Goal: Task Accomplishment & Management: Manage account settings

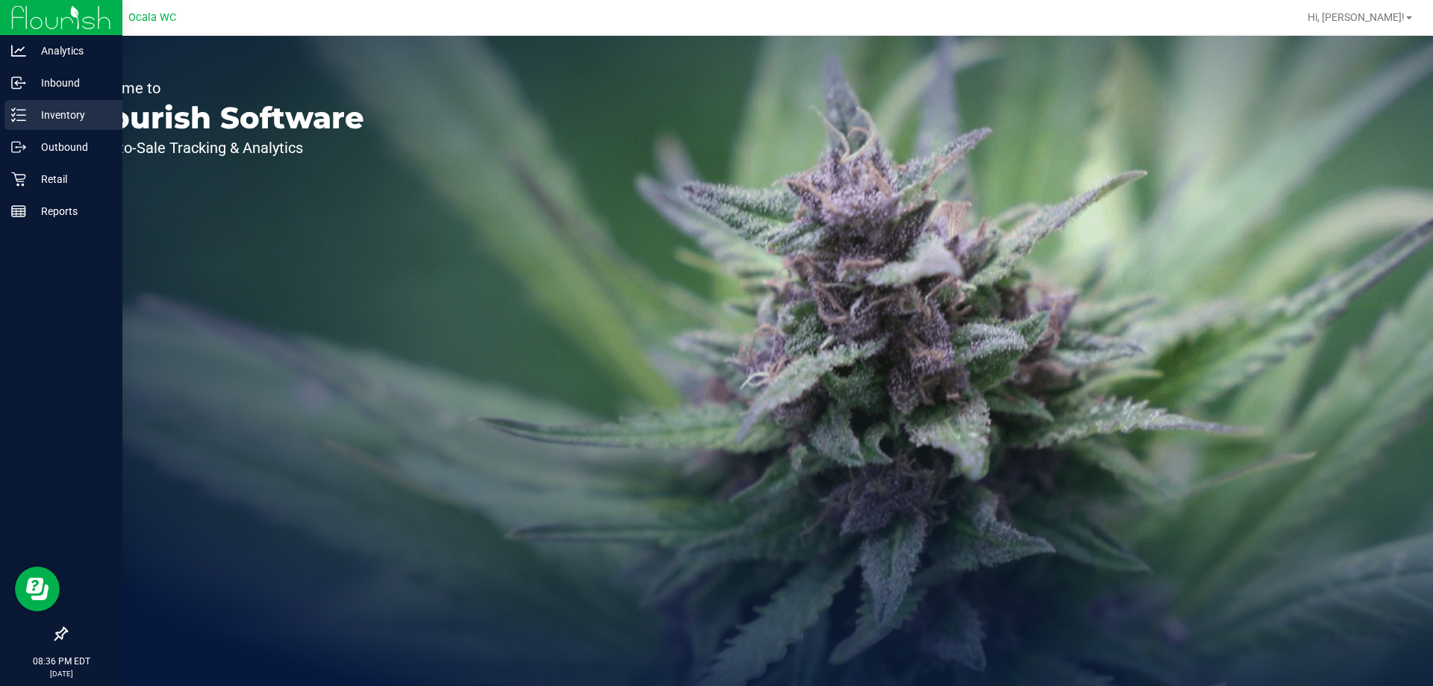
click at [43, 113] on p "Inventory" at bounding box center [71, 115] width 90 height 18
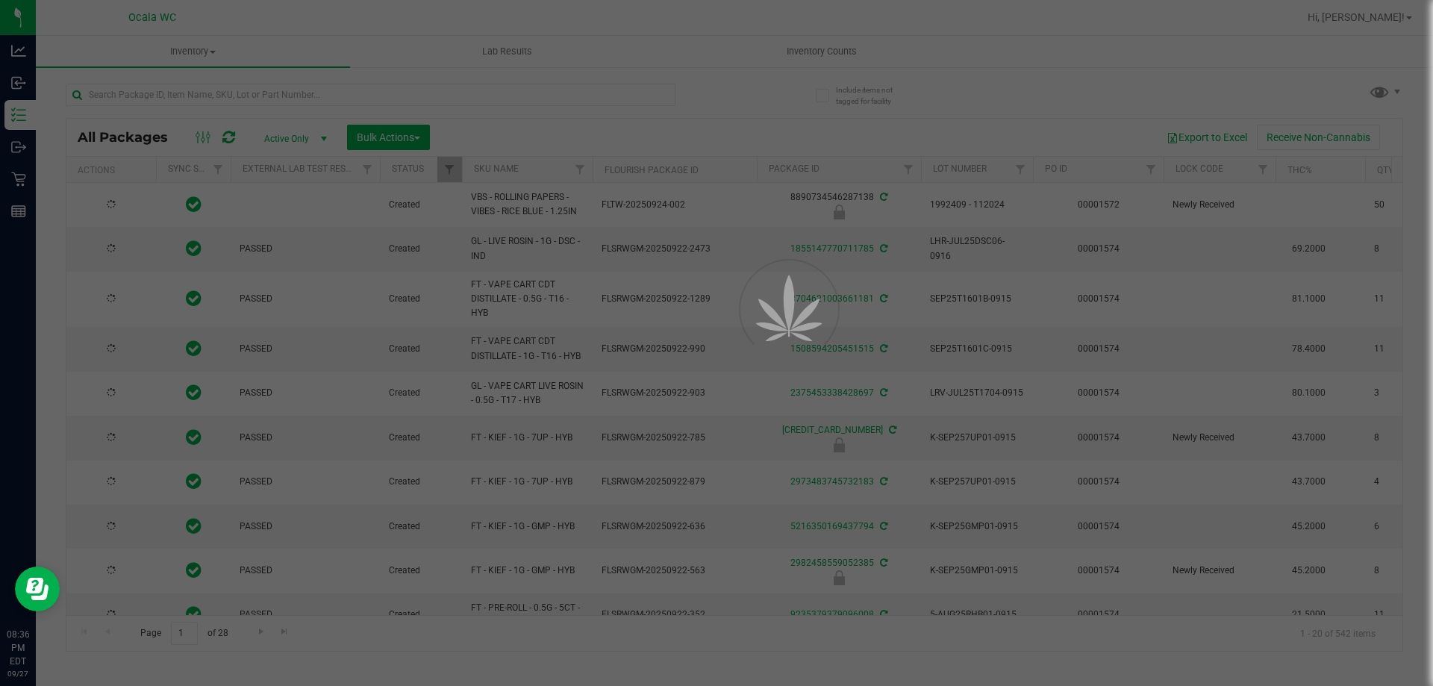
click at [850, 42] on div at bounding box center [716, 343] width 1433 height 686
click at [838, 57] on div at bounding box center [716, 343] width 1433 height 686
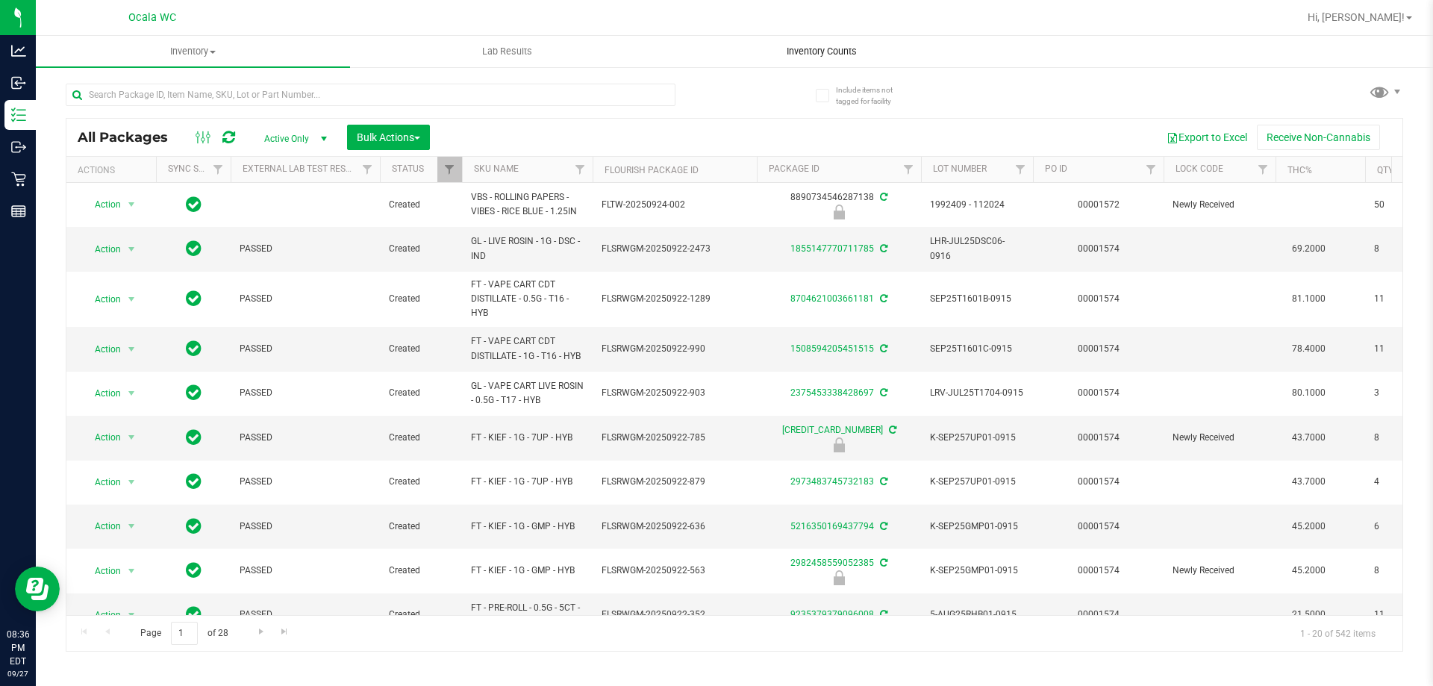
click at [823, 55] on span "Inventory Counts" at bounding box center [822, 51] width 110 height 13
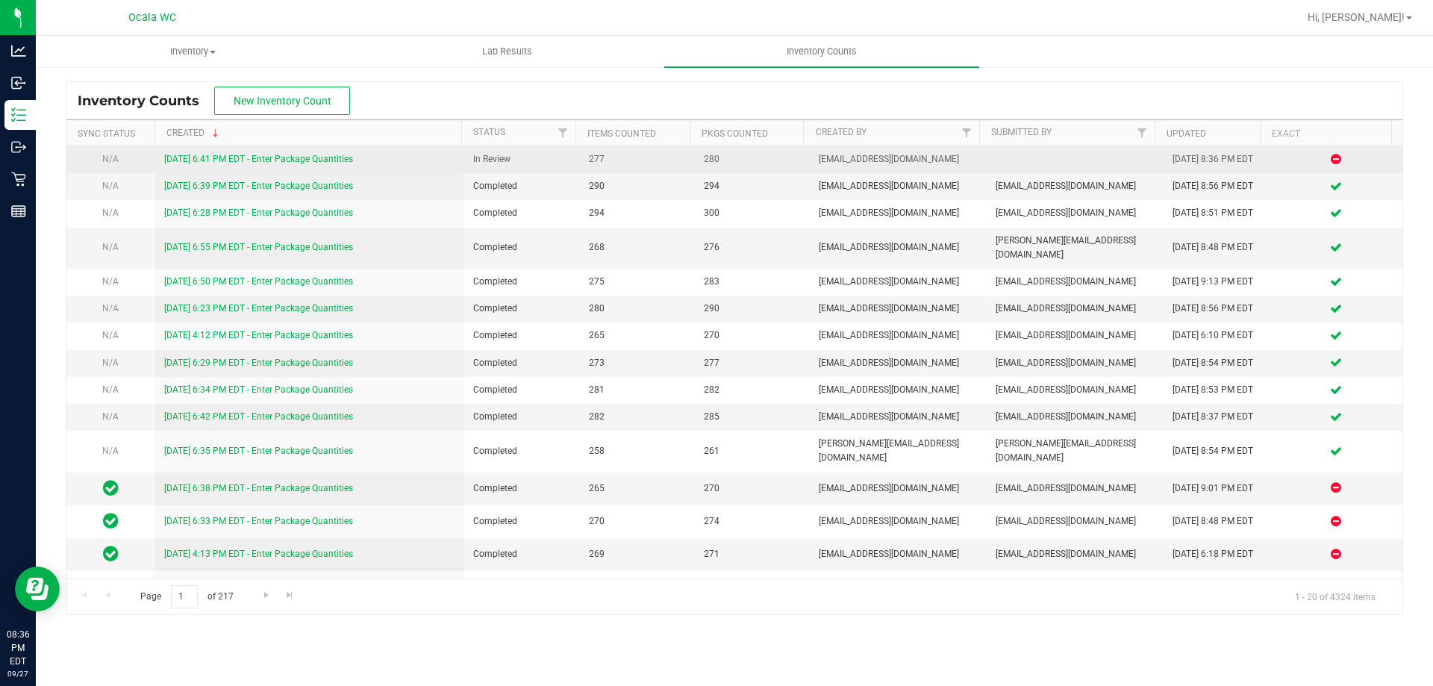
click at [316, 161] on link "[DATE] 6:41 PM EDT - Enter Package Quantities" at bounding box center [258, 159] width 189 height 10
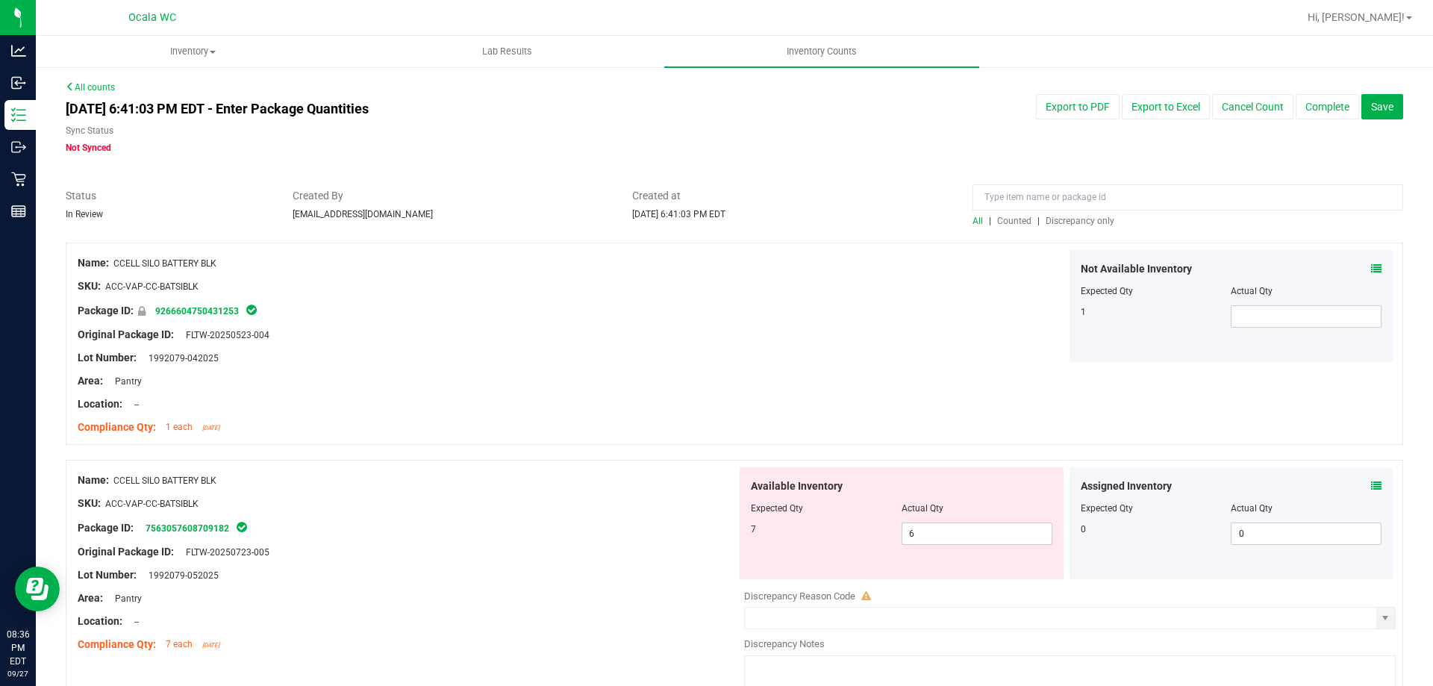
click at [1070, 218] on span "Discrepancy only" at bounding box center [1080, 221] width 69 height 10
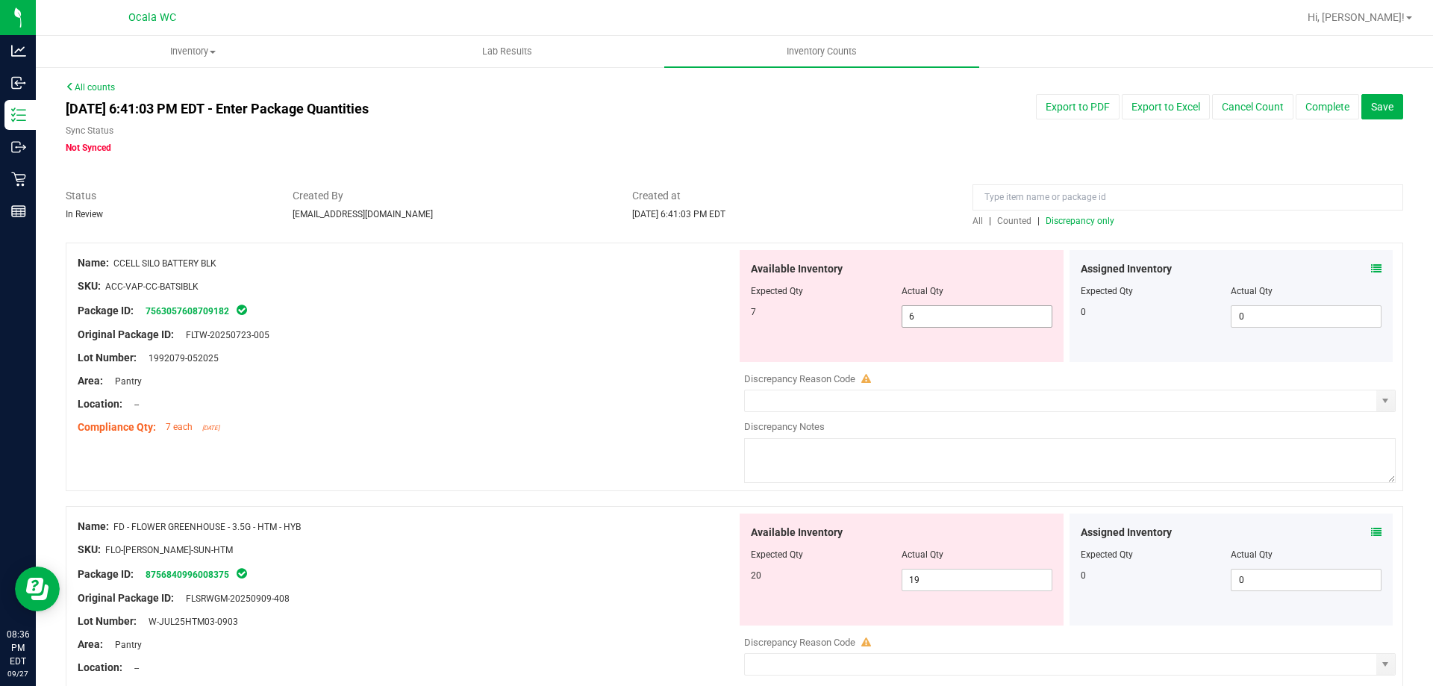
click at [954, 323] on span "6 6" at bounding box center [977, 316] width 151 height 22
type input "7"
click at [611, 405] on div "Location: --" at bounding box center [407, 404] width 659 height 16
type input "7"
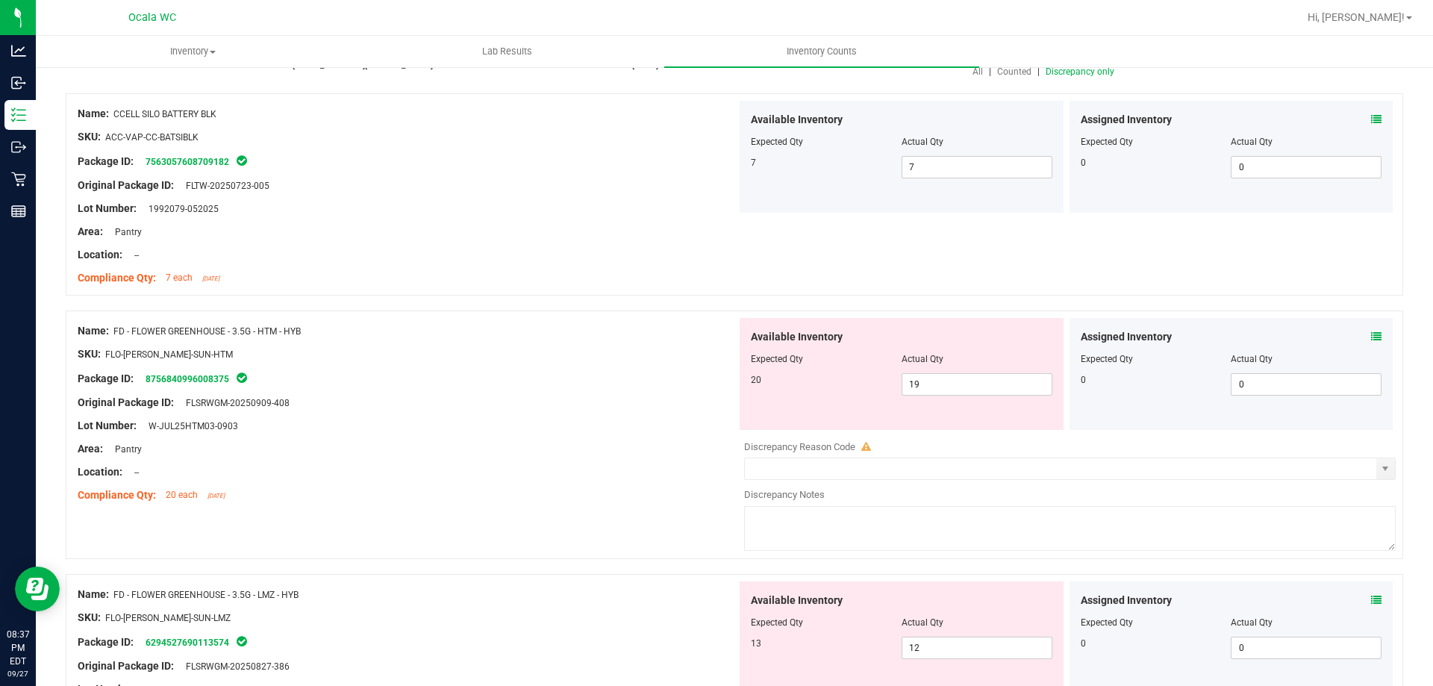
scroll to position [224, 0]
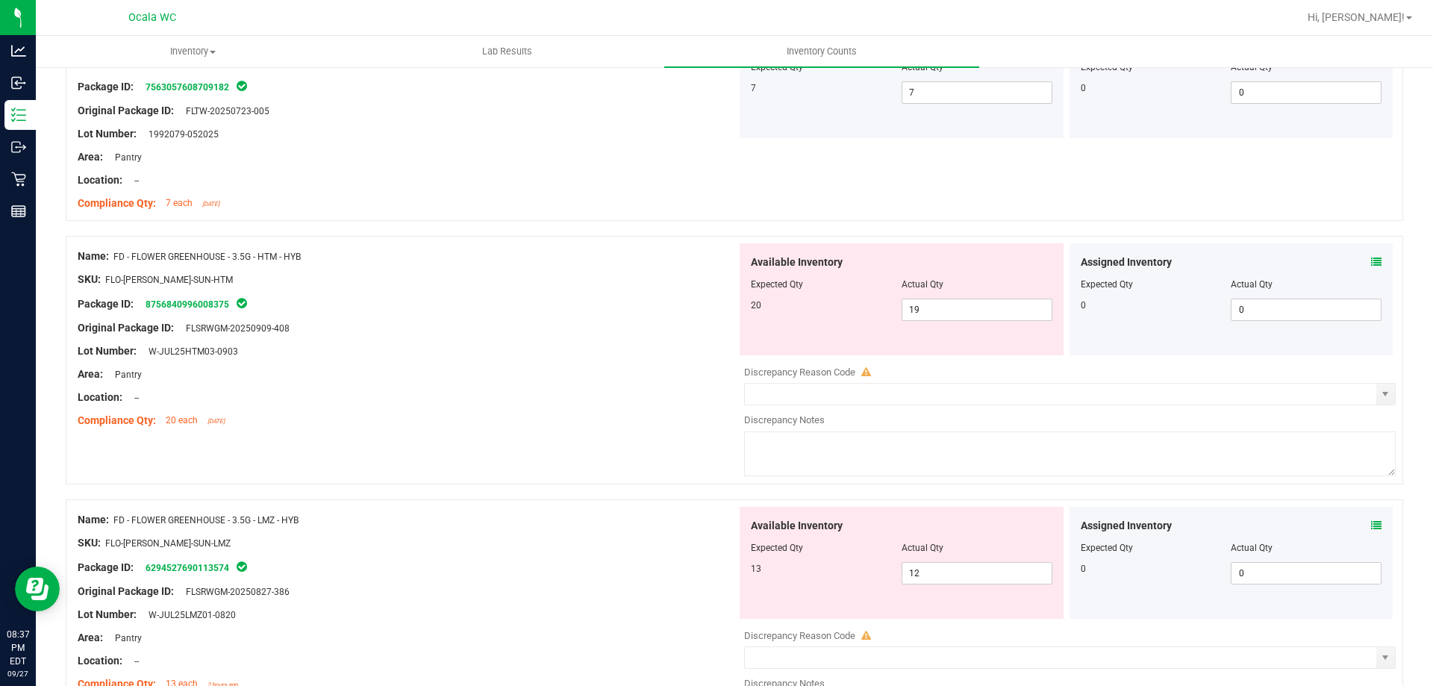
click at [926, 326] on div "Available Inventory Expected Qty Actual Qty 20 19 19" at bounding box center [902, 299] width 324 height 112
click at [933, 319] on span "19 19" at bounding box center [977, 310] width 151 height 22
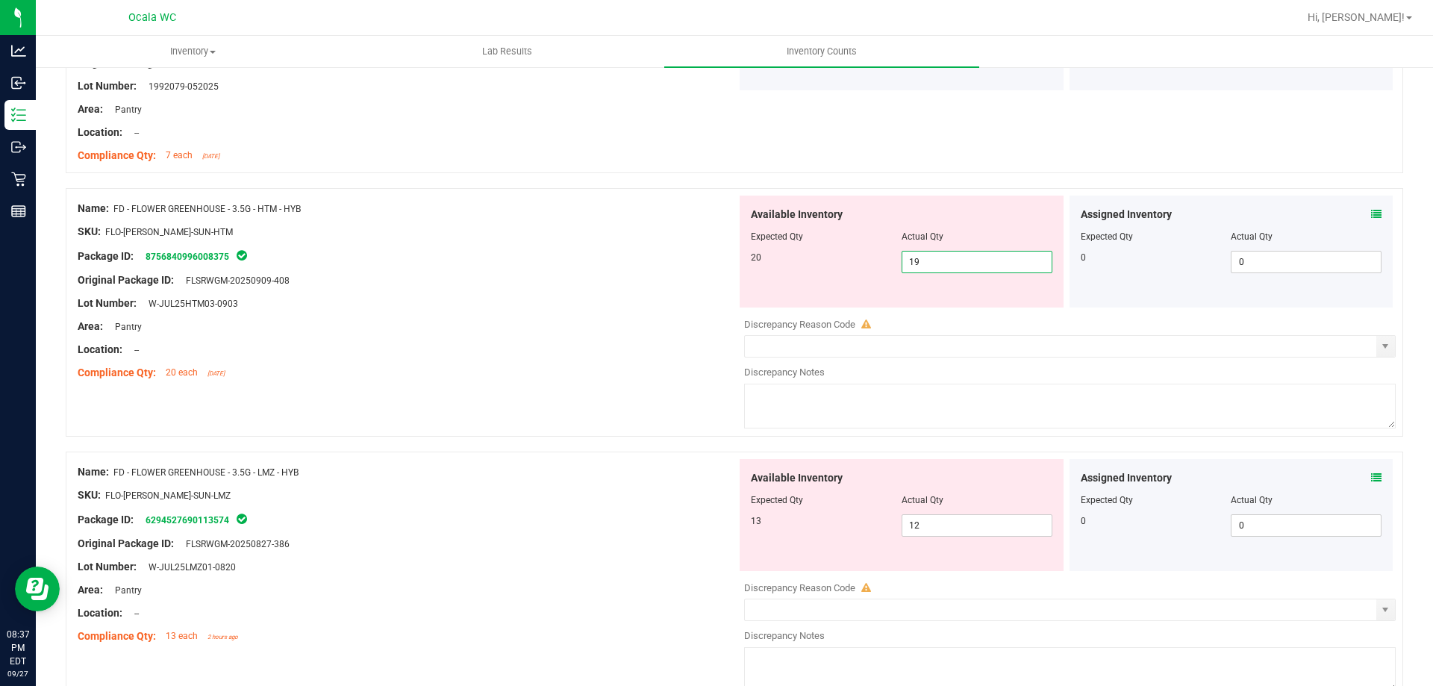
scroll to position [299, 0]
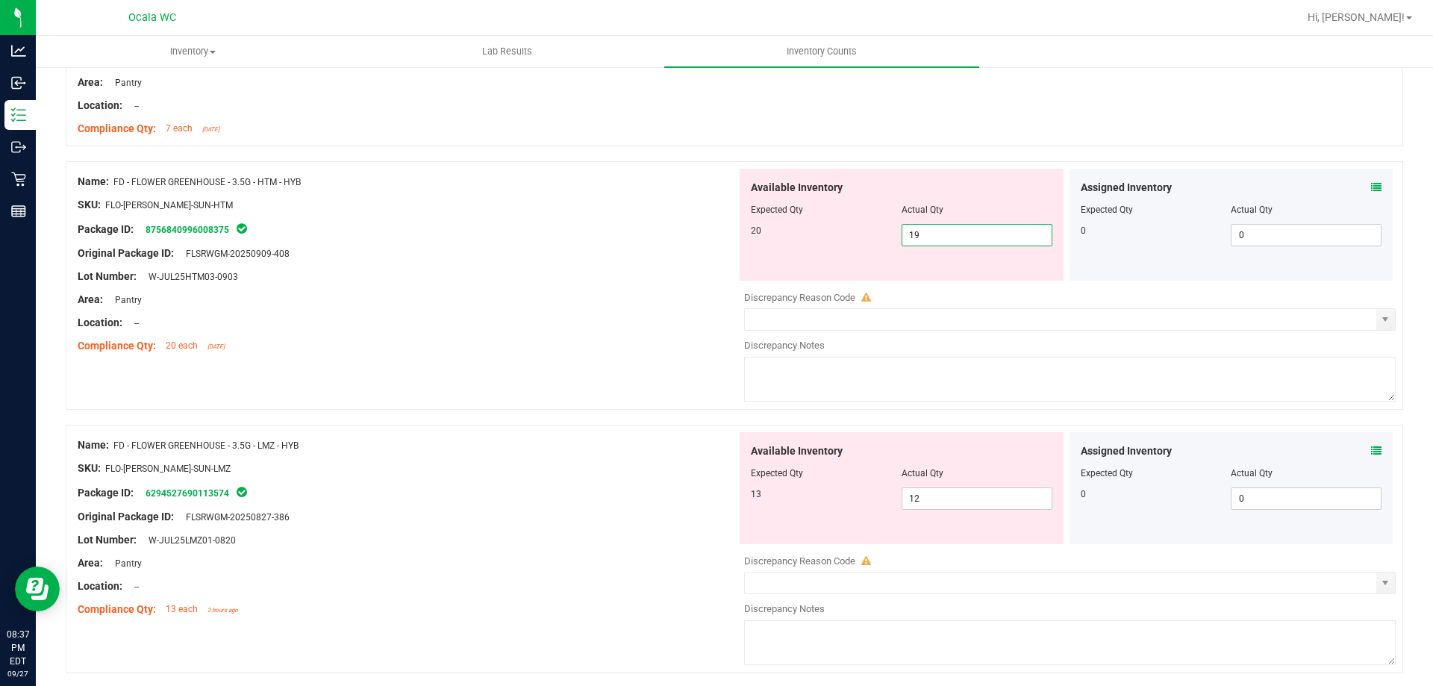
click at [1358, 182] on div "Assigned Inventory" at bounding box center [1232, 188] width 302 height 16
click at [1371, 181] on div "Assigned Inventory Expected Qty Actual Qty 0 0 0" at bounding box center [1232, 225] width 324 height 112
click at [1371, 181] on span at bounding box center [1376, 188] width 10 height 16
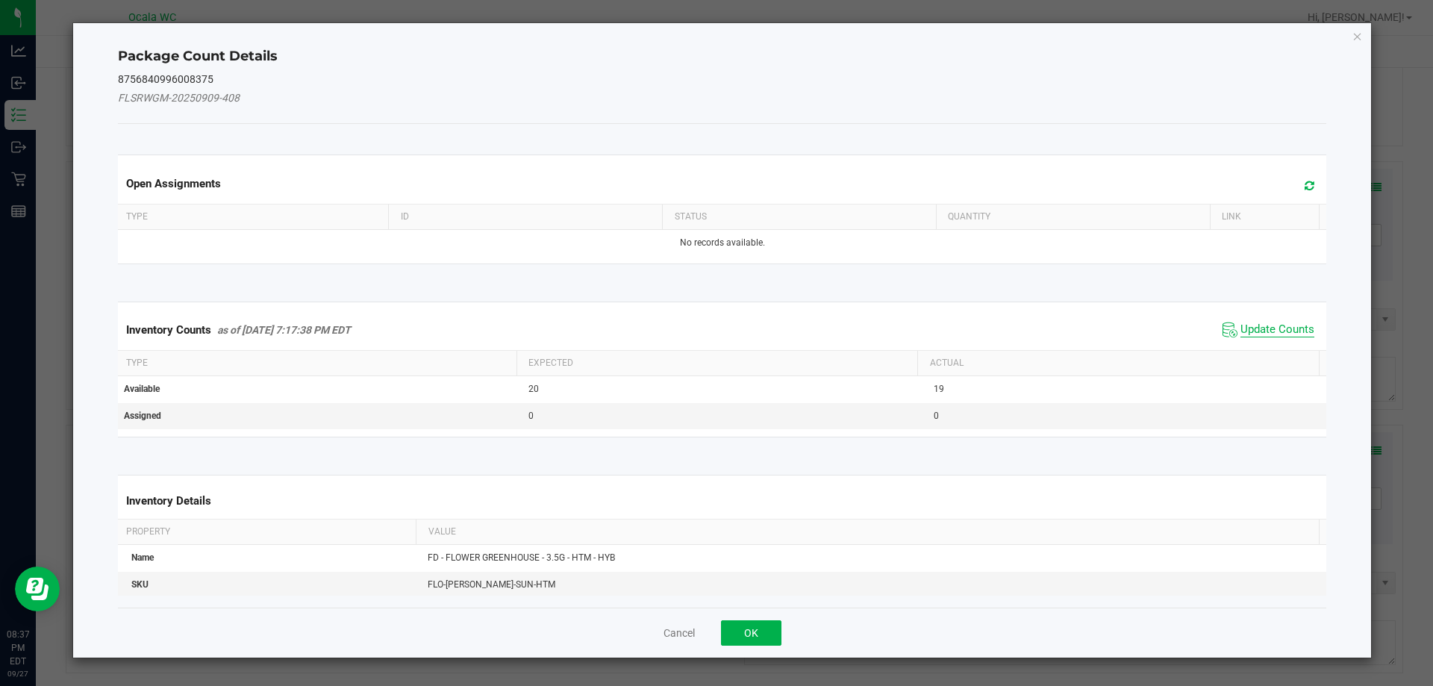
click at [1263, 328] on span "Update Counts" at bounding box center [1278, 330] width 74 height 15
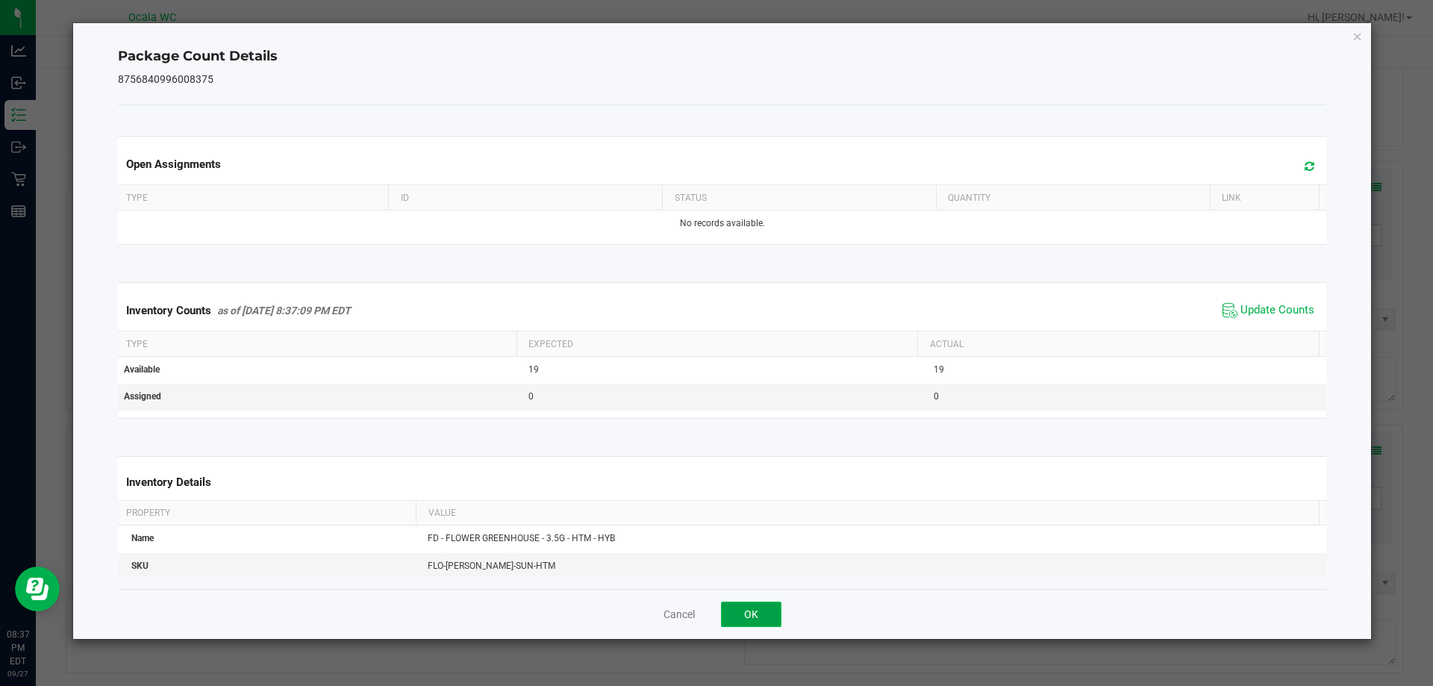
click at [761, 613] on button "OK" at bounding box center [751, 614] width 60 height 25
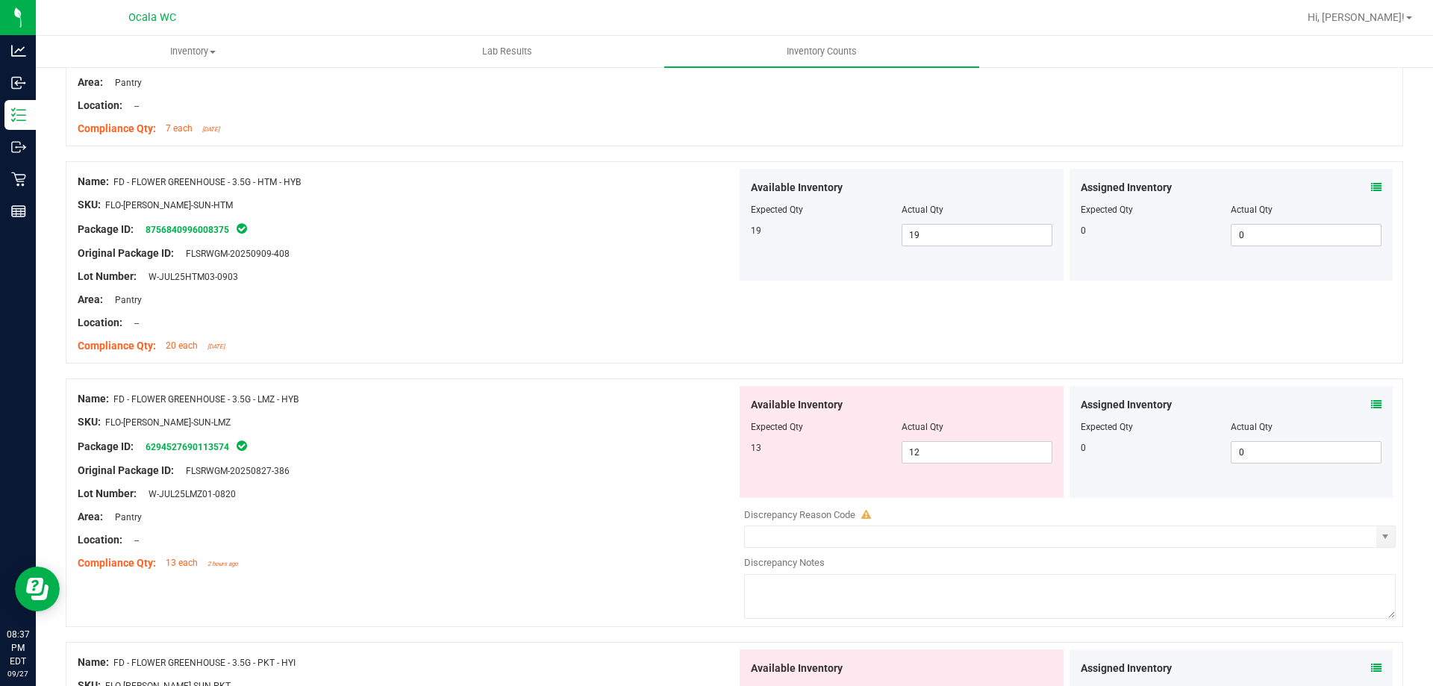
click at [1371, 407] on icon at bounding box center [1376, 404] width 10 height 10
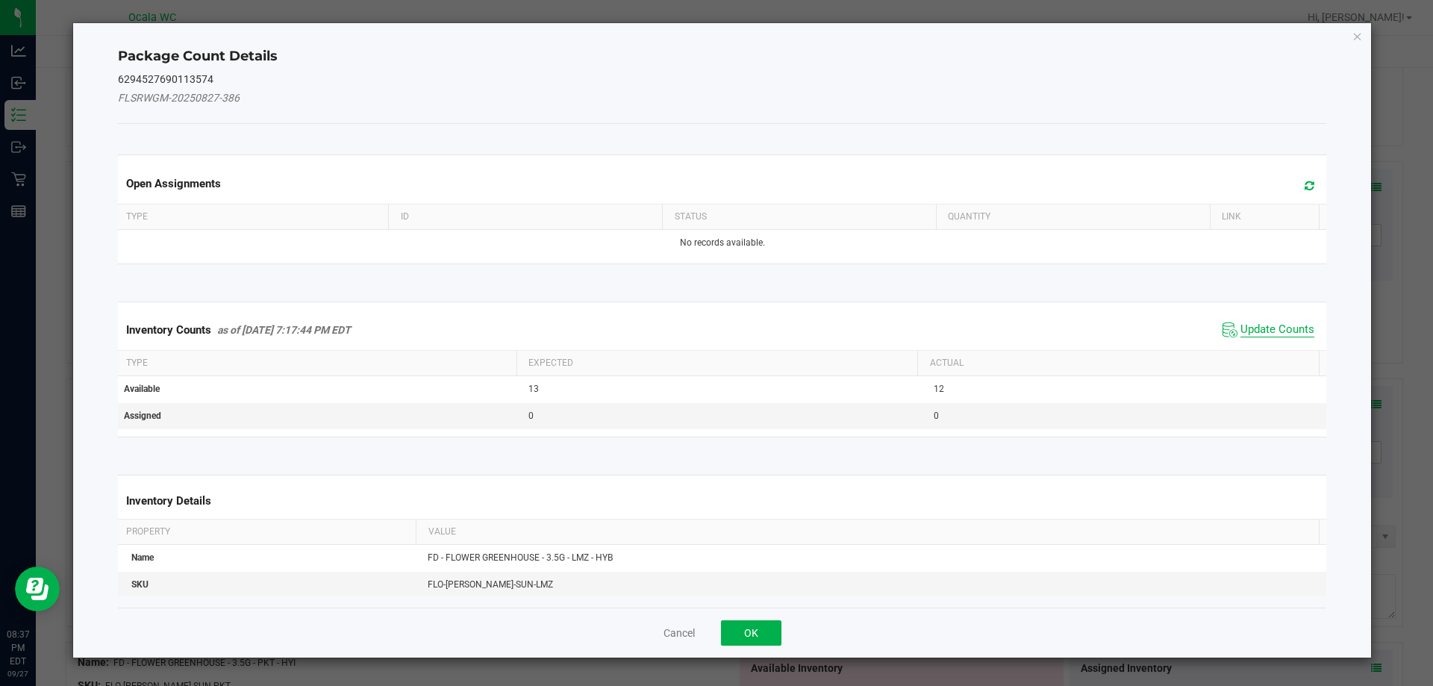
click at [1258, 328] on span "Update Counts" at bounding box center [1278, 330] width 74 height 15
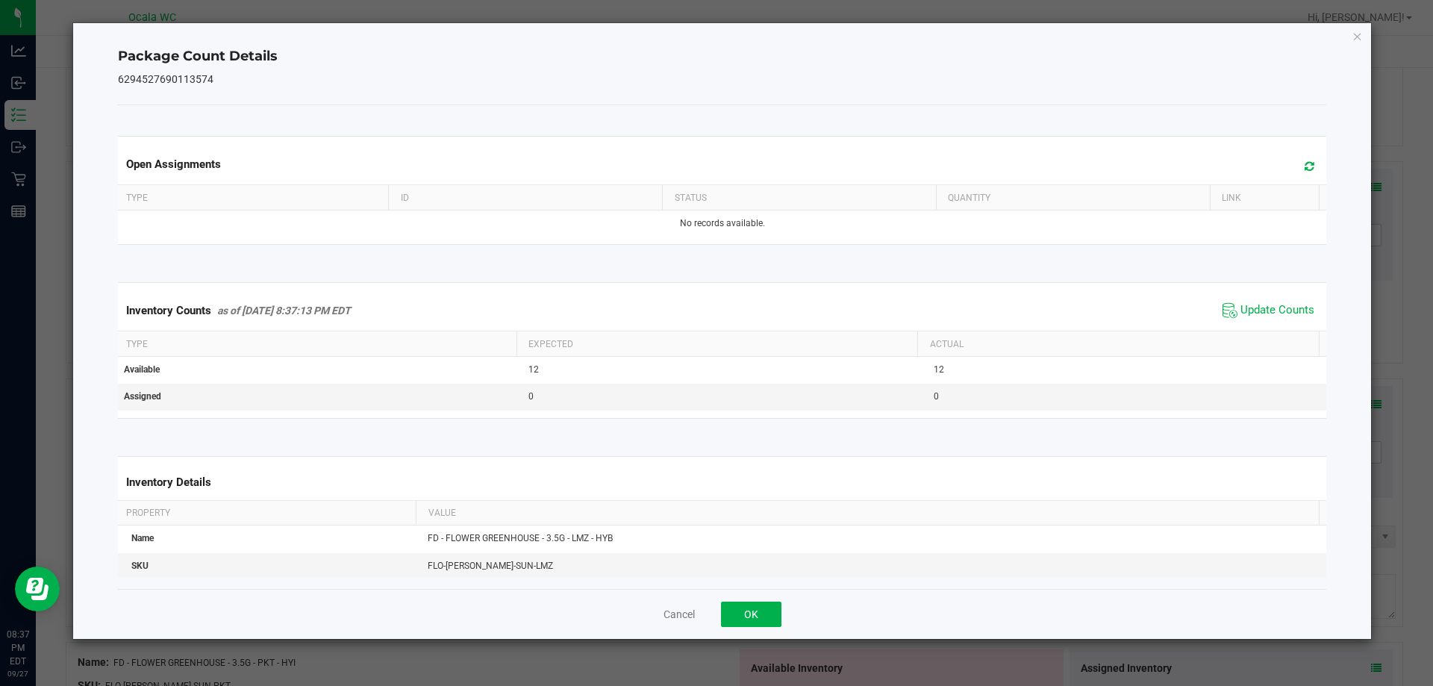
click at [788, 602] on div "Cancel OK" at bounding box center [722, 614] width 1209 height 50
click at [784, 599] on div "Cancel OK" at bounding box center [722, 614] width 1209 height 50
click at [776, 605] on button "OK" at bounding box center [751, 614] width 60 height 25
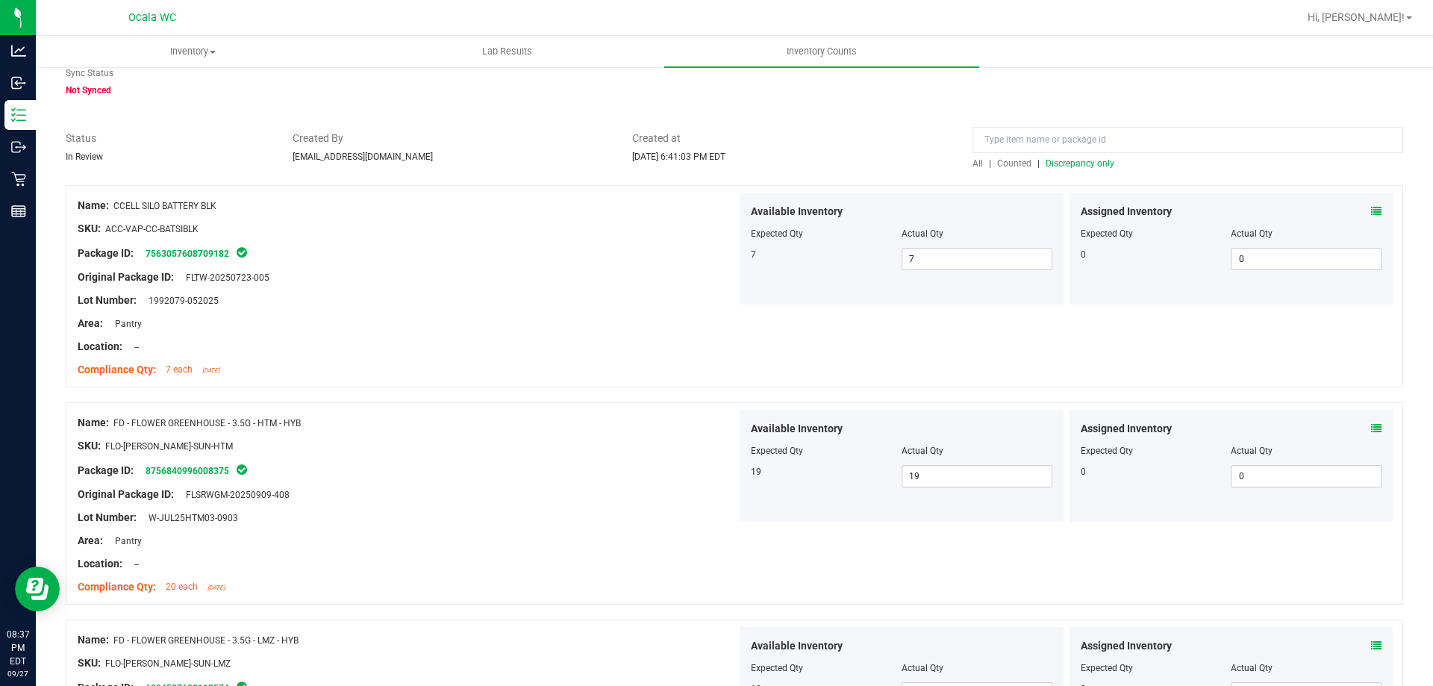
scroll to position [0, 0]
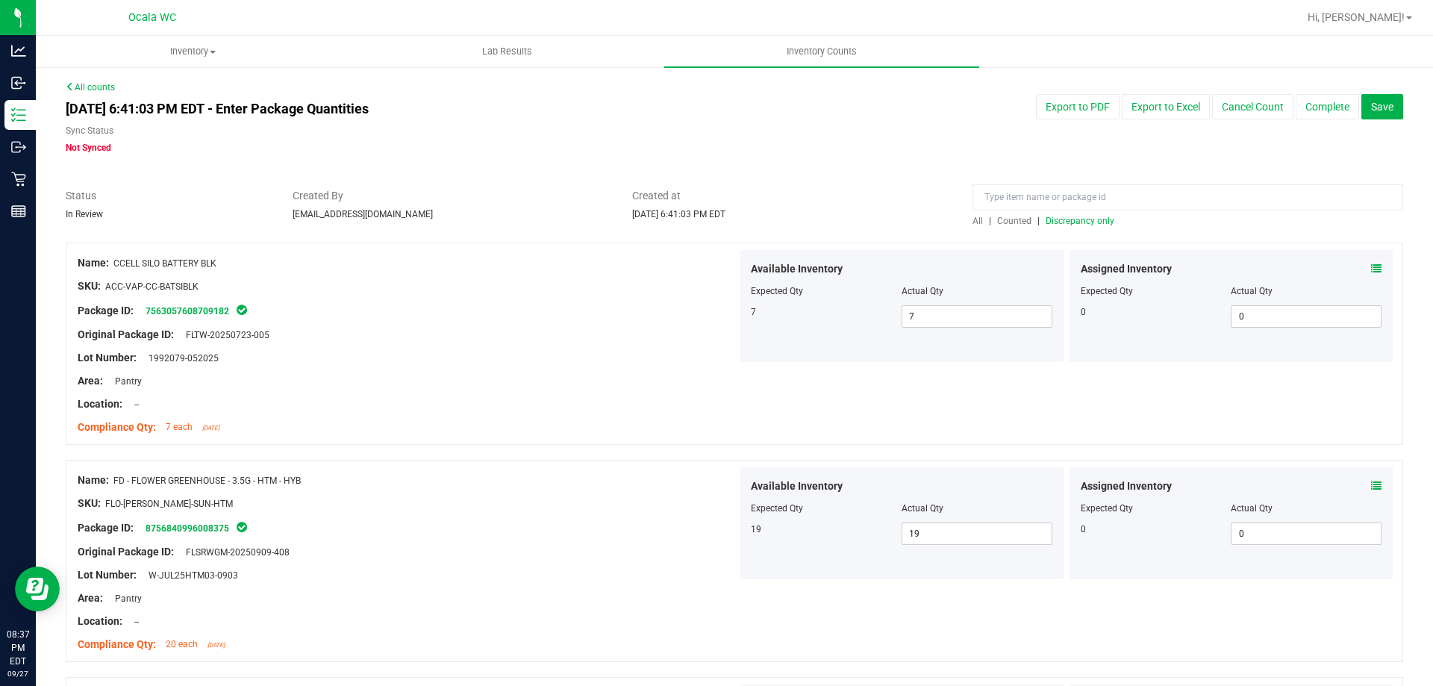
click at [1371, 265] on icon at bounding box center [1376, 269] width 10 height 10
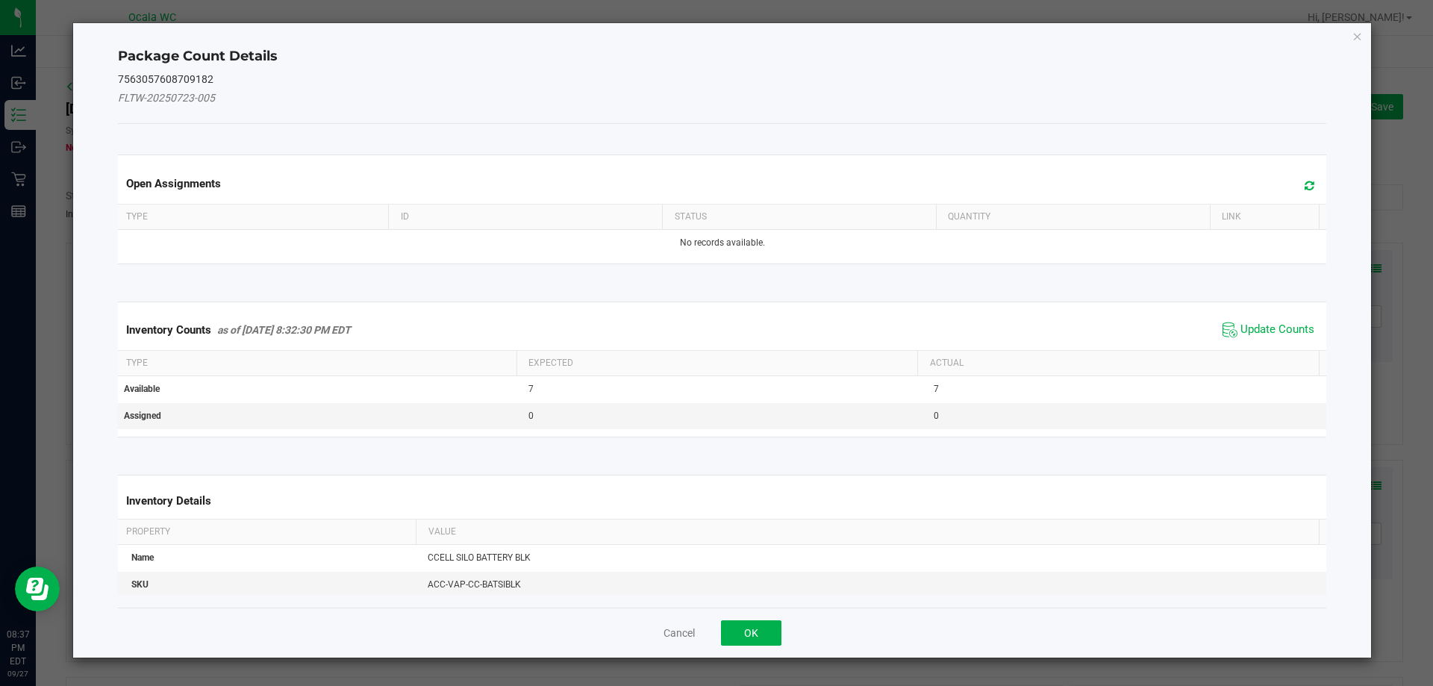
click at [1241, 336] on span "Update Counts" at bounding box center [1278, 330] width 74 height 15
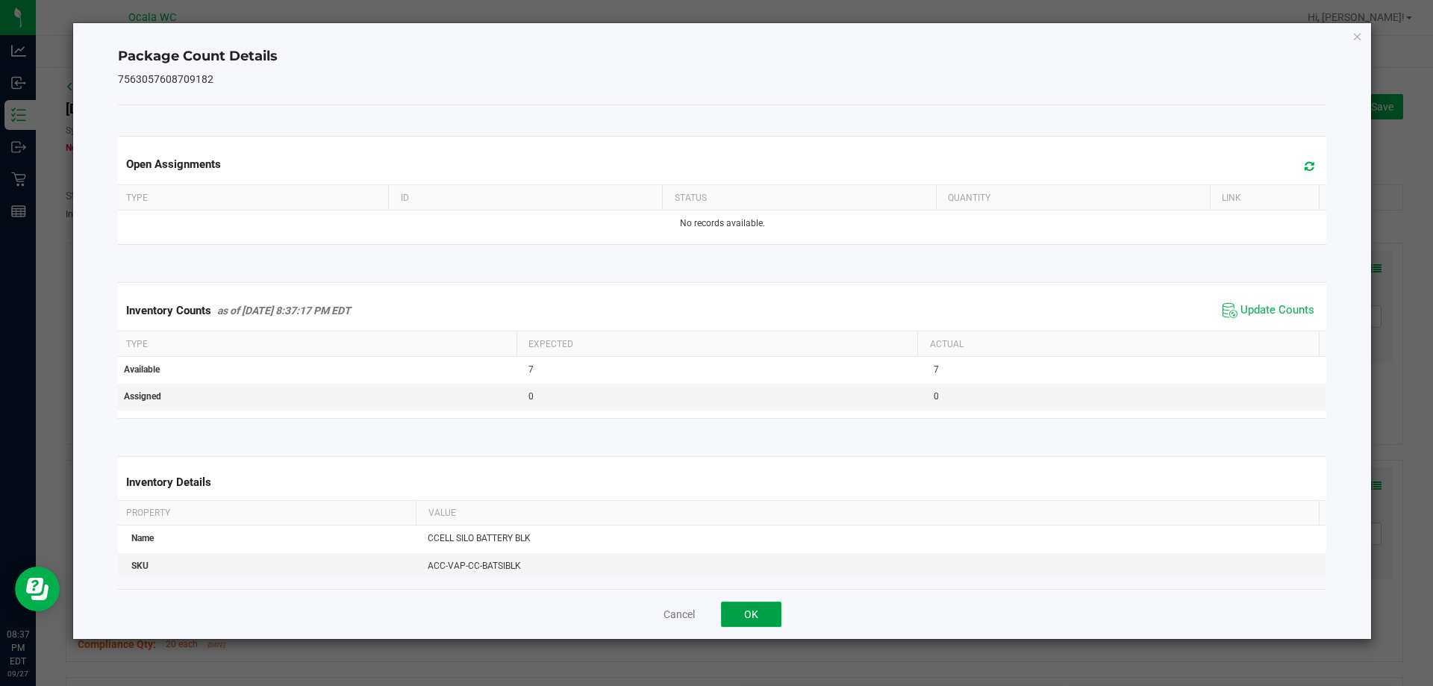
click at [761, 618] on button "OK" at bounding box center [751, 614] width 60 height 25
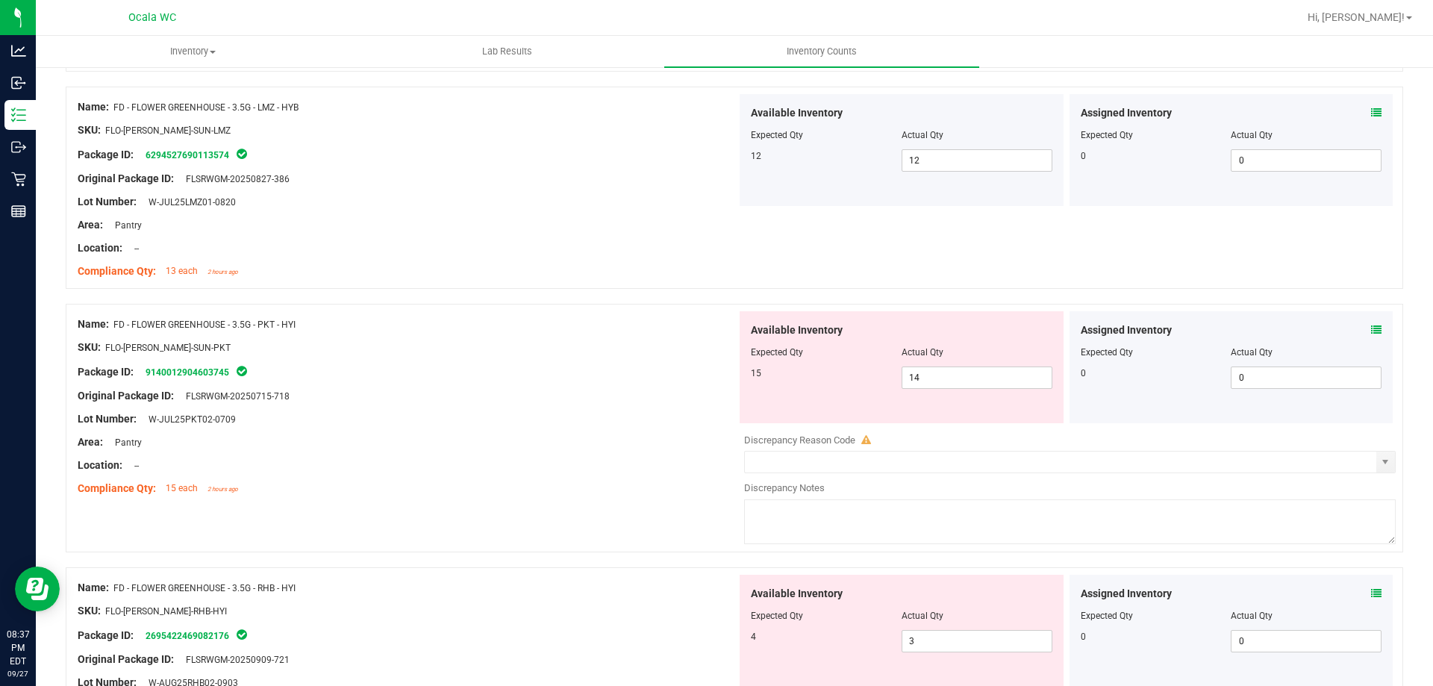
scroll to position [597, 0]
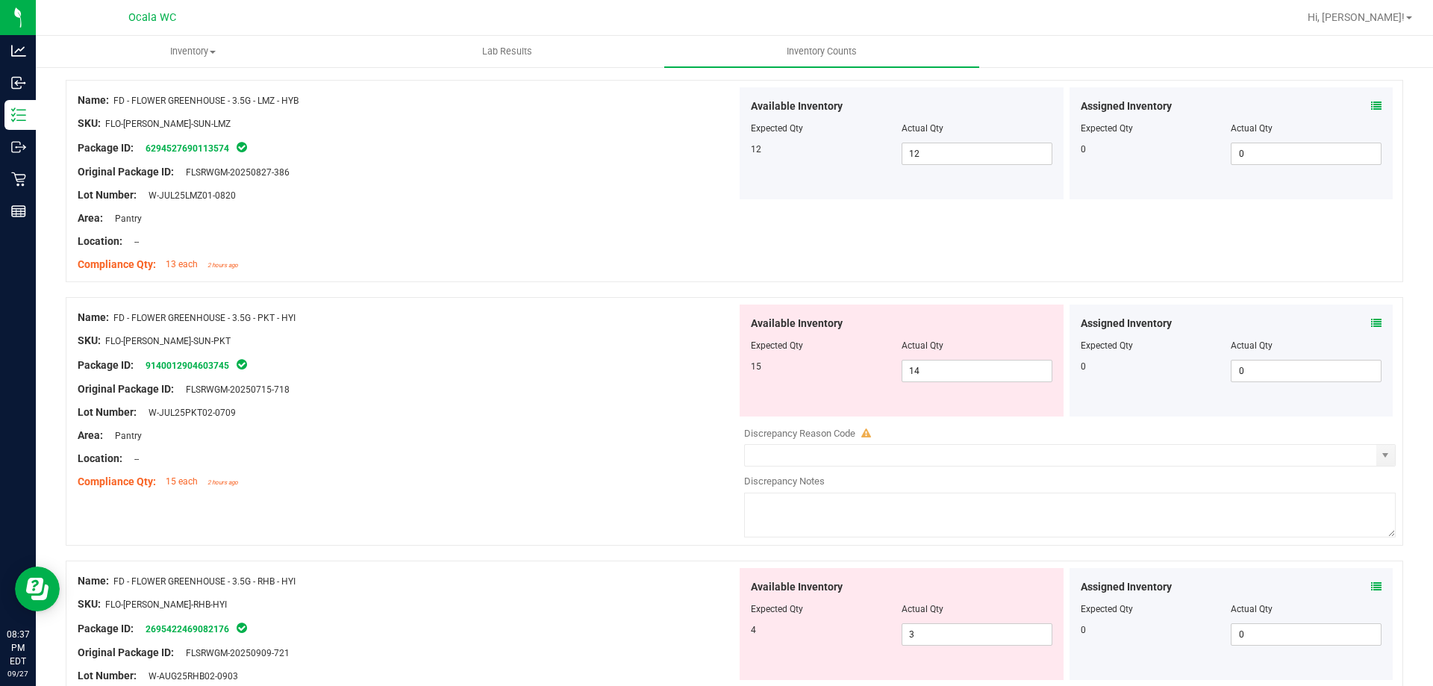
click at [1371, 326] on icon at bounding box center [1376, 323] width 10 height 10
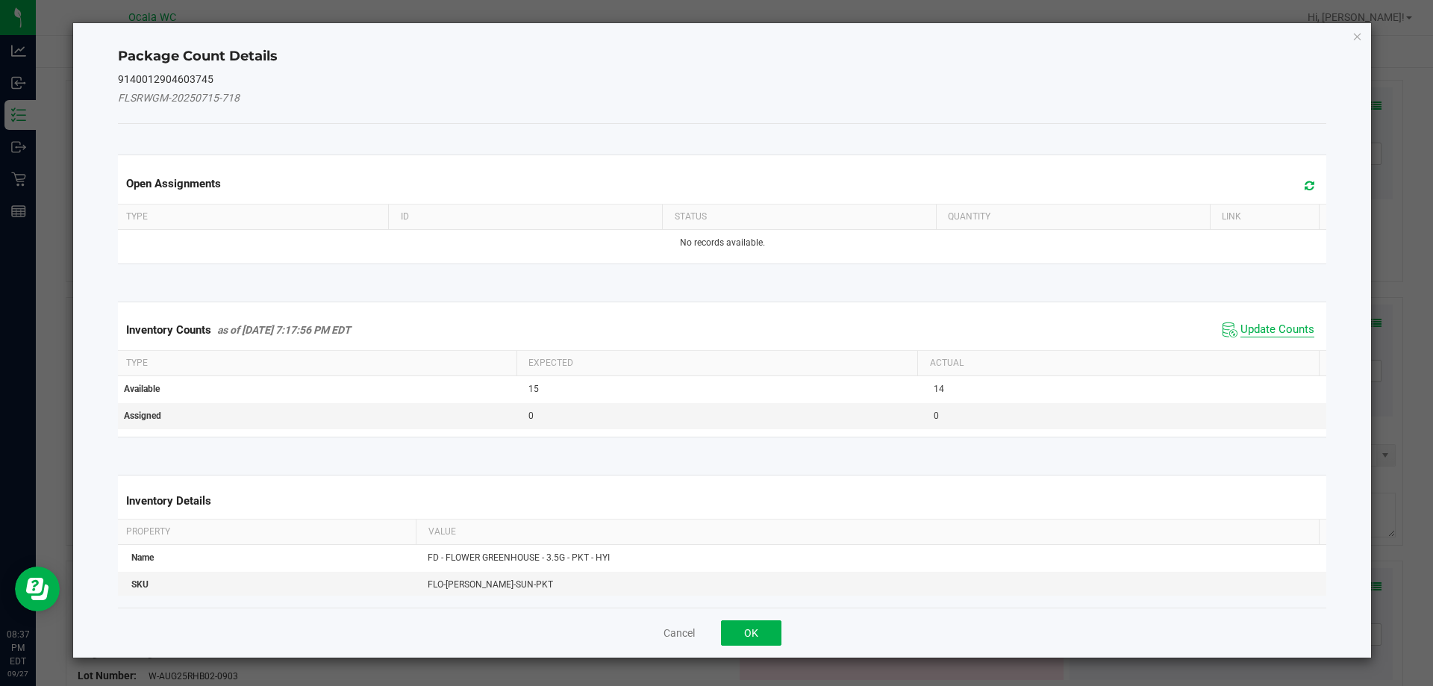
click at [1268, 335] on span "Update Counts" at bounding box center [1278, 330] width 74 height 15
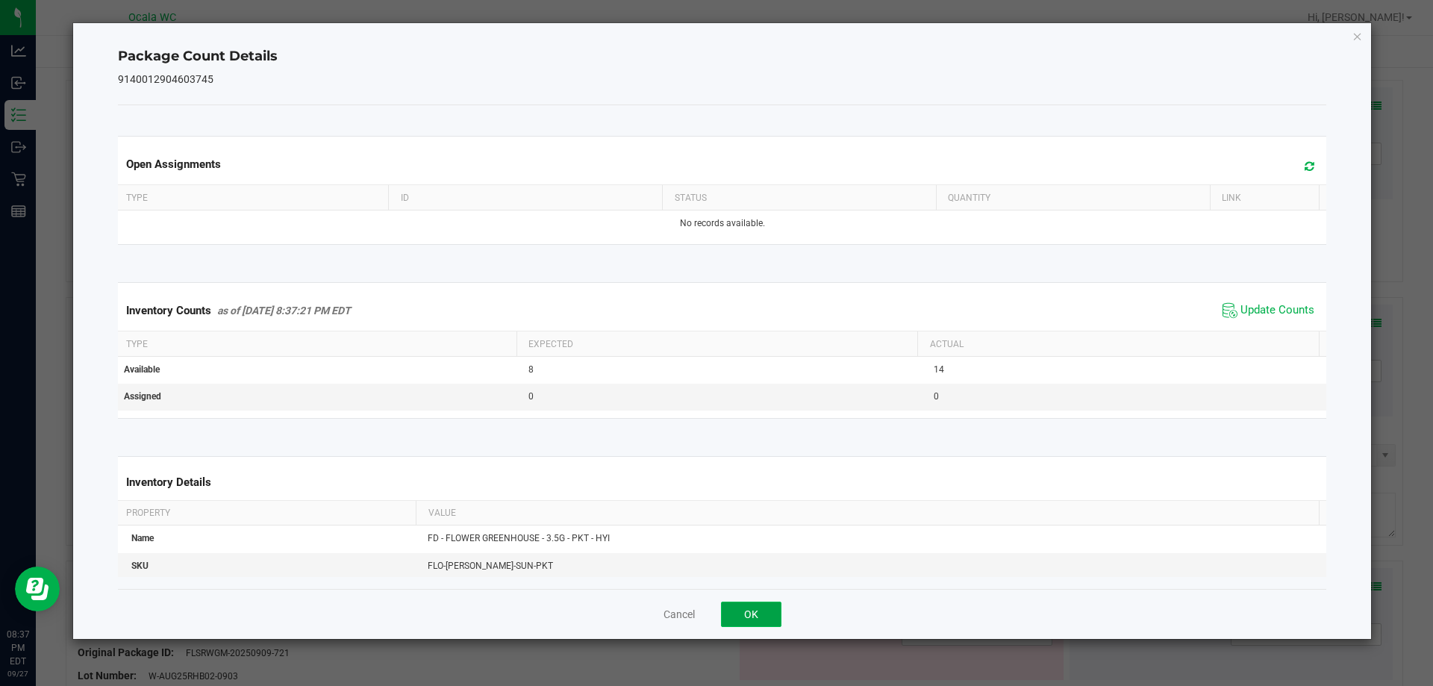
click at [738, 614] on button "OK" at bounding box center [751, 614] width 60 height 25
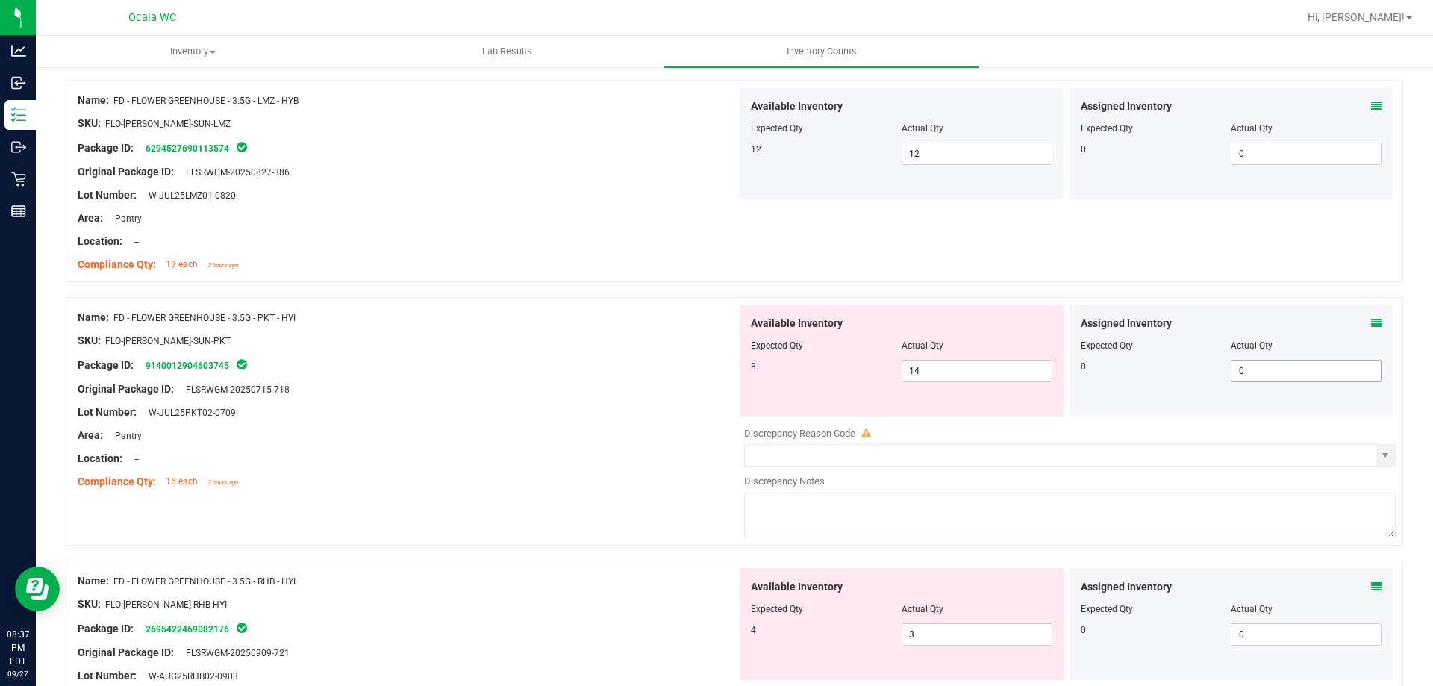
scroll to position [672, 0]
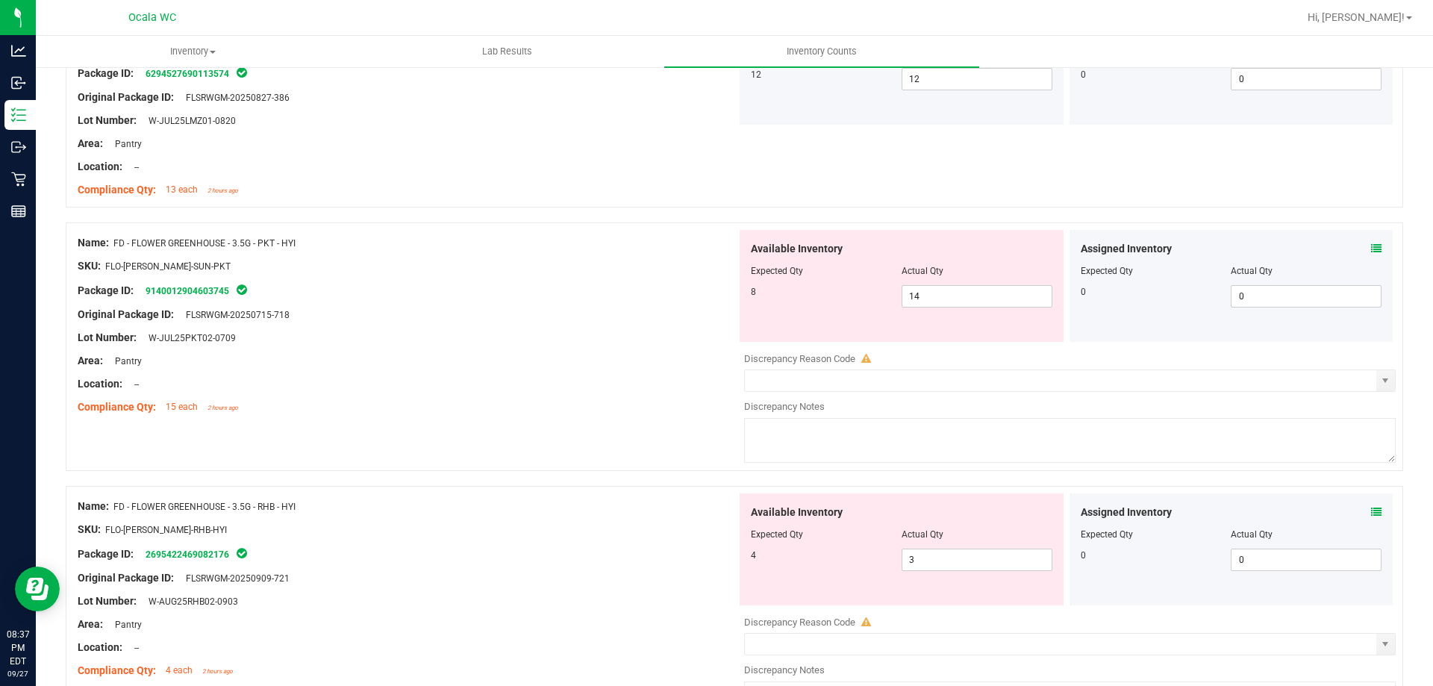
drag, startPoint x: 1356, startPoint y: 255, endPoint x: 1362, endPoint y: 249, distance: 9.0
click at [1361, 250] on div "Assigned Inventory" at bounding box center [1232, 249] width 302 height 16
click at [1371, 249] on icon at bounding box center [1376, 248] width 10 height 10
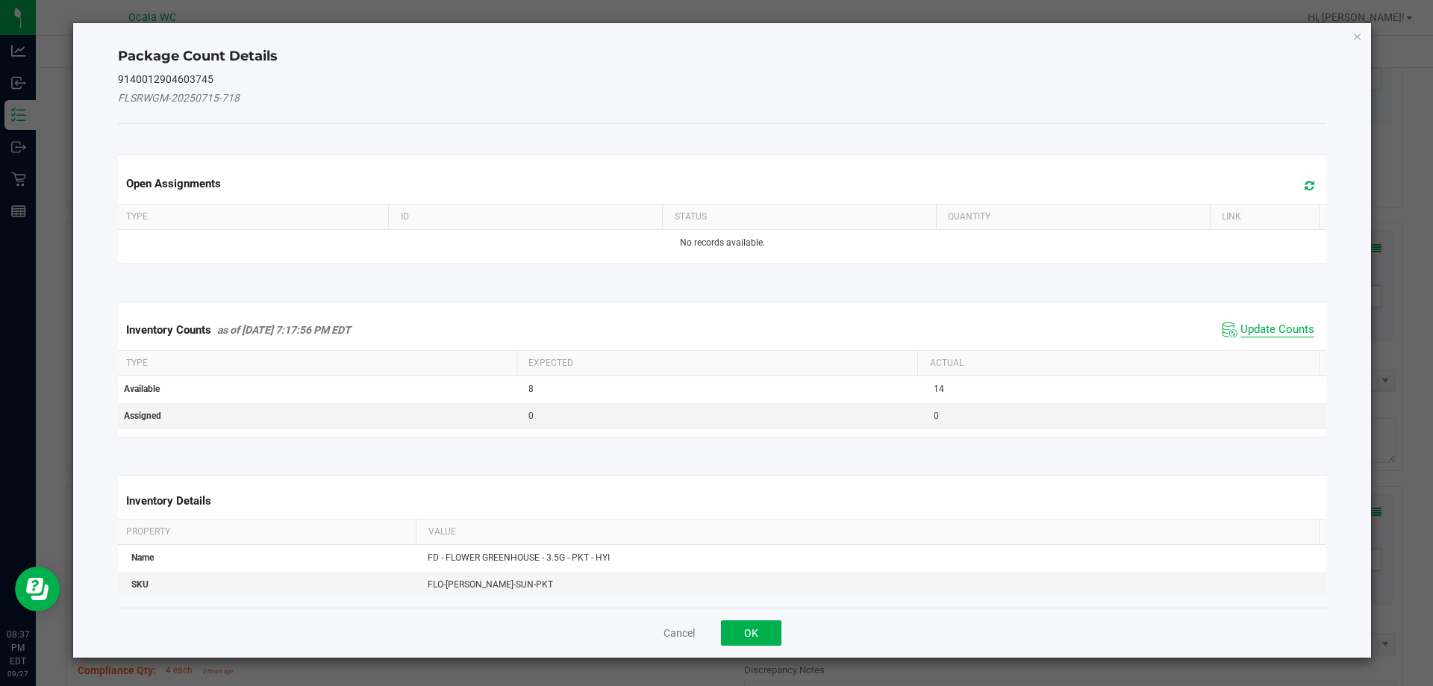
click at [1261, 327] on span "Update Counts" at bounding box center [1278, 330] width 74 height 15
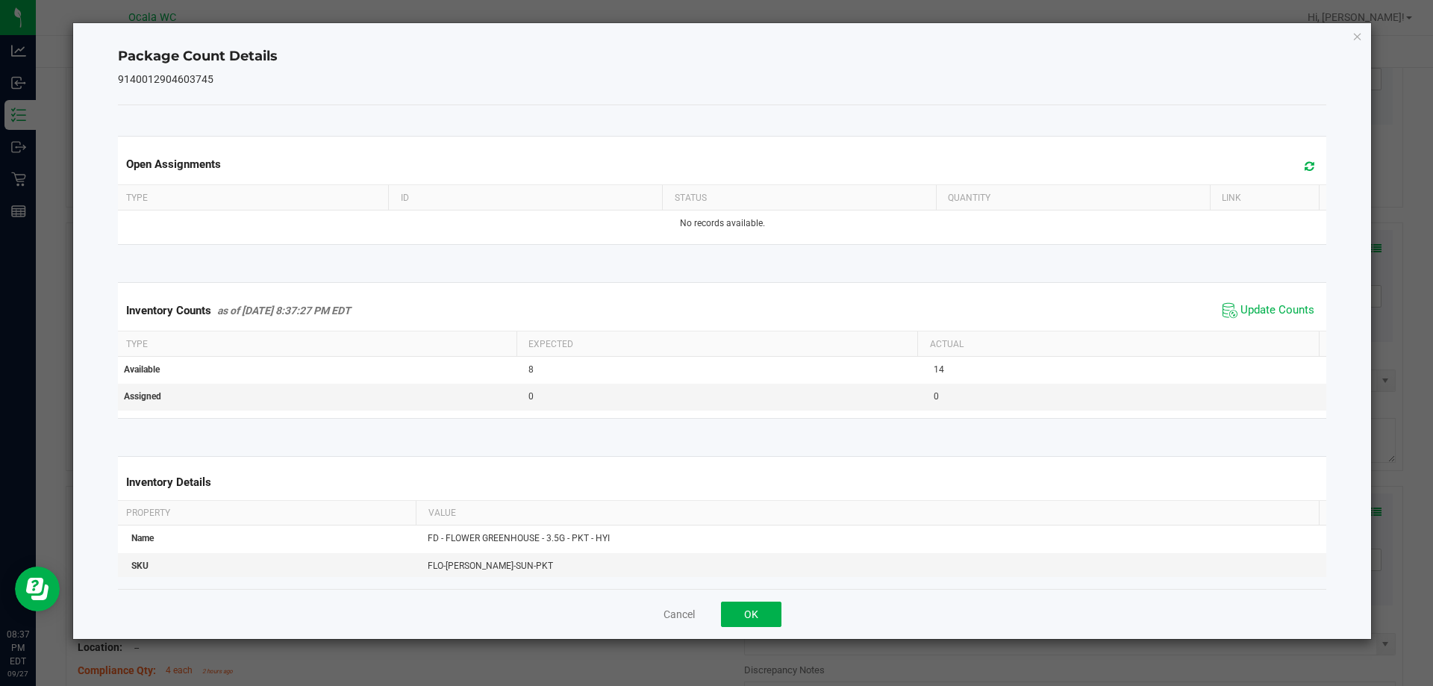
click at [711, 634] on div "Cancel OK" at bounding box center [722, 614] width 1209 height 50
click at [719, 612] on div "Cancel OK" at bounding box center [722, 614] width 1209 height 50
click at [728, 630] on div "Cancel OK" at bounding box center [722, 614] width 1209 height 50
click at [747, 611] on button "OK" at bounding box center [751, 614] width 60 height 25
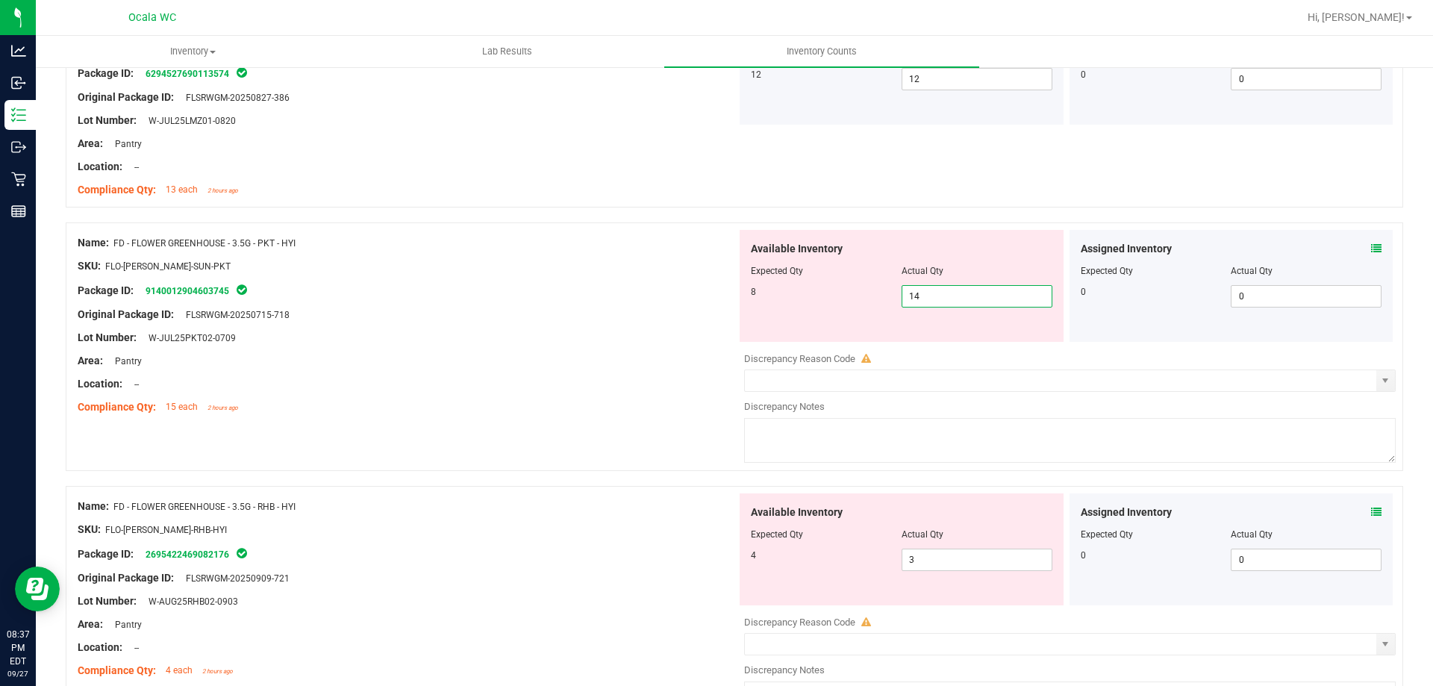
click at [982, 306] on span "14 14" at bounding box center [977, 296] width 151 height 22
type input "1"
type input "8"
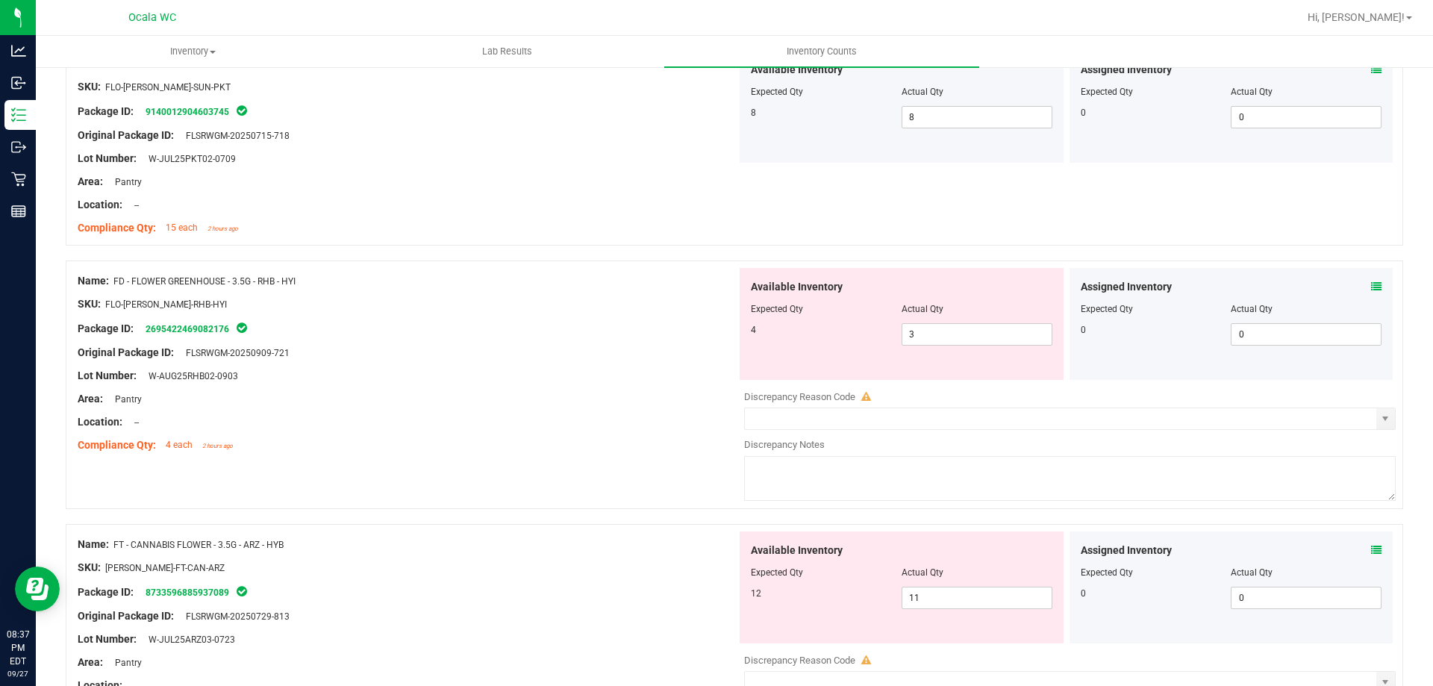
scroll to position [896, 0]
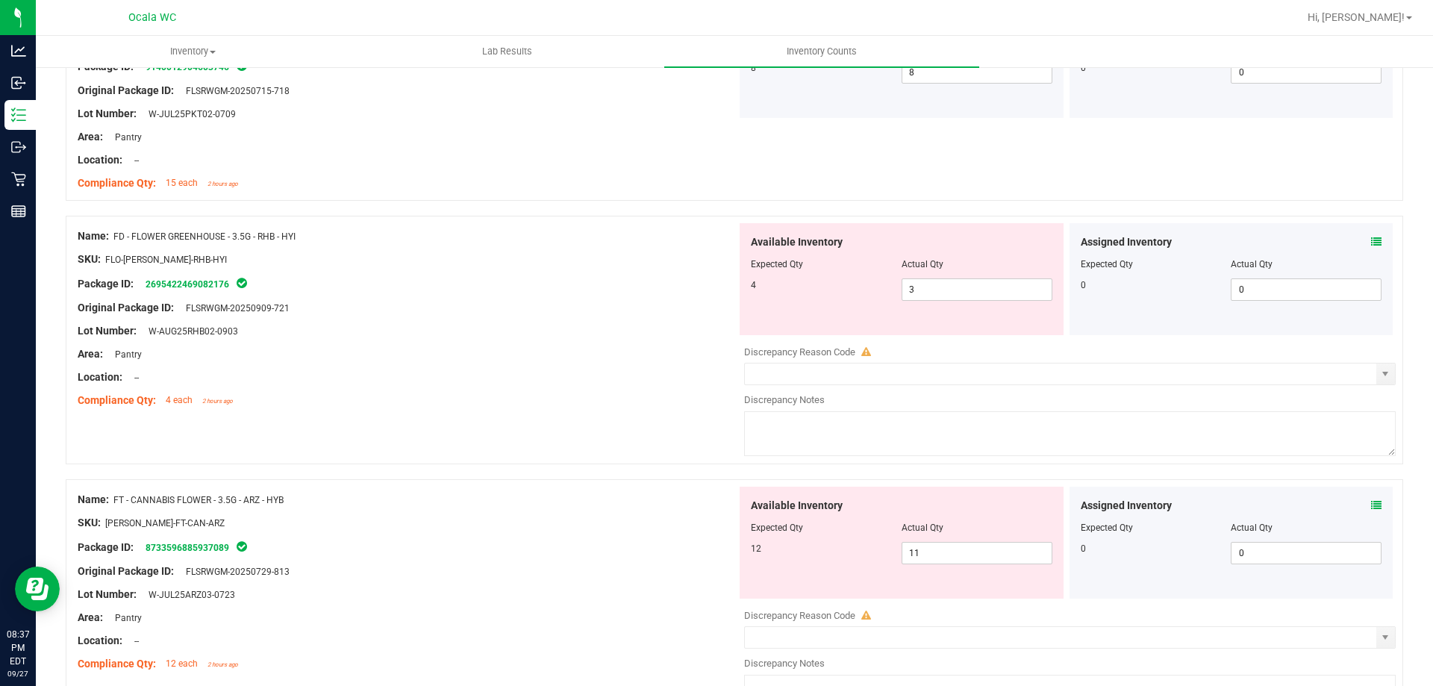
click at [1359, 239] on div "Assigned Inventory" at bounding box center [1232, 242] width 302 height 16
click at [1371, 239] on icon at bounding box center [1376, 242] width 10 height 10
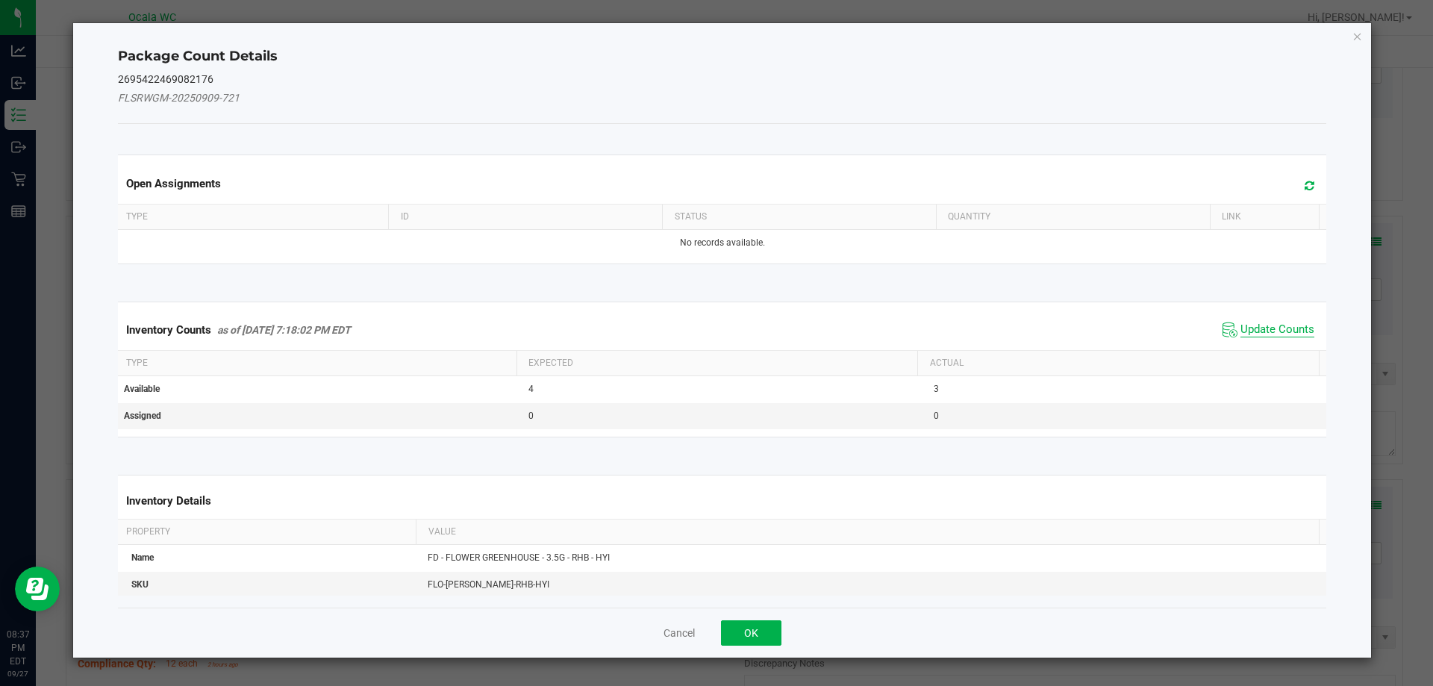
click at [1259, 328] on span "Update Counts" at bounding box center [1278, 330] width 74 height 15
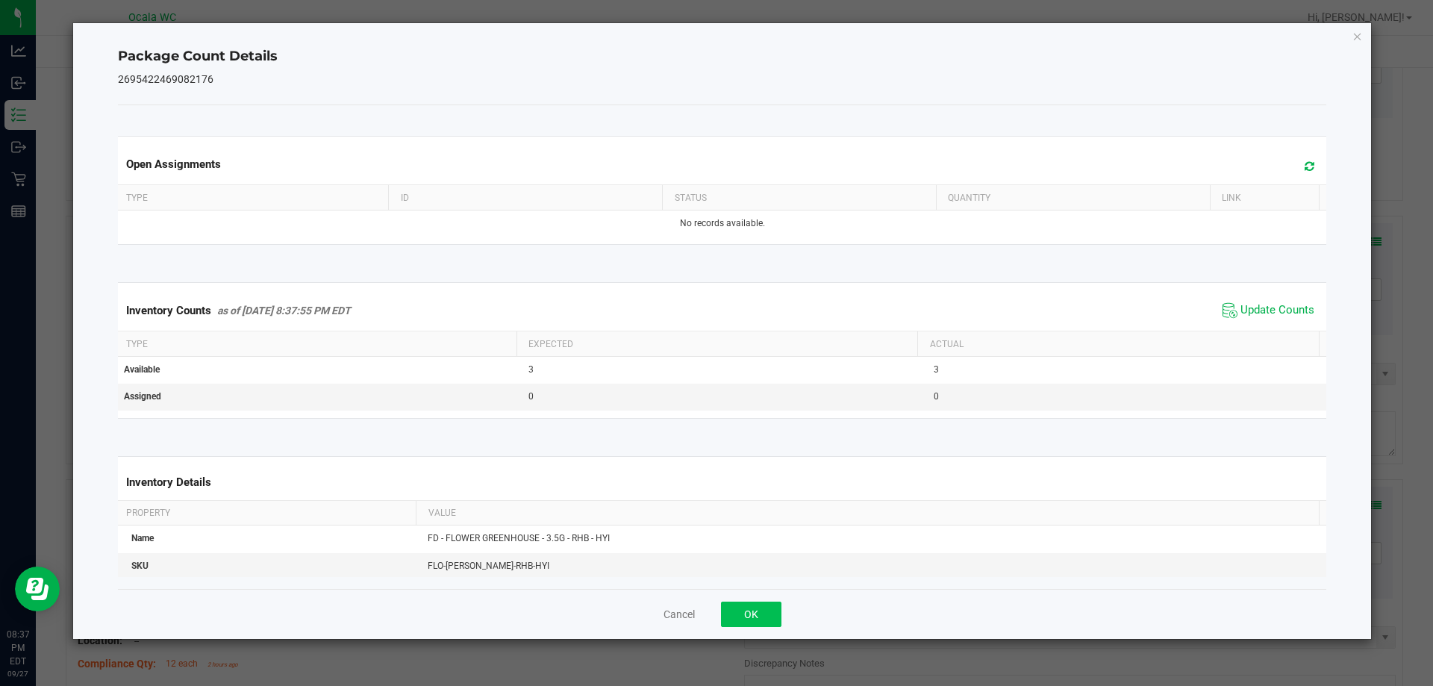
drag, startPoint x: 787, startPoint y: 606, endPoint x: 779, endPoint y: 610, distance: 9.0
click at [779, 609] on div "Cancel OK" at bounding box center [722, 614] width 1209 height 50
click at [776, 610] on button "OK" at bounding box center [751, 614] width 60 height 25
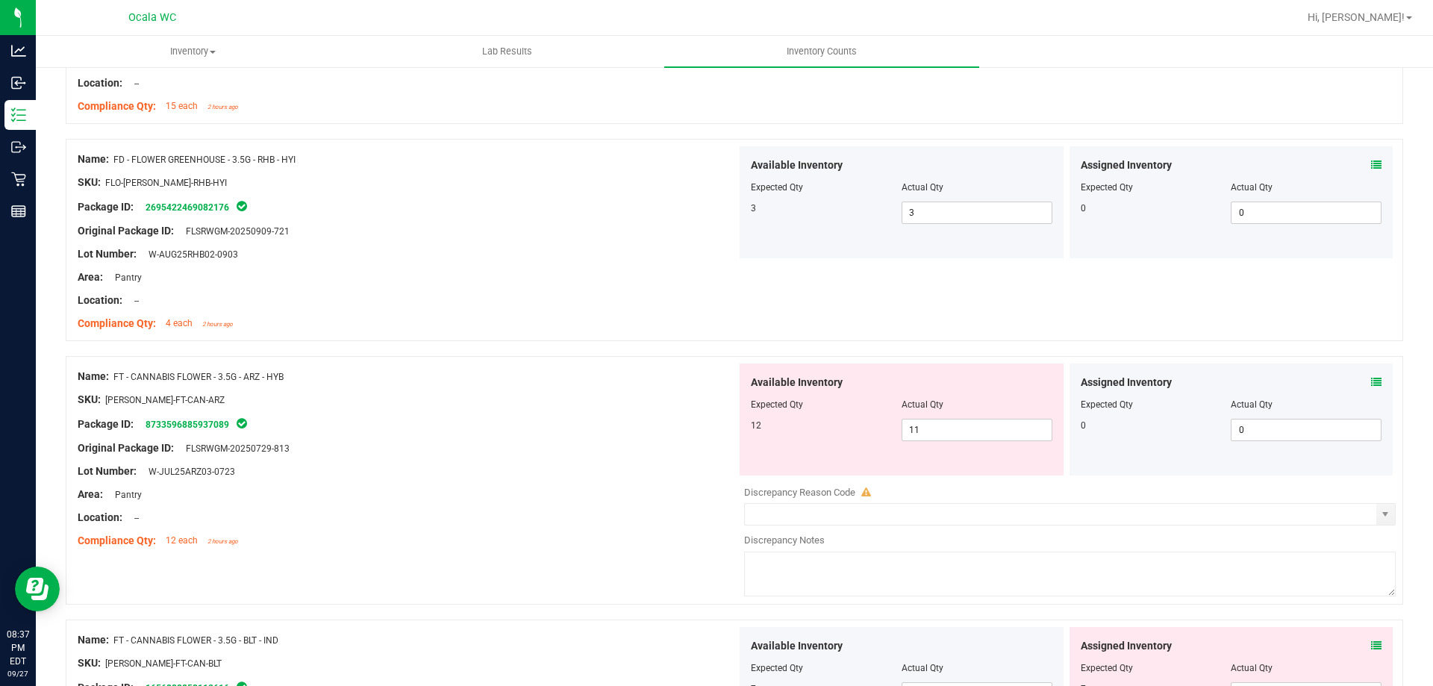
scroll to position [1045, 0]
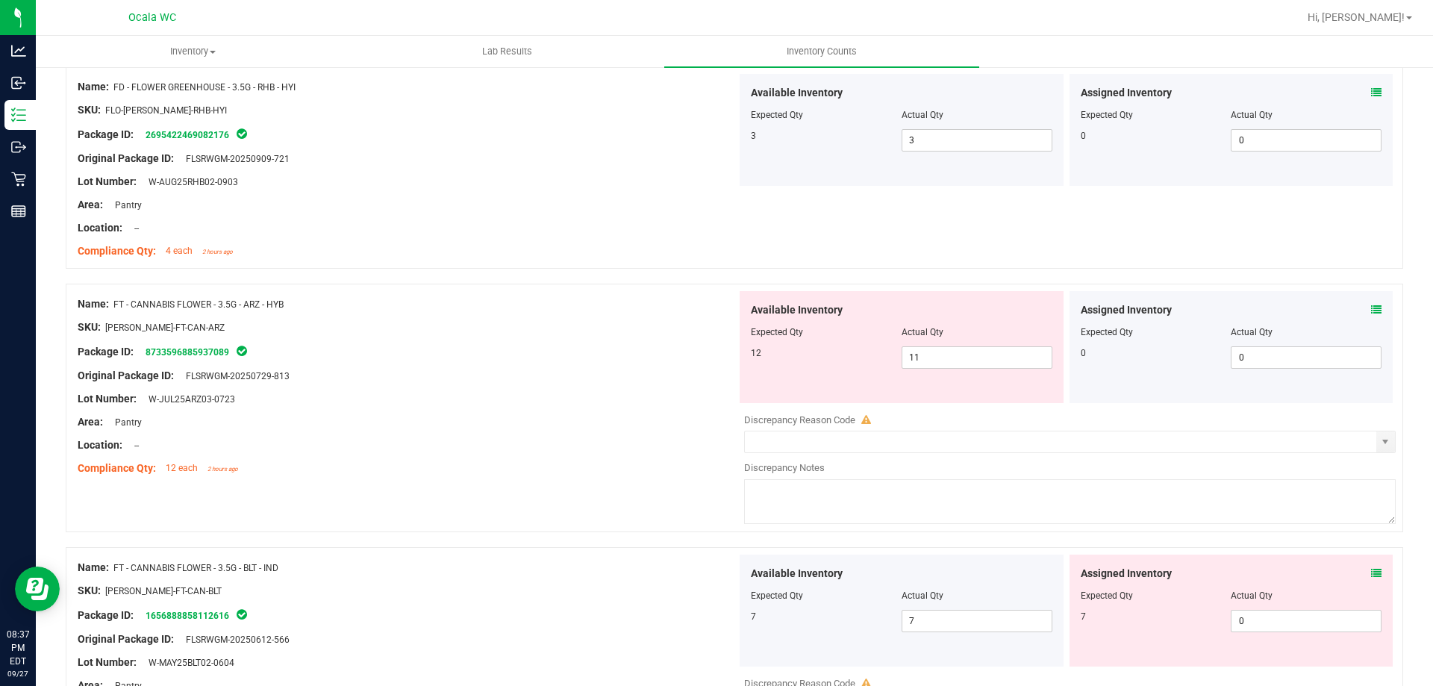
click at [1371, 307] on icon at bounding box center [1376, 310] width 10 height 10
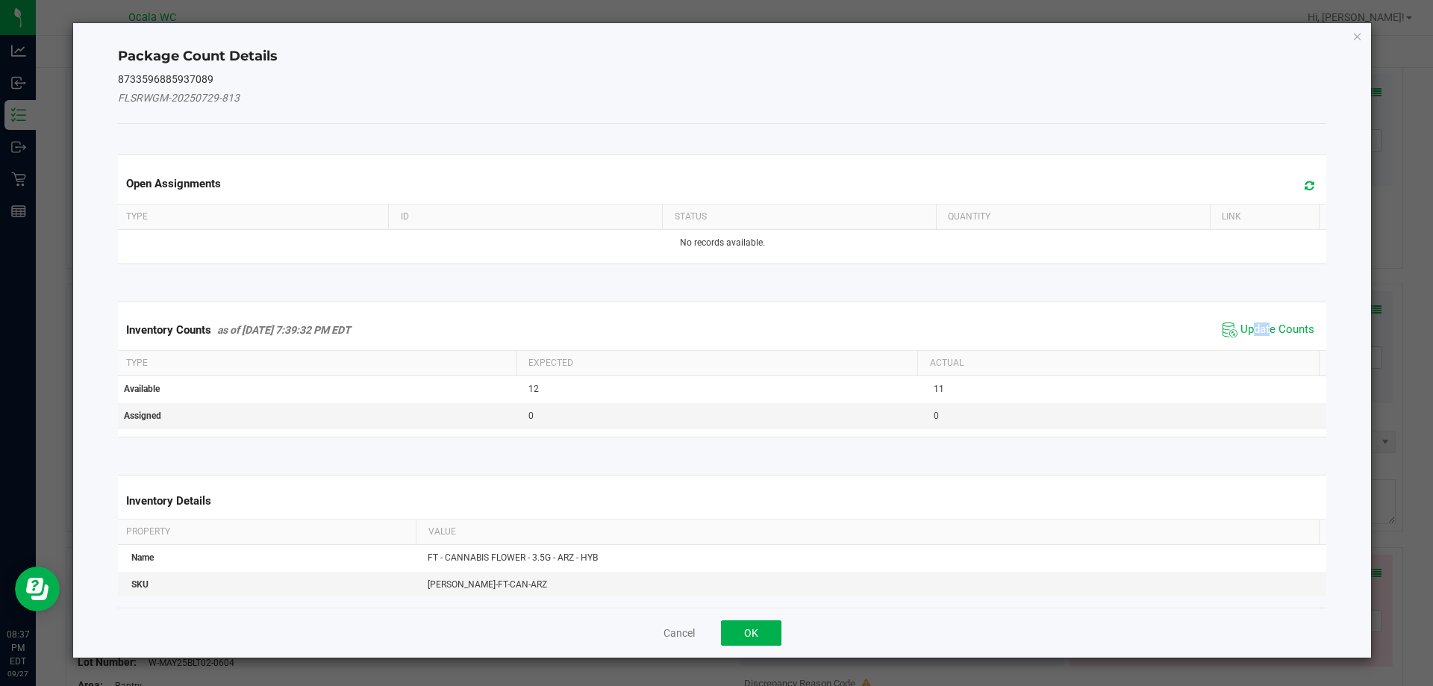
drag, startPoint x: 1242, startPoint y: 312, endPoint x: 1265, endPoint y: 321, distance: 24.8
click at [1264, 320] on div "Inventory Counts as of [DATE] 7:39:32 PM EDT Update Counts" at bounding box center [722, 330] width 1215 height 40
click at [1265, 321] on span "Update Counts" at bounding box center [1268, 330] width 99 height 22
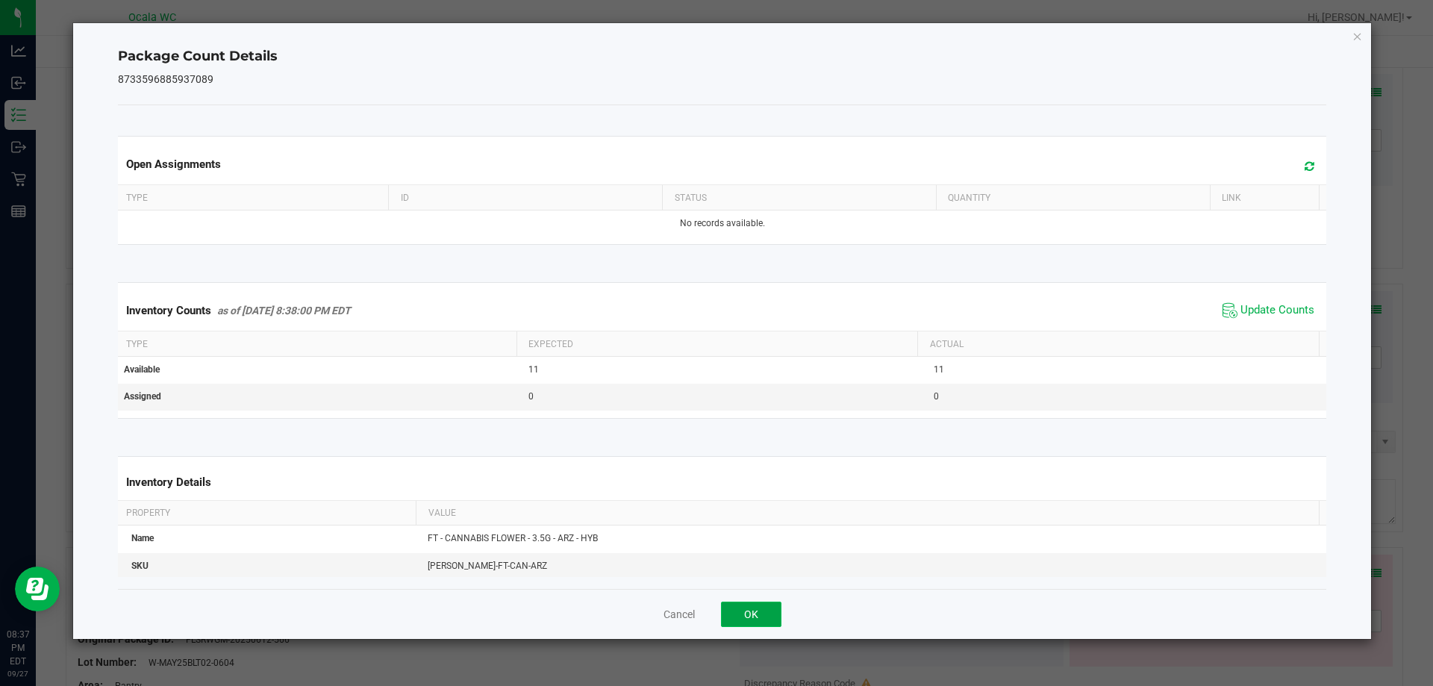
click at [763, 604] on button "OK" at bounding box center [751, 614] width 60 height 25
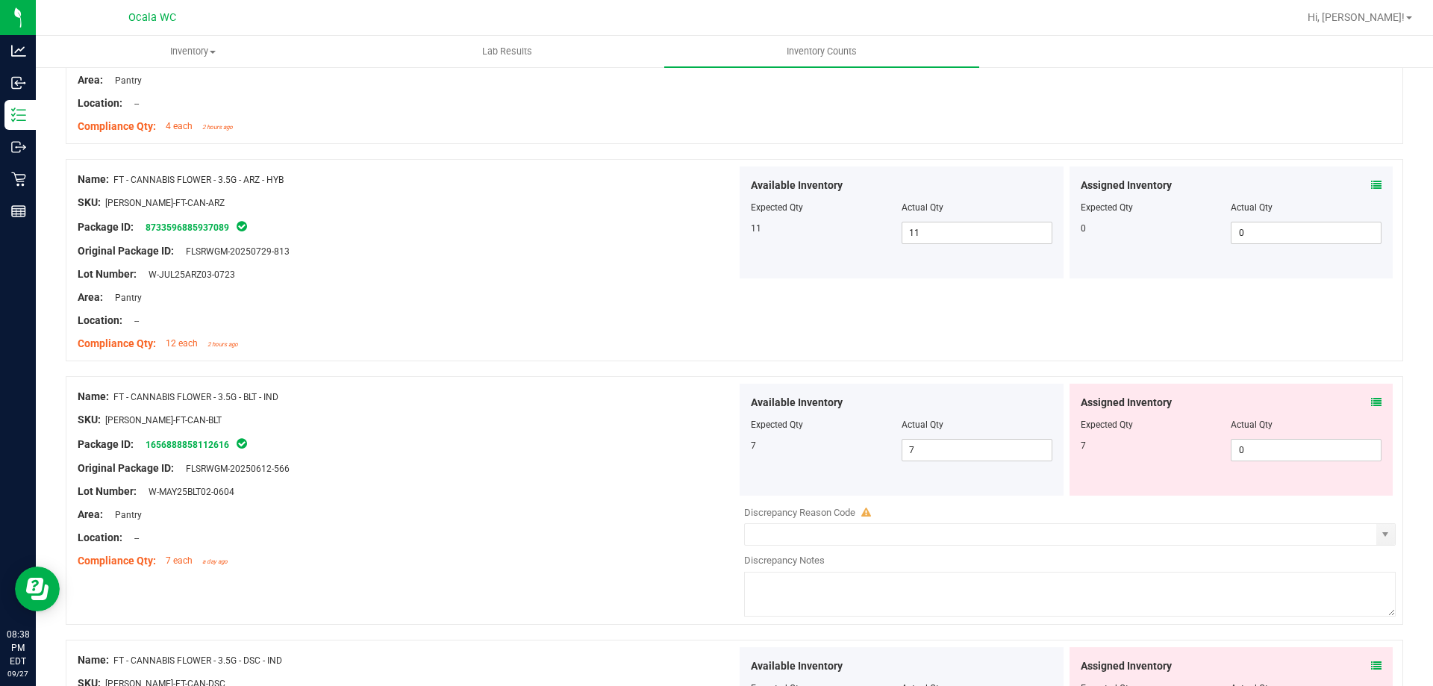
scroll to position [1195, 0]
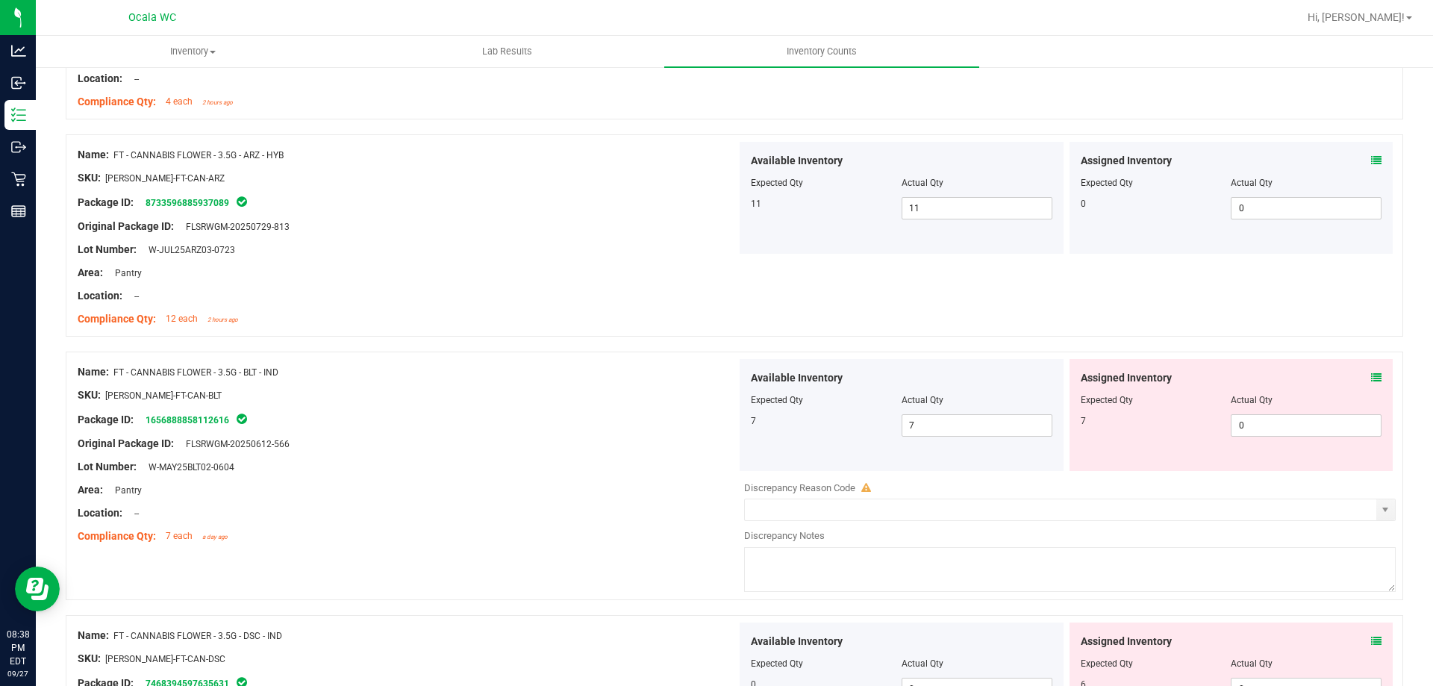
click at [1371, 370] on span at bounding box center [1376, 378] width 10 height 16
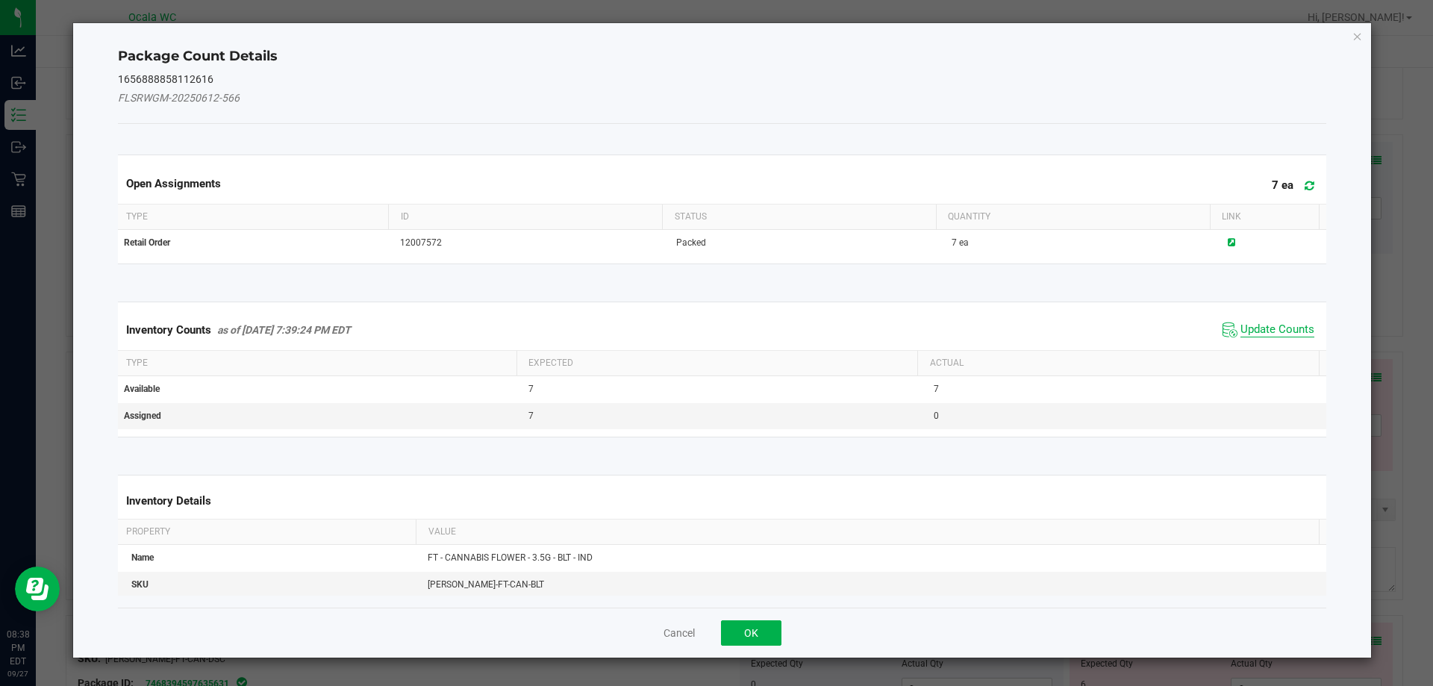
click at [1281, 333] on span "Update Counts" at bounding box center [1278, 330] width 74 height 15
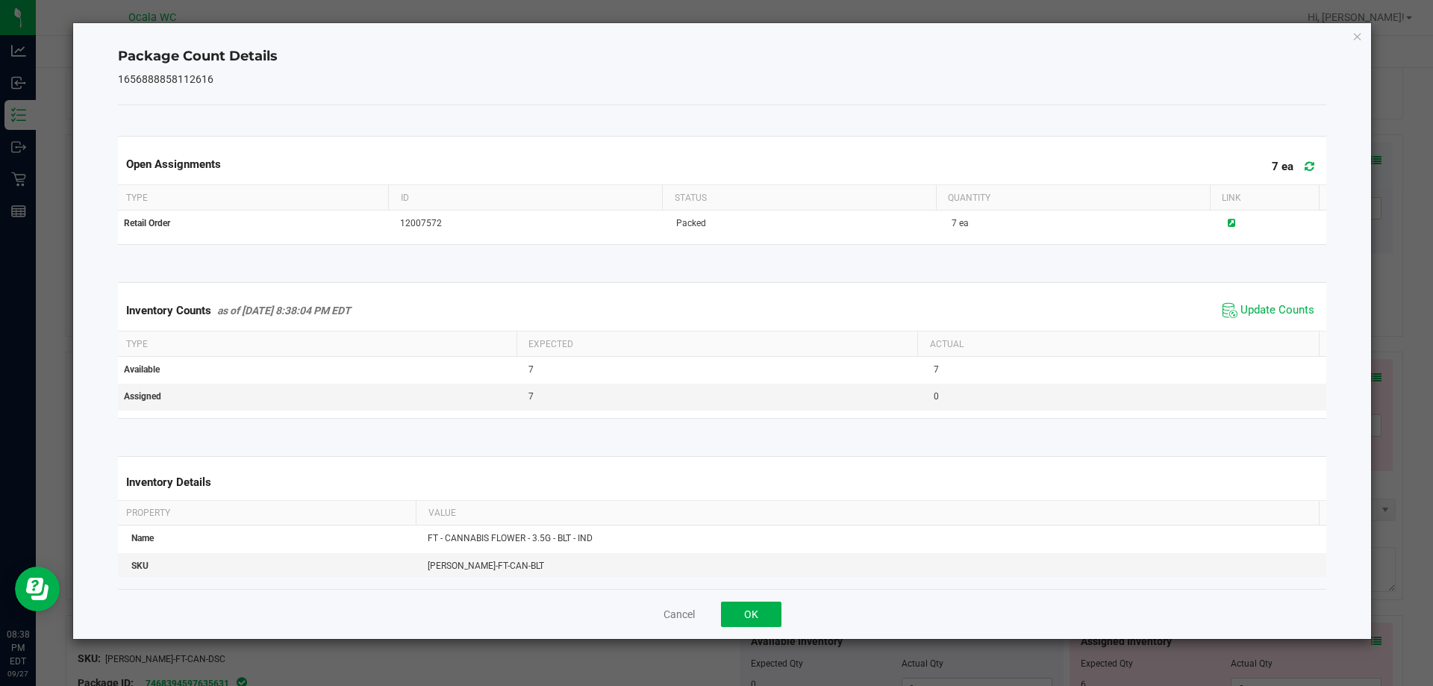
click at [788, 614] on div "Cancel OK" at bounding box center [722, 614] width 1209 height 50
click at [770, 617] on button "OK" at bounding box center [751, 614] width 60 height 25
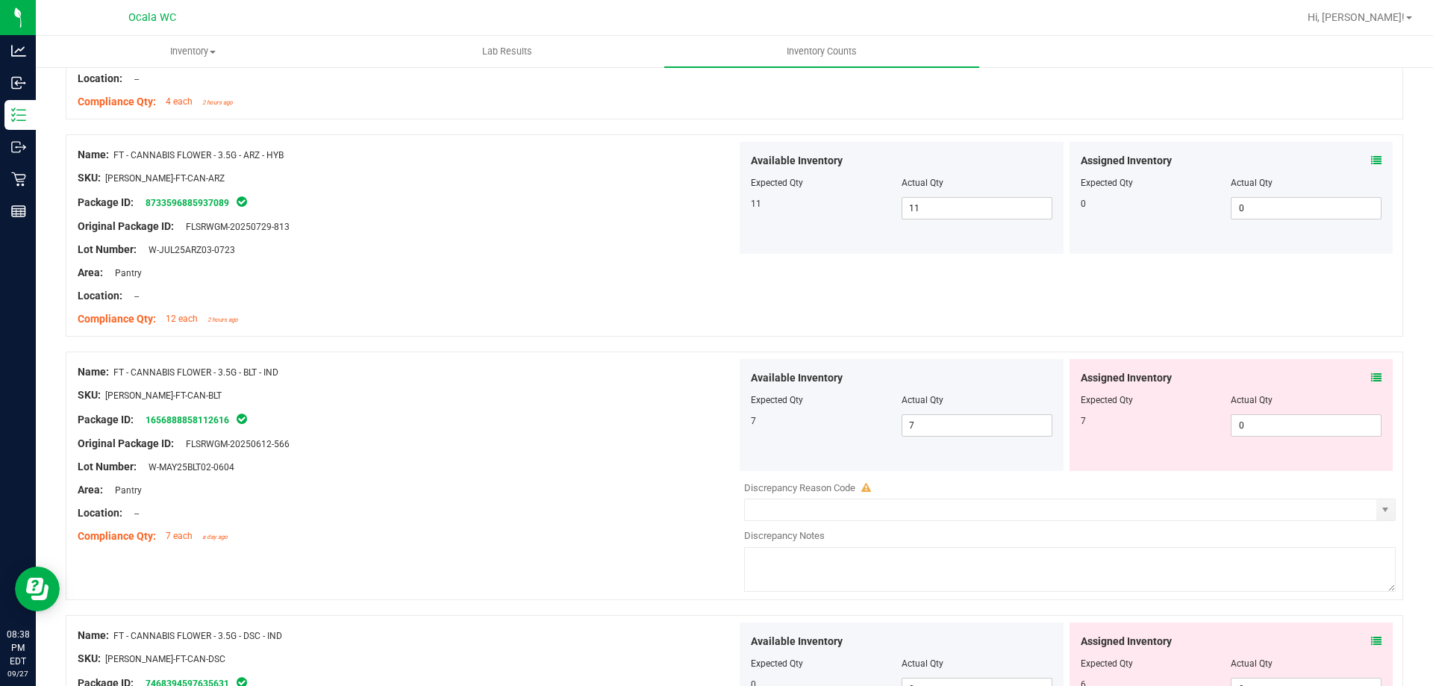
drag, startPoint x: 770, startPoint y: 617, endPoint x: 1152, endPoint y: 498, distance: 399.8
click at [1152, 498] on div at bounding box center [1070, 497] width 652 height 4
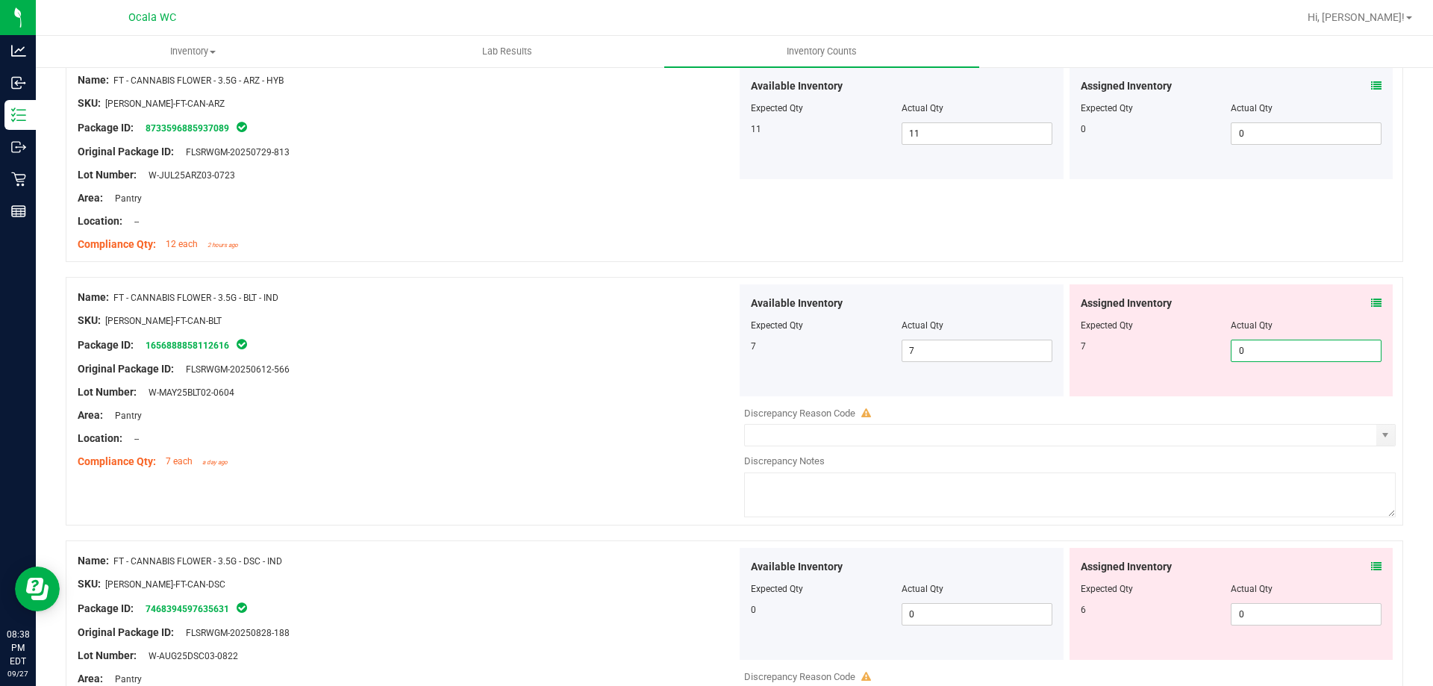
click at [1275, 346] on span "0 0" at bounding box center [1306, 351] width 151 height 22
type input "7"
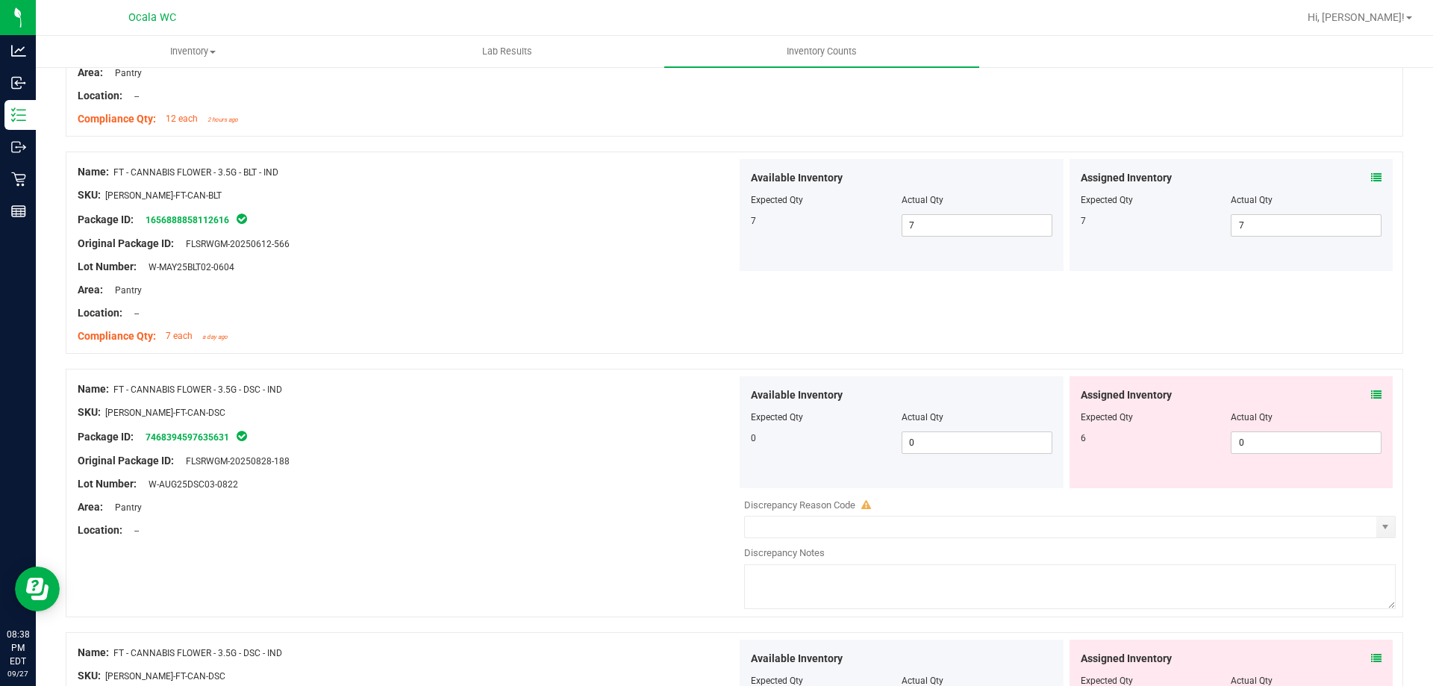
scroll to position [1418, 0]
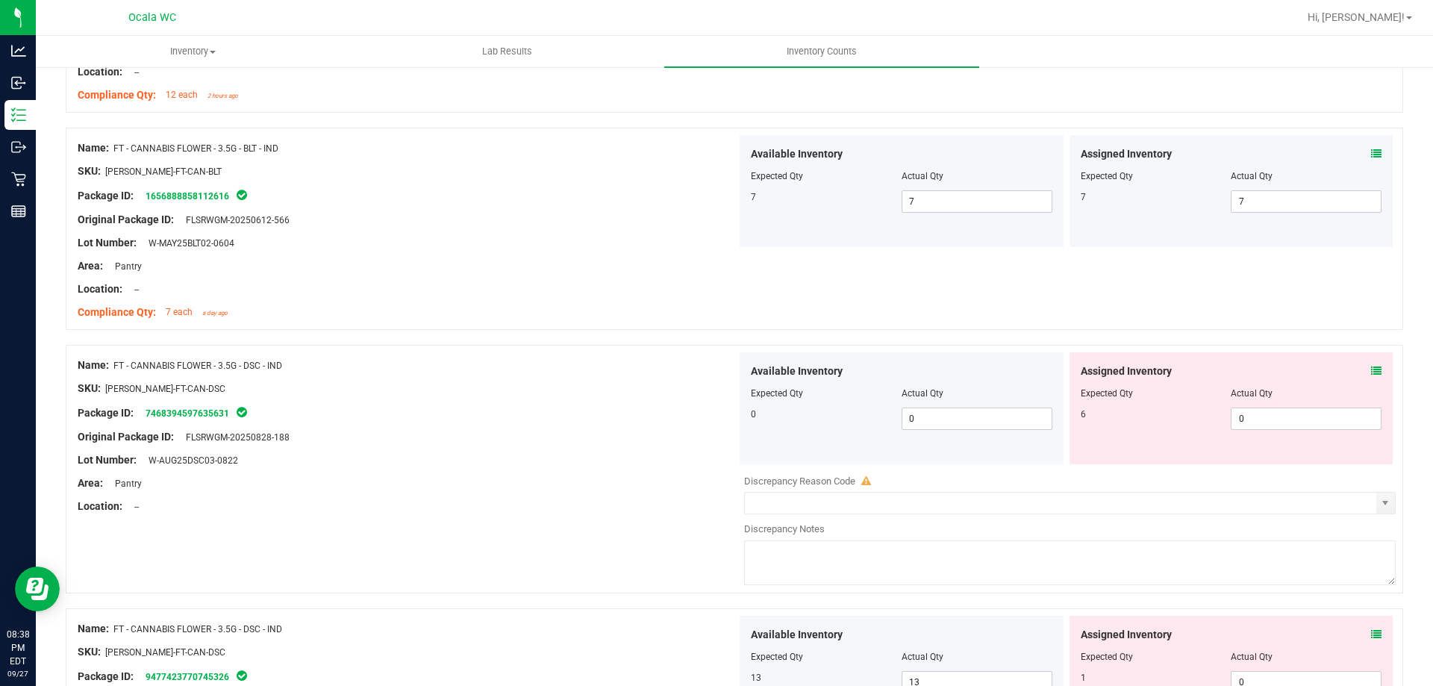
click at [1302, 436] on div "Assigned Inventory Expected Qty Actual Qty 6 0 0" at bounding box center [1232, 408] width 324 height 112
click at [1295, 424] on span "0 0" at bounding box center [1306, 419] width 151 height 22
type input "06"
type input "6"
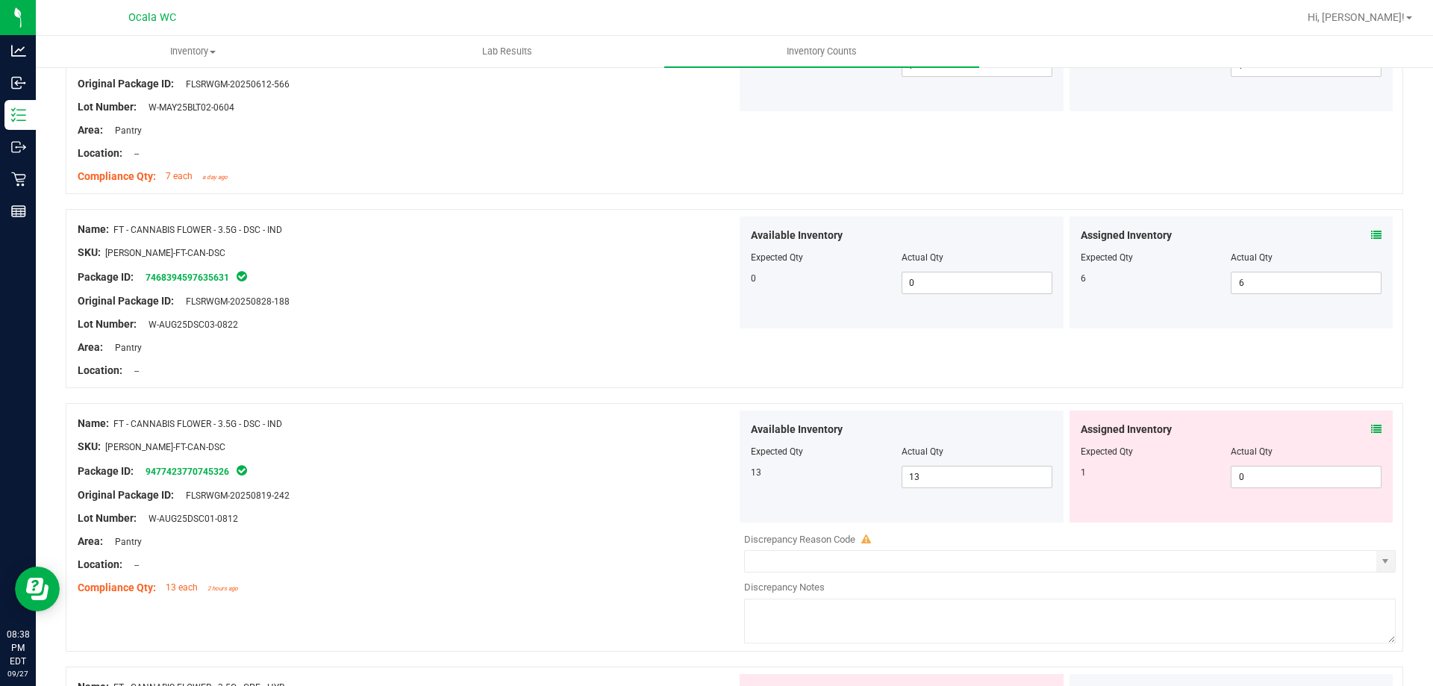
scroll to position [1568, 0]
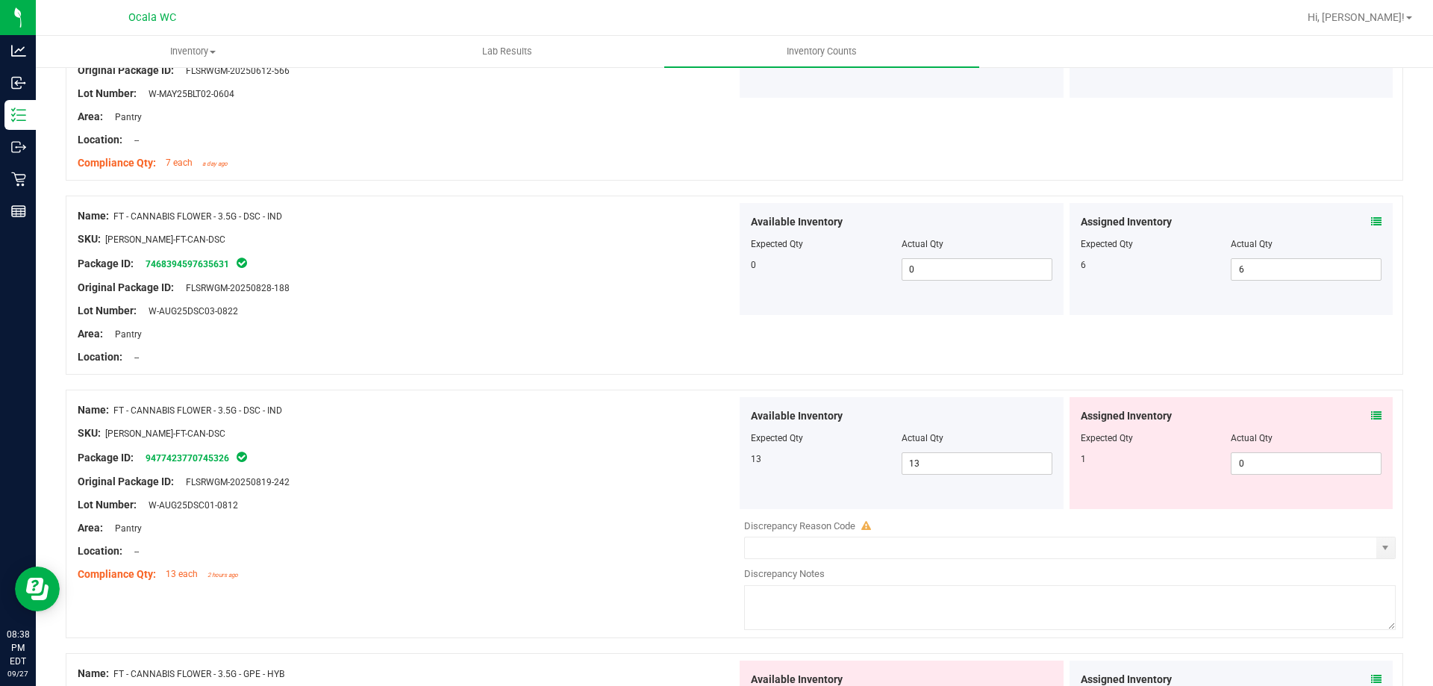
drag, startPoint x: 1279, startPoint y: 481, endPoint x: 1283, endPoint y: 466, distance: 15.6
click at [1280, 475] on div "Assigned Inventory Expected Qty Actual Qty 1 0 0" at bounding box center [1232, 453] width 324 height 112
click at [1283, 466] on span "0 0" at bounding box center [1306, 463] width 151 height 22
type input "1"
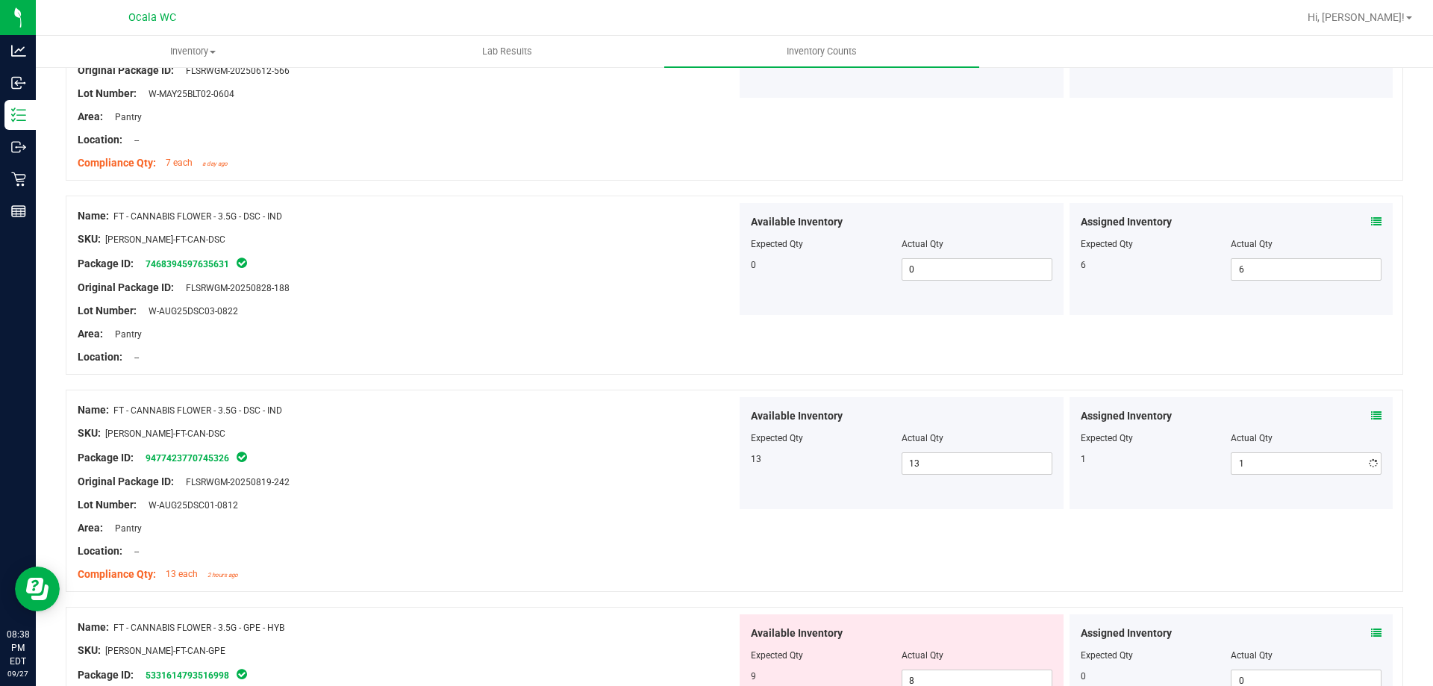
click at [555, 556] on div "Location: --" at bounding box center [407, 552] width 659 height 16
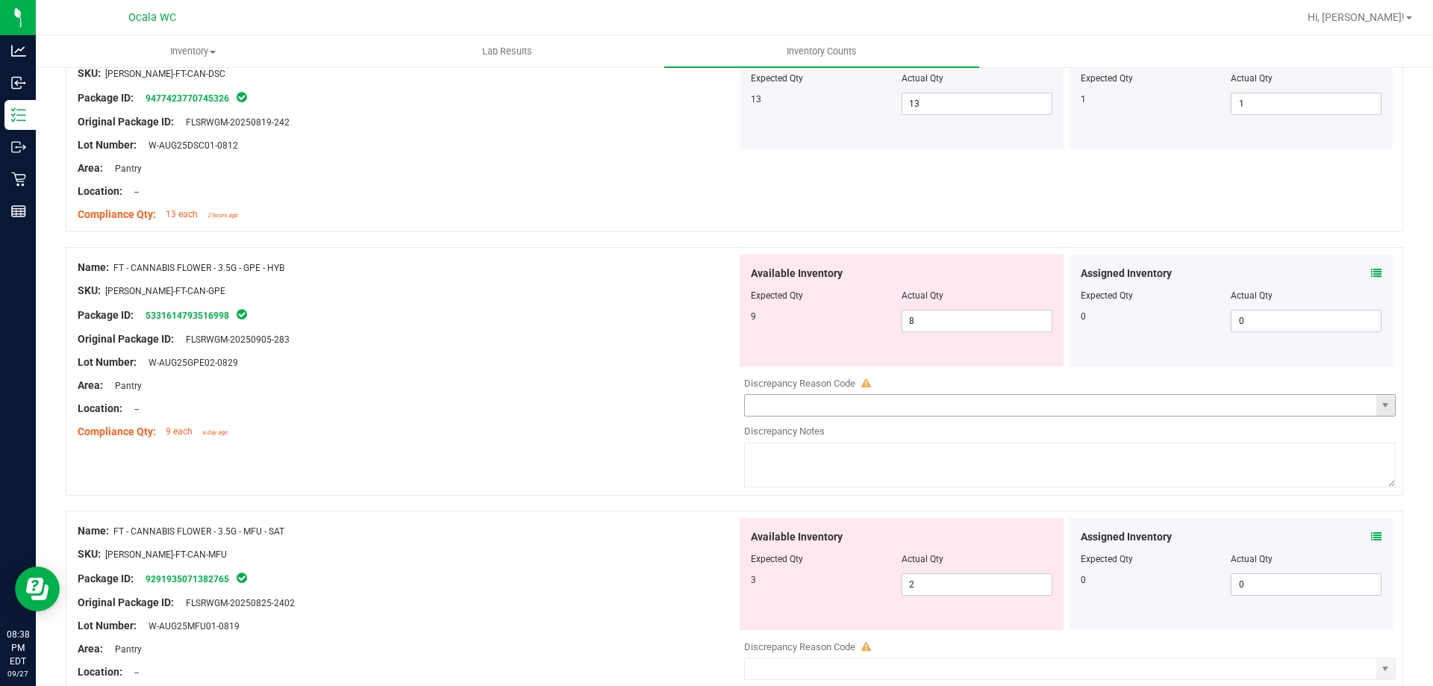
scroll to position [1941, 0]
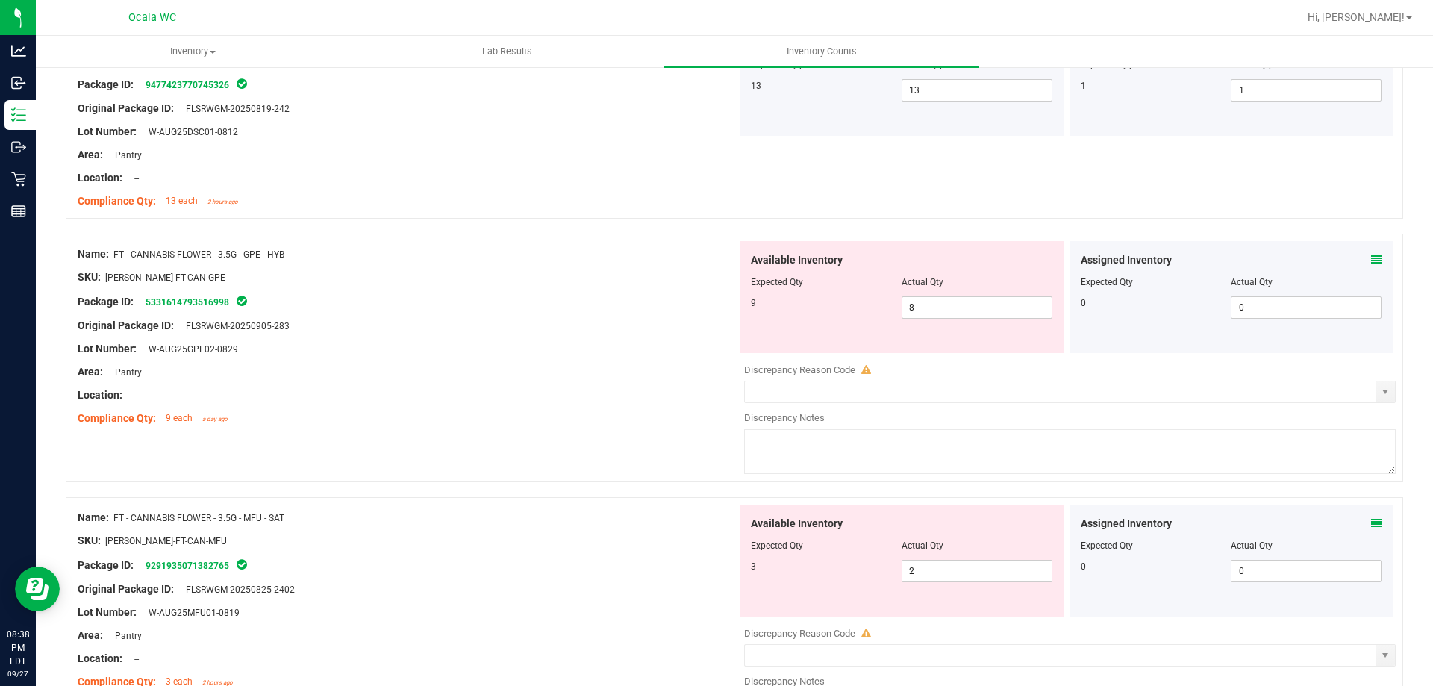
click at [1371, 262] on icon at bounding box center [1376, 260] width 10 height 10
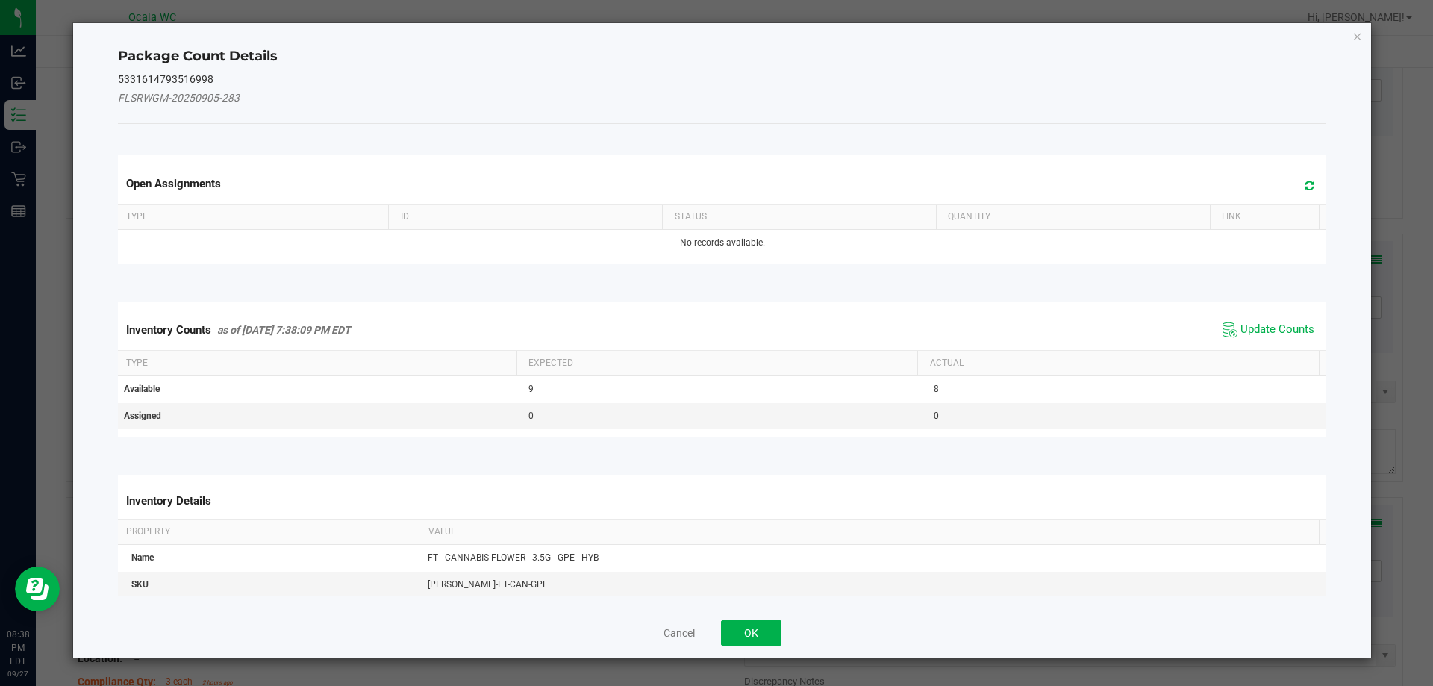
click at [1259, 326] on span "Update Counts" at bounding box center [1278, 330] width 74 height 15
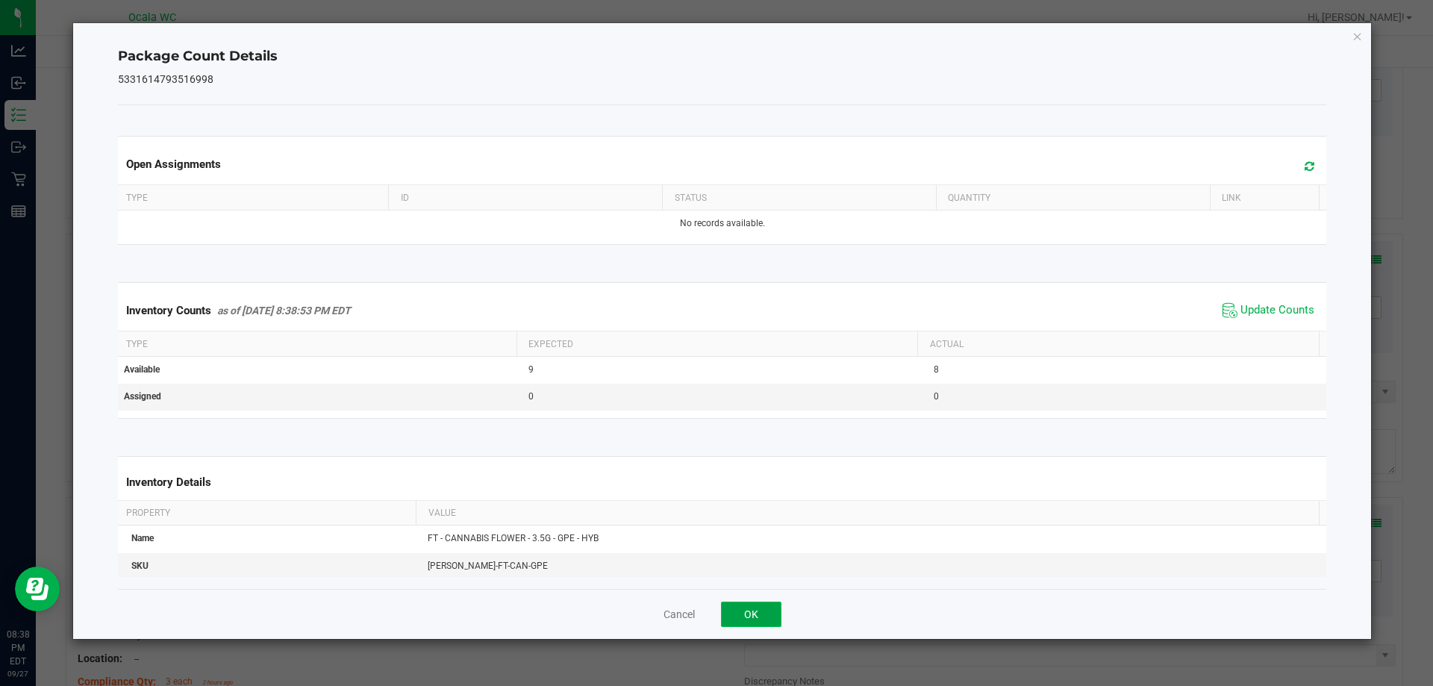
click at [764, 617] on button "OK" at bounding box center [751, 614] width 60 height 25
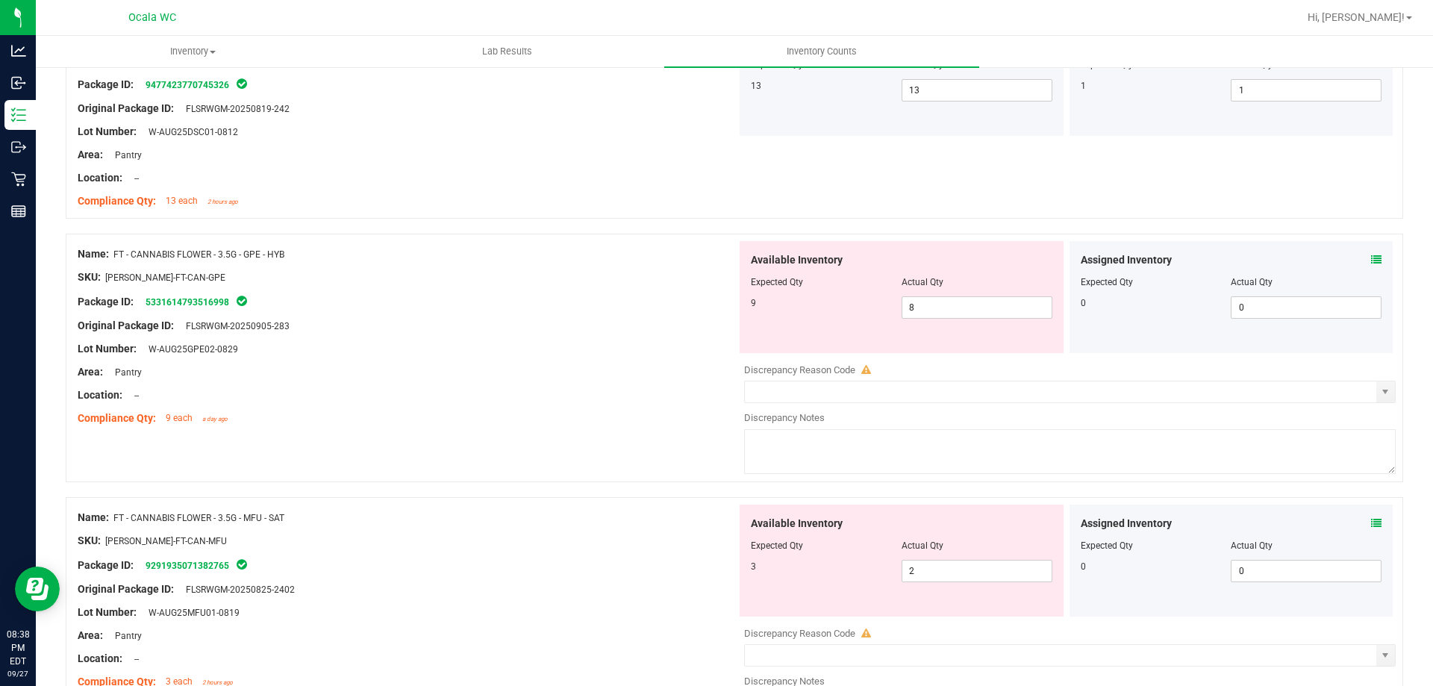
click at [1371, 517] on span at bounding box center [1376, 524] width 10 height 16
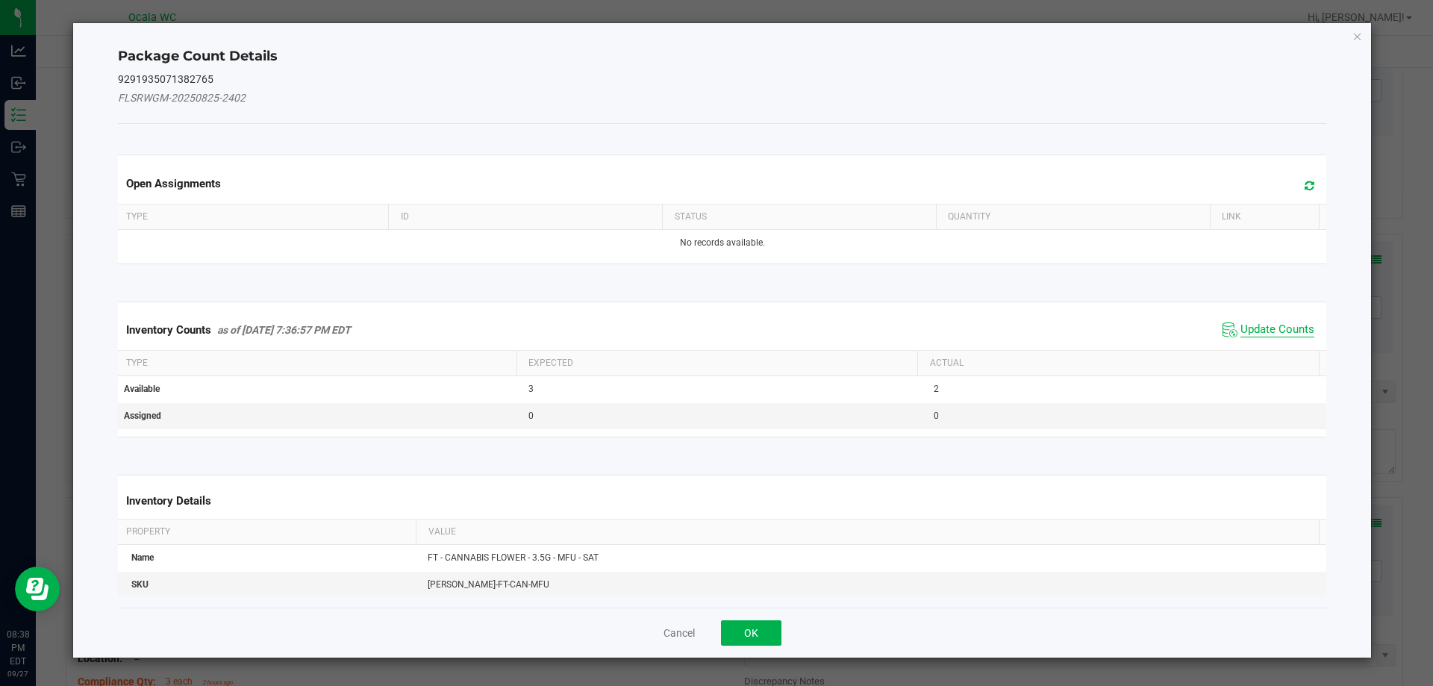
click at [1259, 326] on span "Update Counts" at bounding box center [1278, 330] width 74 height 15
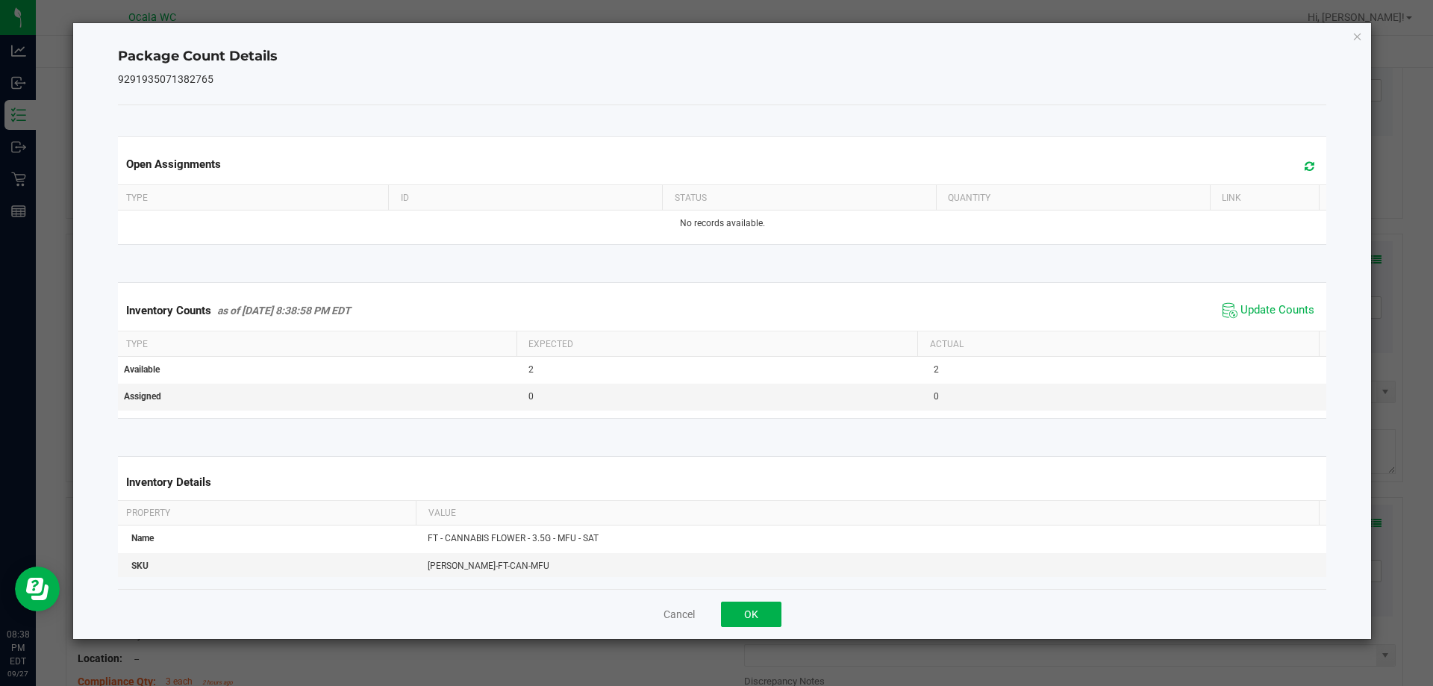
click at [769, 582] on div "Open Assignments Type ID Status Quantity Link No records available. Inventory C…" at bounding box center [722, 347] width 1209 height 484
click at [761, 599] on div "Cancel OK" at bounding box center [722, 614] width 1209 height 50
click at [760, 612] on button "OK" at bounding box center [751, 614] width 60 height 25
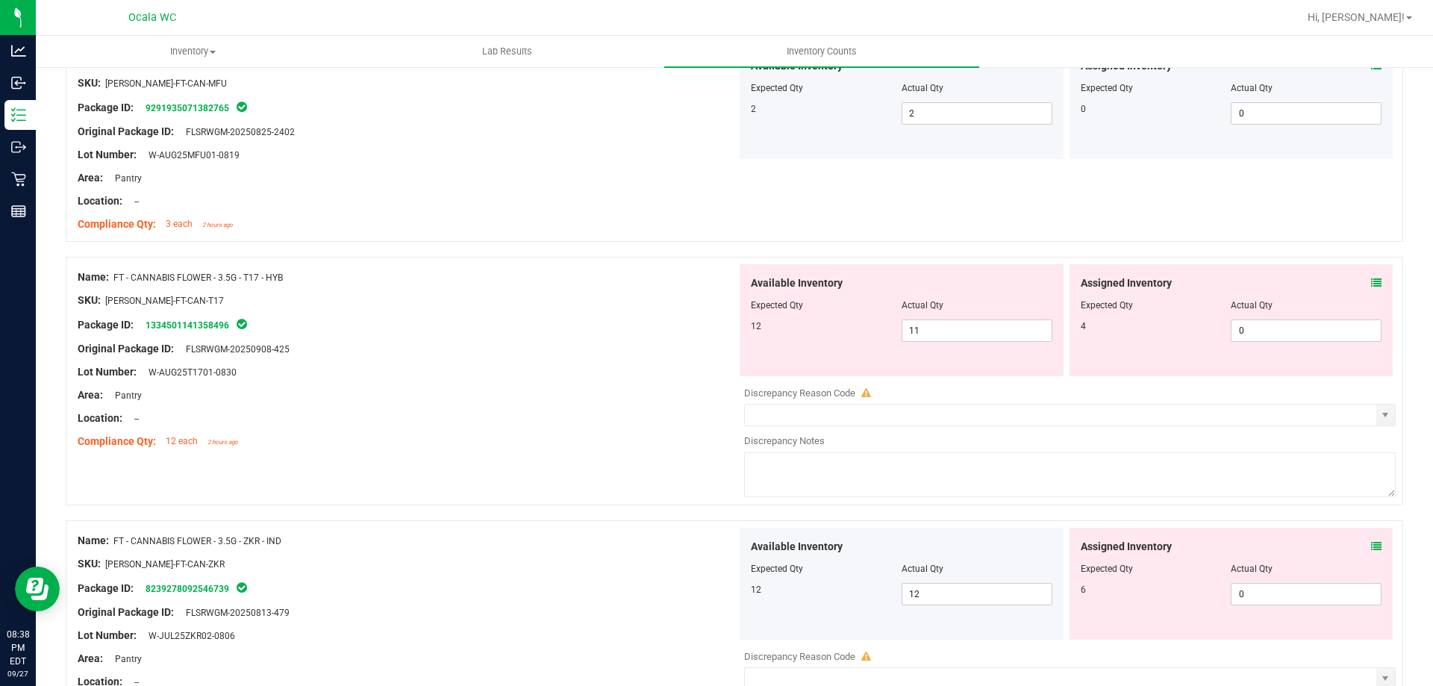
scroll to position [2464, 0]
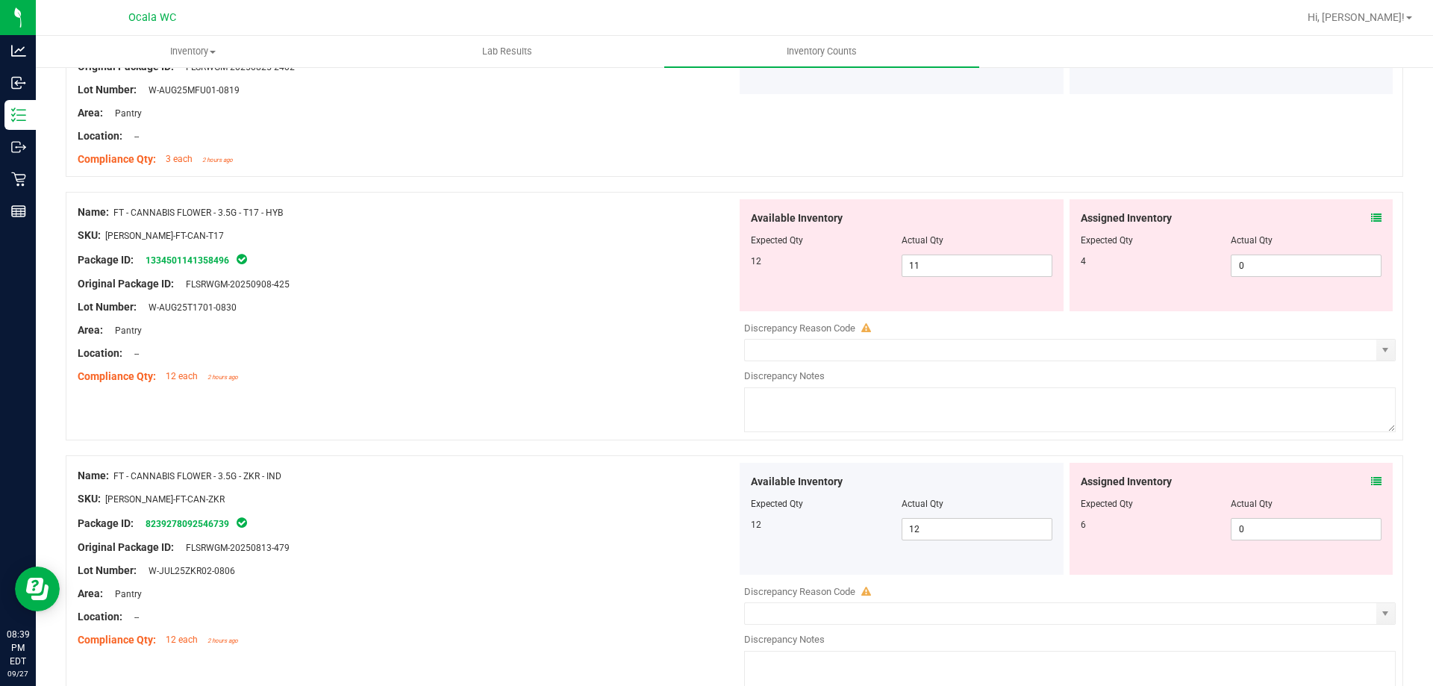
click at [1371, 207] on div "Assigned Inventory Expected Qty Actual Qty 4 0 0" at bounding box center [1232, 255] width 324 height 112
click at [1368, 208] on div "Assigned Inventory Expected Qty Actual Qty 4 0 0" at bounding box center [1232, 255] width 324 height 112
click at [1354, 211] on div "Assigned Inventory" at bounding box center [1232, 219] width 302 height 16
click at [1371, 215] on icon at bounding box center [1376, 218] width 10 height 10
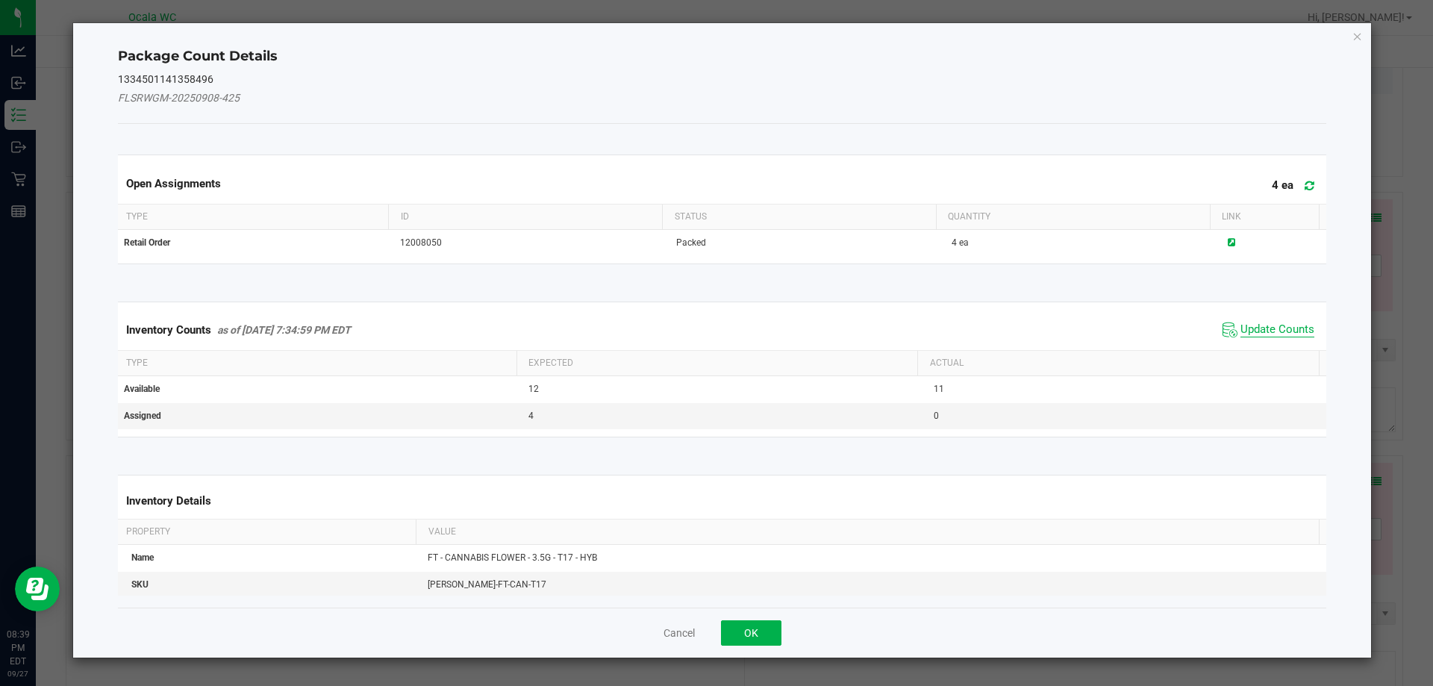
click at [1252, 328] on span "Update Counts" at bounding box center [1278, 330] width 74 height 15
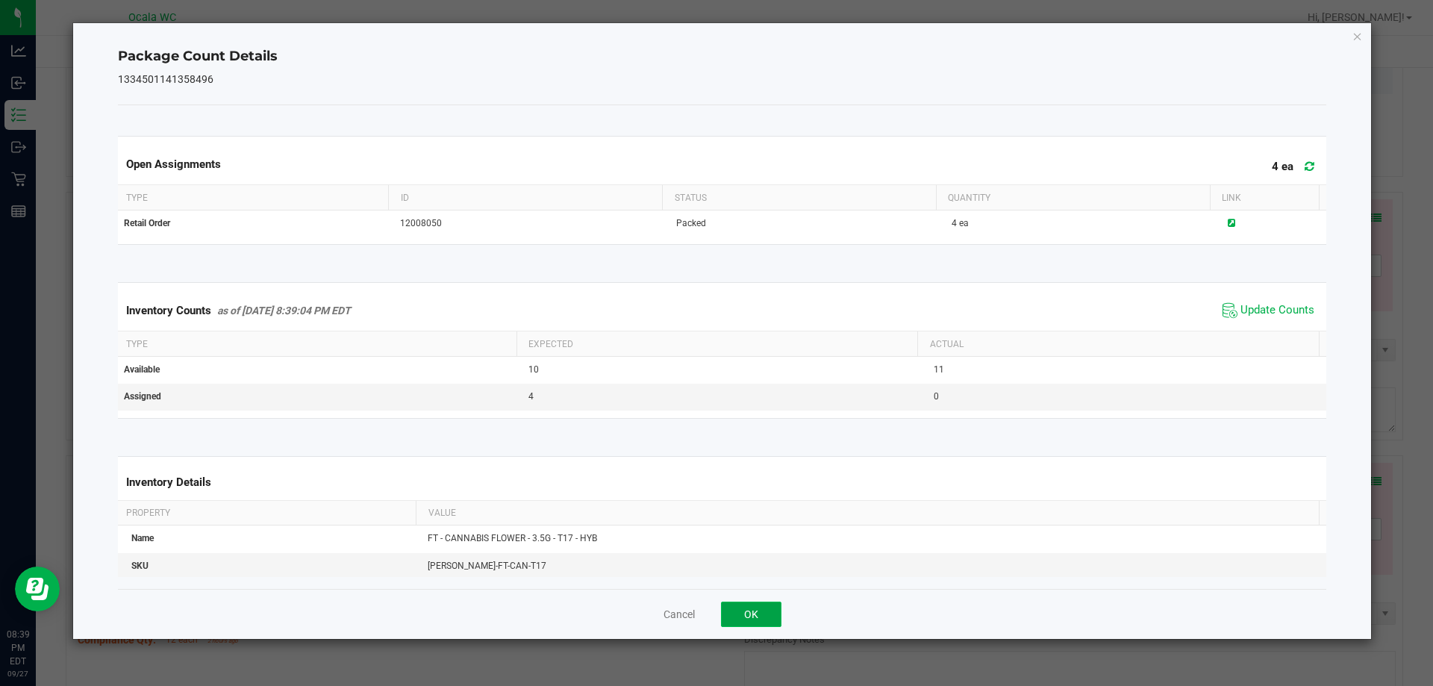
click at [732, 617] on button "OK" at bounding box center [751, 614] width 60 height 25
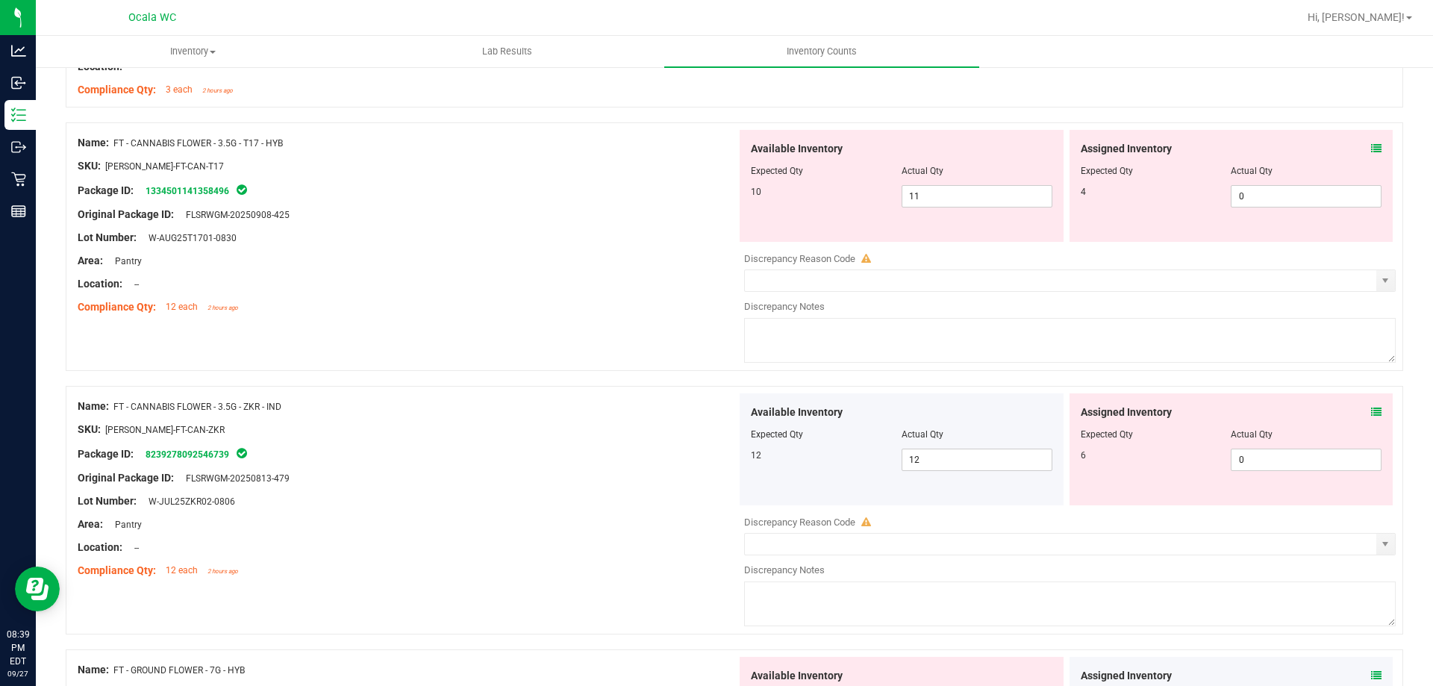
scroll to position [2613, 0]
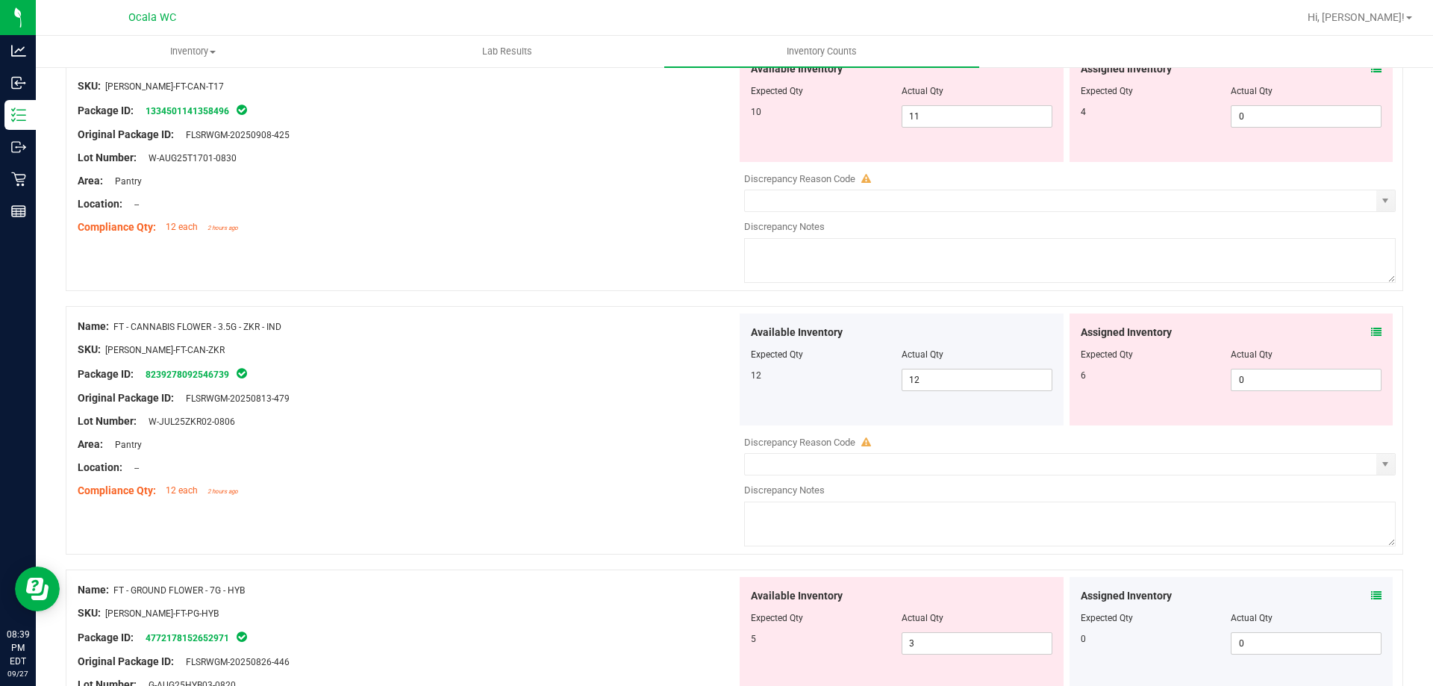
click at [1358, 331] on div "Assigned Inventory" at bounding box center [1232, 333] width 302 height 16
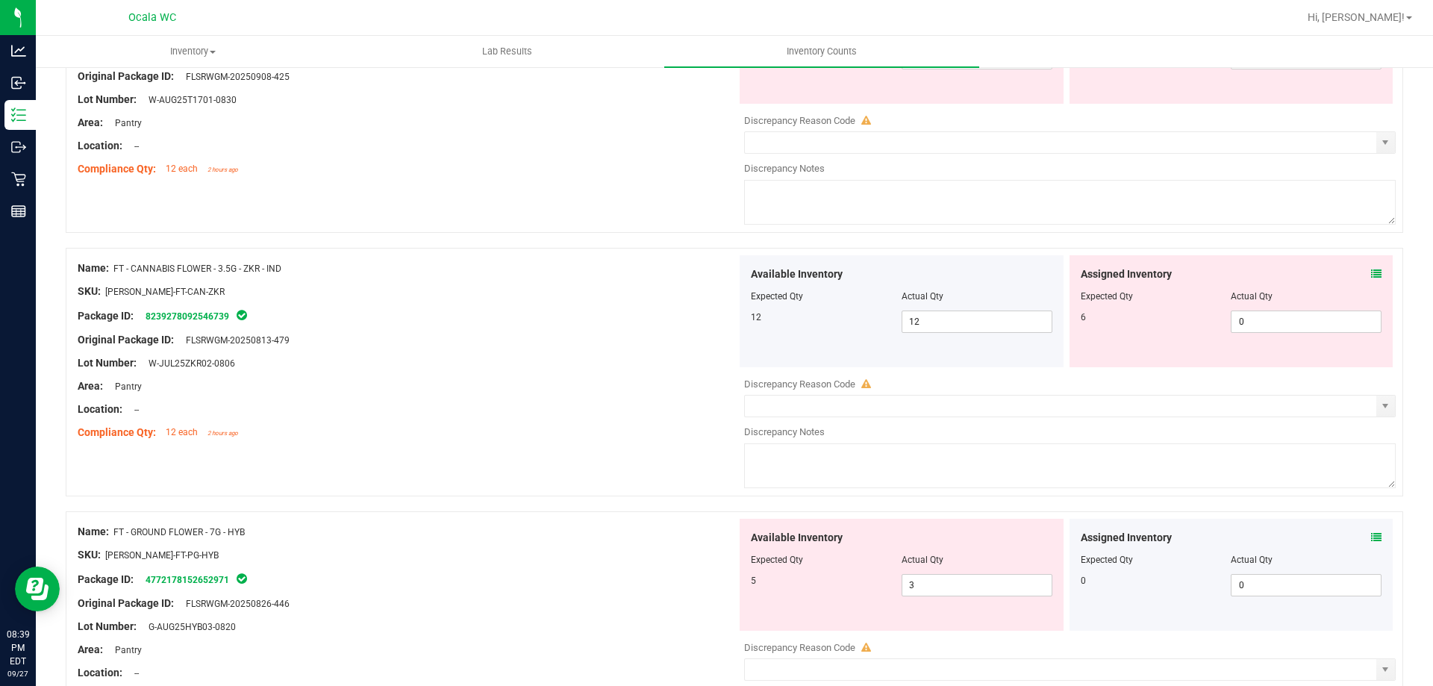
scroll to position [2762, 0]
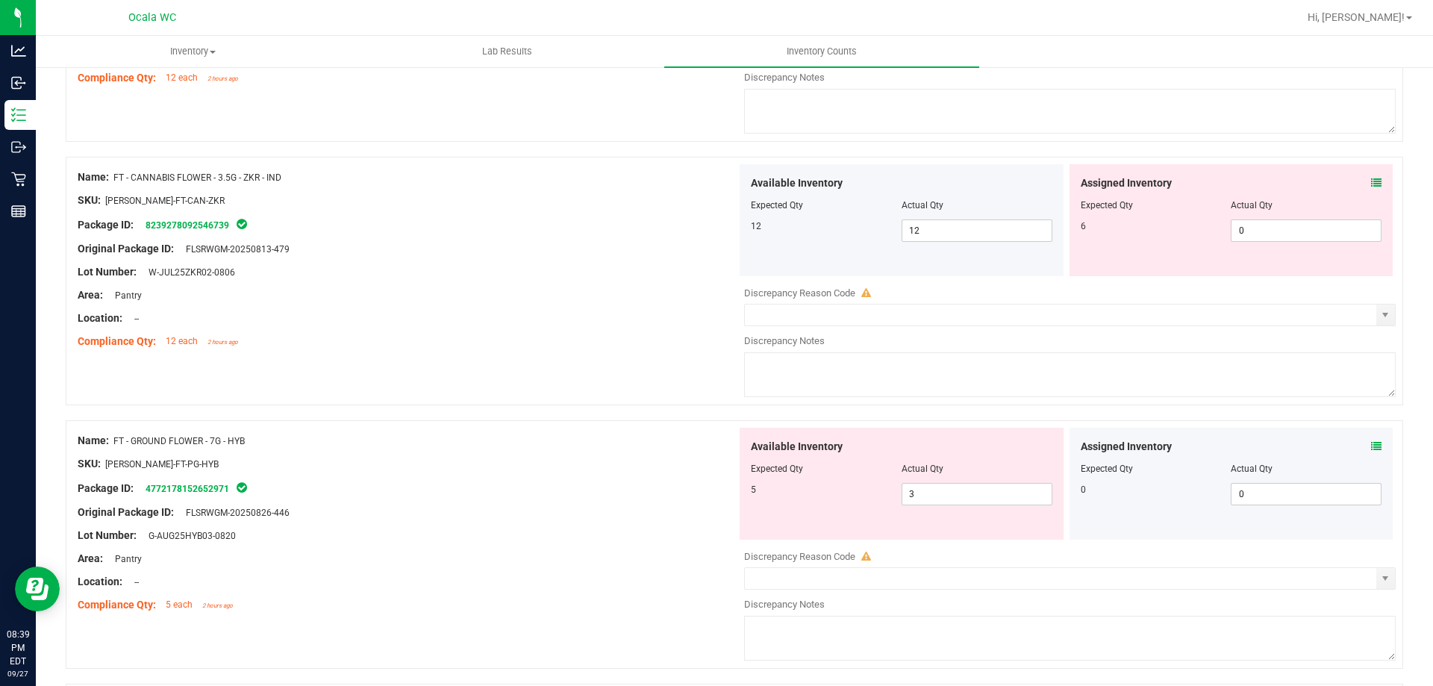
click at [1359, 442] on div "Assigned Inventory" at bounding box center [1232, 447] width 302 height 16
click at [1371, 442] on icon at bounding box center [1376, 446] width 10 height 10
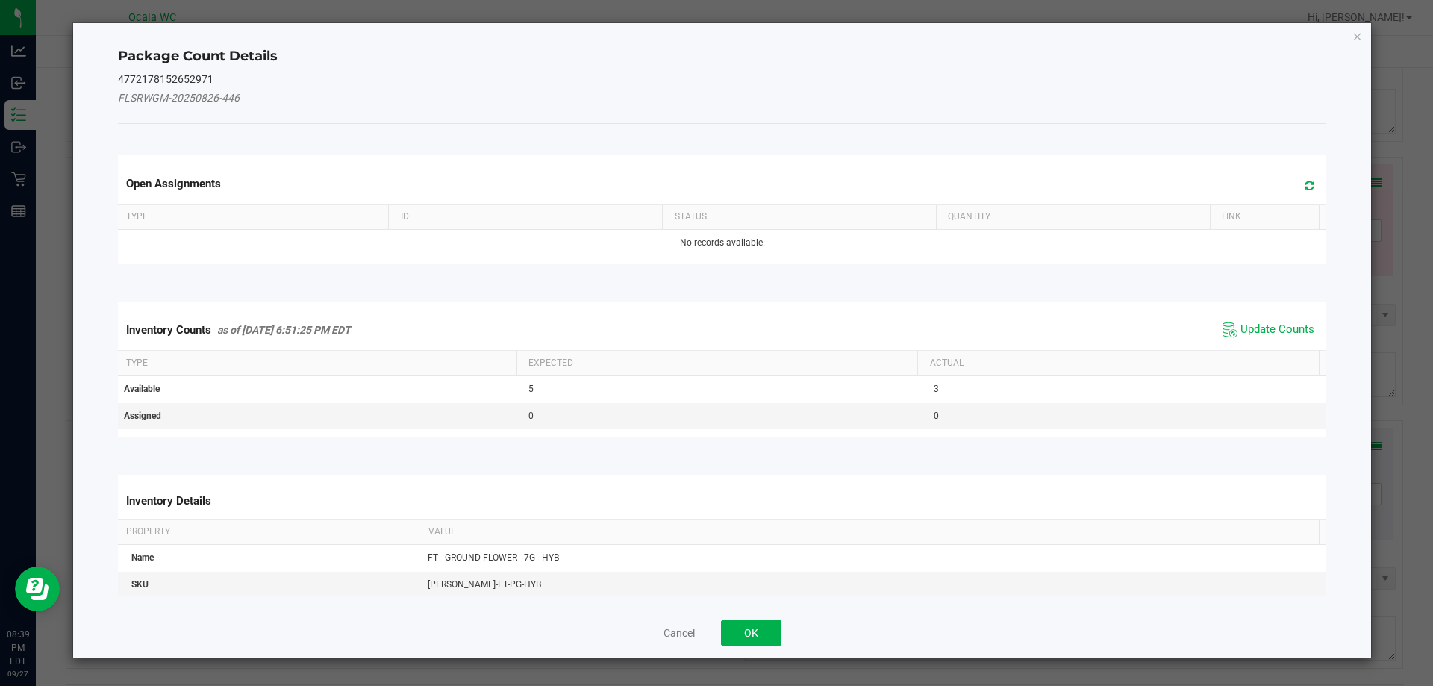
click at [1262, 334] on span "Update Counts" at bounding box center [1278, 330] width 74 height 15
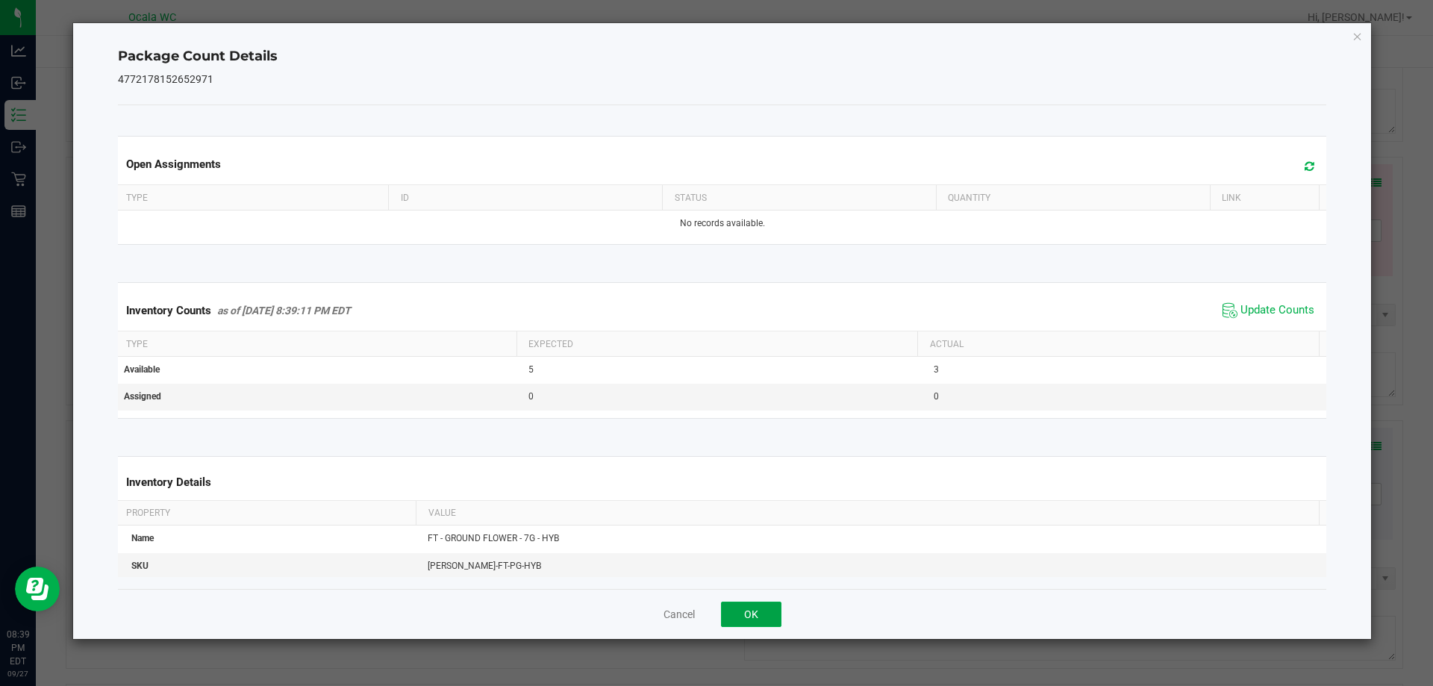
click at [768, 608] on button "OK" at bounding box center [751, 614] width 60 height 25
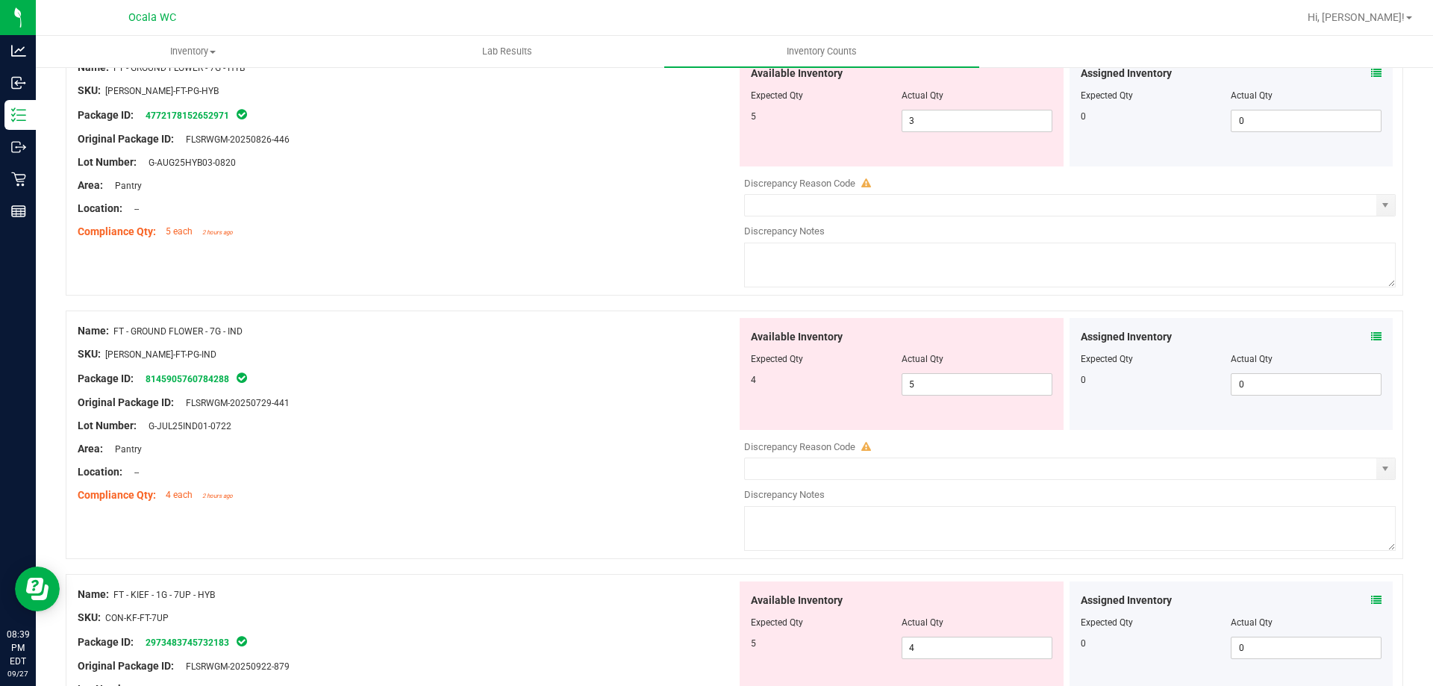
scroll to position [3285, 0]
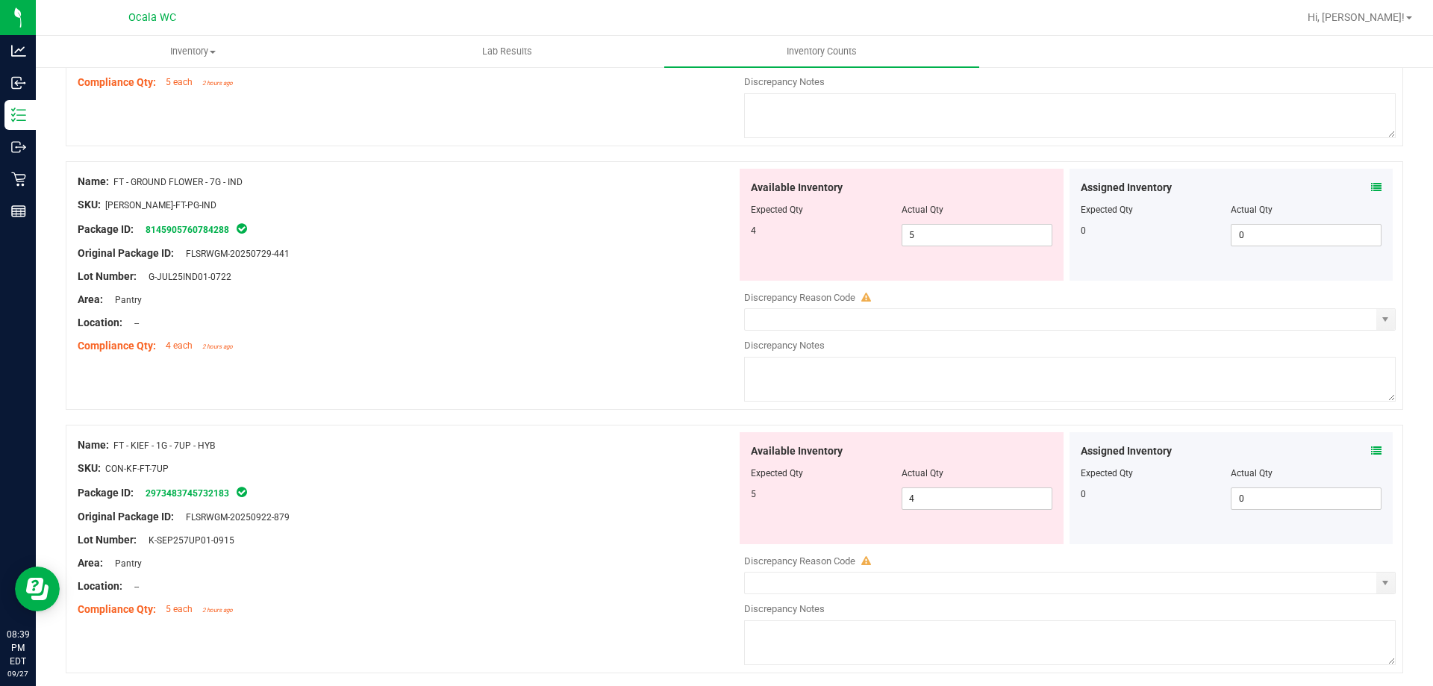
click at [1371, 193] on span at bounding box center [1376, 188] width 10 height 16
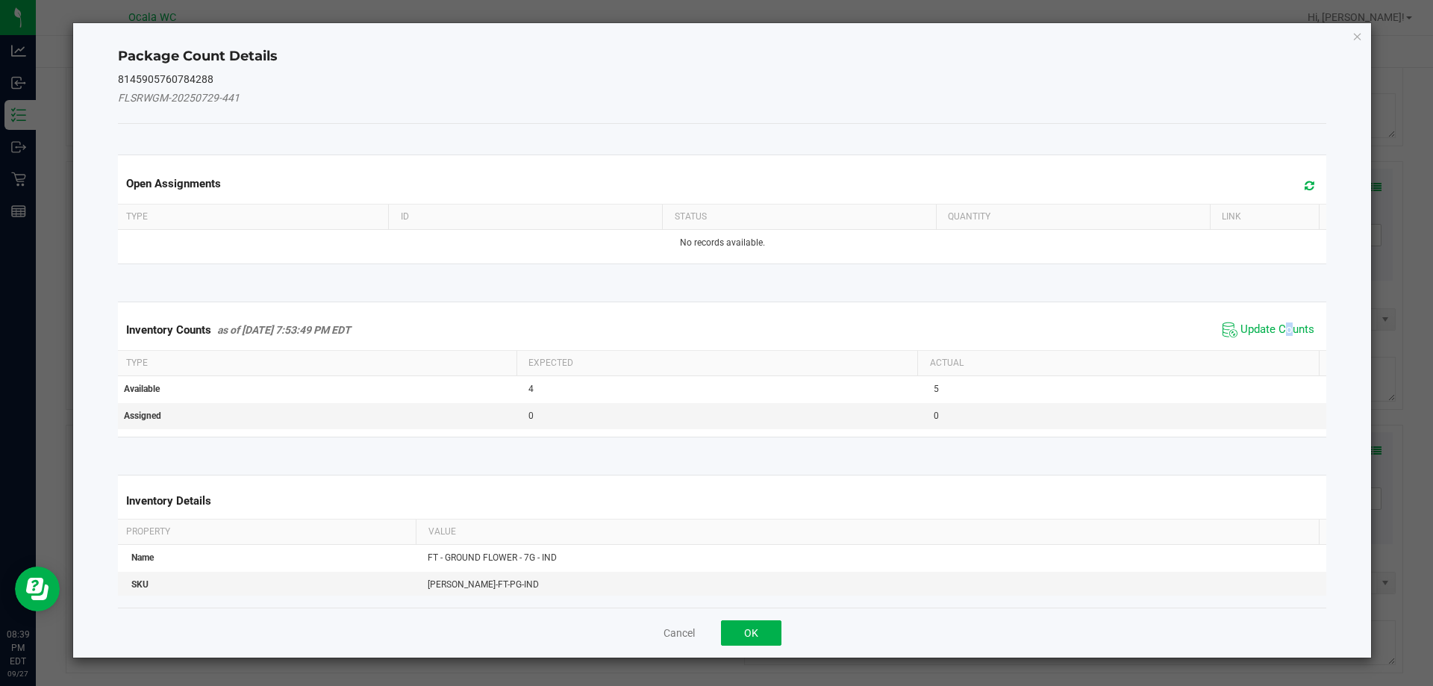
click at [1278, 321] on span "Update Counts" at bounding box center [1268, 330] width 99 height 22
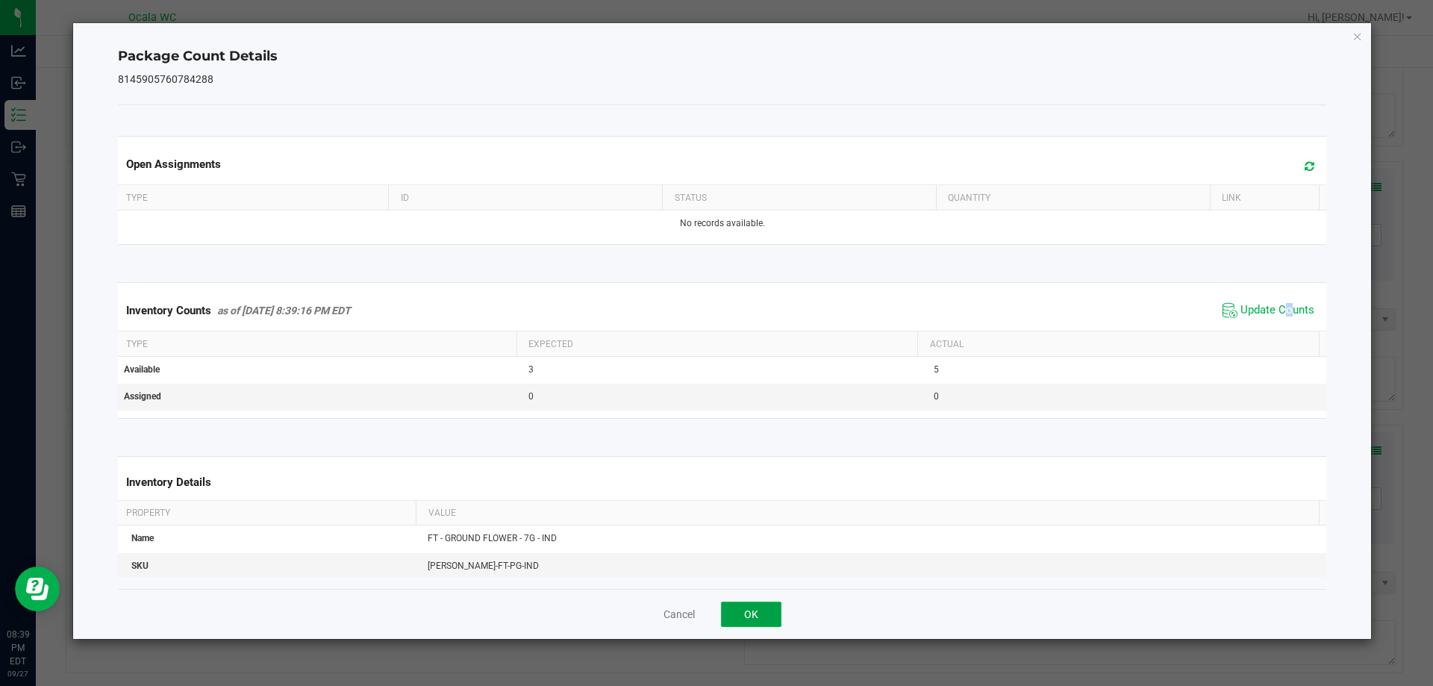
click at [759, 609] on button "OK" at bounding box center [751, 614] width 60 height 25
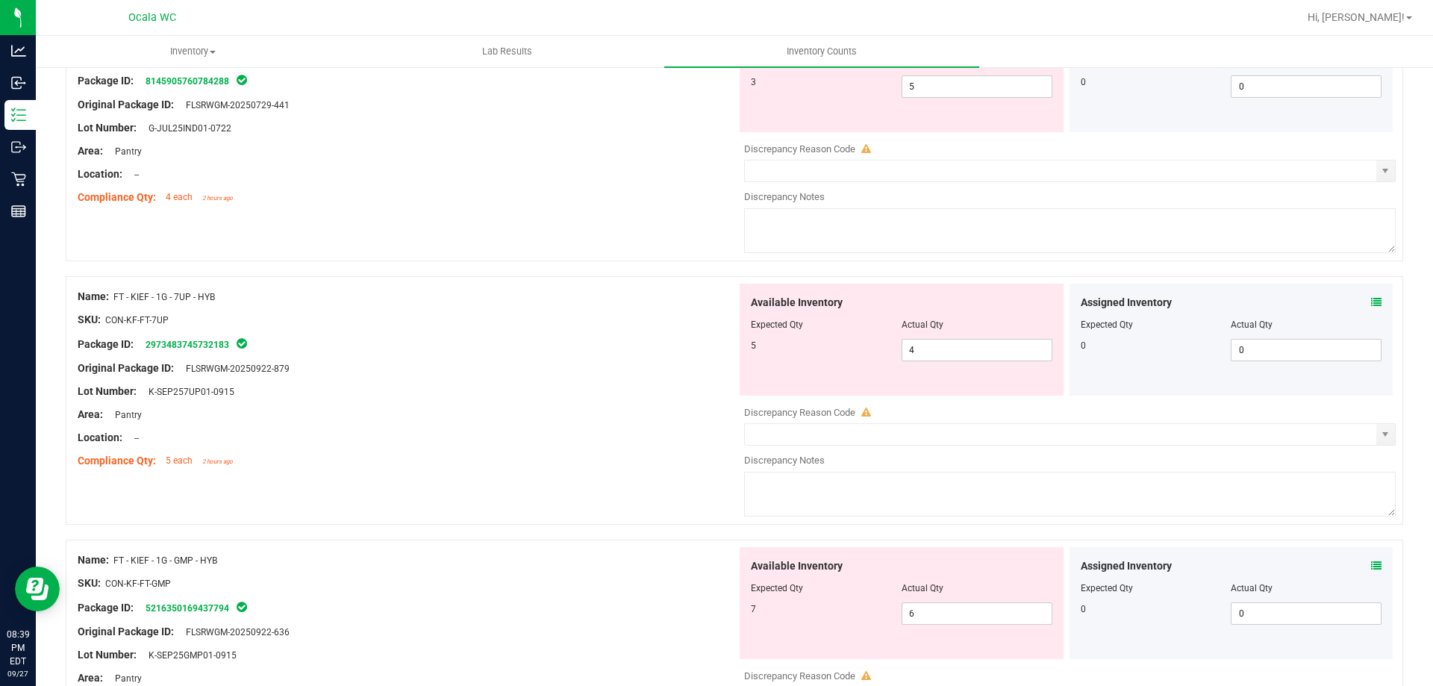
scroll to position [3434, 0]
click at [1371, 305] on icon at bounding box center [1376, 301] width 10 height 10
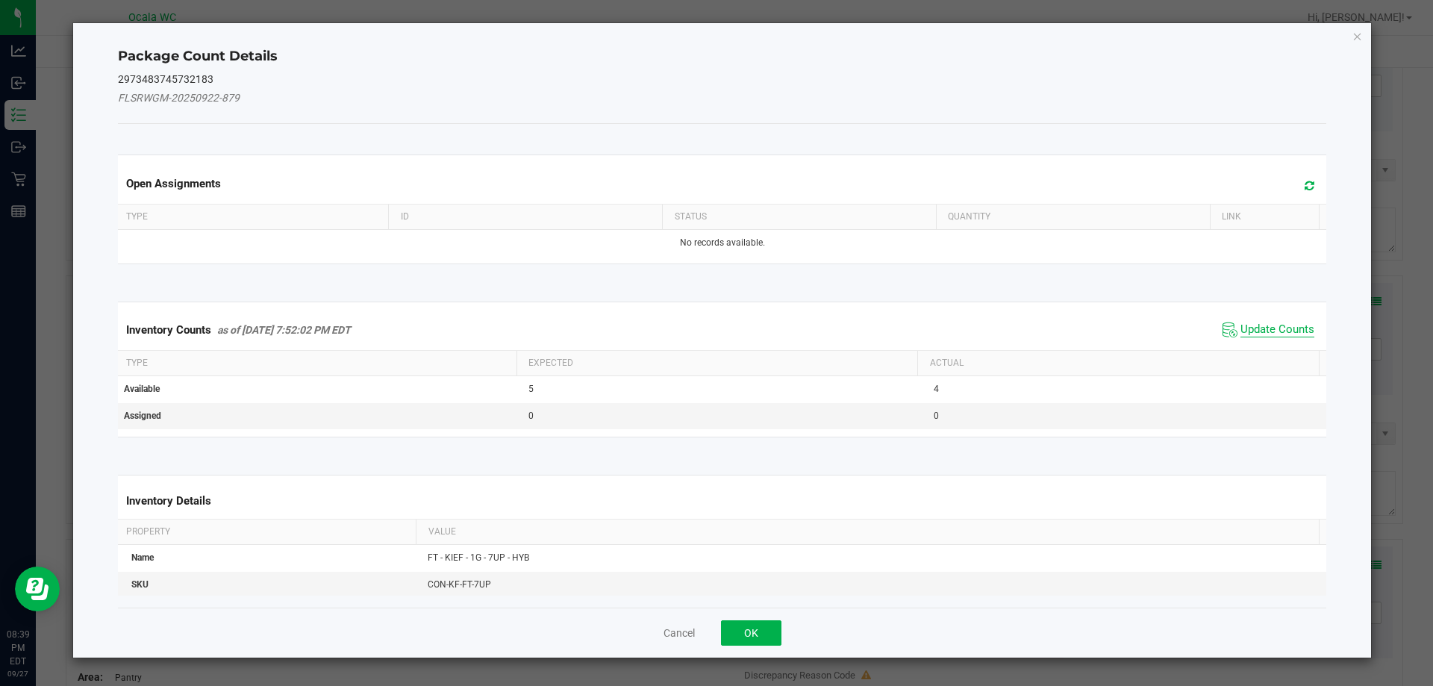
click at [1245, 331] on span "Update Counts" at bounding box center [1278, 330] width 74 height 15
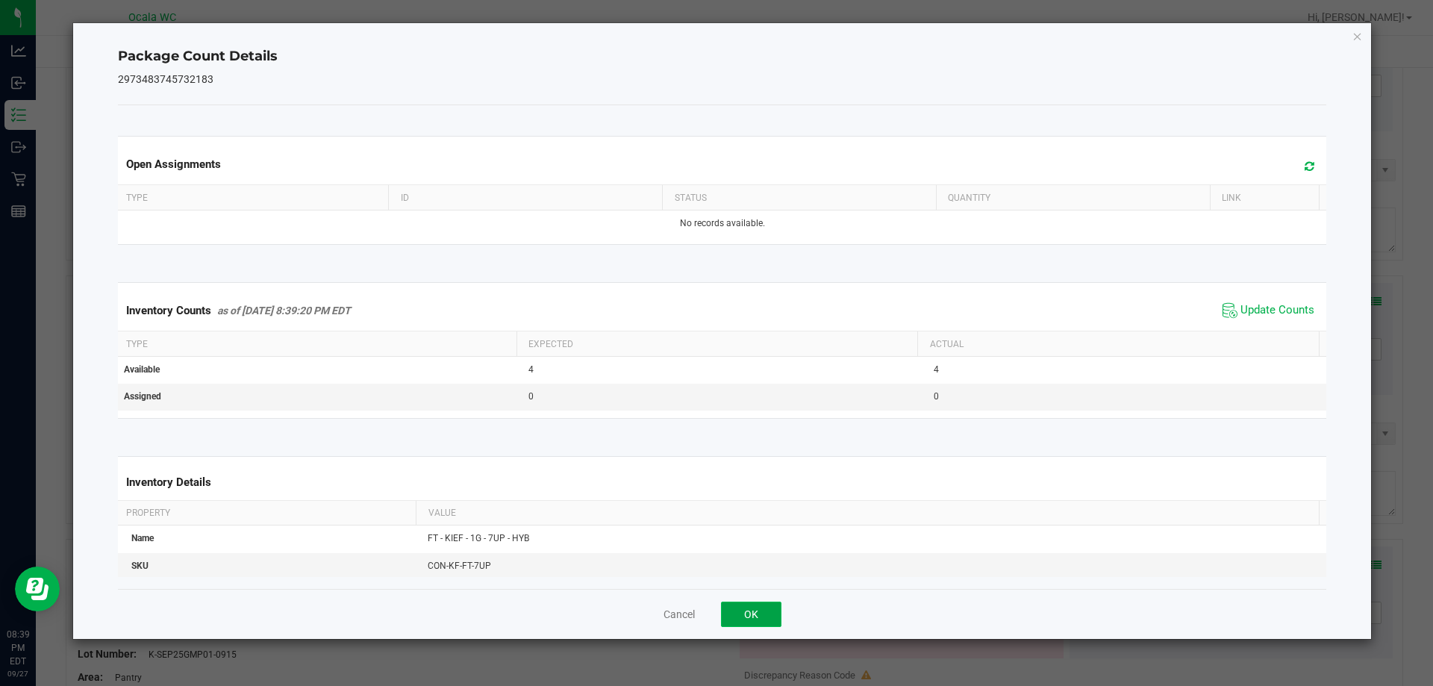
click at [761, 611] on button "OK" at bounding box center [751, 614] width 60 height 25
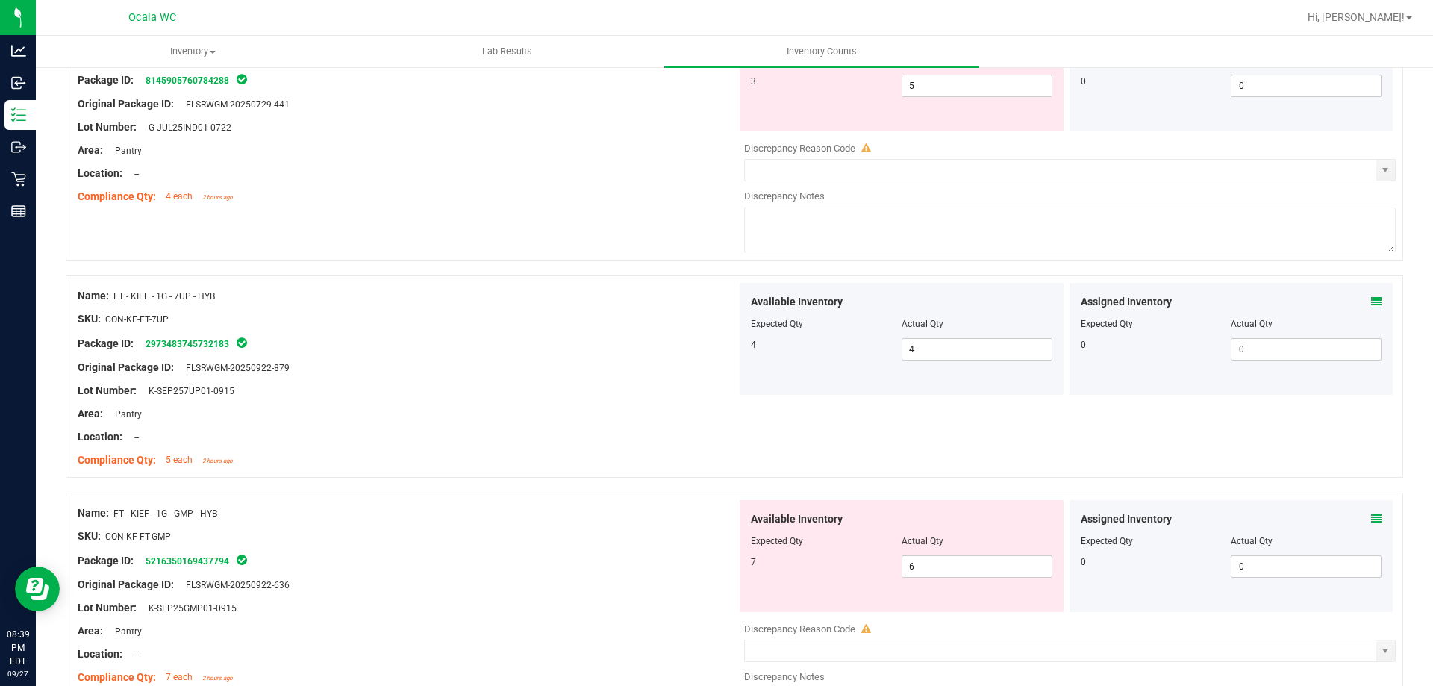
click at [1361, 509] on div "Assigned Inventory Expected Qty Actual Qty 0 0 0" at bounding box center [1232, 556] width 324 height 112
click at [1371, 516] on icon at bounding box center [1376, 519] width 10 height 10
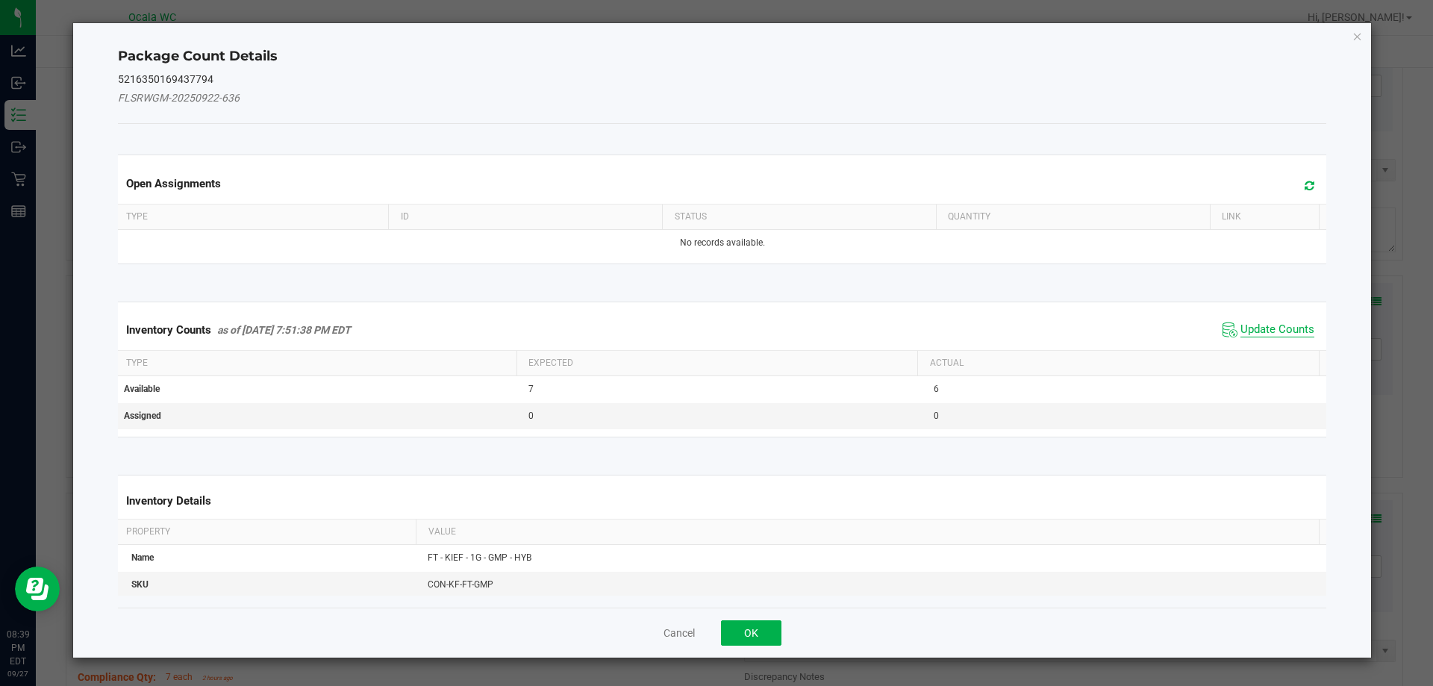
click at [1267, 331] on span "Update Counts" at bounding box center [1278, 330] width 74 height 15
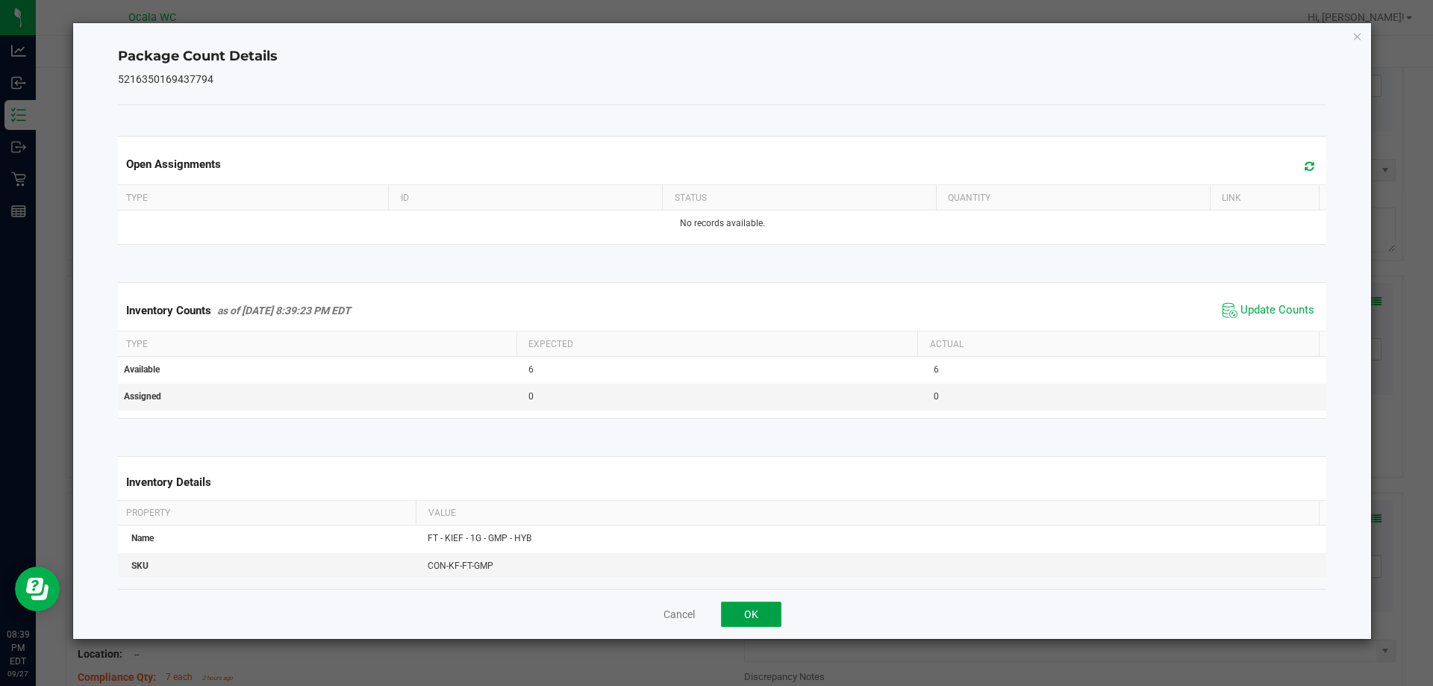
click at [774, 623] on button "OK" at bounding box center [751, 614] width 60 height 25
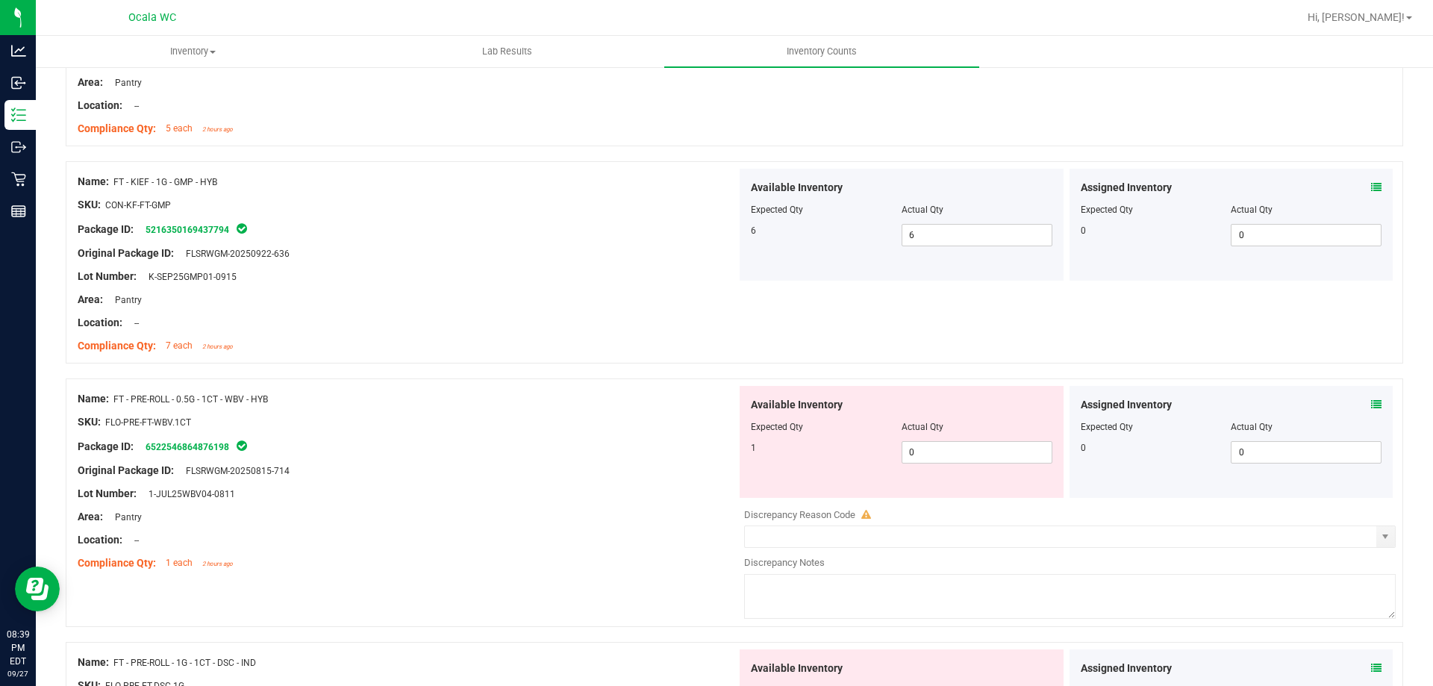
scroll to position [3882, 0]
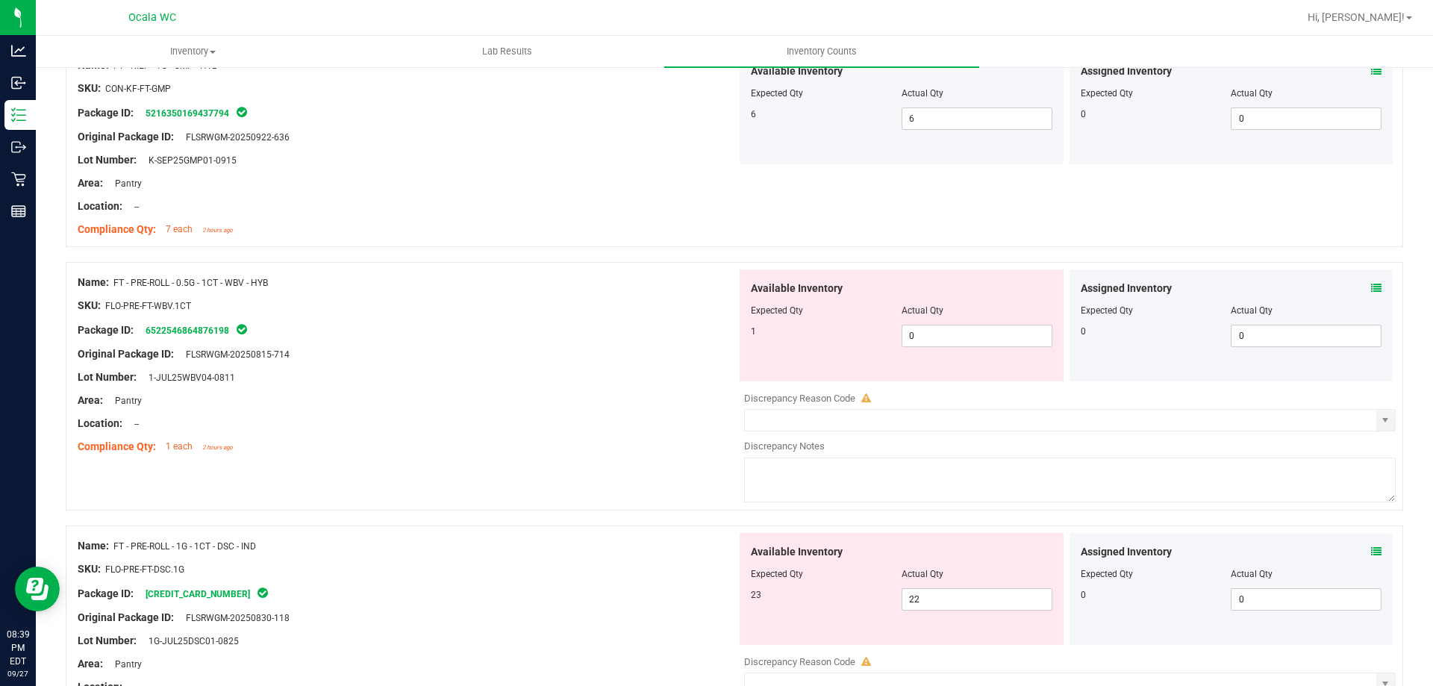
click at [1371, 287] on icon at bounding box center [1376, 288] width 10 height 10
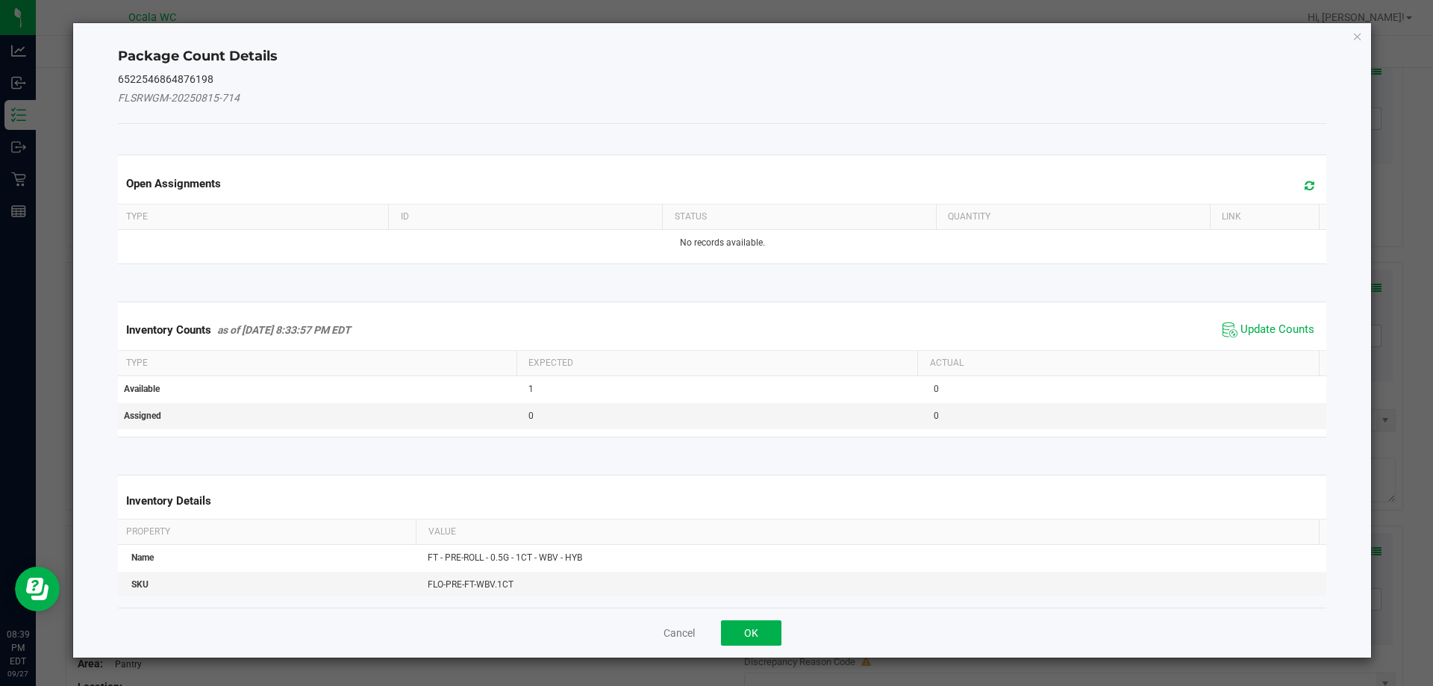
click at [1259, 319] on span "Update Counts" at bounding box center [1268, 330] width 99 height 22
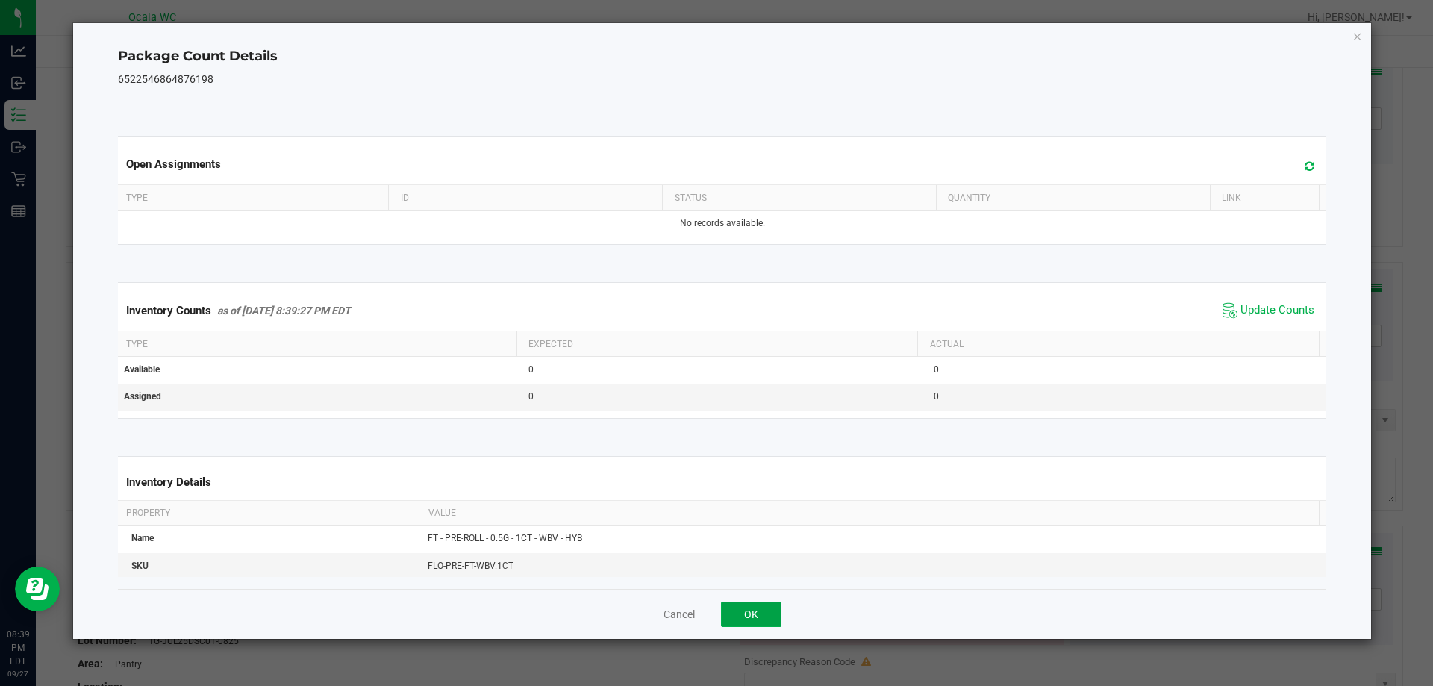
click at [758, 606] on button "OK" at bounding box center [751, 614] width 60 height 25
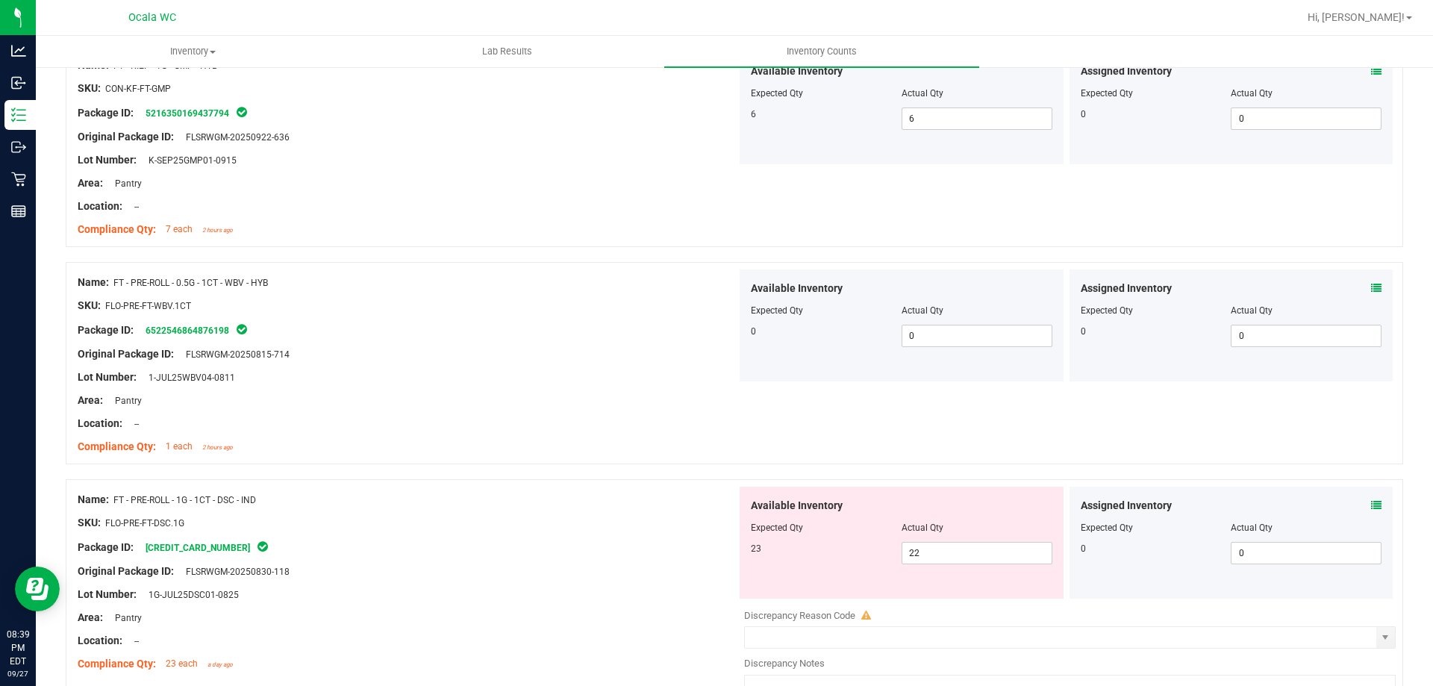
click at [1371, 500] on icon at bounding box center [1376, 505] width 10 height 10
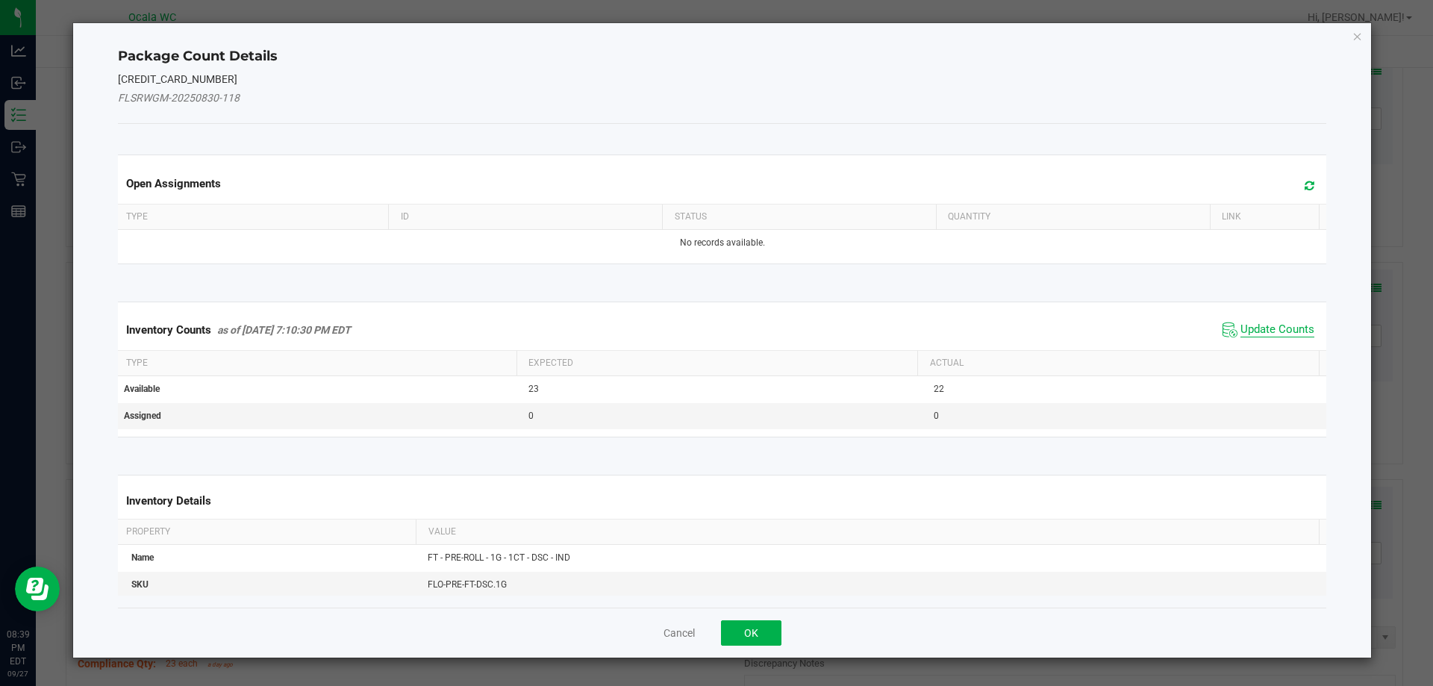
click at [1250, 323] on span "Update Counts" at bounding box center [1278, 330] width 74 height 15
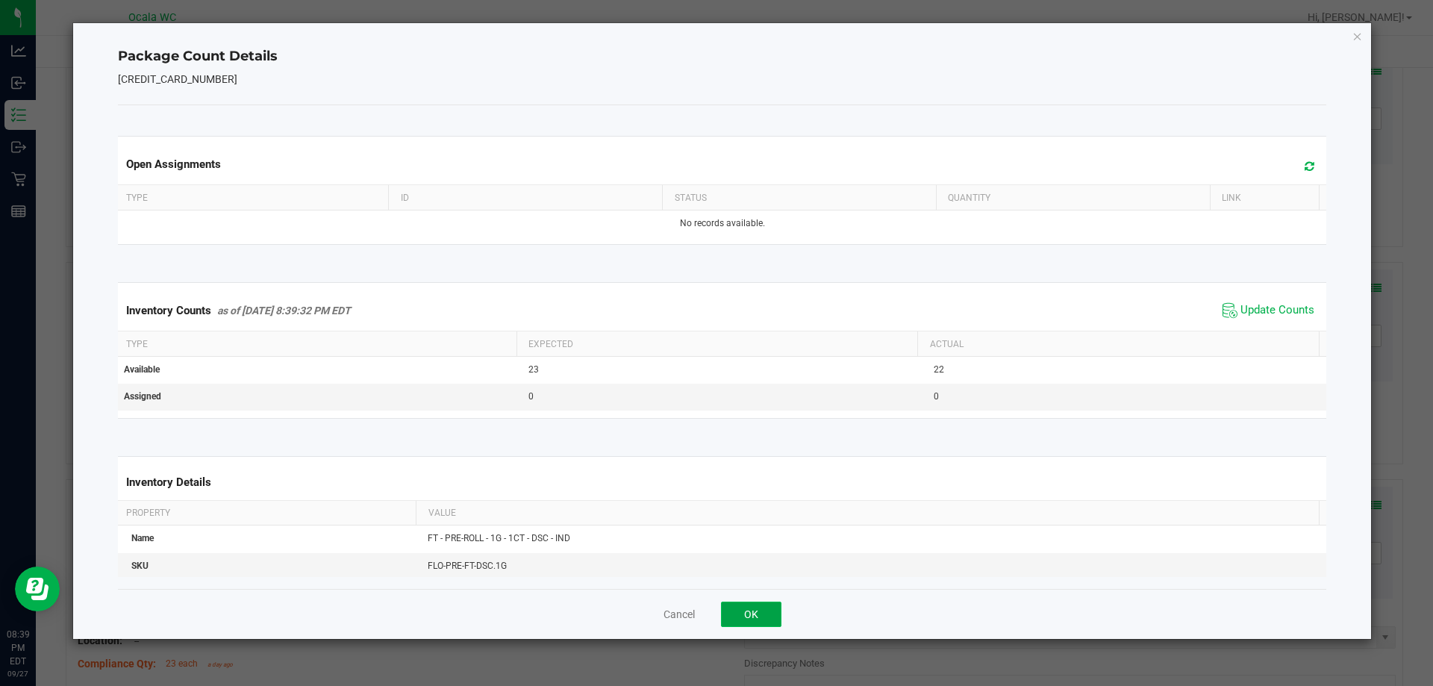
click at [729, 603] on button "OK" at bounding box center [751, 614] width 60 height 25
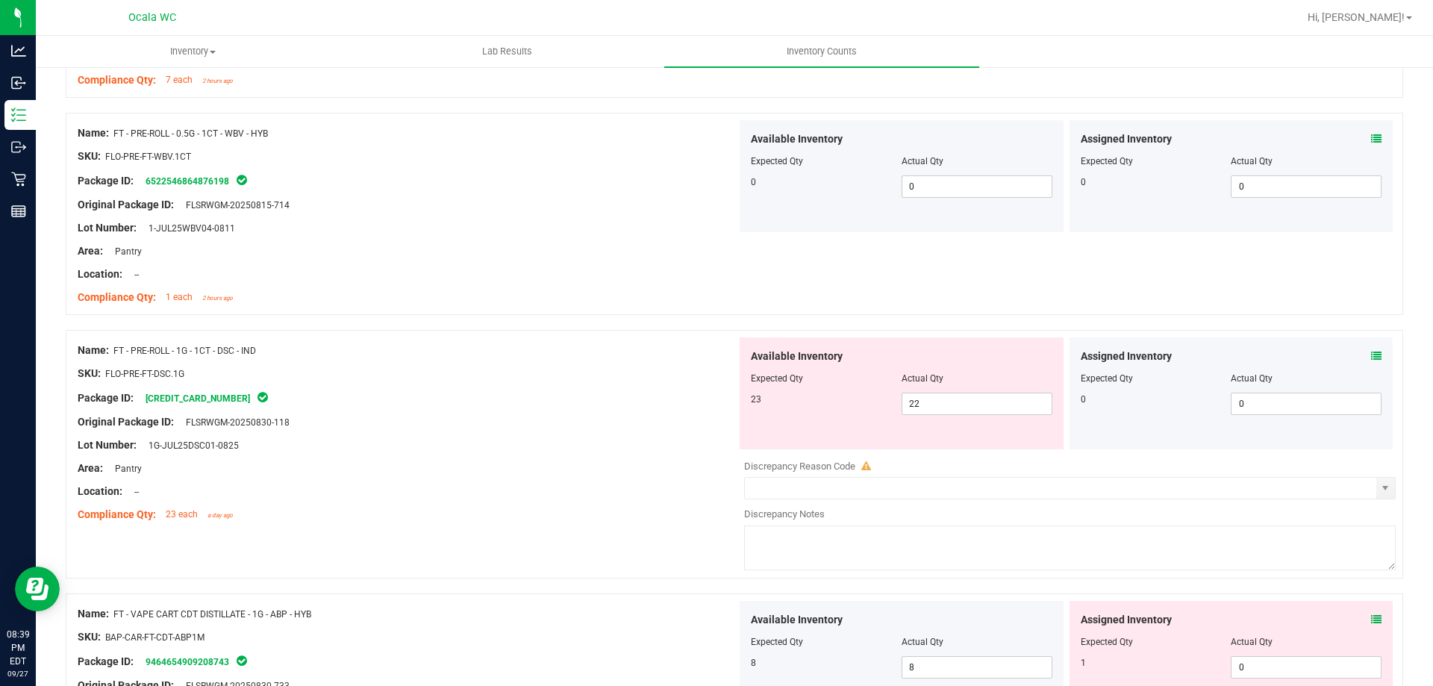
scroll to position [4253, 0]
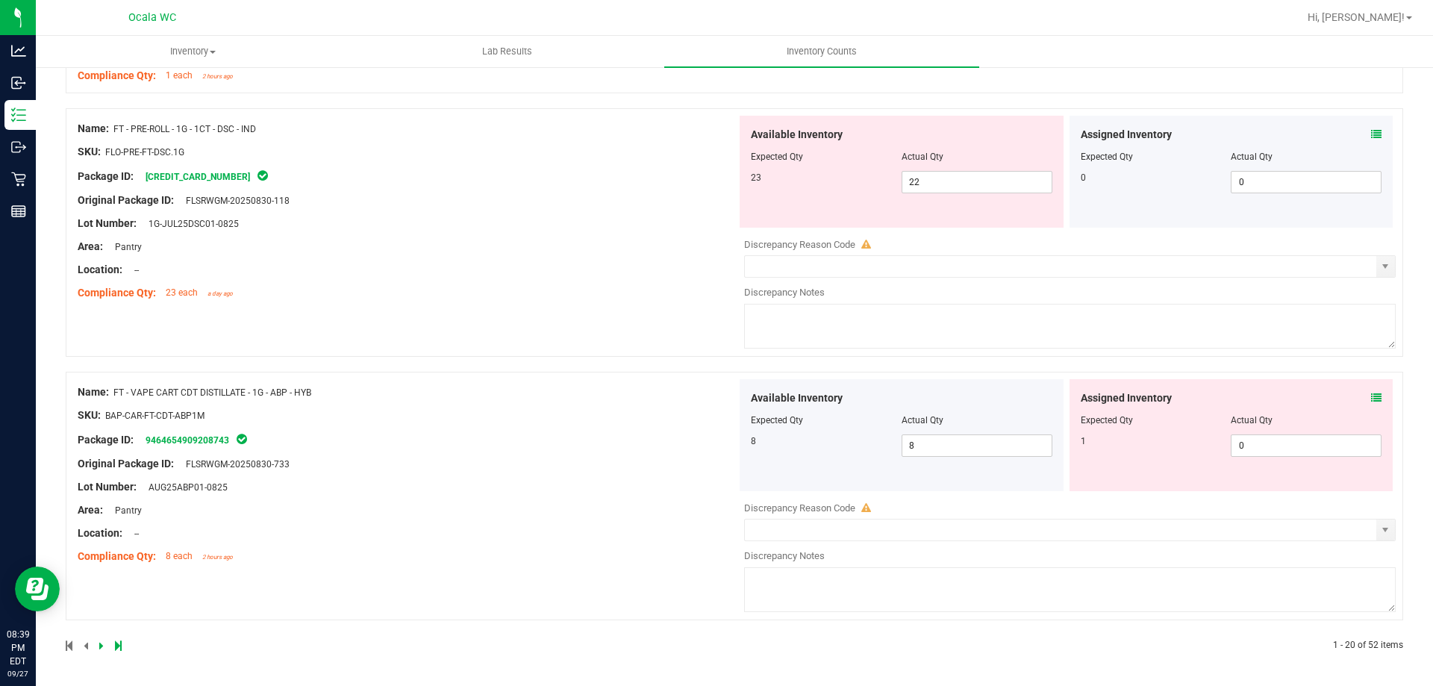
drag, startPoint x: 1362, startPoint y: 387, endPoint x: 1357, endPoint y: 396, distance: 10.4
click at [1360, 390] on div "Assigned Inventory Expected Qty Actual Qty 1 0 0" at bounding box center [1232, 435] width 324 height 112
click at [1357, 396] on div "Assigned Inventory" at bounding box center [1232, 398] width 302 height 16
click at [1359, 396] on div "Assigned Inventory" at bounding box center [1232, 398] width 302 height 16
click at [1371, 397] on icon at bounding box center [1376, 398] width 10 height 10
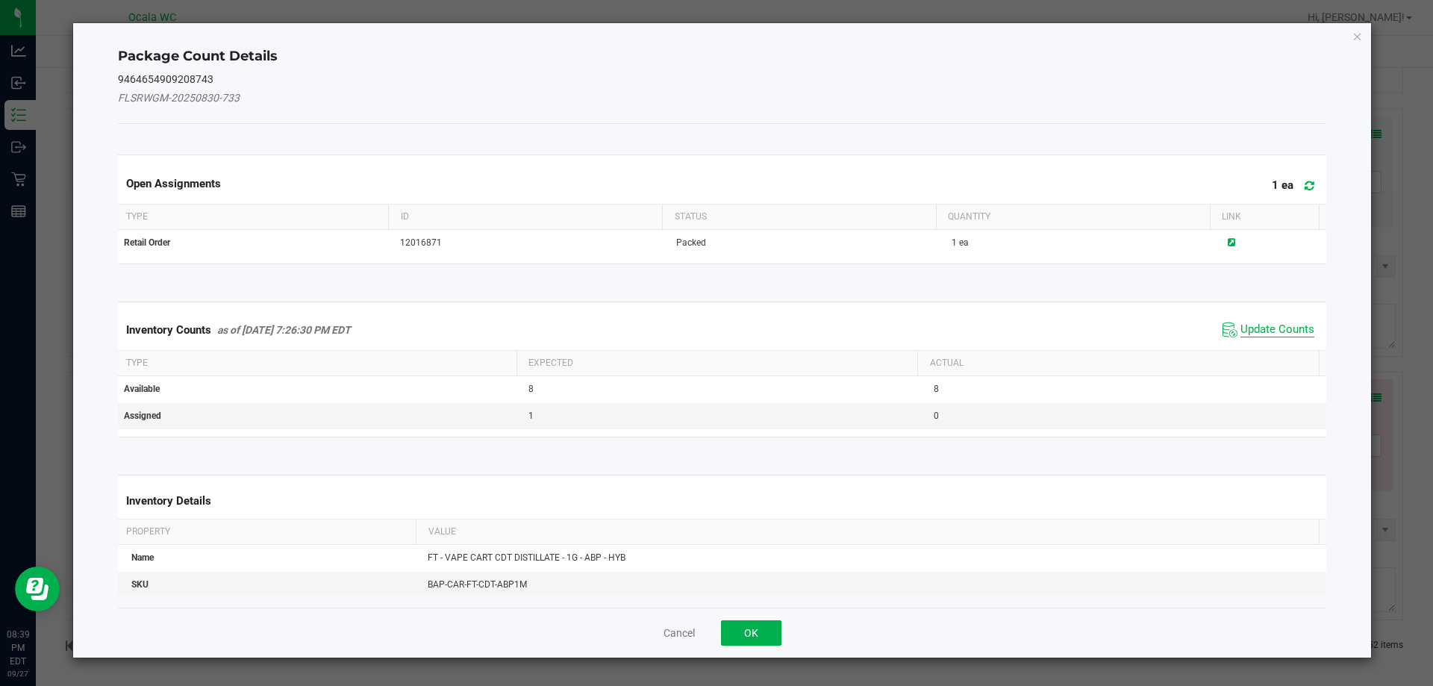
click at [1267, 323] on span "Update Counts" at bounding box center [1278, 330] width 74 height 15
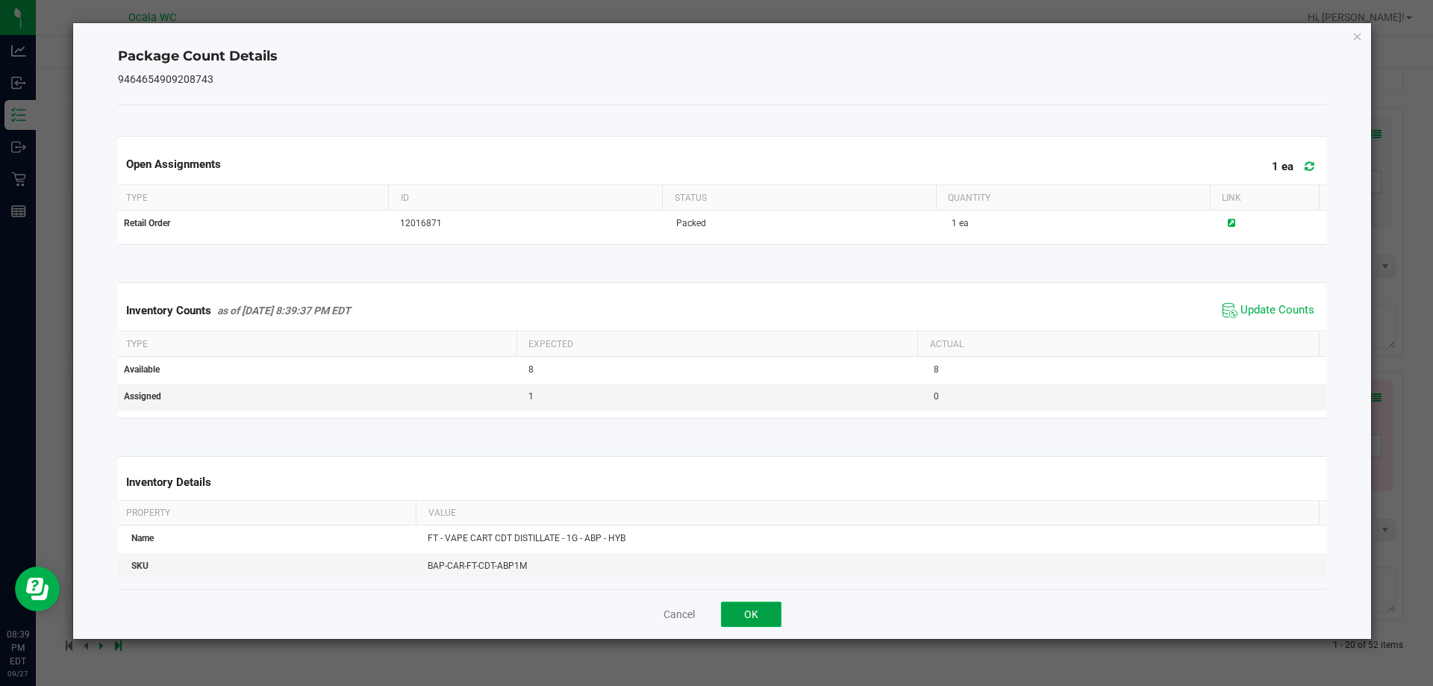
click at [758, 616] on button "OK" at bounding box center [751, 614] width 60 height 25
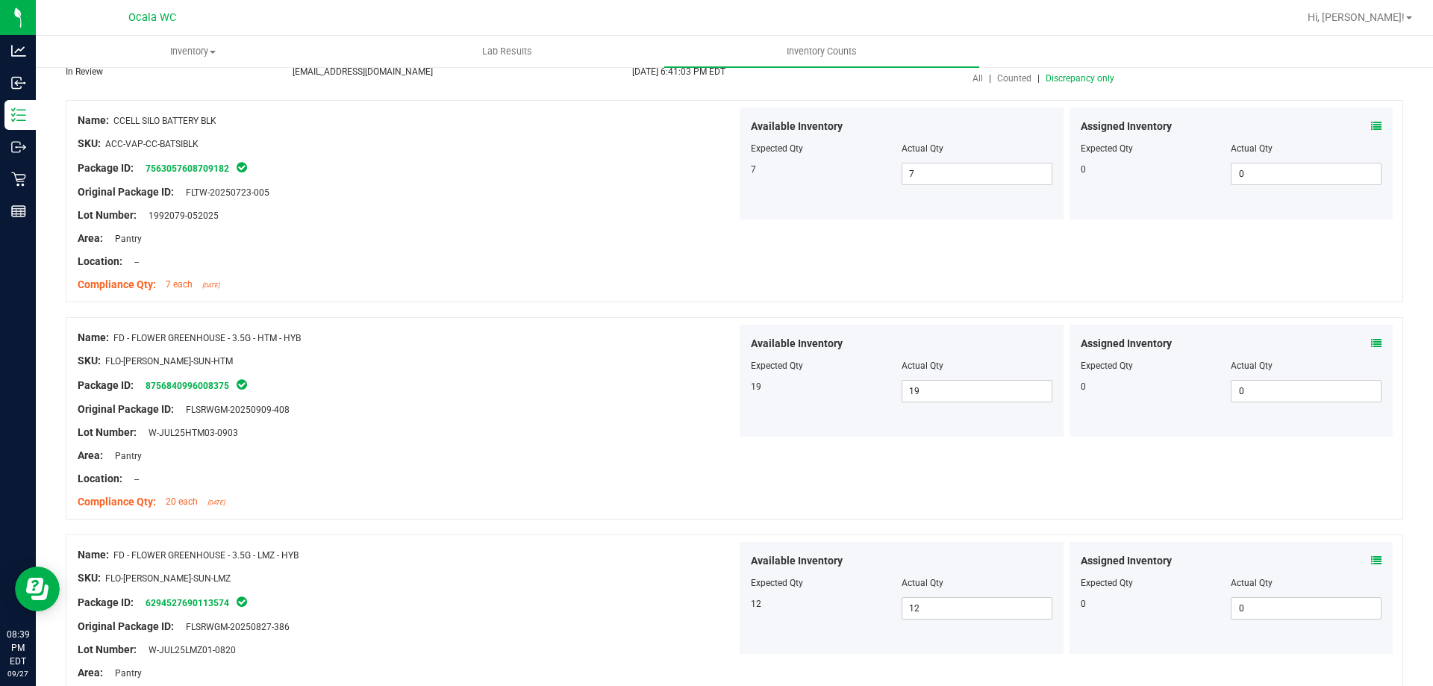
scroll to position [0, 0]
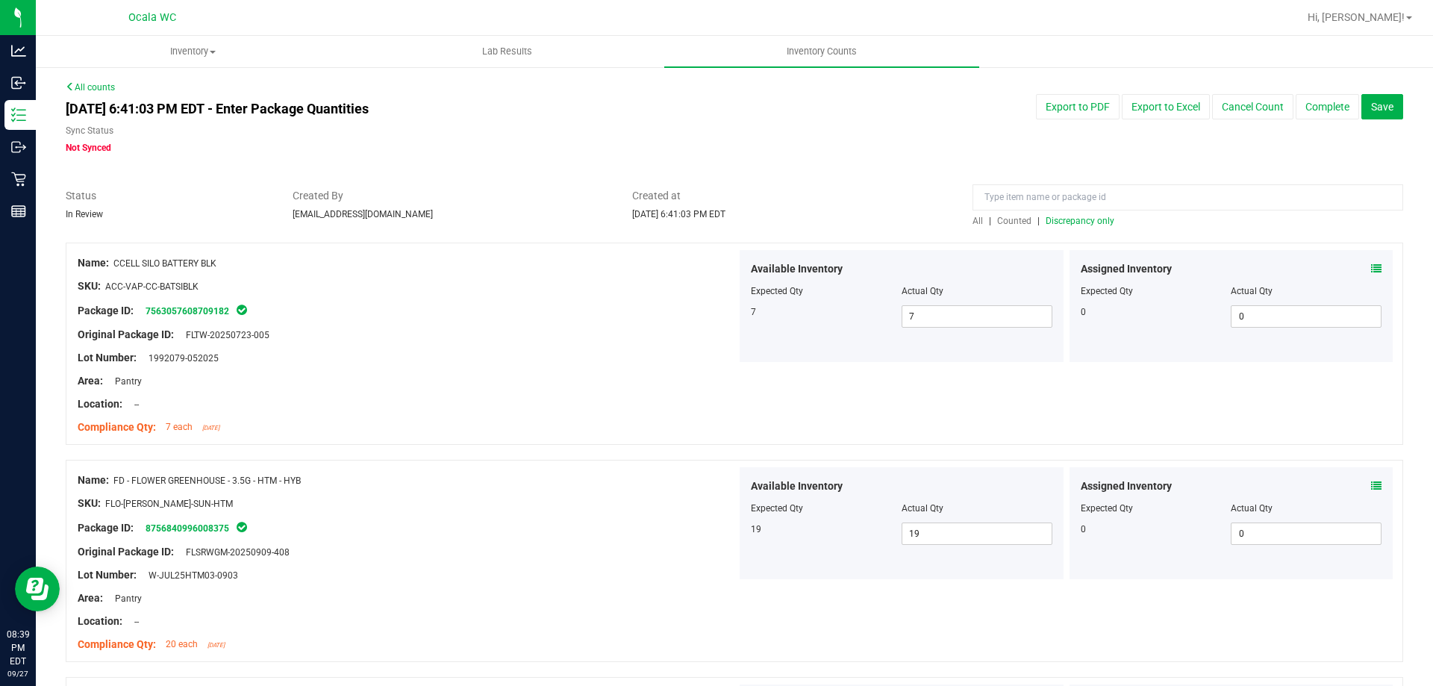
click at [1085, 219] on span "Discrepancy only" at bounding box center [1080, 221] width 69 height 10
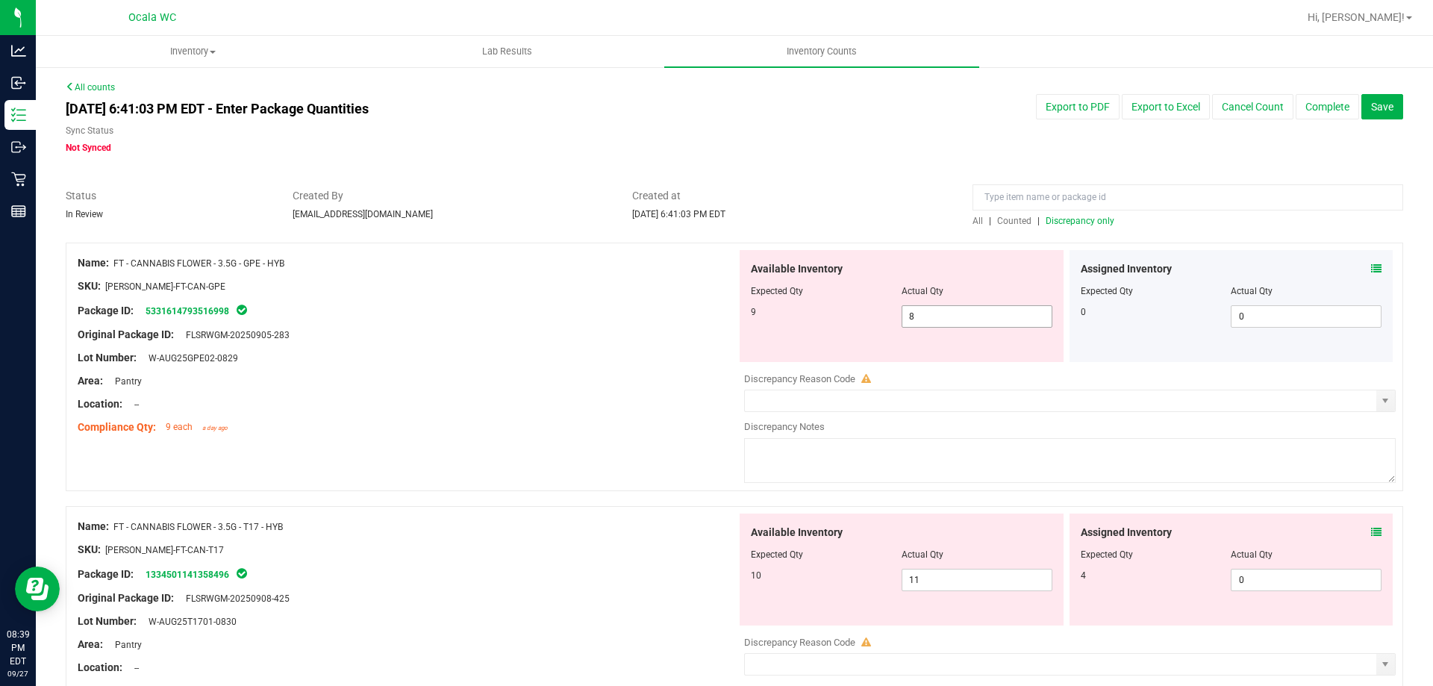
click at [997, 317] on span "8 8" at bounding box center [977, 316] width 151 height 22
type input "9"
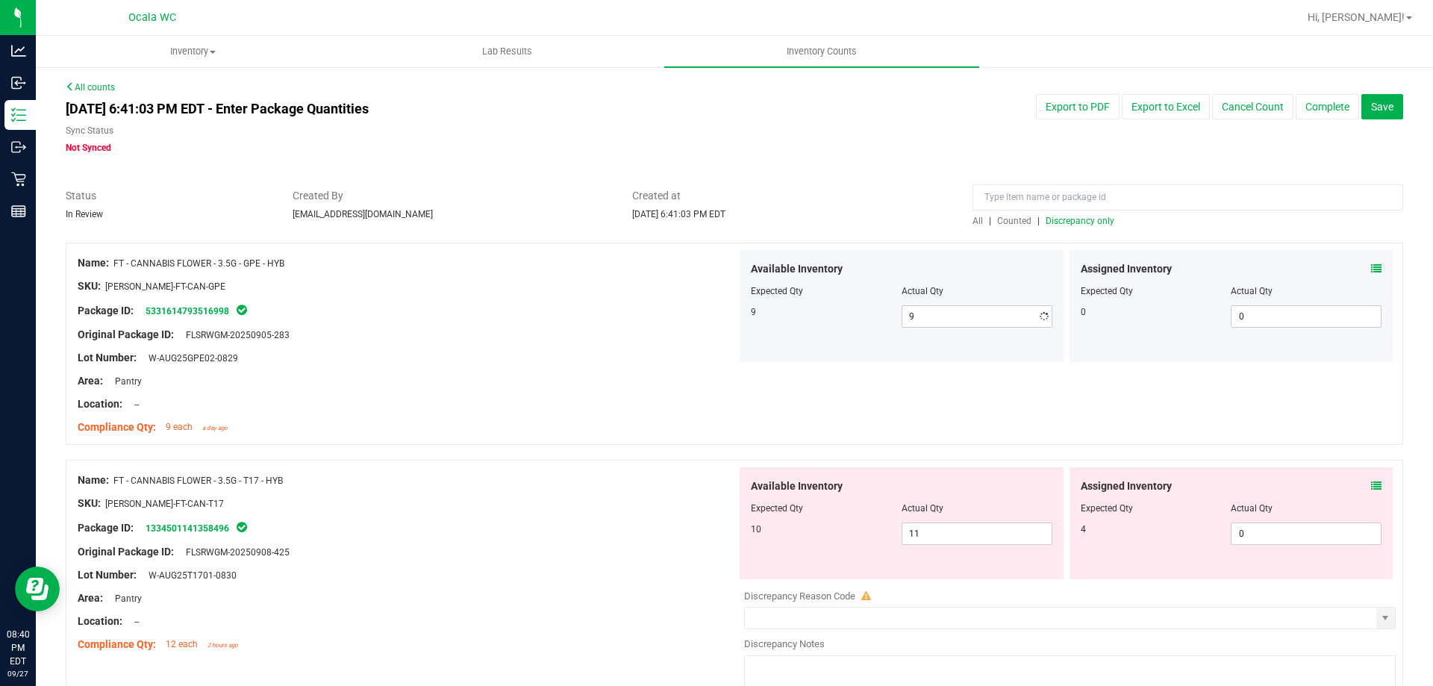
click at [732, 382] on div "Name: FT - CANNABIS FLOWER - 3.5G - GPE - HYB SKU: [PERSON_NAME]-FT-CAN-GPE Pac…" at bounding box center [735, 344] width 1338 height 202
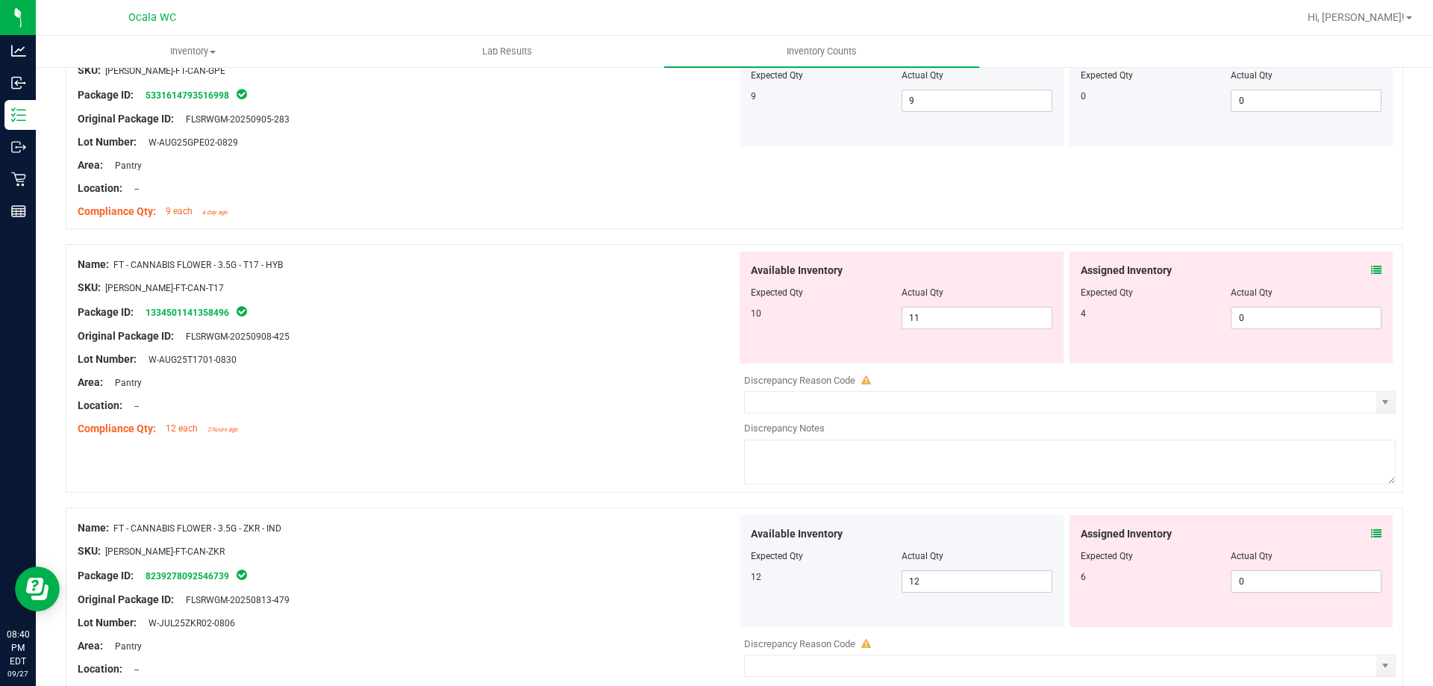
scroll to position [224, 0]
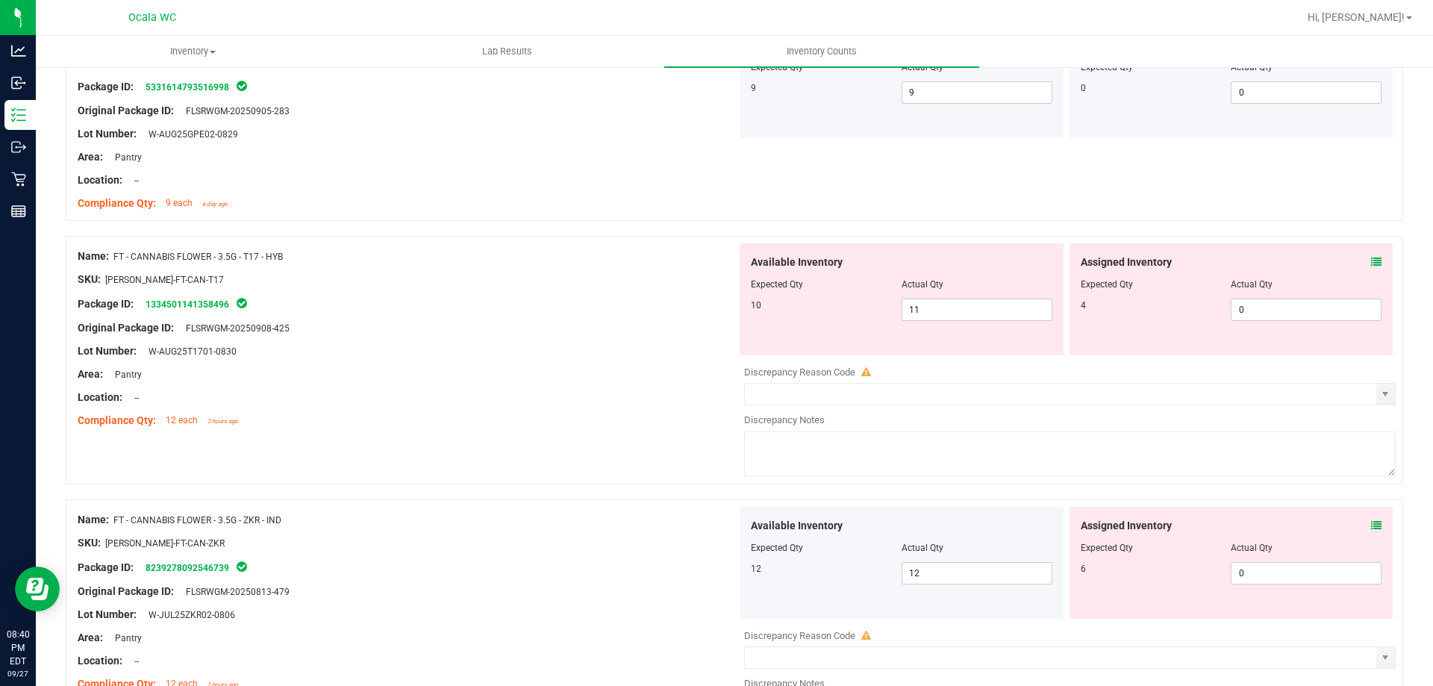
click at [1371, 258] on icon at bounding box center [1376, 262] width 10 height 10
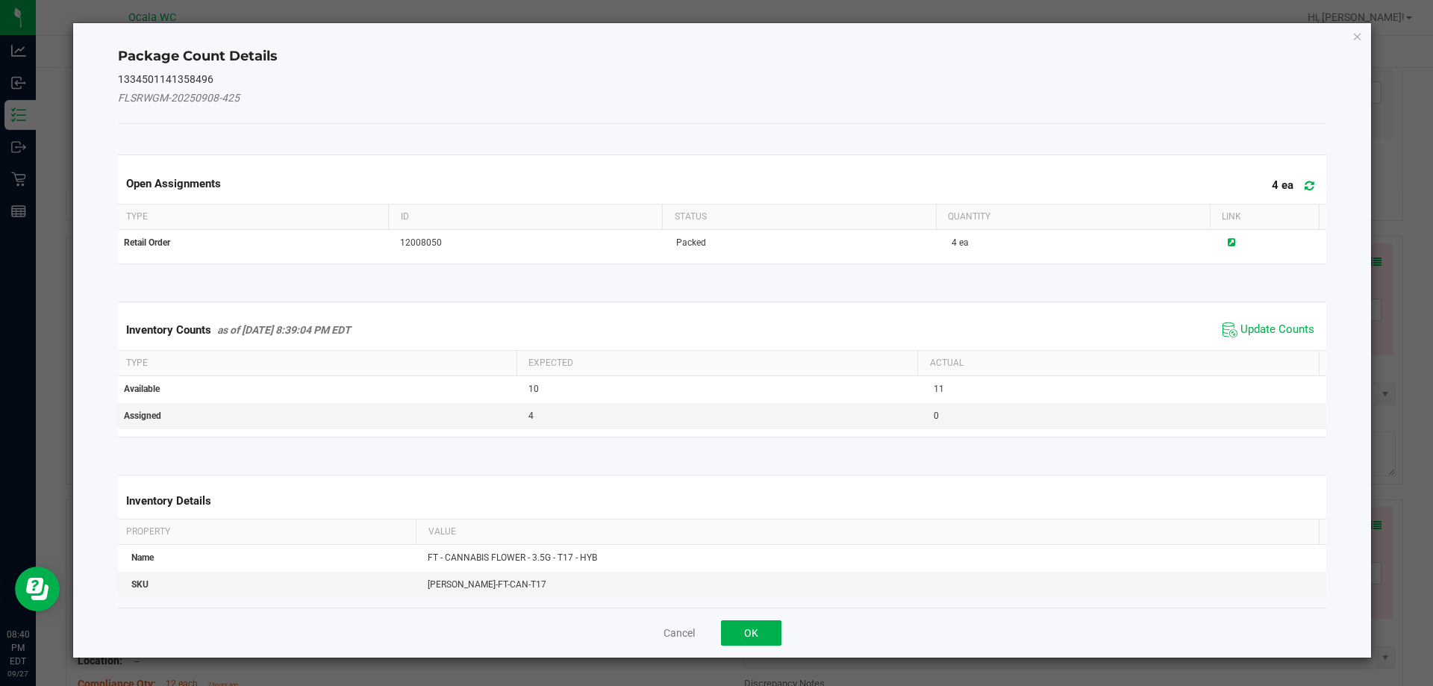
click at [1264, 320] on span "Update Counts" at bounding box center [1268, 330] width 99 height 22
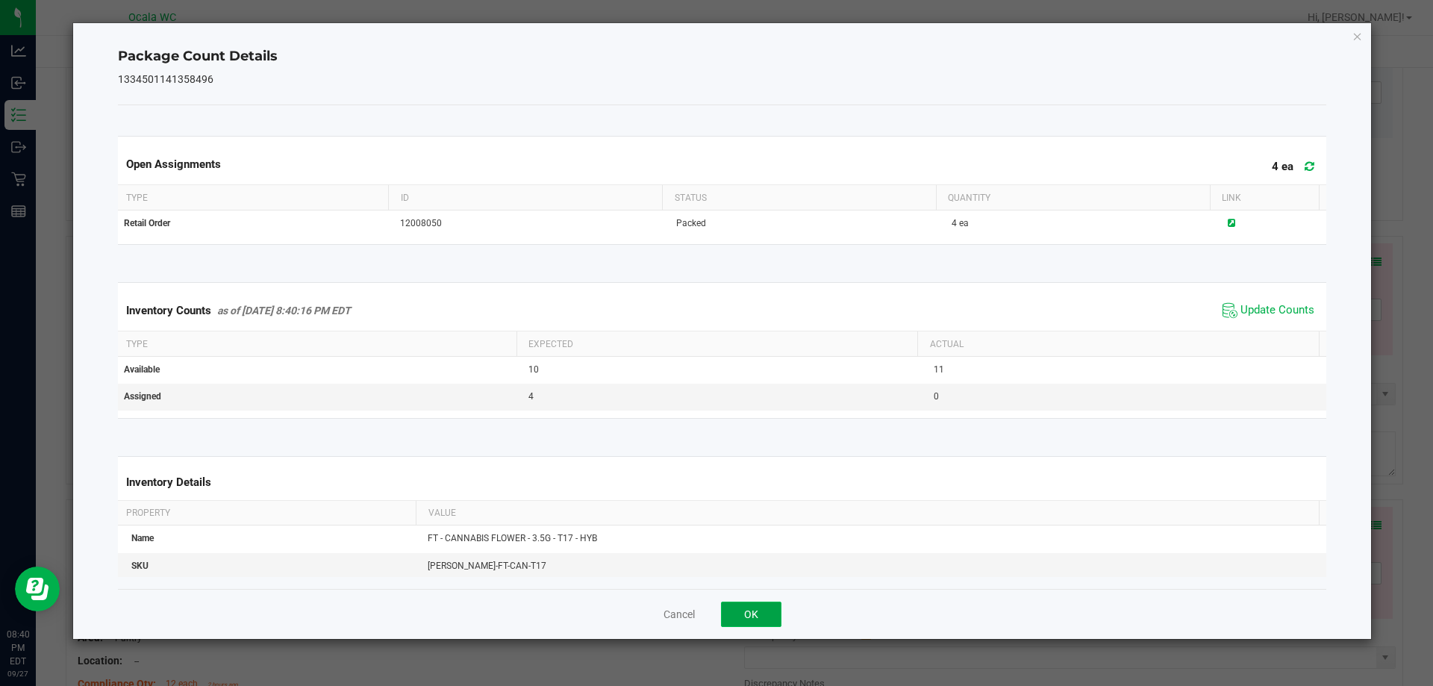
click at [749, 619] on button "OK" at bounding box center [751, 614] width 60 height 25
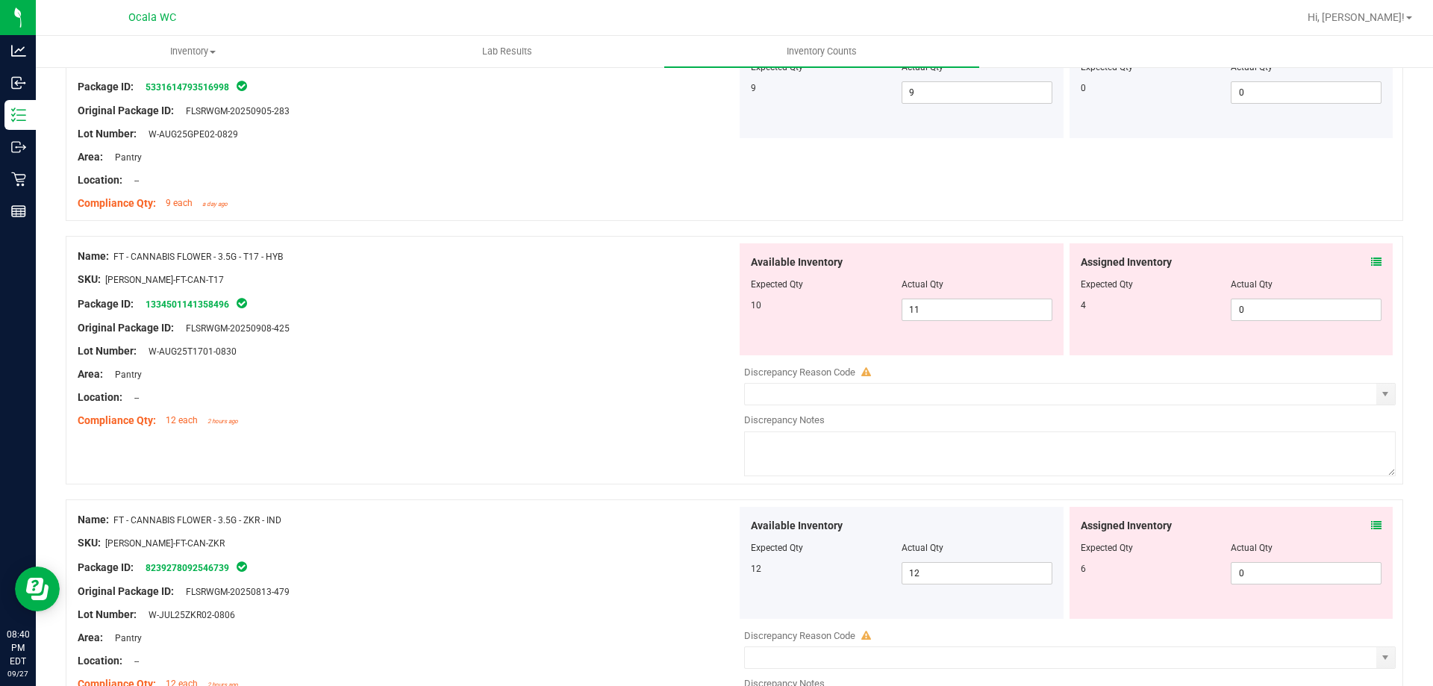
click at [958, 324] on div "Available Inventory Expected Qty Actual Qty 10 11 11" at bounding box center [902, 299] width 324 height 112
click at [960, 315] on span "11 11" at bounding box center [977, 310] width 151 height 22
type input "10"
drag, startPoint x: 1276, startPoint y: 273, endPoint x: 1281, endPoint y: 291, distance: 18.7
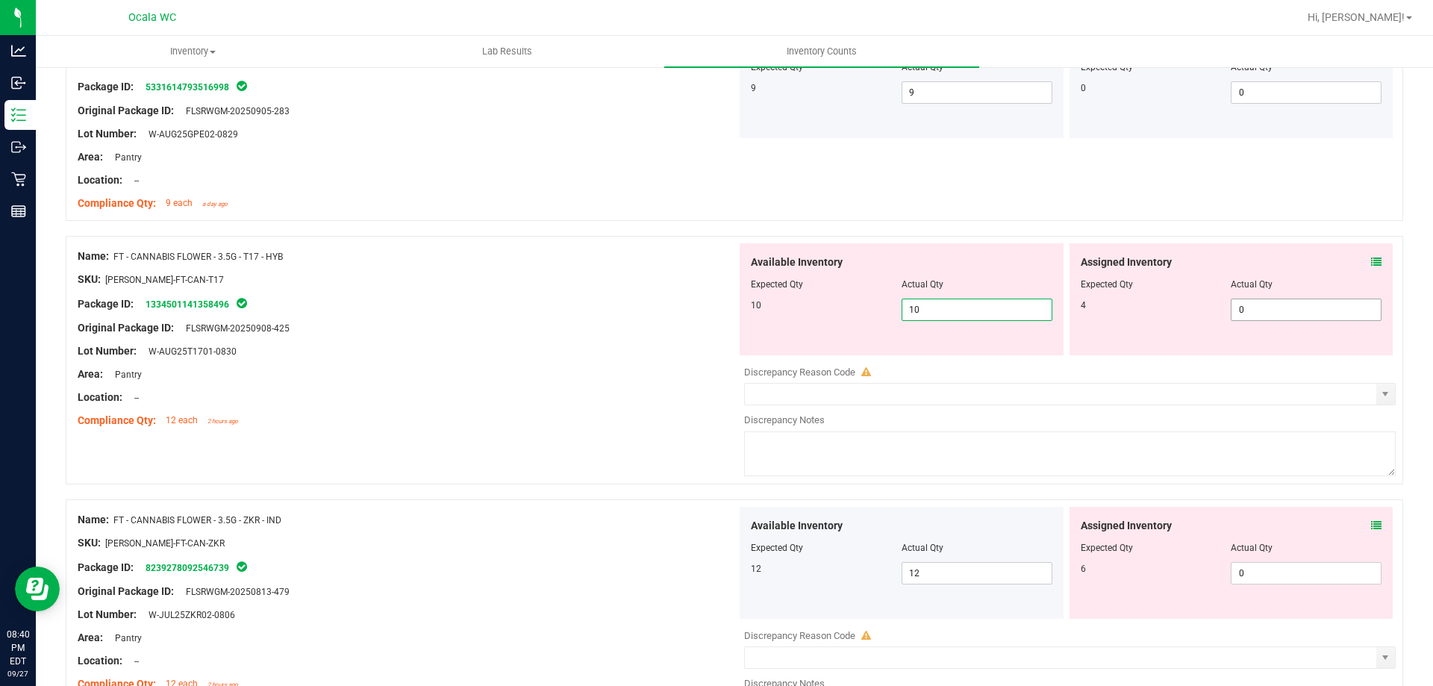
click at [1279, 288] on div "Assigned Inventory Expected Qty Actual Qty 4 0 0" at bounding box center [1232, 299] width 324 height 112
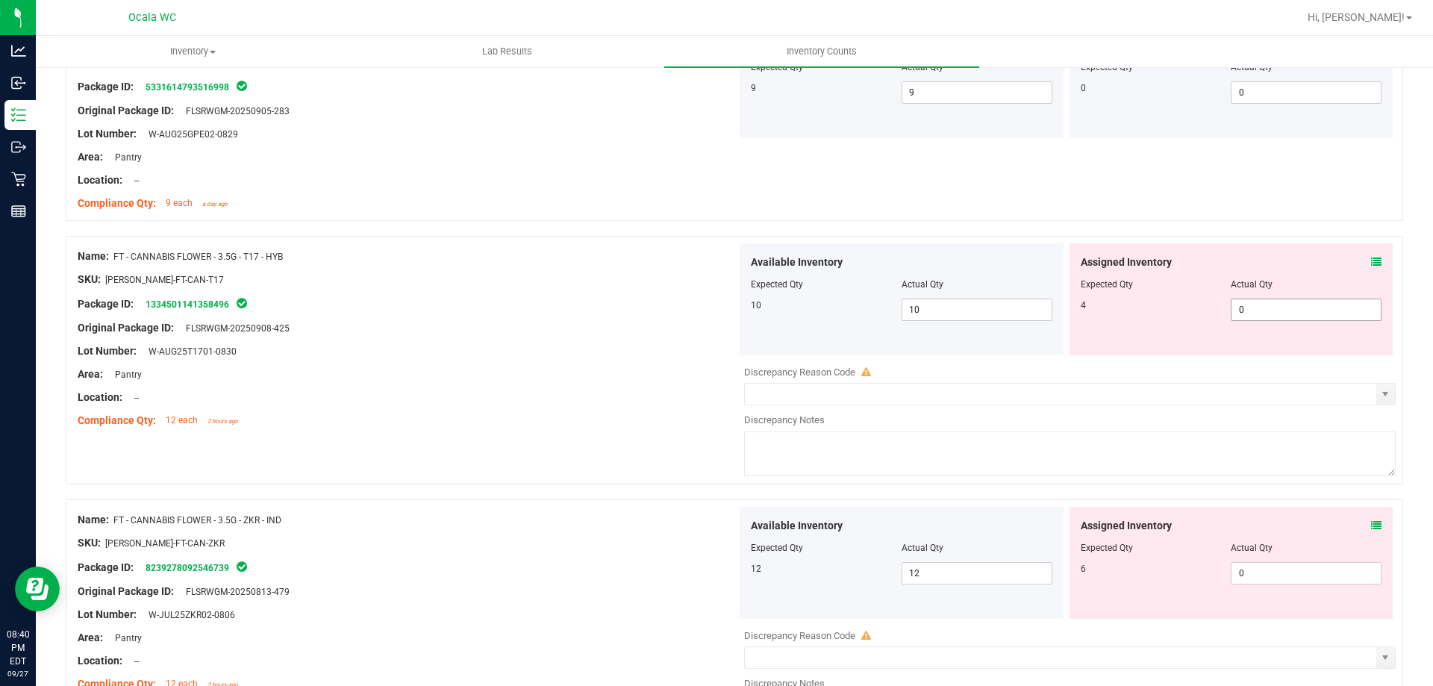
click at [1282, 311] on span "0 0" at bounding box center [1306, 310] width 151 height 22
type input "4"
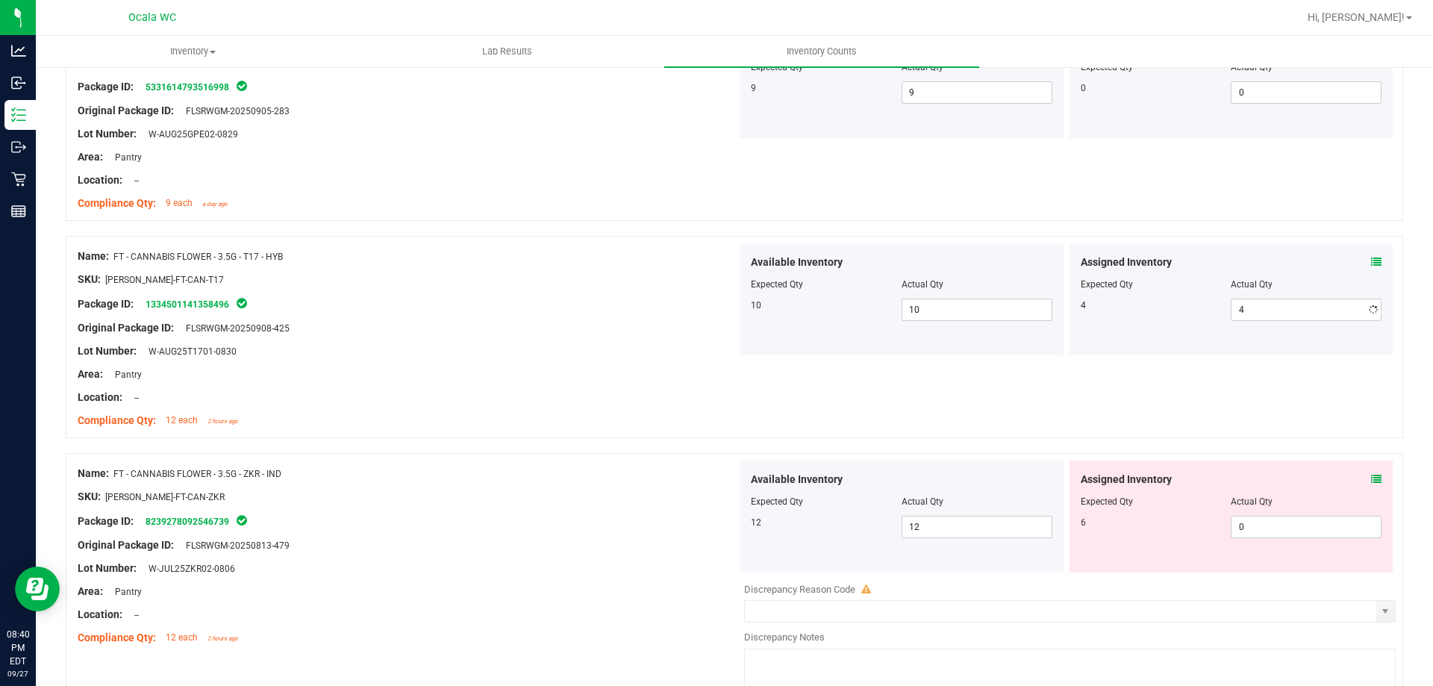
click at [644, 508] on div "Name: FT - CANNABIS FLOWER - 3.5G - ZKR - IND SKU: [PERSON_NAME]-FT-CAN-ZKR Pac…" at bounding box center [407, 556] width 659 height 190
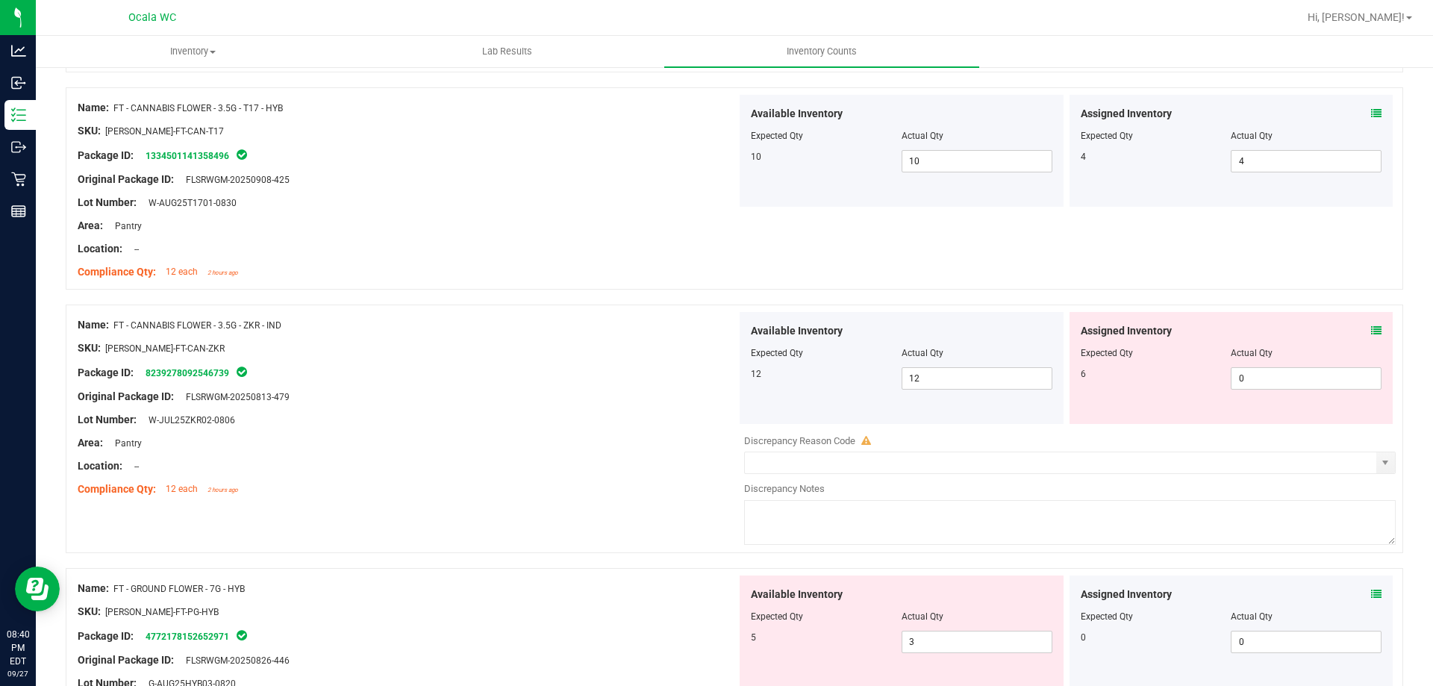
scroll to position [373, 0]
click at [1283, 373] on span "0 0" at bounding box center [1306, 378] width 151 height 22
type input "6"
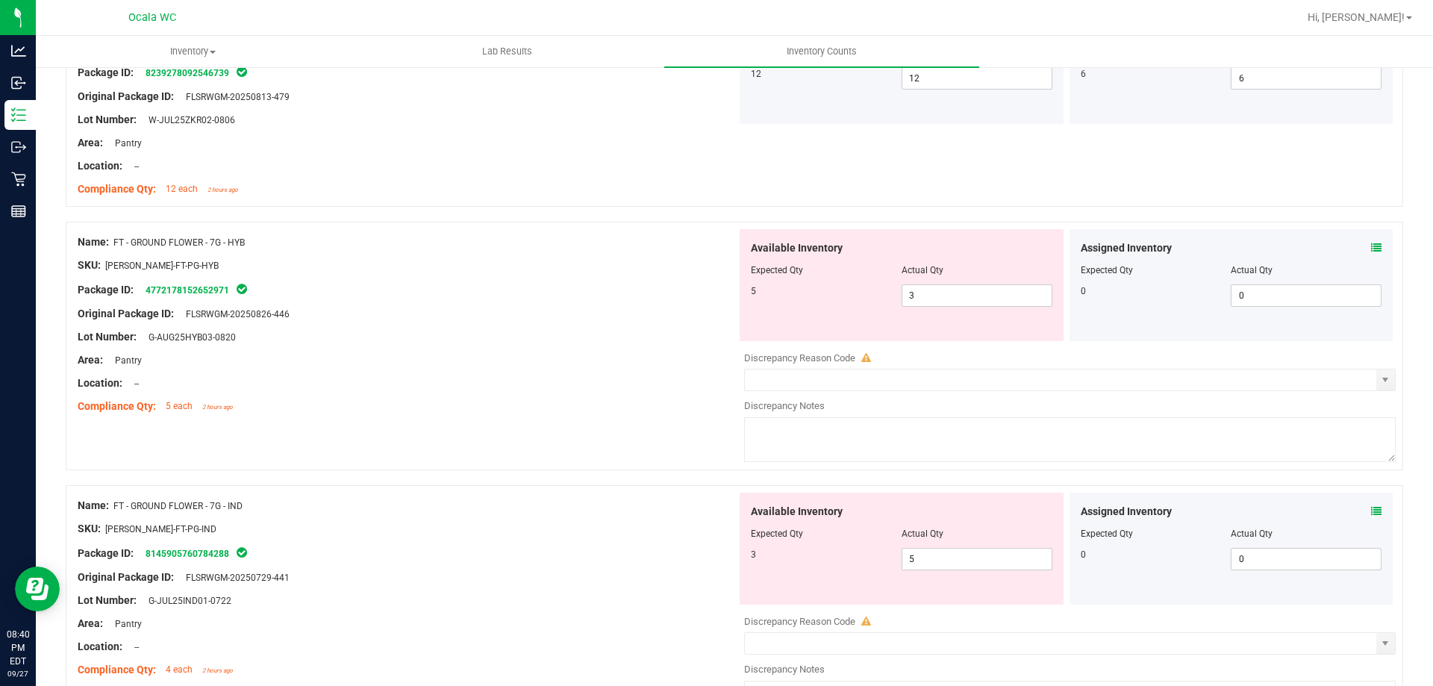
scroll to position [821, 0]
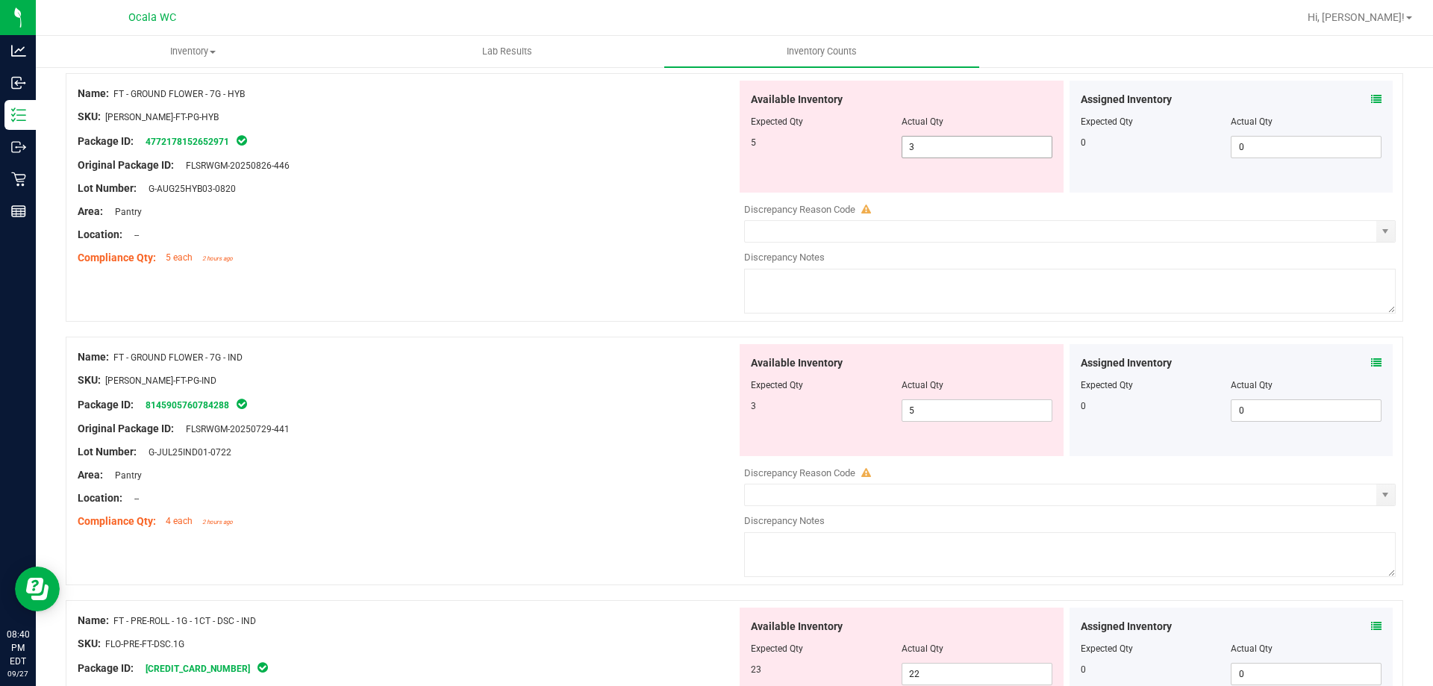
click at [940, 143] on span "3 3" at bounding box center [977, 147] width 151 height 22
type input "5"
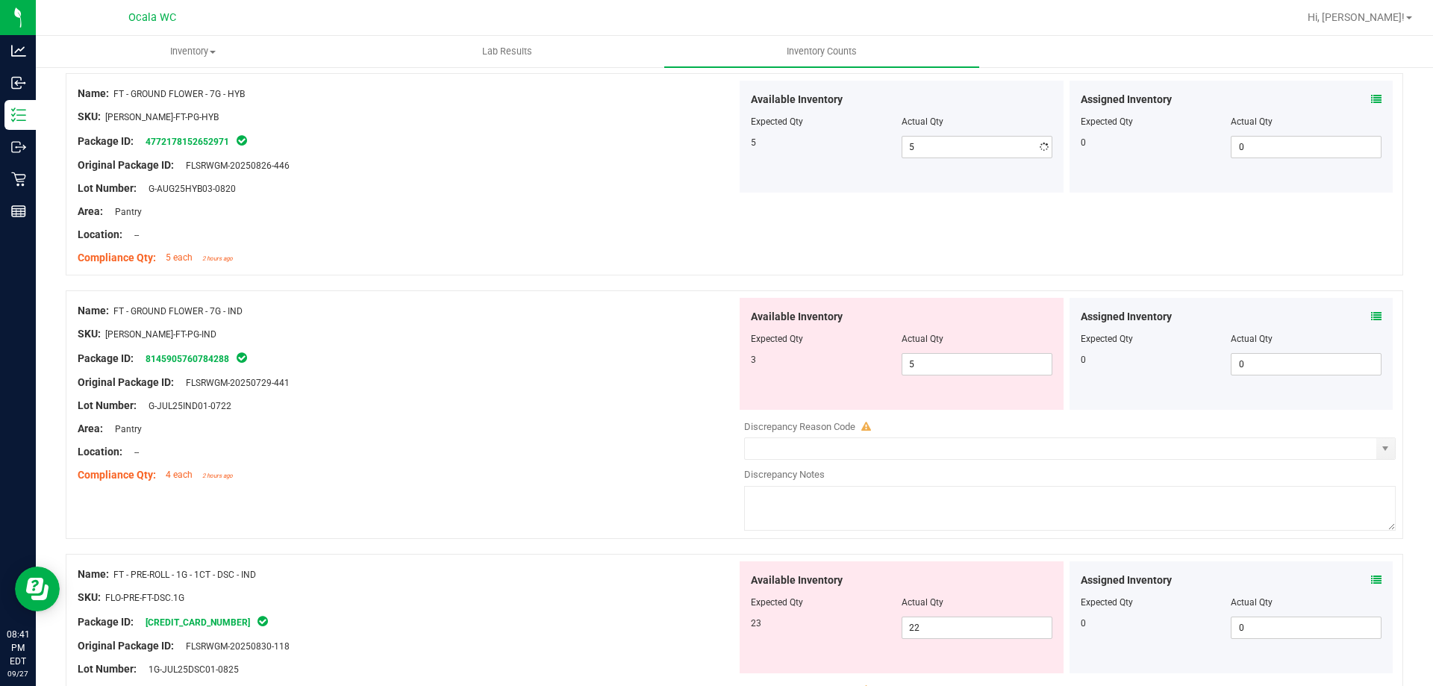
click at [328, 276] on div "Name: FT - GROUND FLOWER - 7G - HYB SKU: [PERSON_NAME]-FT-PG-HYB Package ID: 47…" at bounding box center [735, 181] width 1338 height 217
click at [1003, 367] on span "5 5" at bounding box center [977, 364] width 151 height 22
type input "3"
click at [373, 408] on div "Lot Number: G-JUL25IND01-0722" at bounding box center [407, 406] width 659 height 16
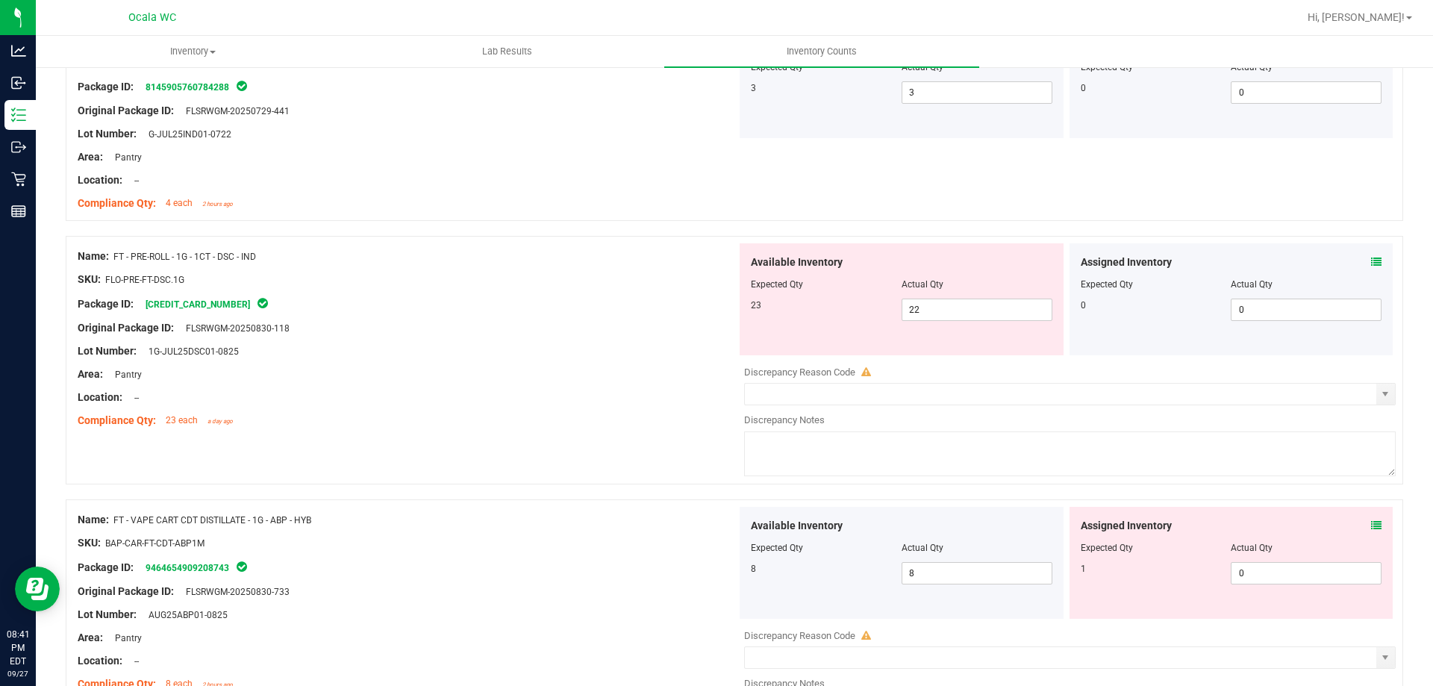
scroll to position [1120, 0]
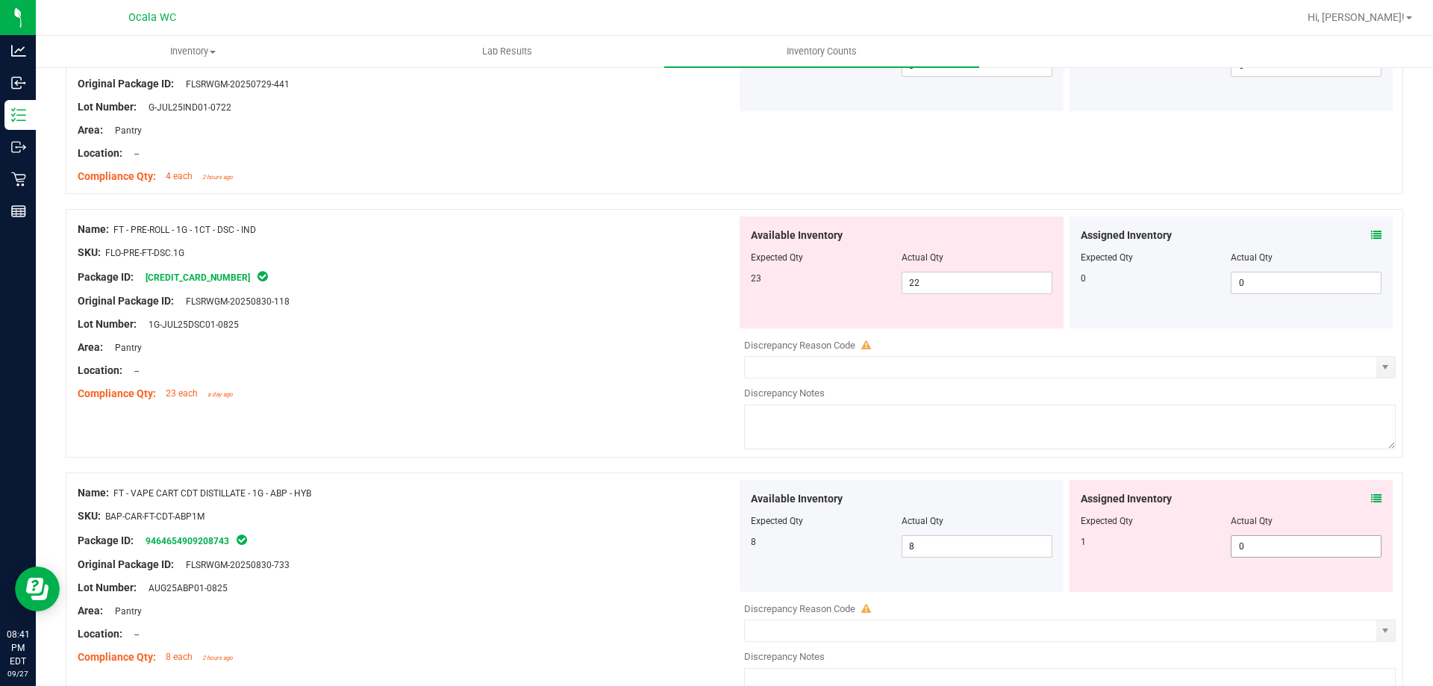
click at [1253, 535] on span "0 0" at bounding box center [1306, 546] width 151 height 22
click at [1268, 548] on span "0 0" at bounding box center [1306, 546] width 151 height 22
click at [994, 281] on span "22 22" at bounding box center [977, 283] width 151 height 22
click at [403, 428] on div "Name: FT - PRE-ROLL - 1G - 1CT - DSC - IND SKU: FLO-PRE-FT-DSC.1G Package ID: […" at bounding box center [735, 333] width 1338 height 249
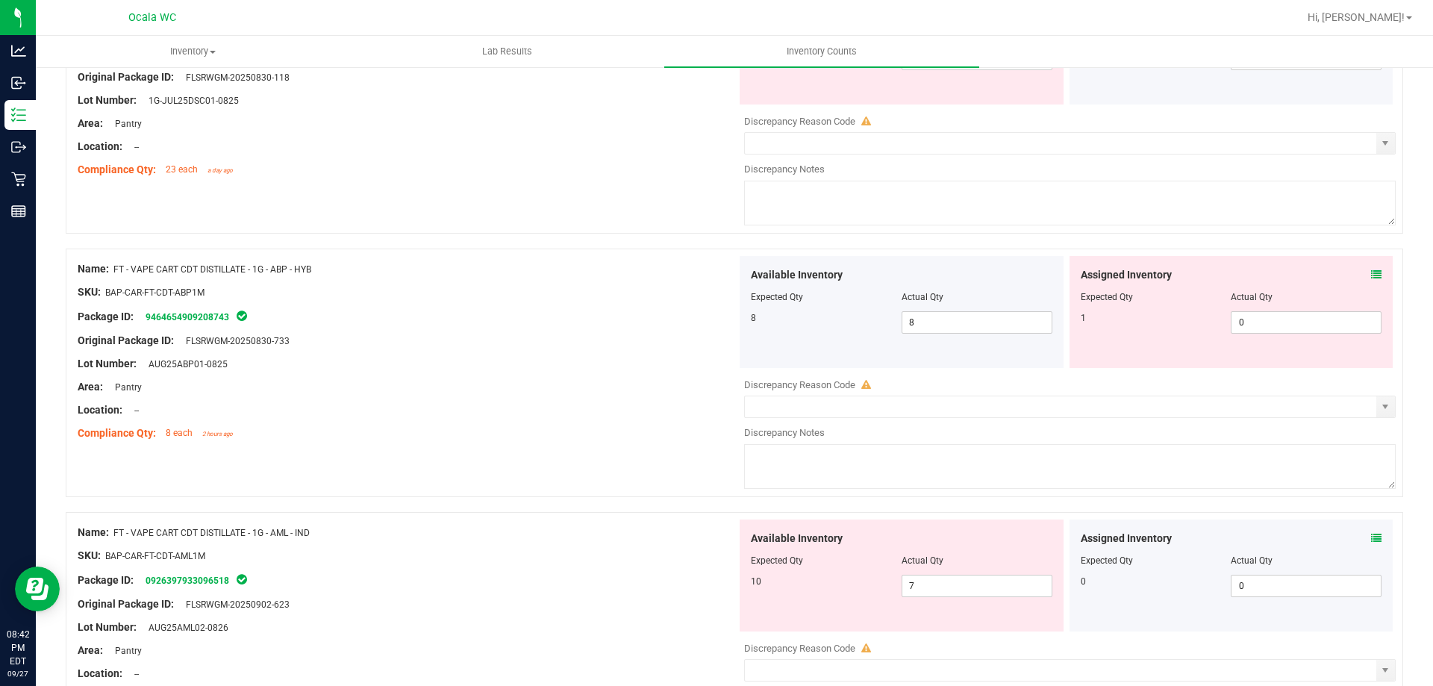
scroll to position [1418, 0]
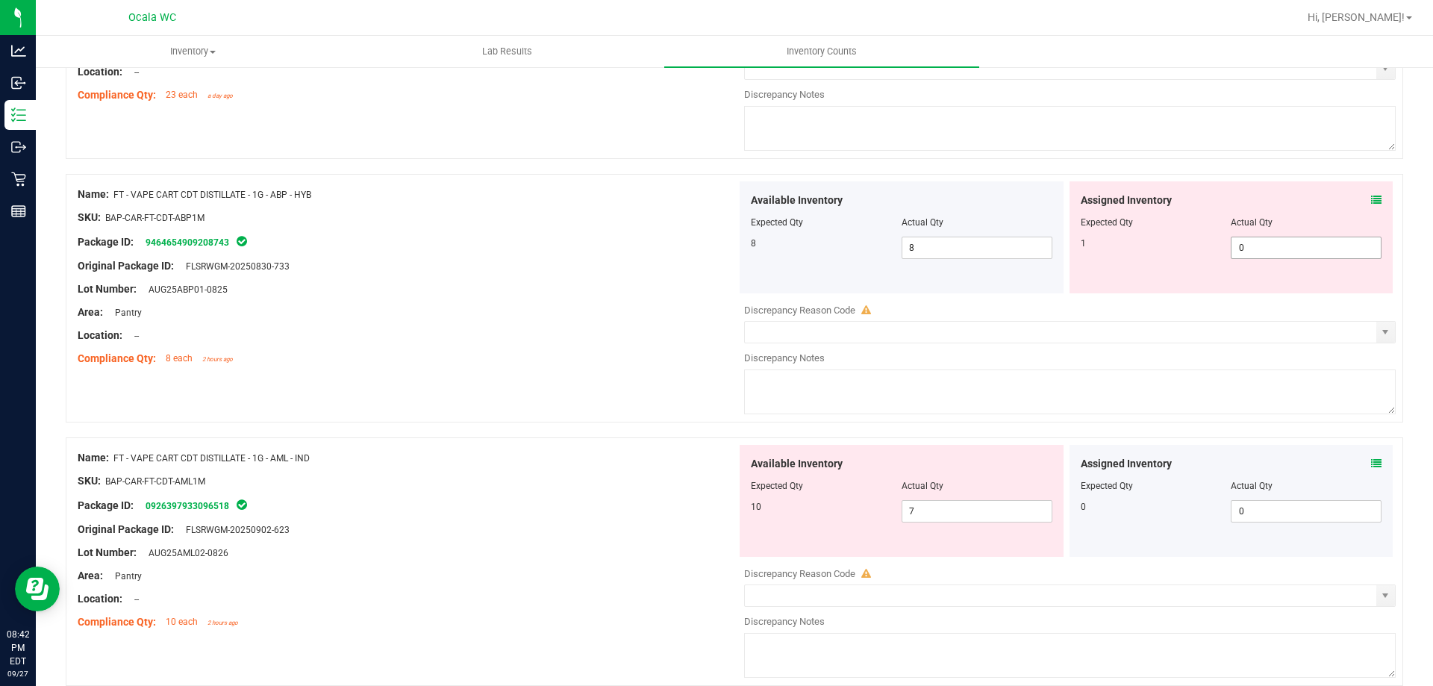
click at [1271, 243] on span "0 0" at bounding box center [1306, 248] width 151 height 22
type input "1"
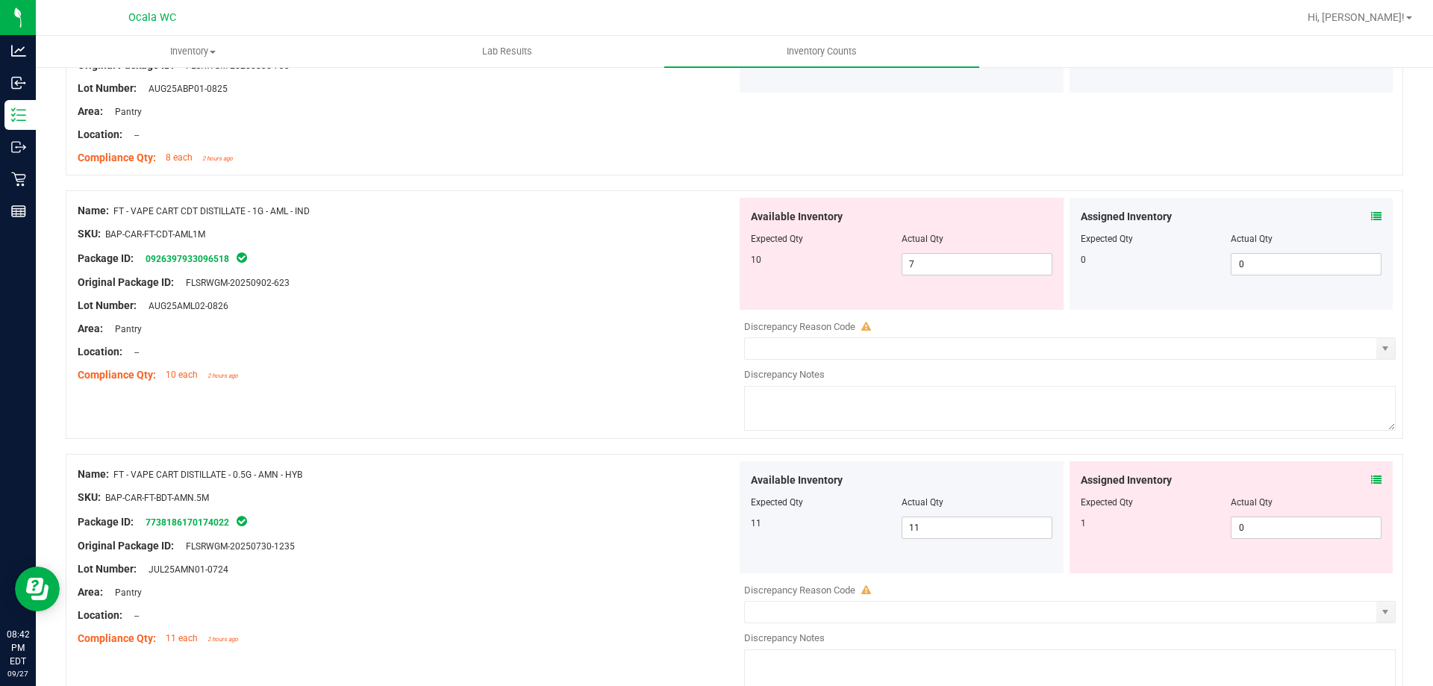
scroll to position [1642, 0]
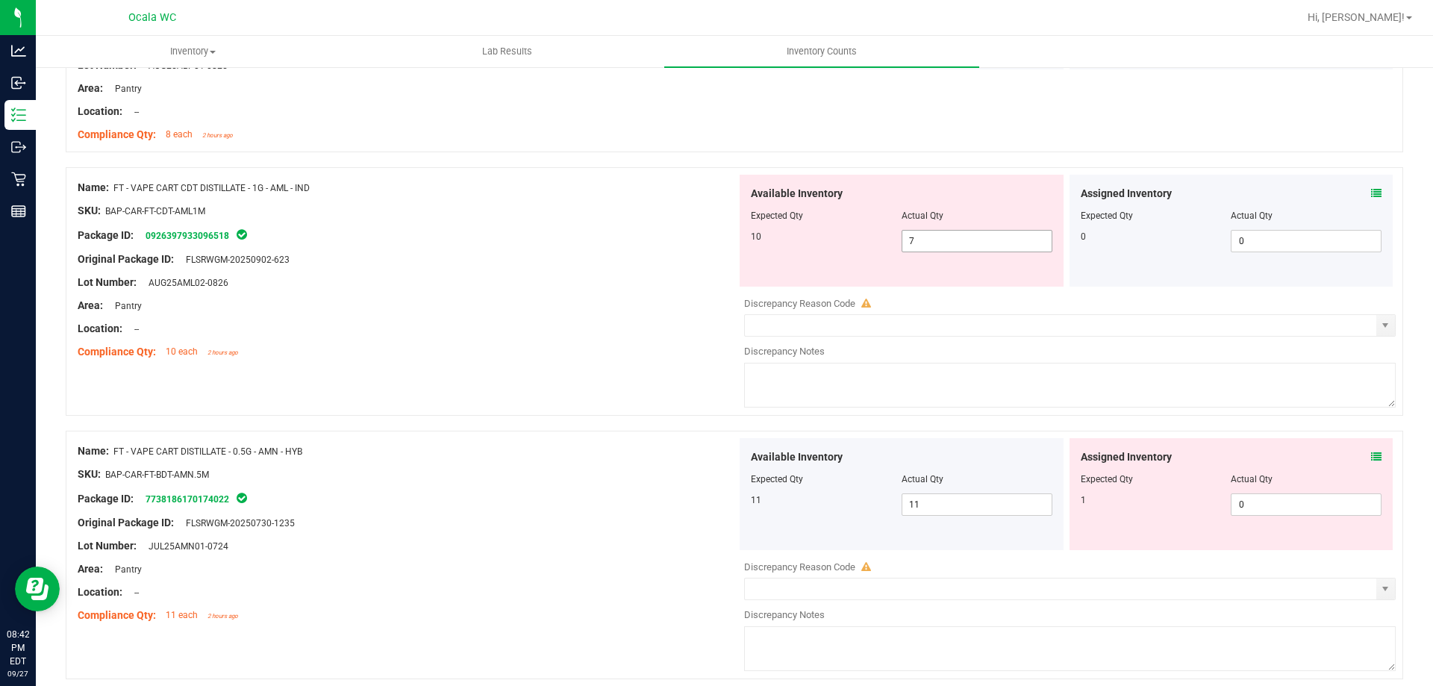
click at [1026, 237] on span "7 7" at bounding box center [977, 241] width 151 height 22
type input "10"
click at [535, 469] on div "Name: FT - VAPE CART DISTILLATE - 0.5G - AMN - HYB SKU: BAP-CAR-FT-BDT-AMN.5M P…" at bounding box center [407, 533] width 659 height 190
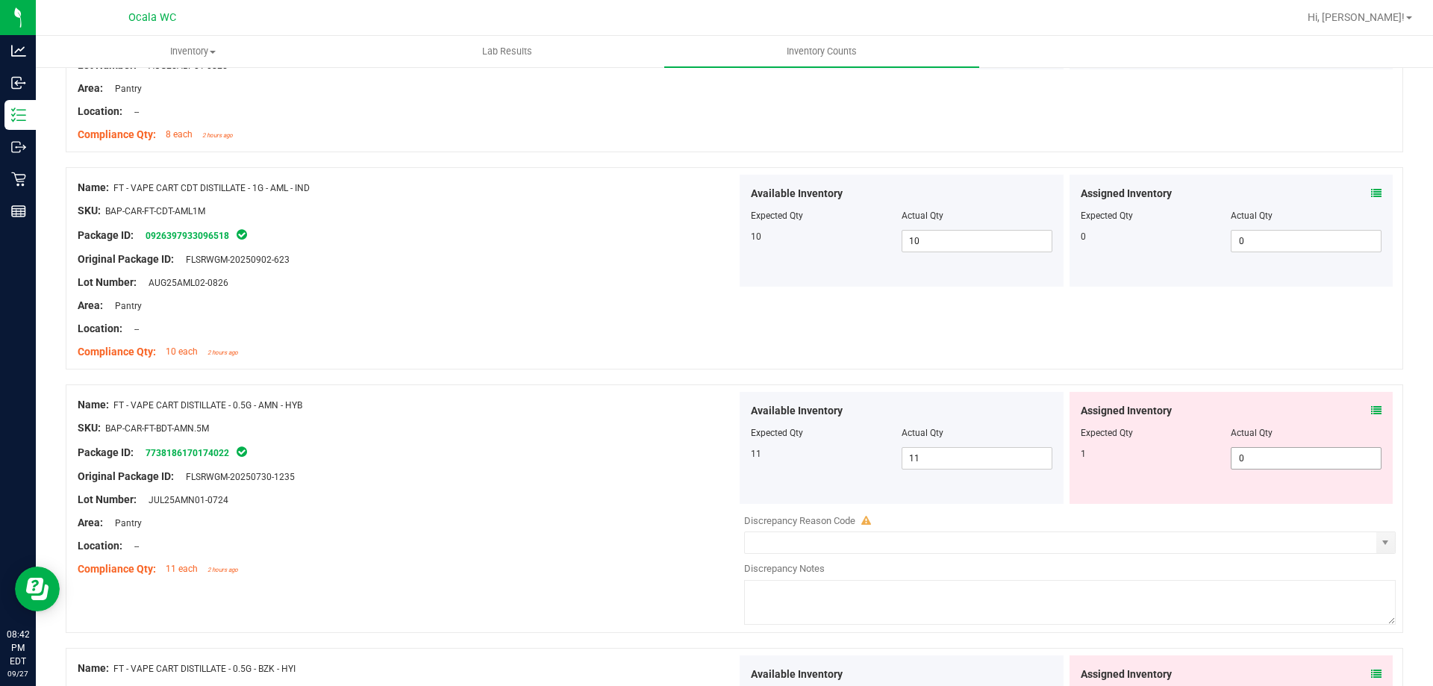
click at [1287, 447] on span "0 0" at bounding box center [1306, 458] width 151 height 22
click at [1289, 449] on span "0 0" at bounding box center [1306, 458] width 151 height 22
type input "1"
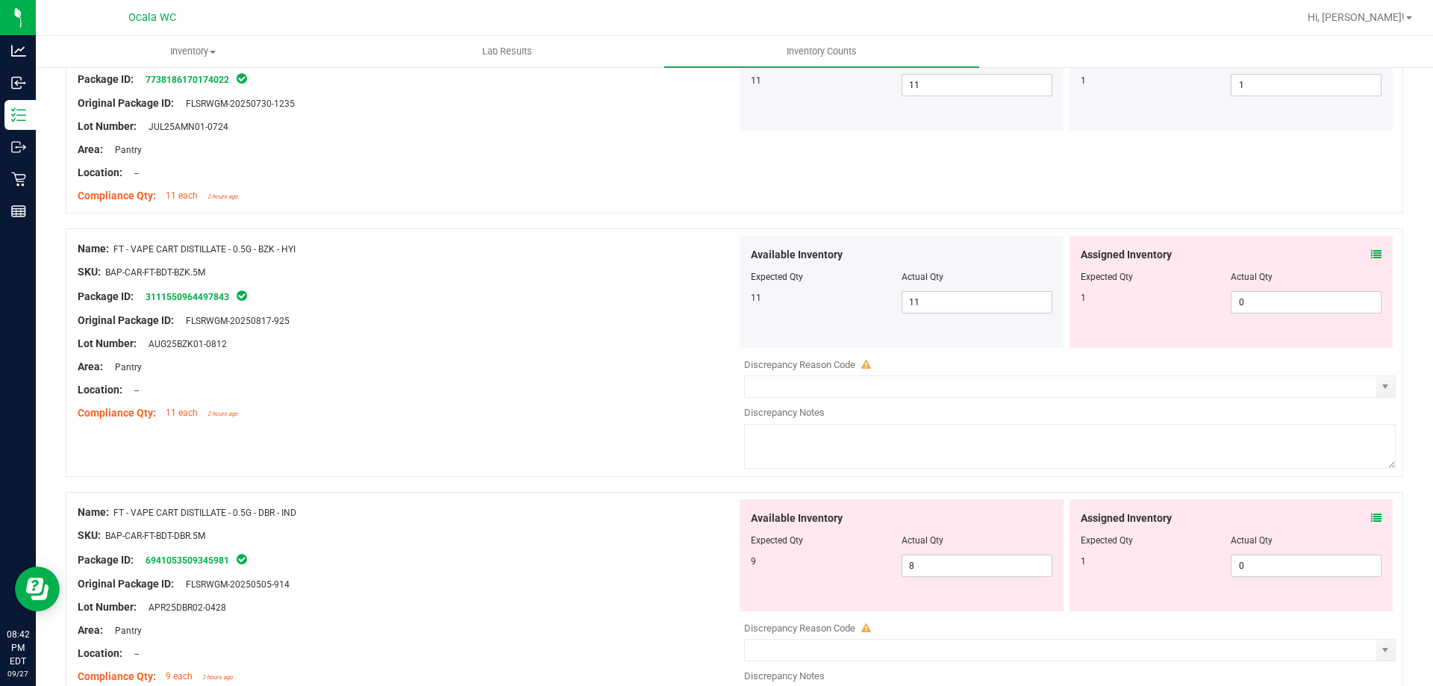
scroll to position [2090, 0]
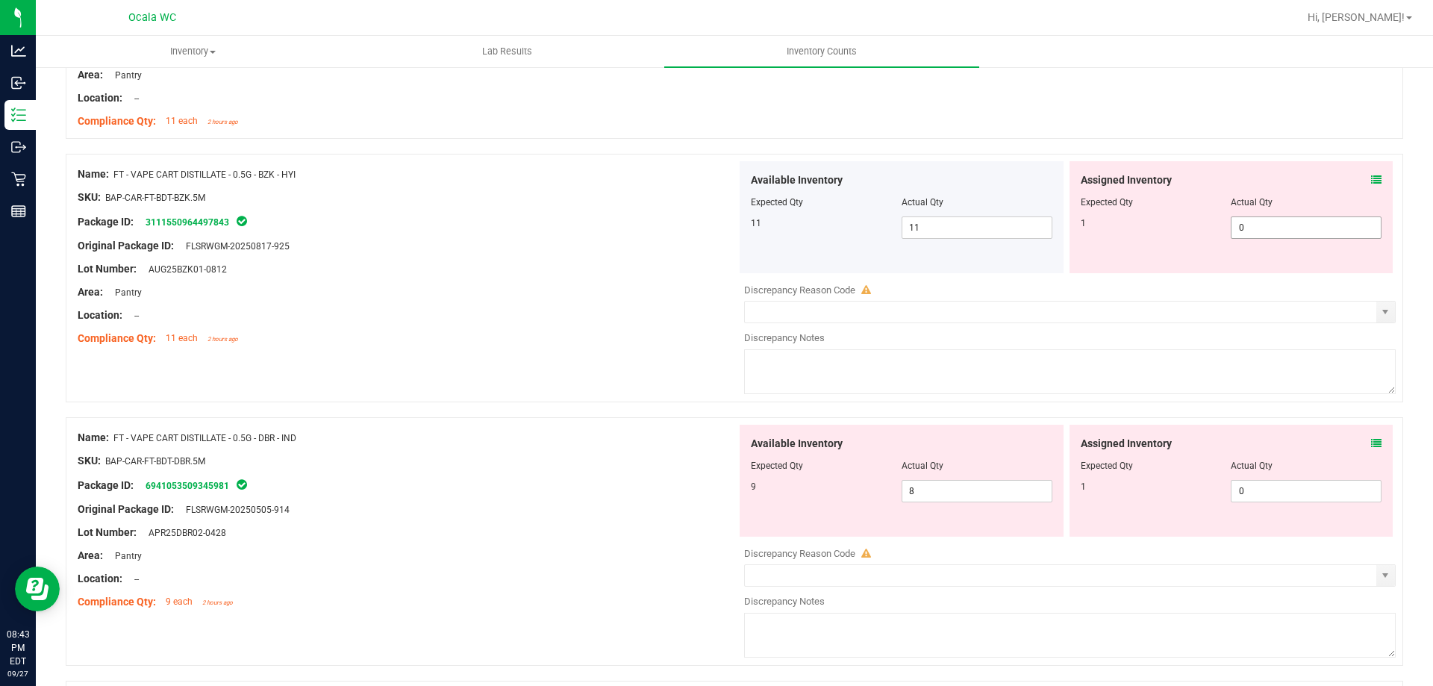
click at [1262, 236] on span "0 0" at bounding box center [1306, 228] width 151 height 22
type input "1"
click at [1300, 488] on div "Assigned Inventory Expected Qty Actual Qty 1 0 0" at bounding box center [1232, 481] width 324 height 112
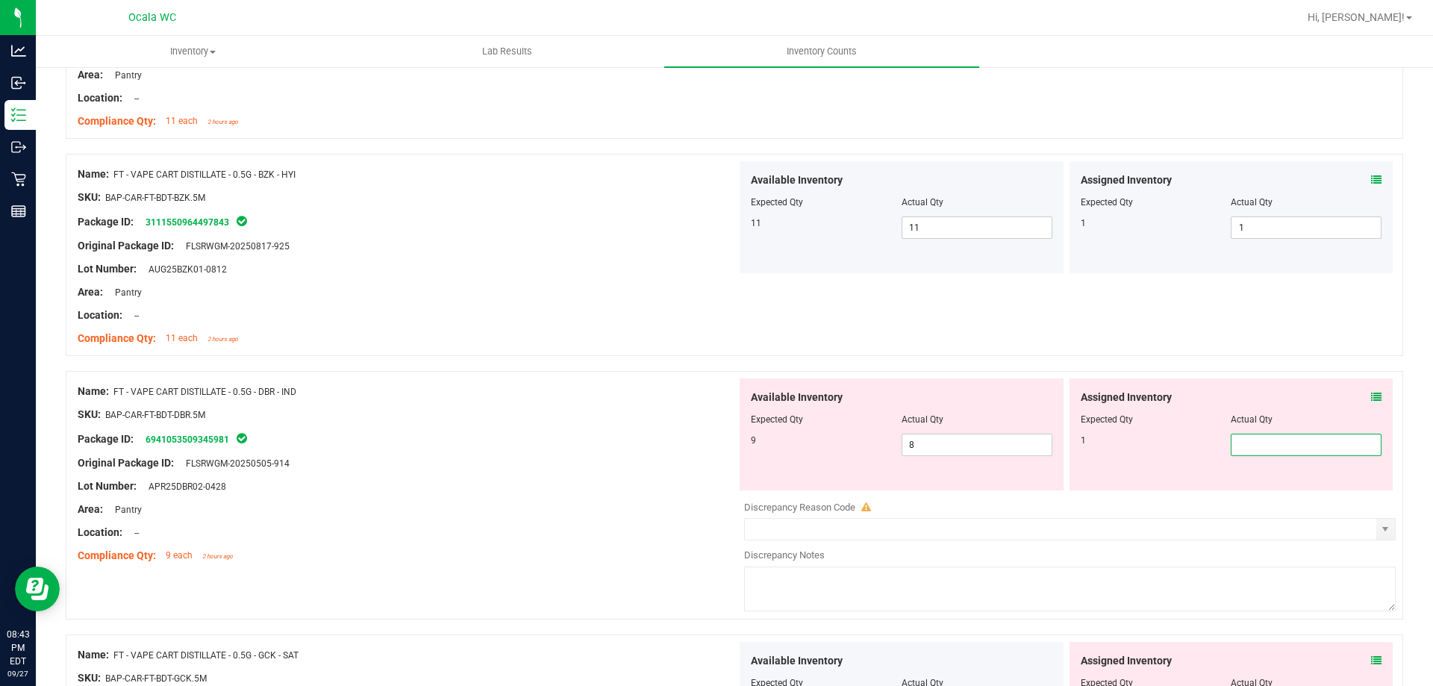
type input "1"
click at [582, 474] on div at bounding box center [407, 474] width 659 height 7
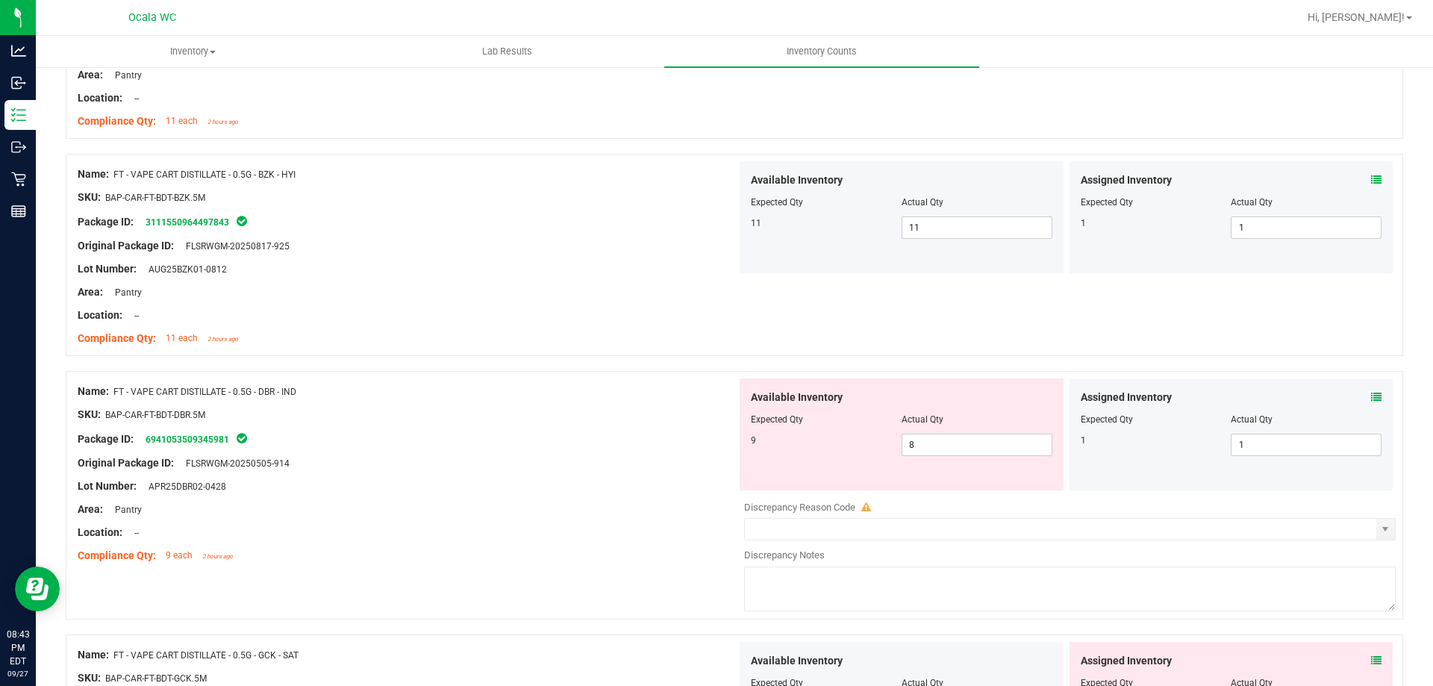
click at [582, 474] on div at bounding box center [407, 474] width 659 height 7
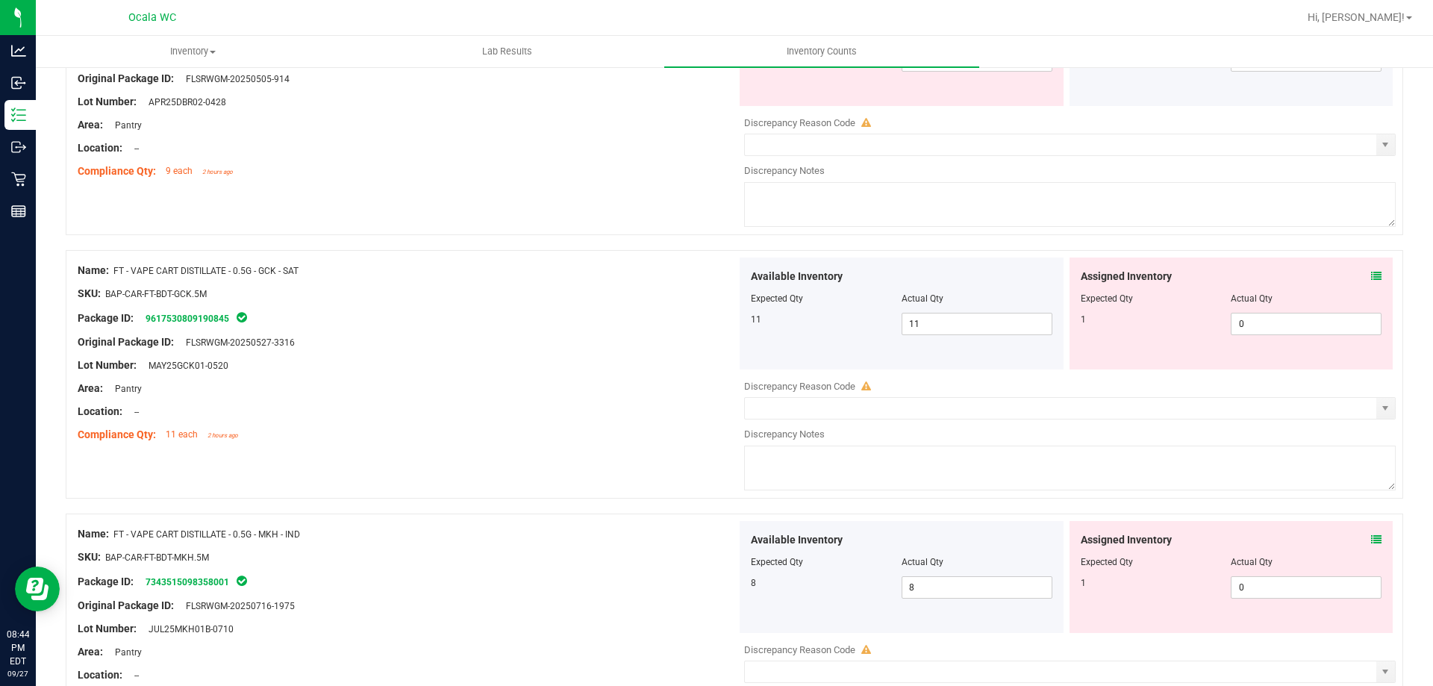
scroll to position [2613, 0]
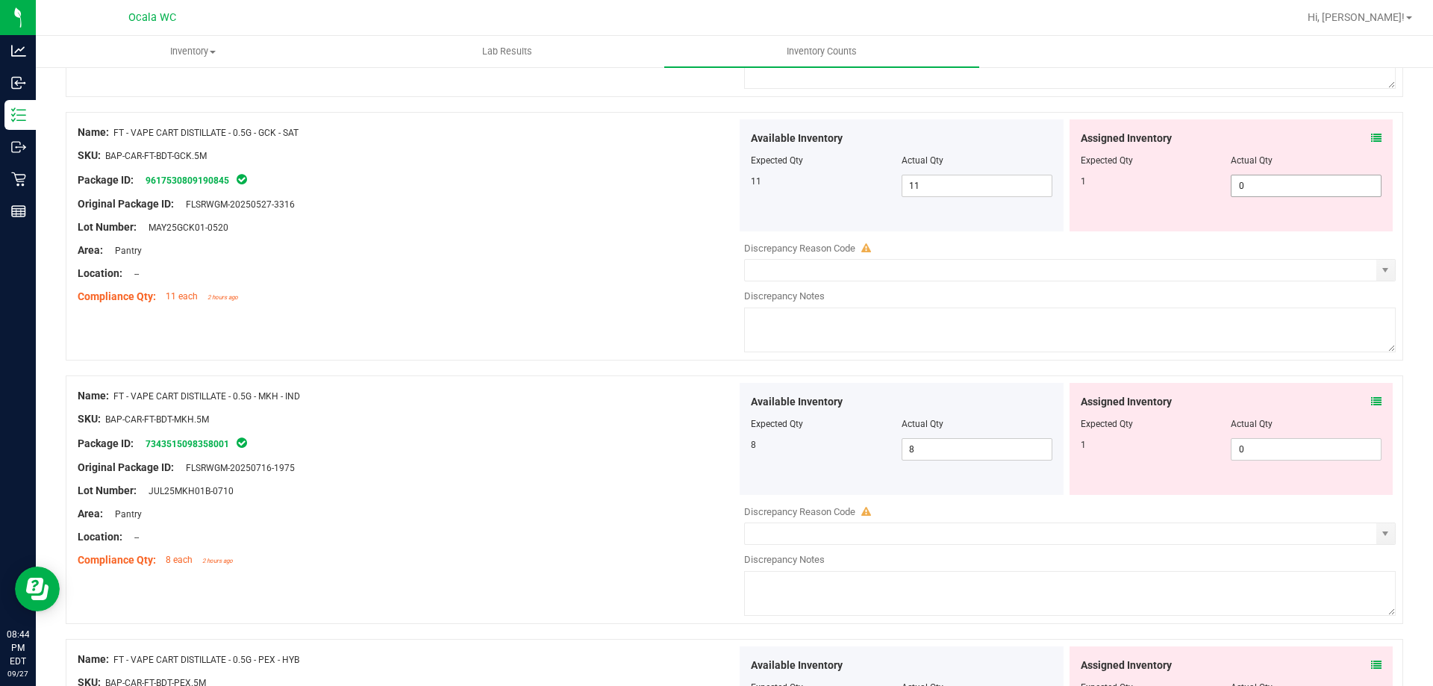
click at [1268, 189] on span "0 0" at bounding box center [1306, 186] width 151 height 22
type input "1"
click at [1302, 435] on div "Assigned Inventory Expected Qty Actual Qty 1 0 0" at bounding box center [1232, 439] width 324 height 112
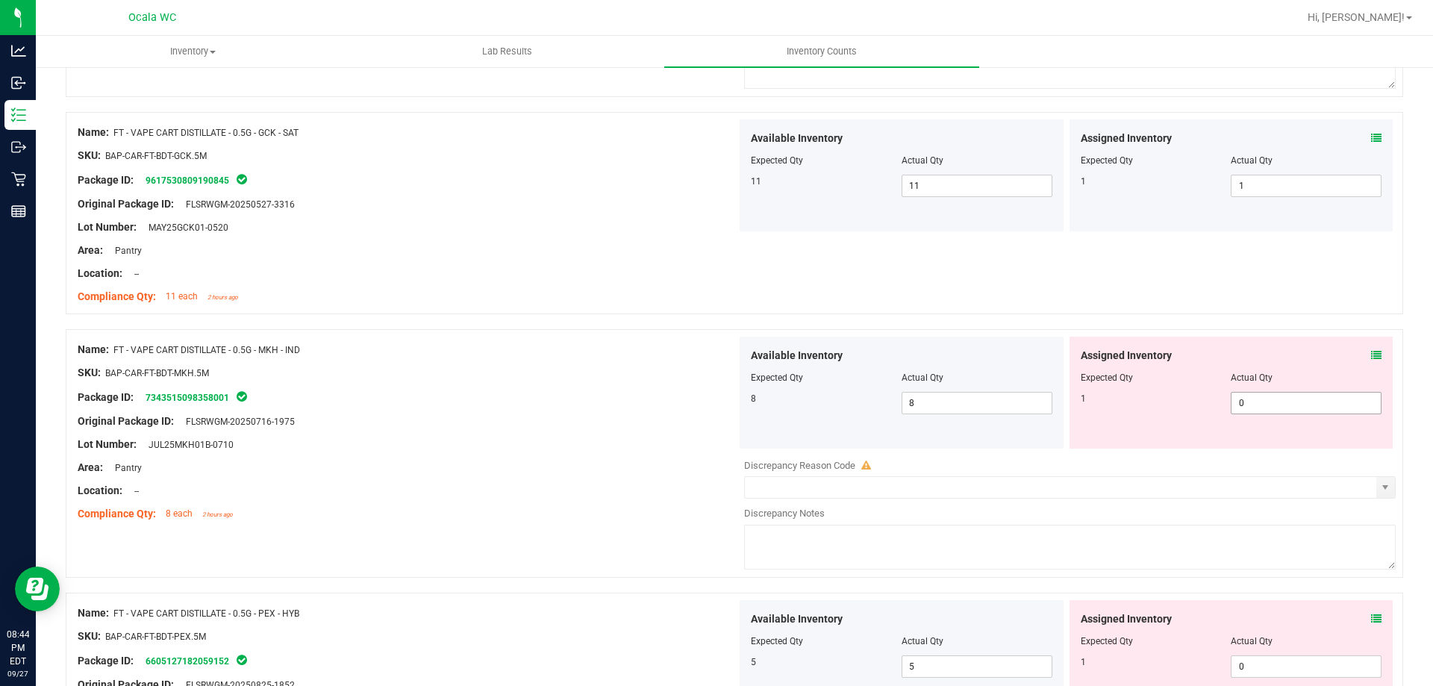
drag, startPoint x: 1298, startPoint y: 421, endPoint x: 1288, endPoint y: 405, distance: 18.4
click at [1288, 405] on div "Assigned Inventory Expected Qty Actual Qty 1 0 0" at bounding box center [1232, 393] width 324 height 112
click at [1288, 405] on span "0 0" at bounding box center [1306, 403] width 151 height 22
type input "1"
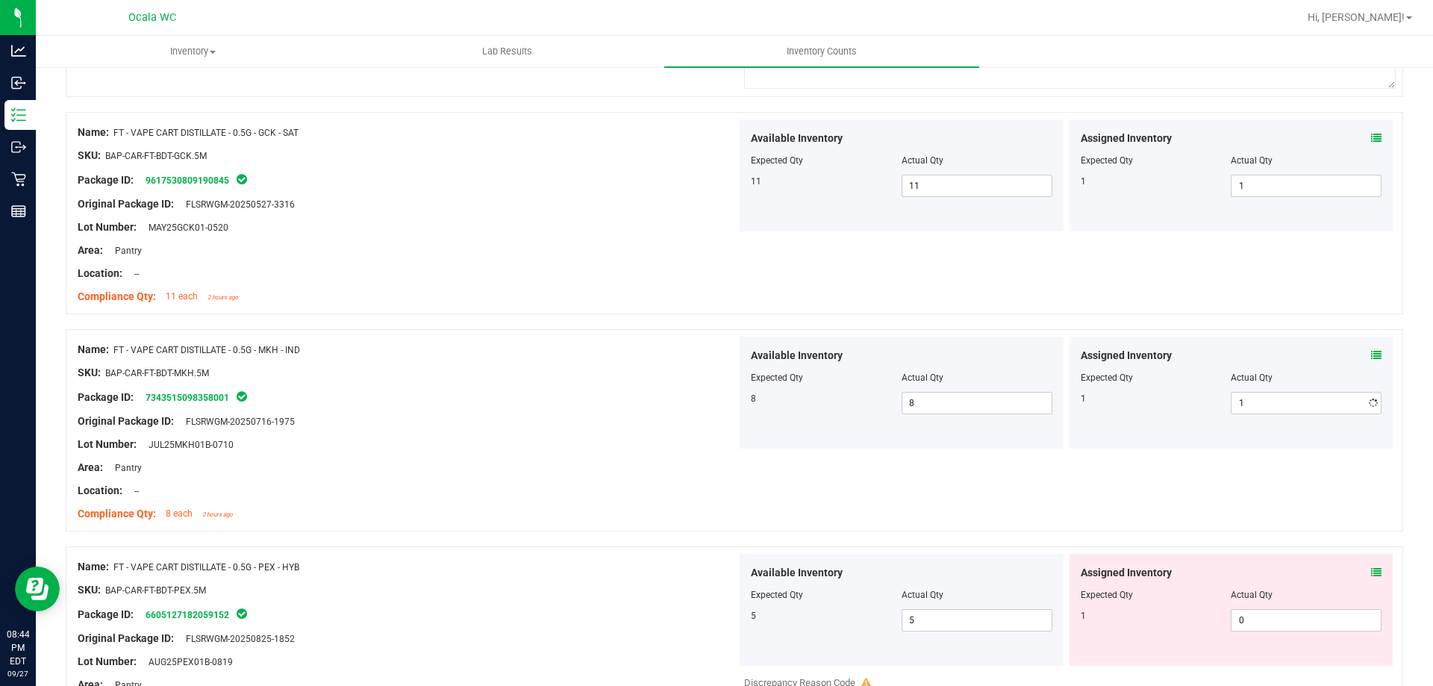
click at [520, 560] on div "Name: FT - CANNABIS FLOWER - 3.5G - GPE - HYB SKU: [PERSON_NAME]-FT-CAN-GPE Pac…" at bounding box center [735, 19] width 1338 height 4779
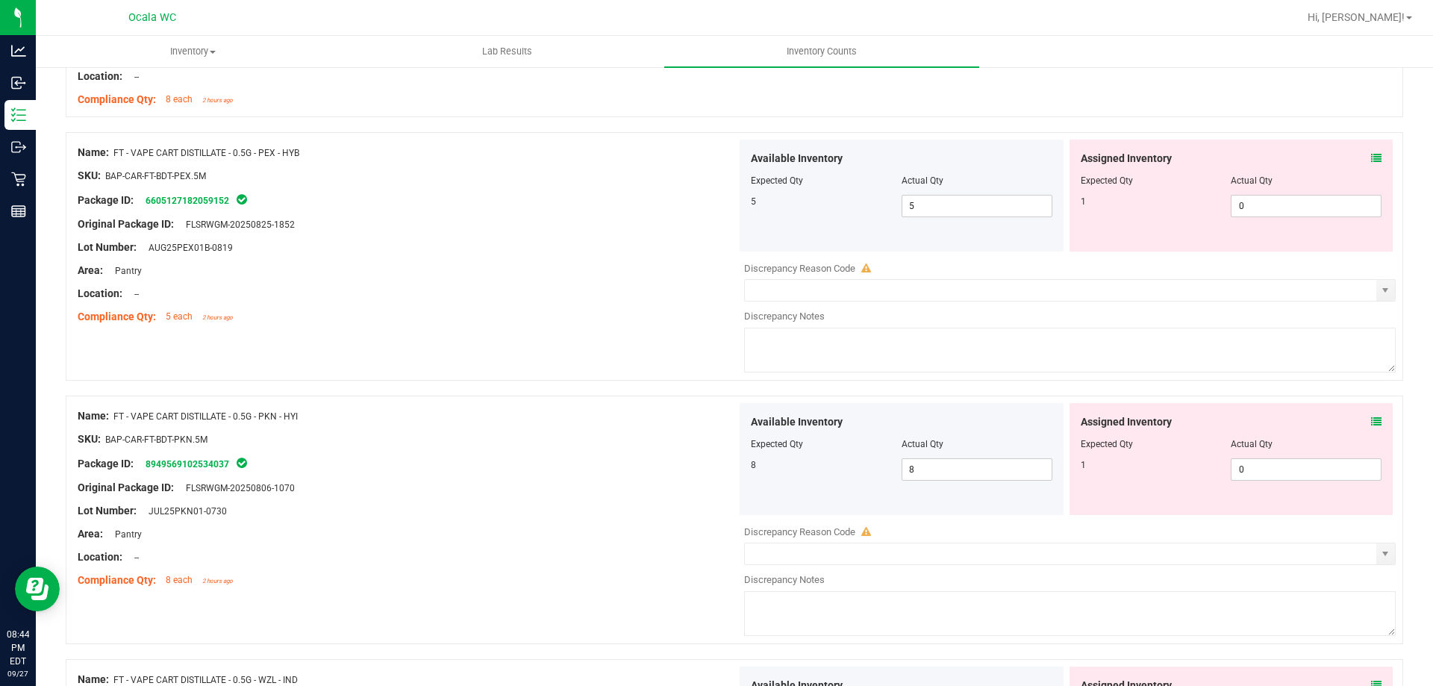
scroll to position [3061, 0]
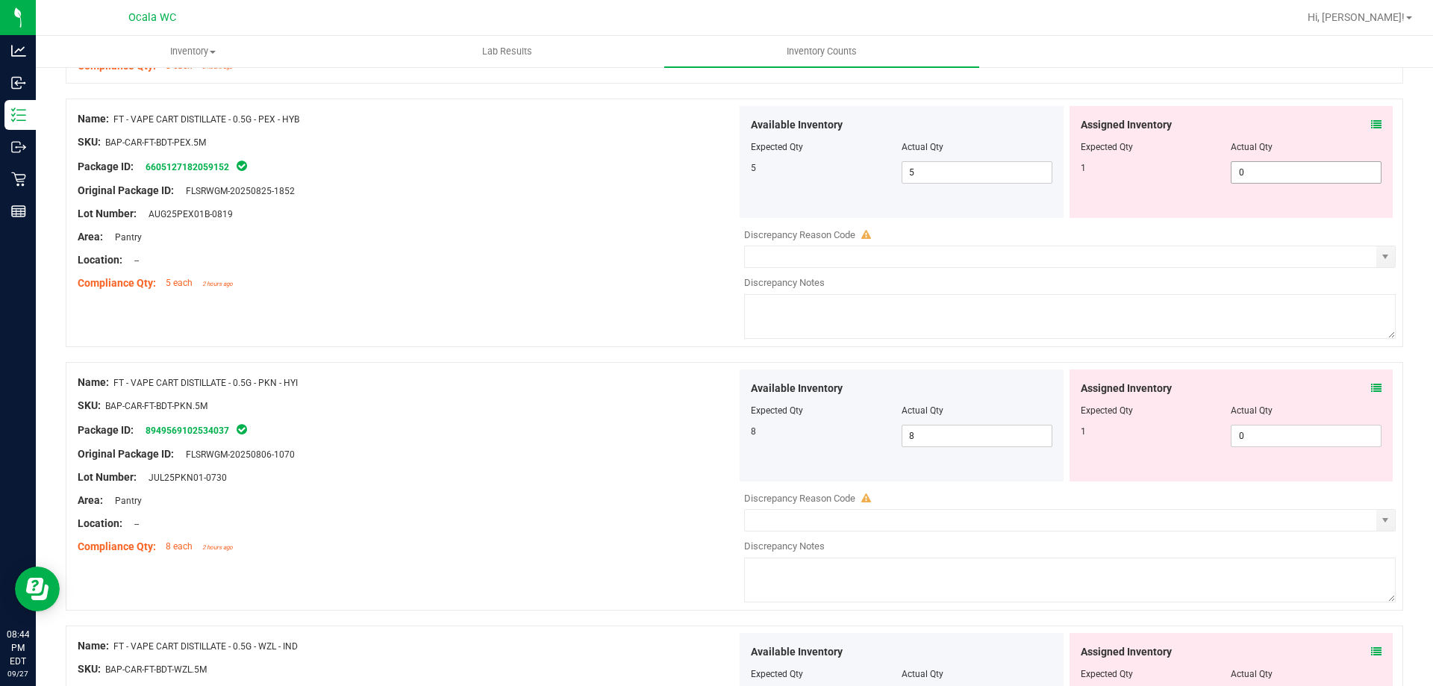
click at [1304, 174] on span "0 0" at bounding box center [1306, 172] width 151 height 22
type input "1"
click at [1268, 425] on div "Assigned Inventory Expected Qty Actual Qty 1 0 0" at bounding box center [1232, 426] width 324 height 112
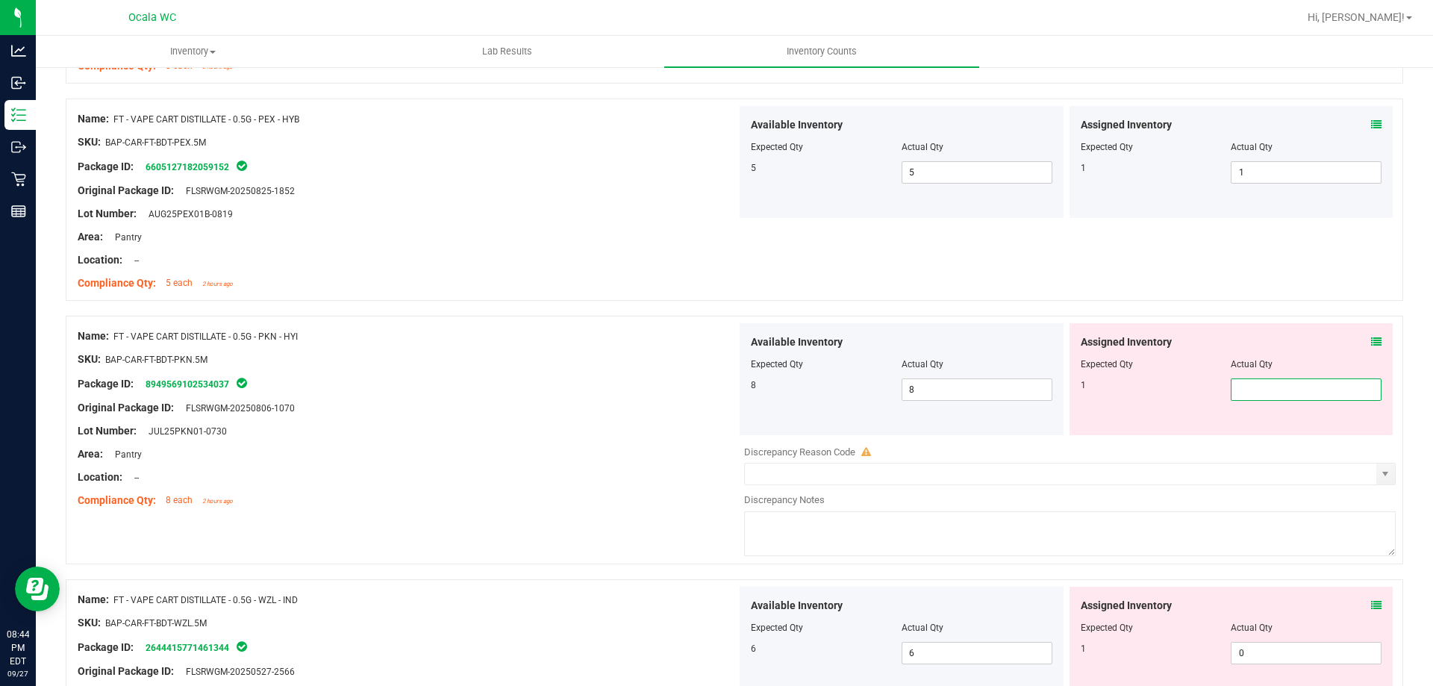
type input "1"
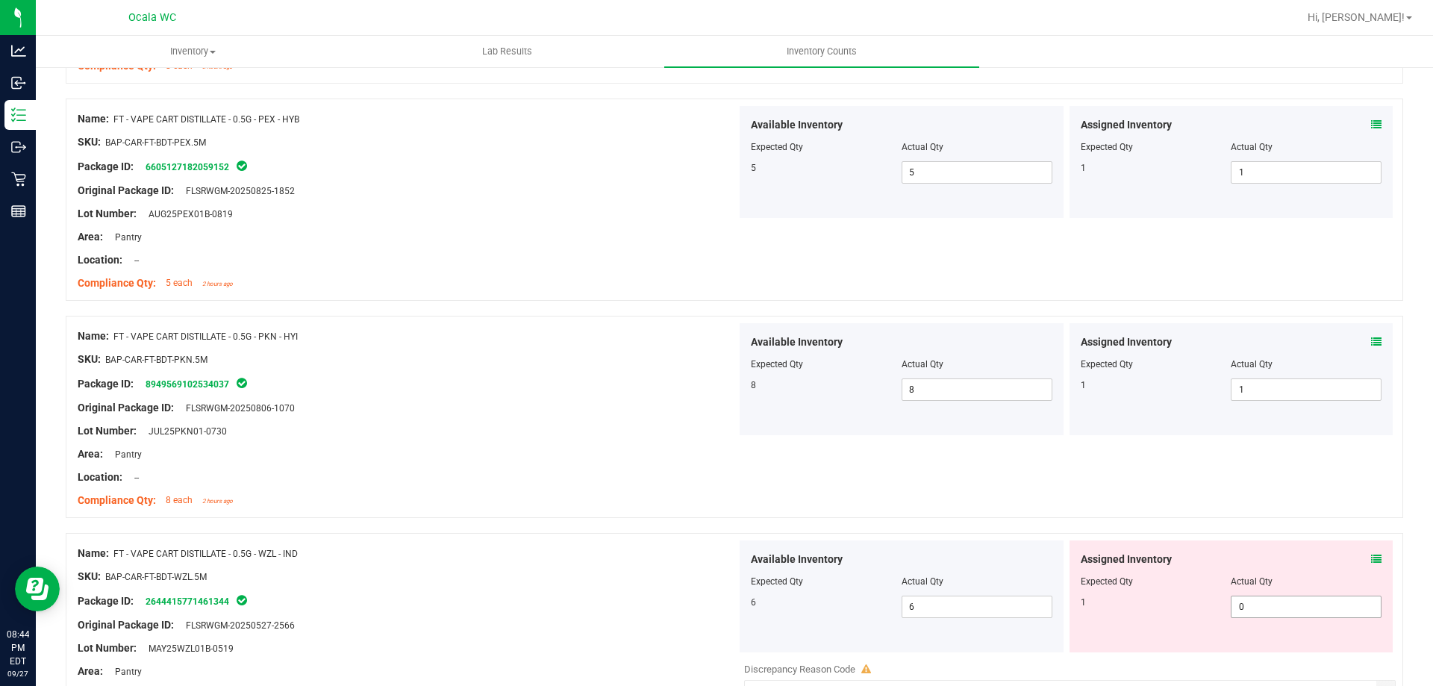
click at [1285, 607] on span "0 0" at bounding box center [1306, 607] width 151 height 22
type input "1"
click at [455, 585] on div at bounding box center [407, 588] width 659 height 7
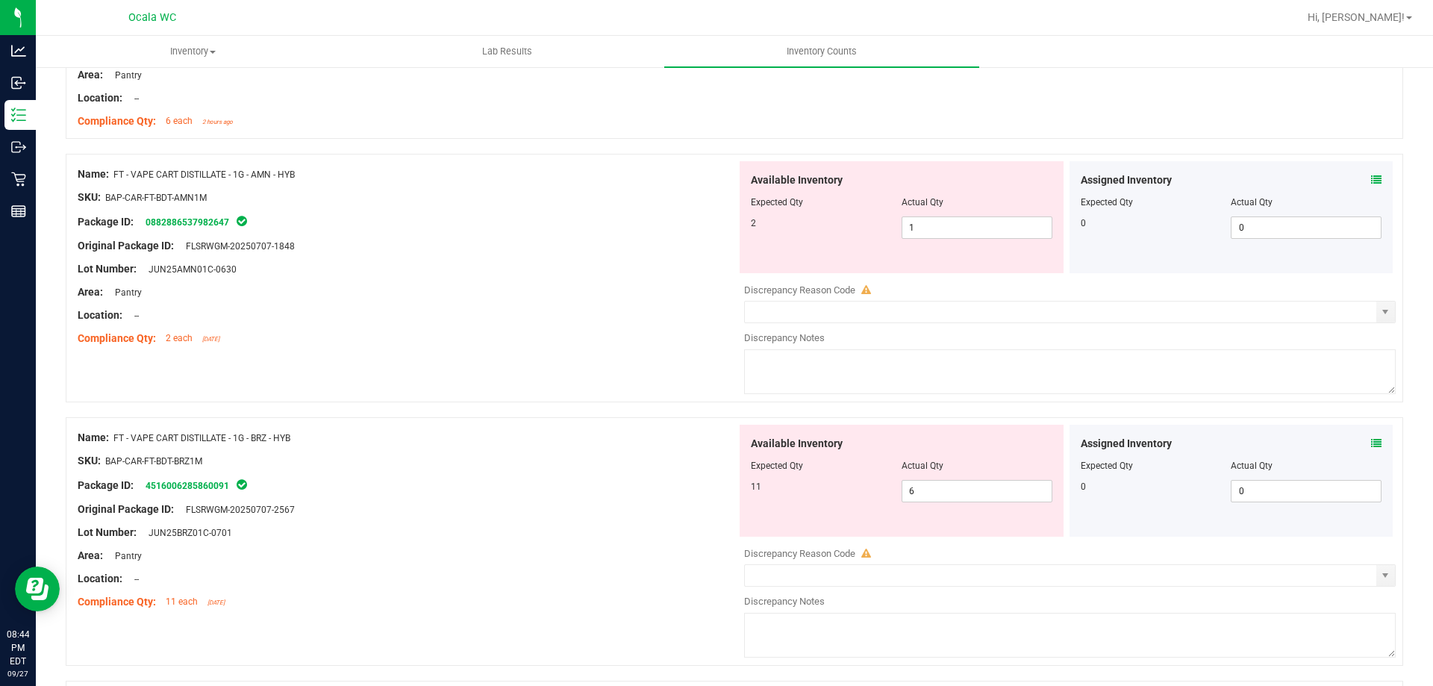
scroll to position [3658, 0]
click at [958, 226] on span "1 1" at bounding box center [977, 227] width 151 height 22
drag, startPoint x: 1366, startPoint y: 164, endPoint x: 1366, endPoint y: 176, distance: 11.9
click at [1366, 176] on div "Assigned Inventory Expected Qty Actual Qty 0 0 0" at bounding box center [1232, 217] width 324 height 112
click at [1371, 176] on icon at bounding box center [1376, 179] width 10 height 10
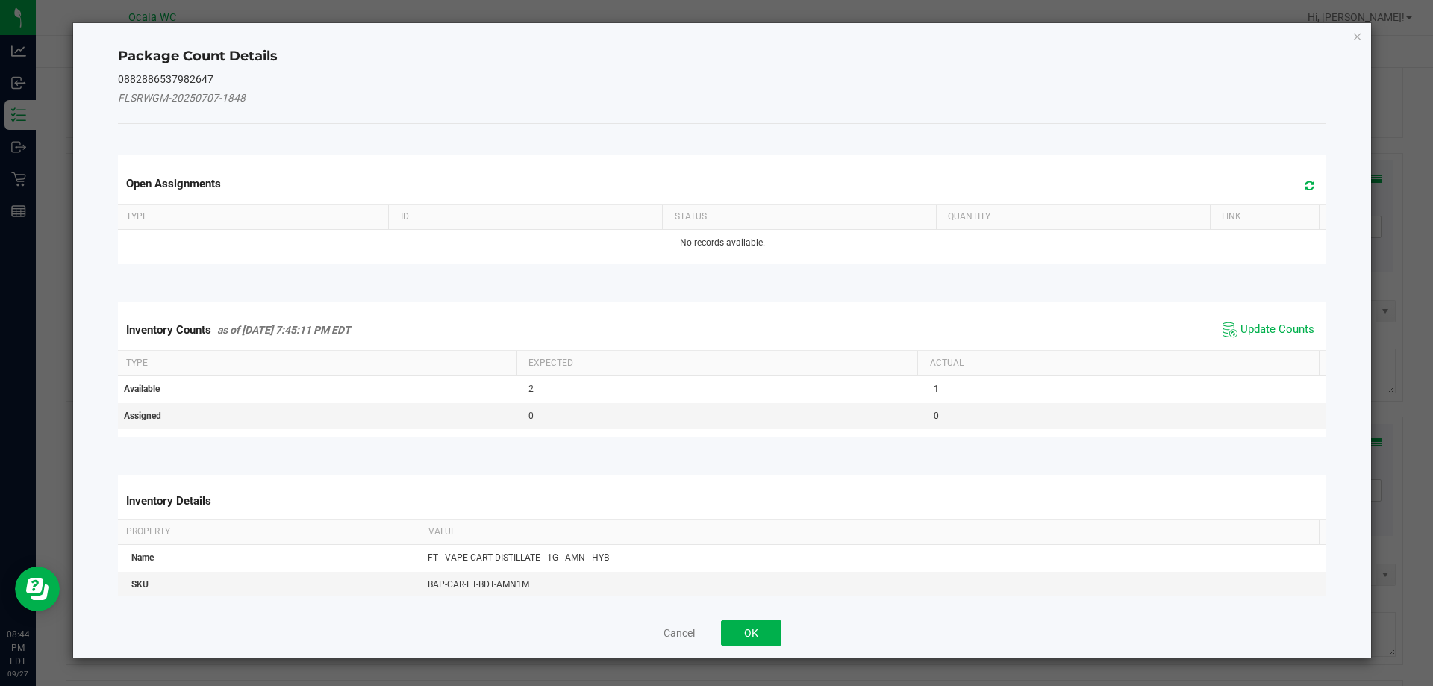
click at [1267, 326] on span "Update Counts" at bounding box center [1278, 330] width 74 height 15
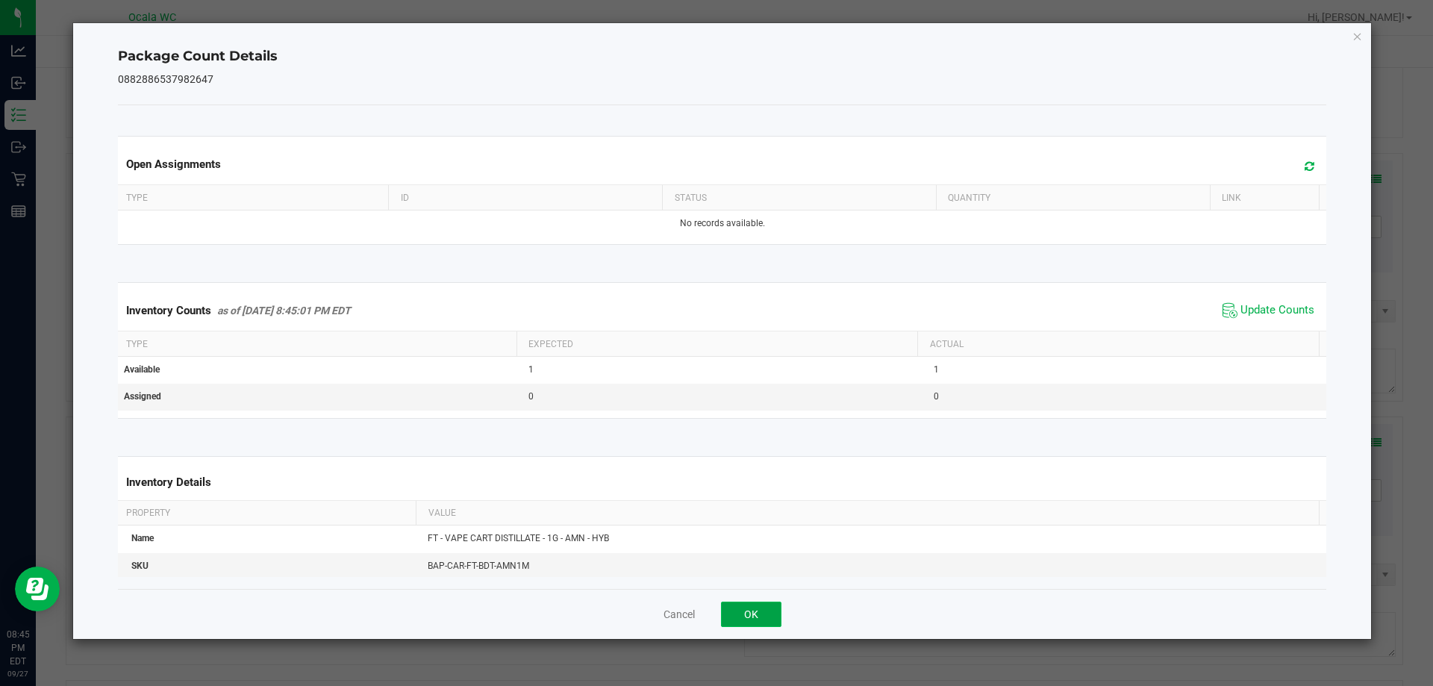
click at [724, 618] on button "OK" at bounding box center [751, 614] width 60 height 25
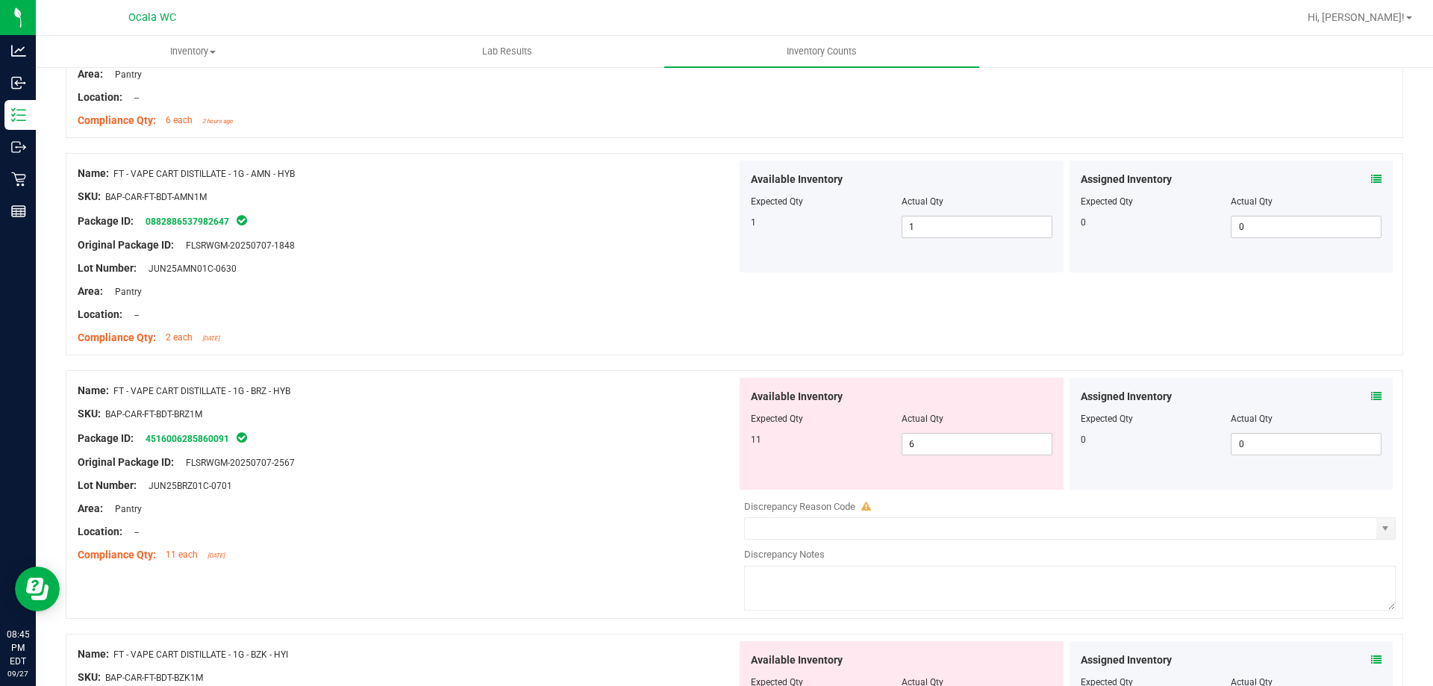
click at [1371, 401] on icon at bounding box center [1376, 396] width 10 height 10
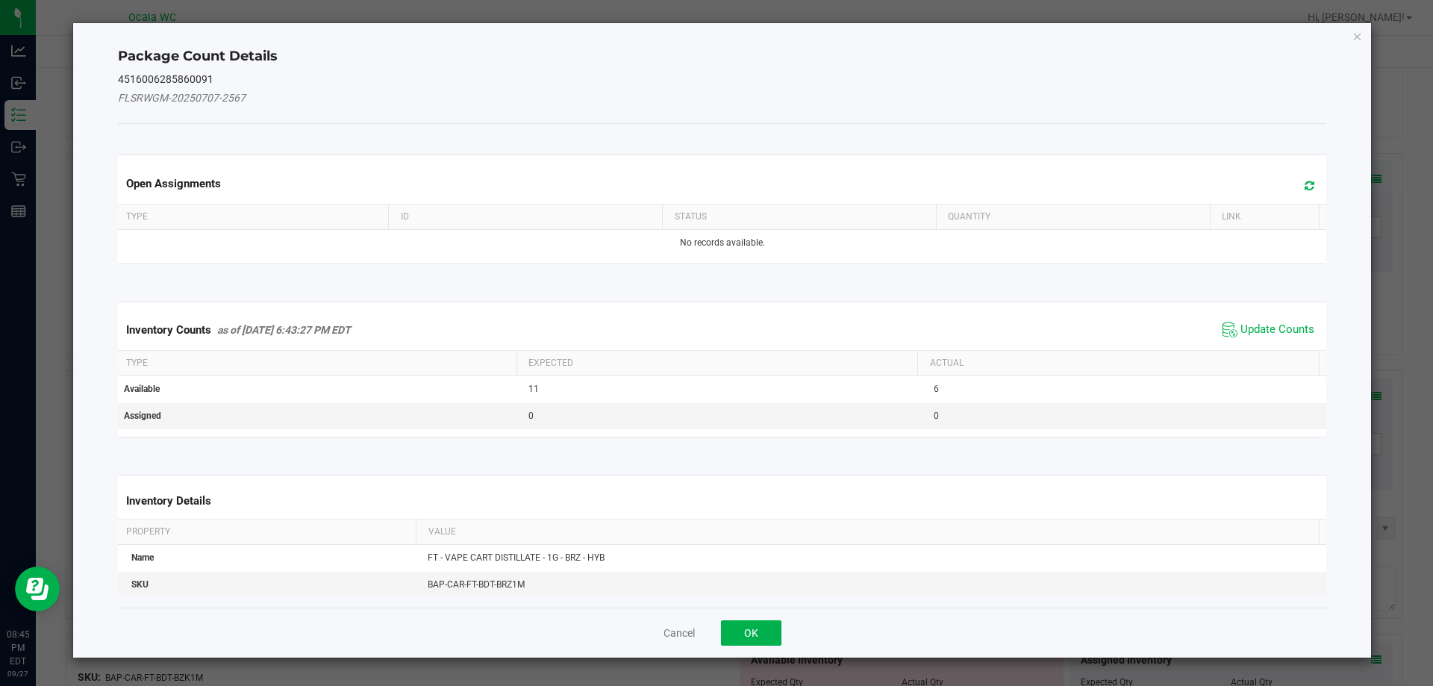
click at [1275, 339] on span "Update Counts" at bounding box center [1268, 330] width 99 height 22
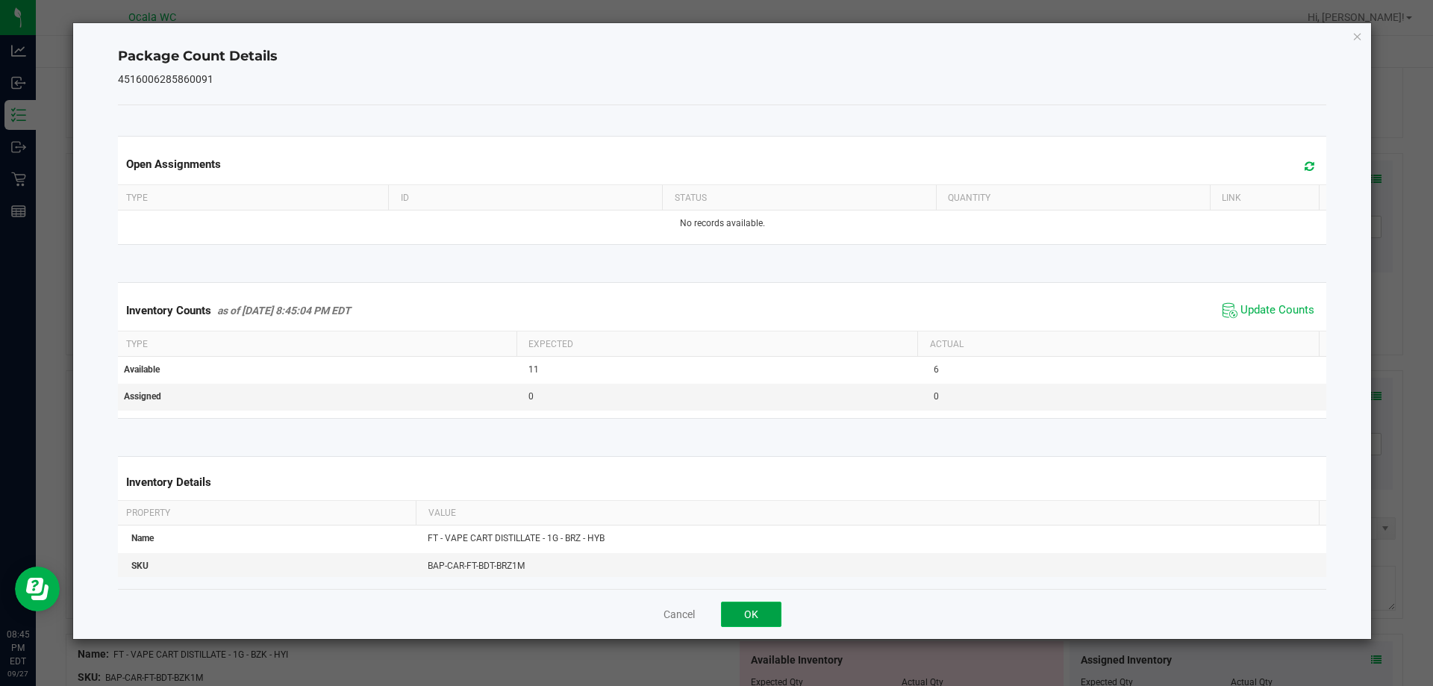
click at [767, 608] on button "OK" at bounding box center [751, 614] width 60 height 25
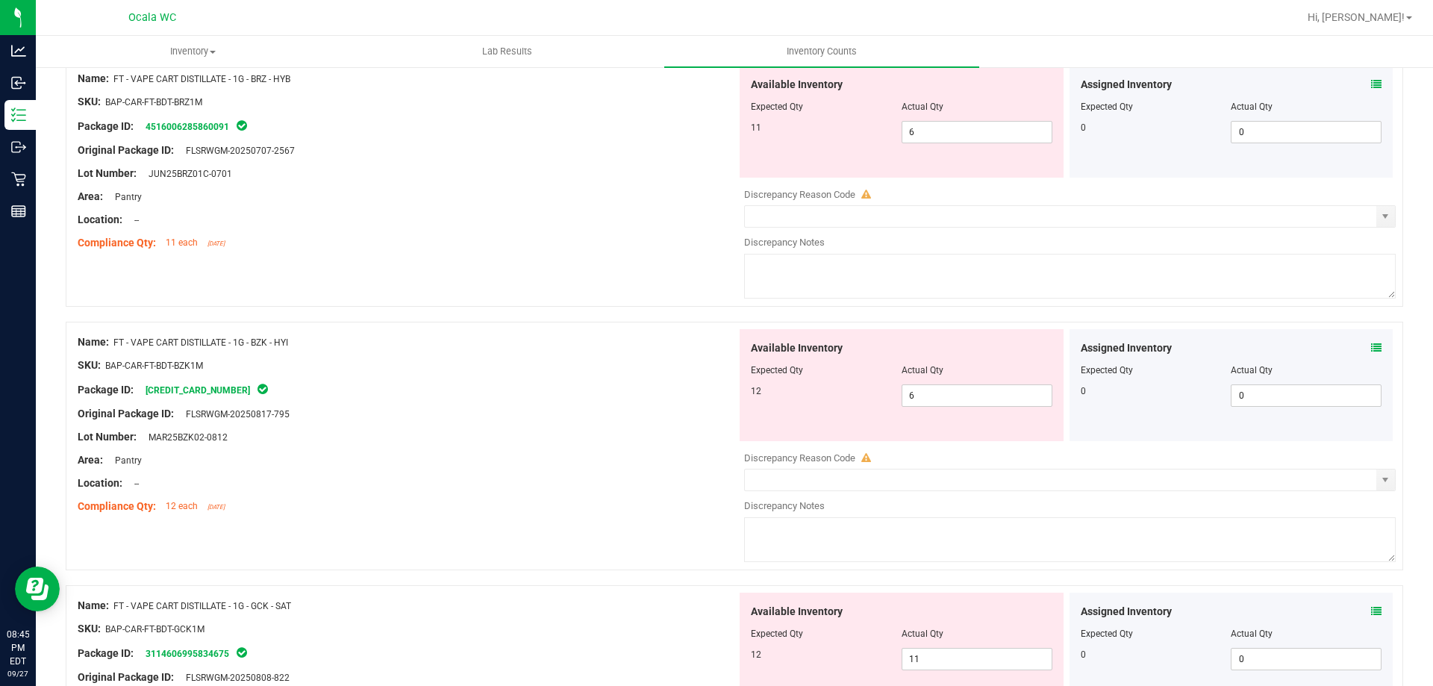
scroll to position [3957, 0]
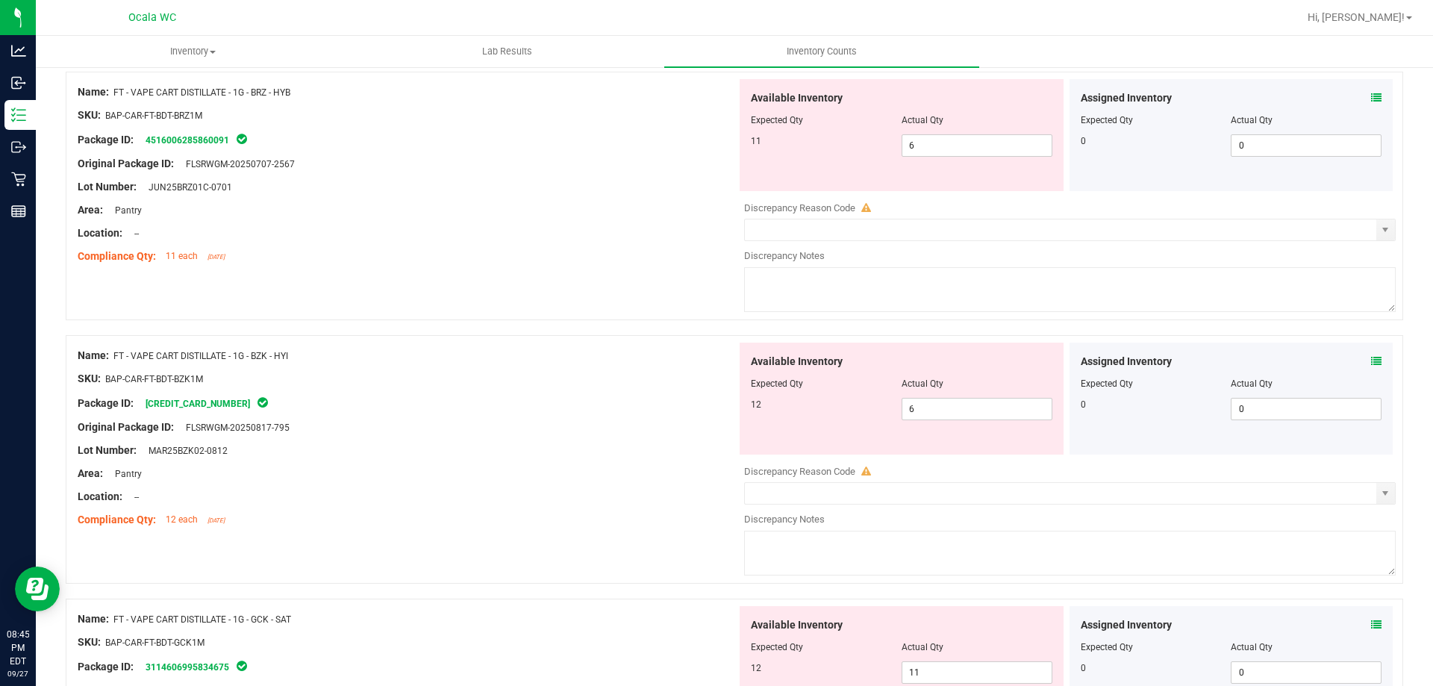
click at [1376, 355] on div "Assigned Inventory Expected Qty Actual Qty 0 0 0" at bounding box center [1232, 399] width 324 height 112
click at [1371, 357] on icon at bounding box center [1376, 361] width 10 height 10
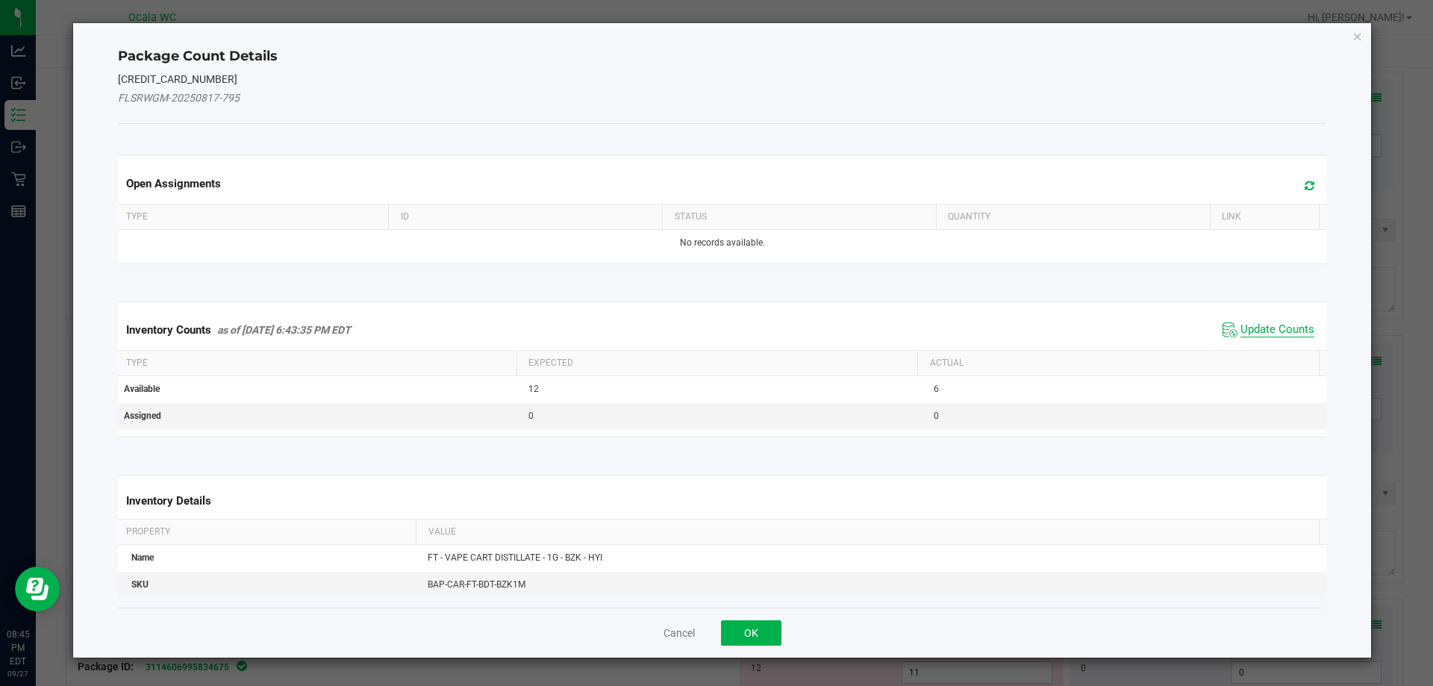
click at [1266, 334] on span "Update Counts" at bounding box center [1278, 330] width 74 height 15
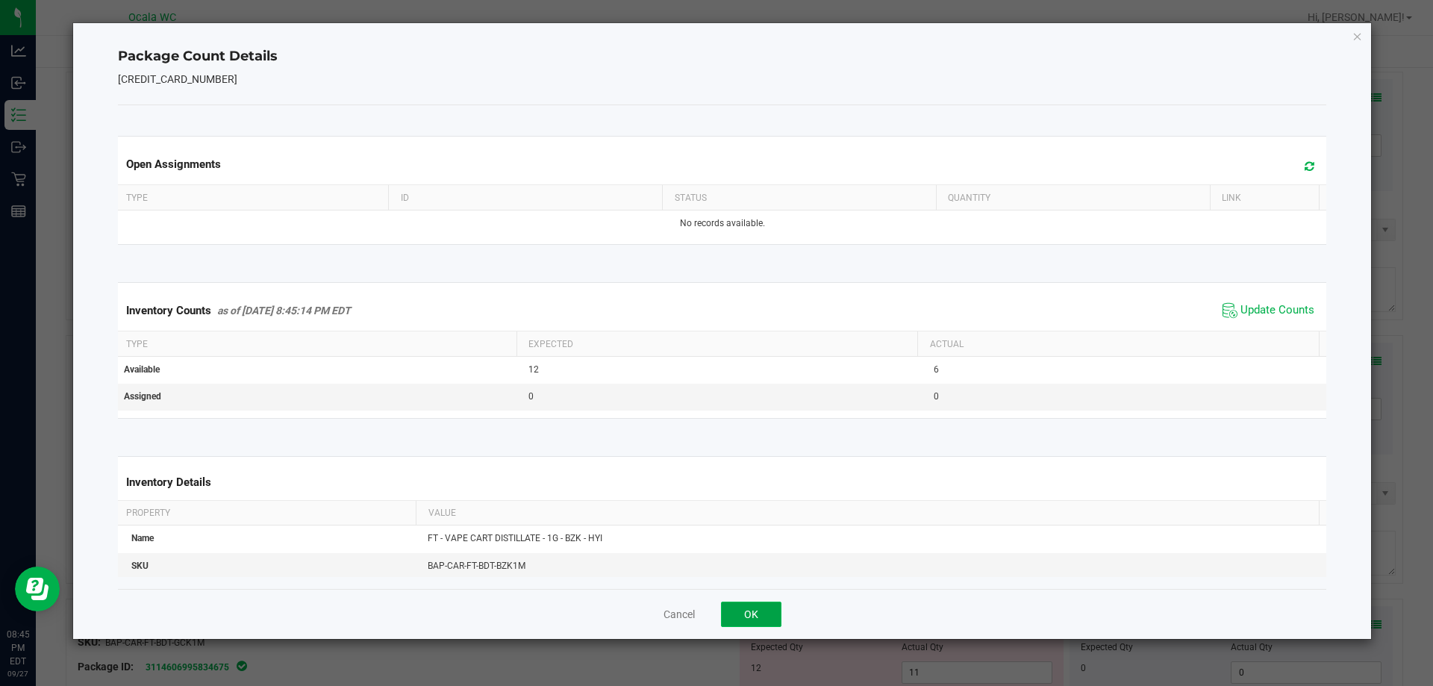
click at [746, 602] on button "OK" at bounding box center [751, 614] width 60 height 25
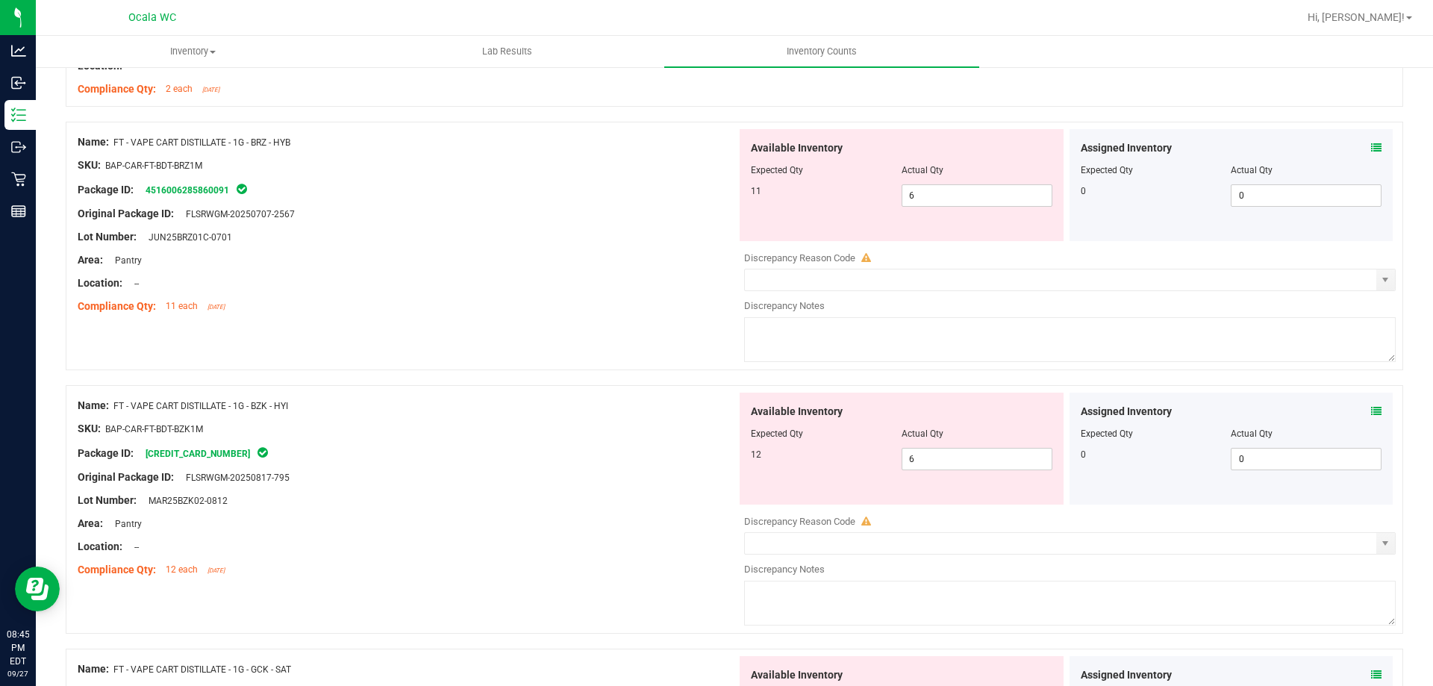
scroll to position [3882, 0]
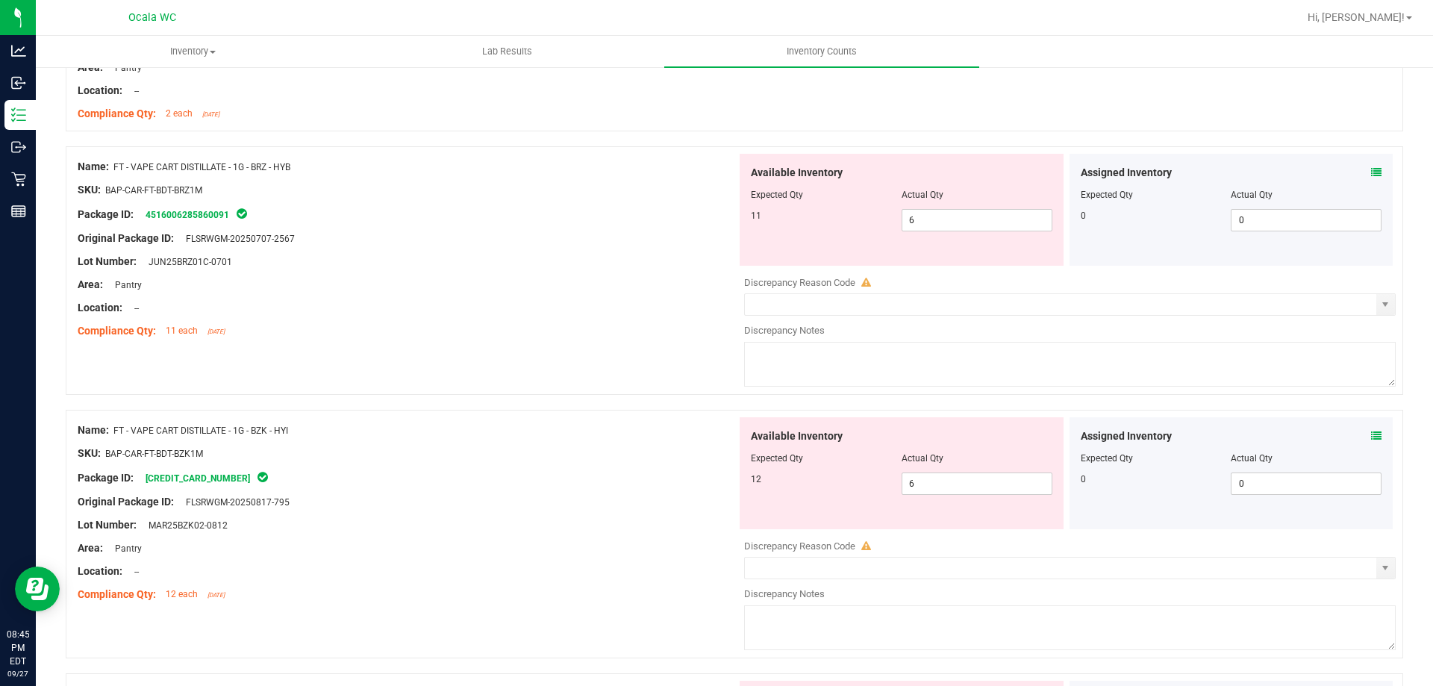
click at [694, 502] on div "Original Package ID: FLSRWGM-20250817-795" at bounding box center [407, 502] width 659 height 16
click at [926, 223] on span "6 6" at bounding box center [977, 220] width 151 height 22
type input "11"
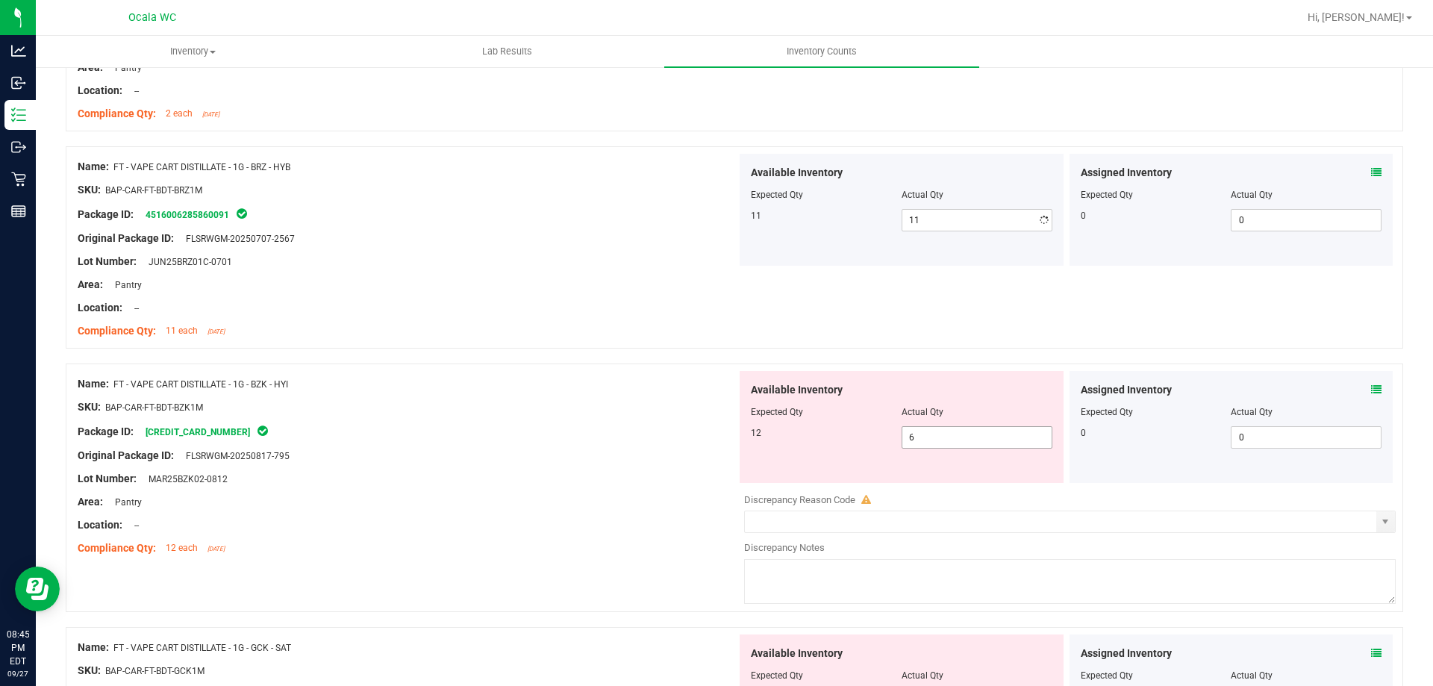
click at [959, 472] on div "Available Inventory Expected Qty Actual Qty 12 6 6" at bounding box center [902, 427] width 324 height 112
click at [958, 474] on div "Available Inventory Expected Qty Actual Qty 12 6 6" at bounding box center [902, 427] width 324 height 112
click at [953, 437] on span "6 6" at bounding box center [977, 437] width 151 height 22
type input "12"
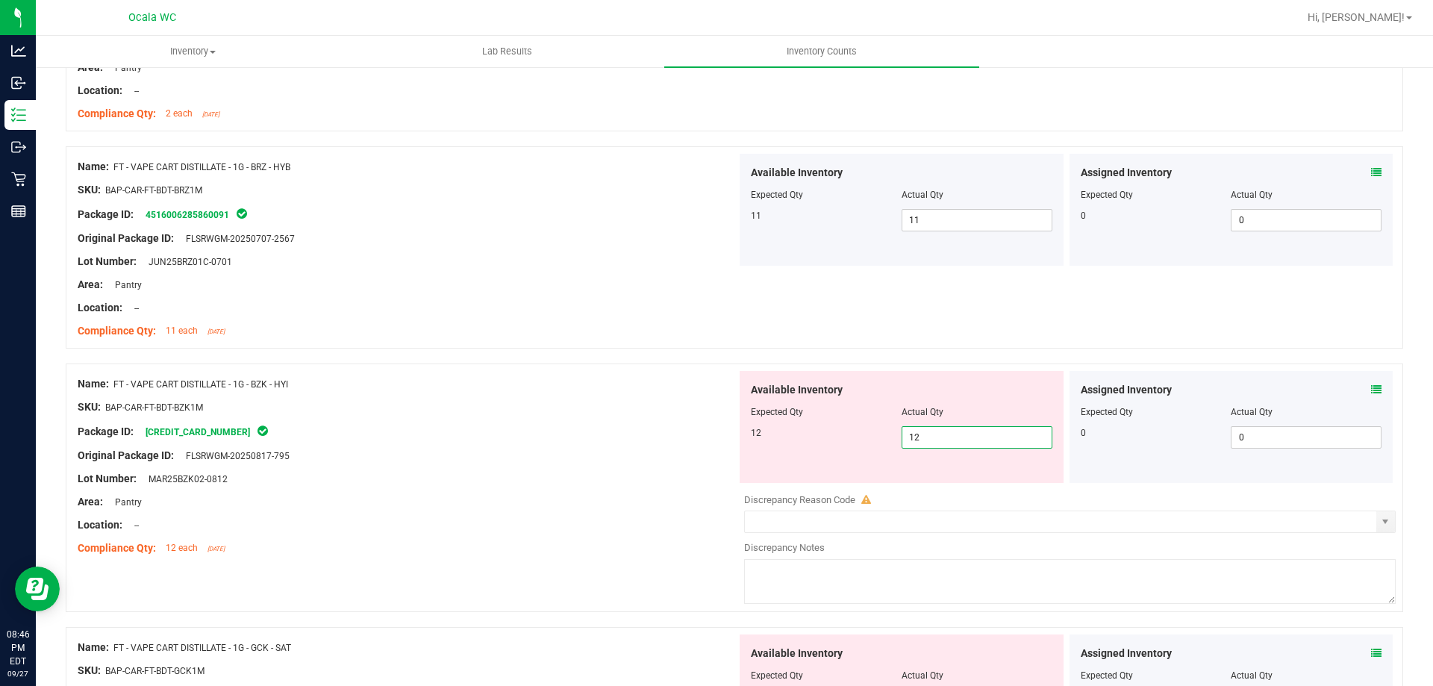
click at [652, 518] on div "Location: --" at bounding box center [407, 525] width 659 height 16
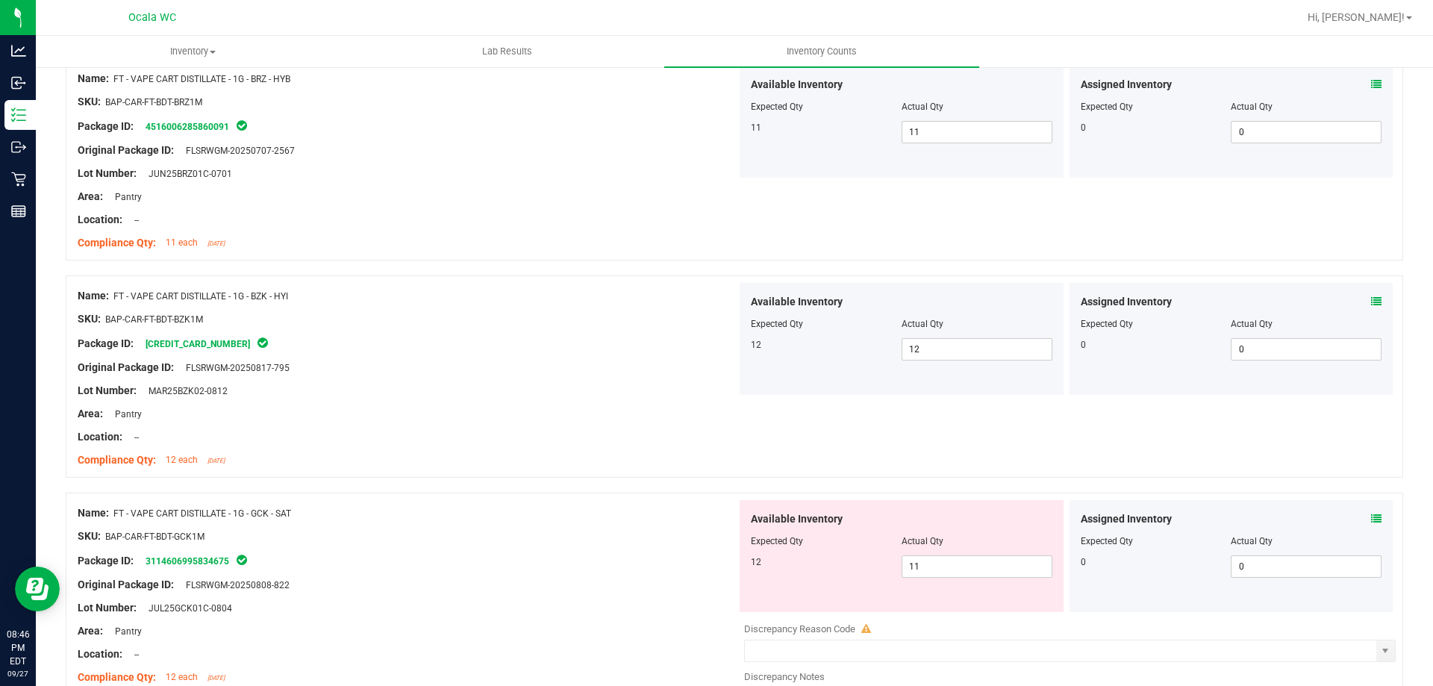
scroll to position [4091, 0]
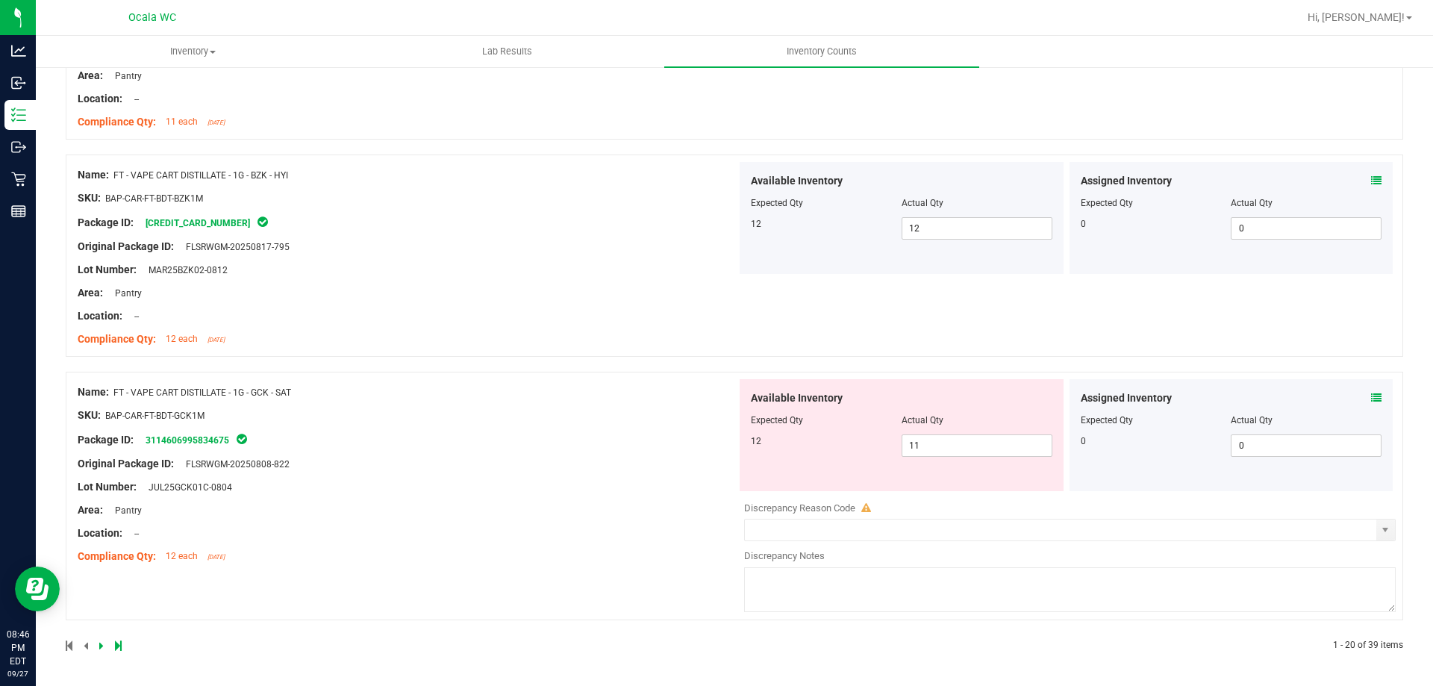
click at [961, 458] on div "Available Inventory Expected Qty Actual Qty 12 11 11" at bounding box center [902, 435] width 324 height 112
click at [959, 440] on span "11 11" at bounding box center [977, 446] width 151 height 22
click at [959, 440] on input "11" at bounding box center [977, 445] width 149 height 21
type input "12"
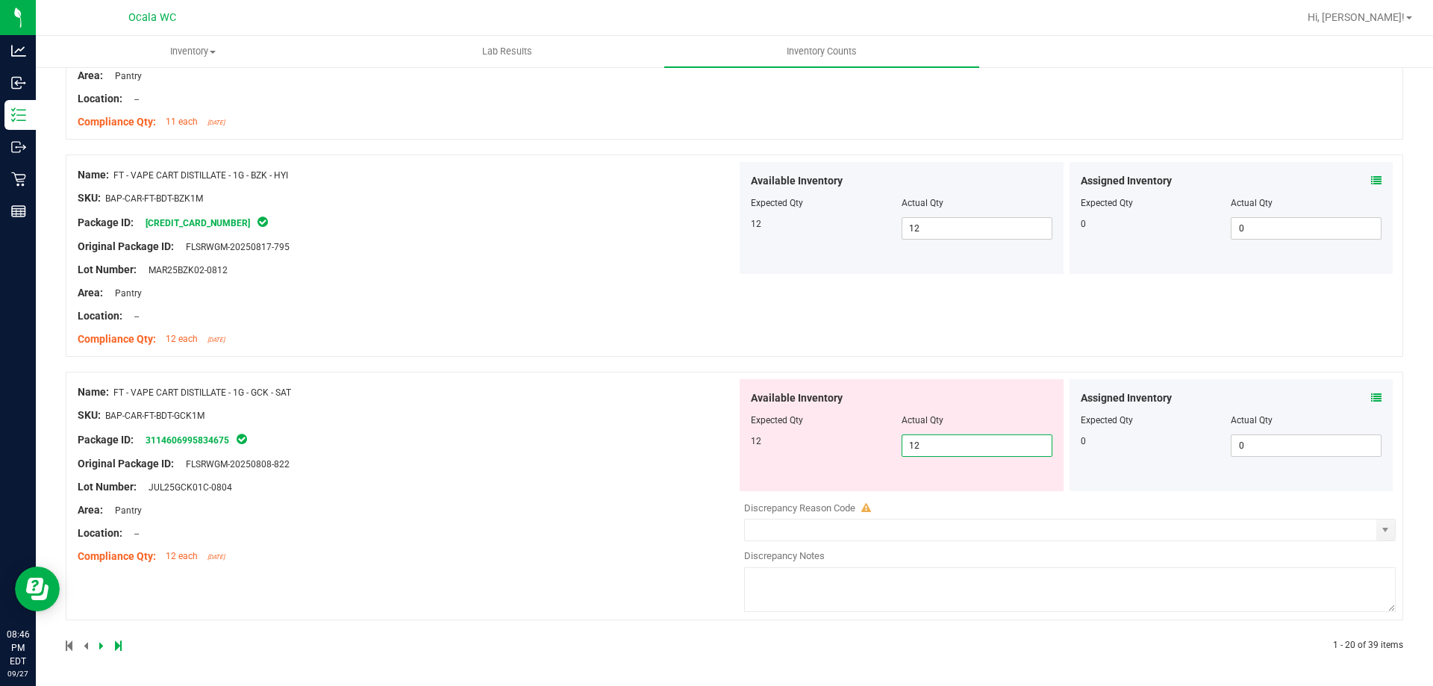
click at [501, 557] on div "Name: FT - VAPE CART DISTILLATE - 1G - GCK - SAT SKU: BAP-CAR-FT-BDT-GCK1M Pack…" at bounding box center [407, 474] width 659 height 190
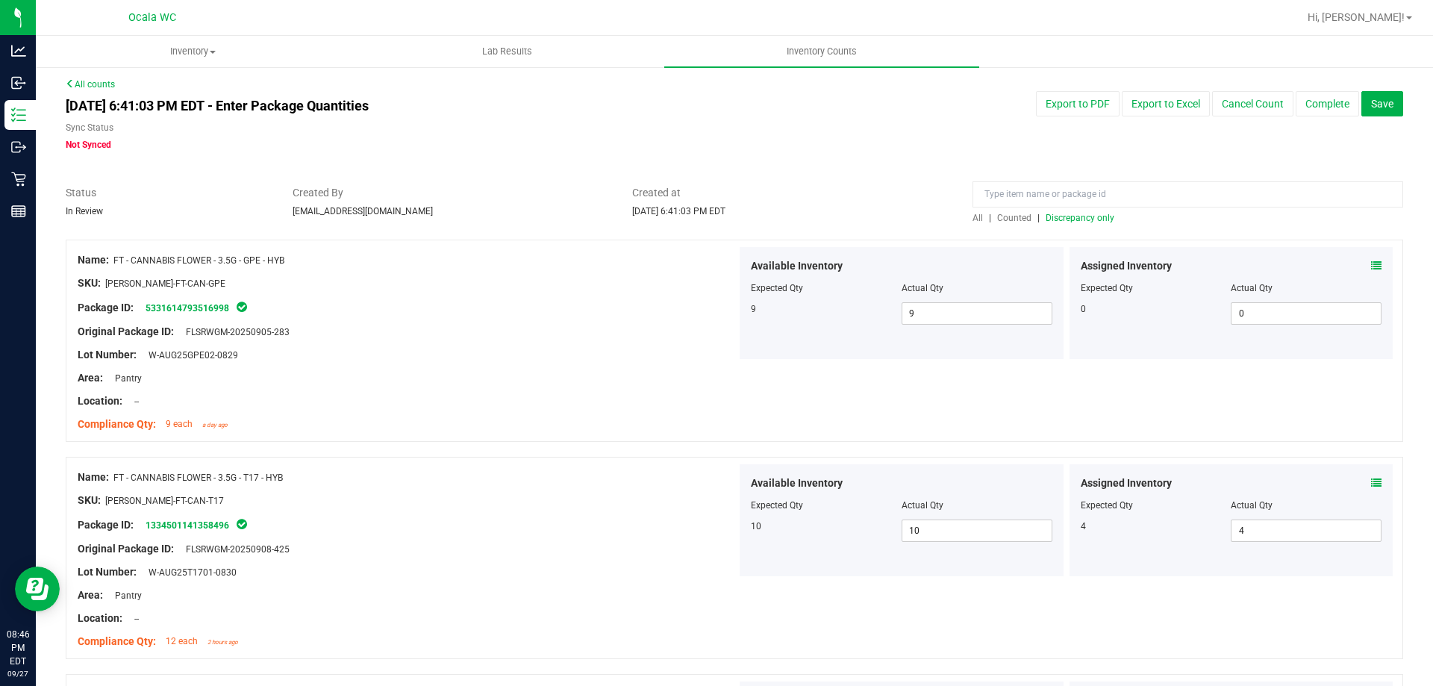
scroll to position [0, 0]
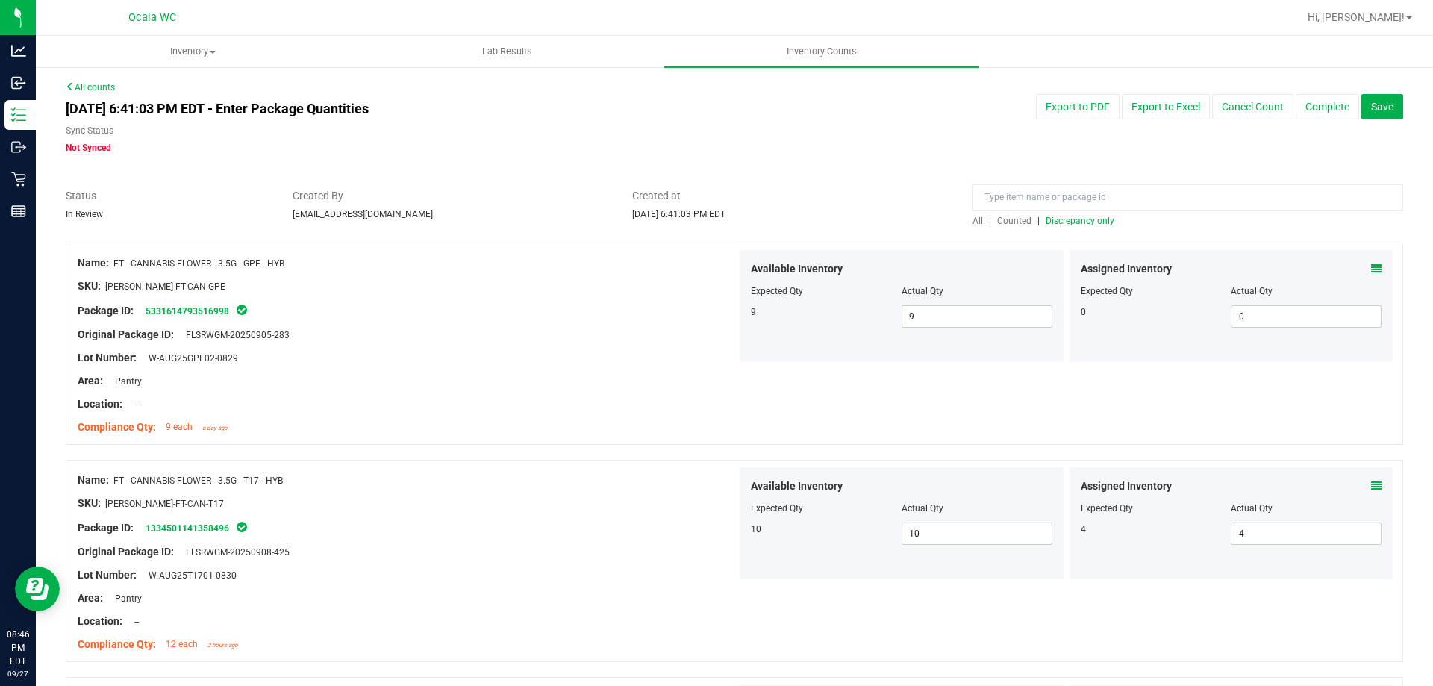
click at [1090, 218] on span "Discrepancy only" at bounding box center [1080, 221] width 69 height 10
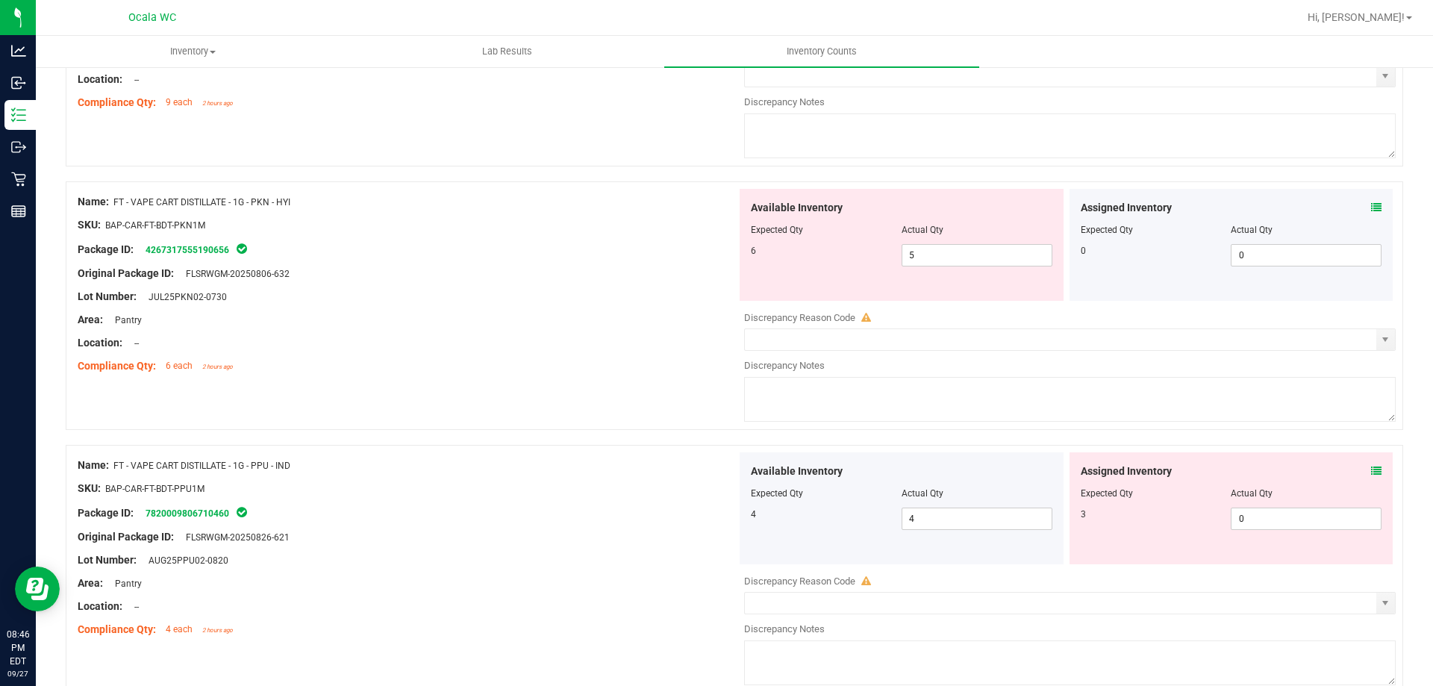
scroll to position [597, 0]
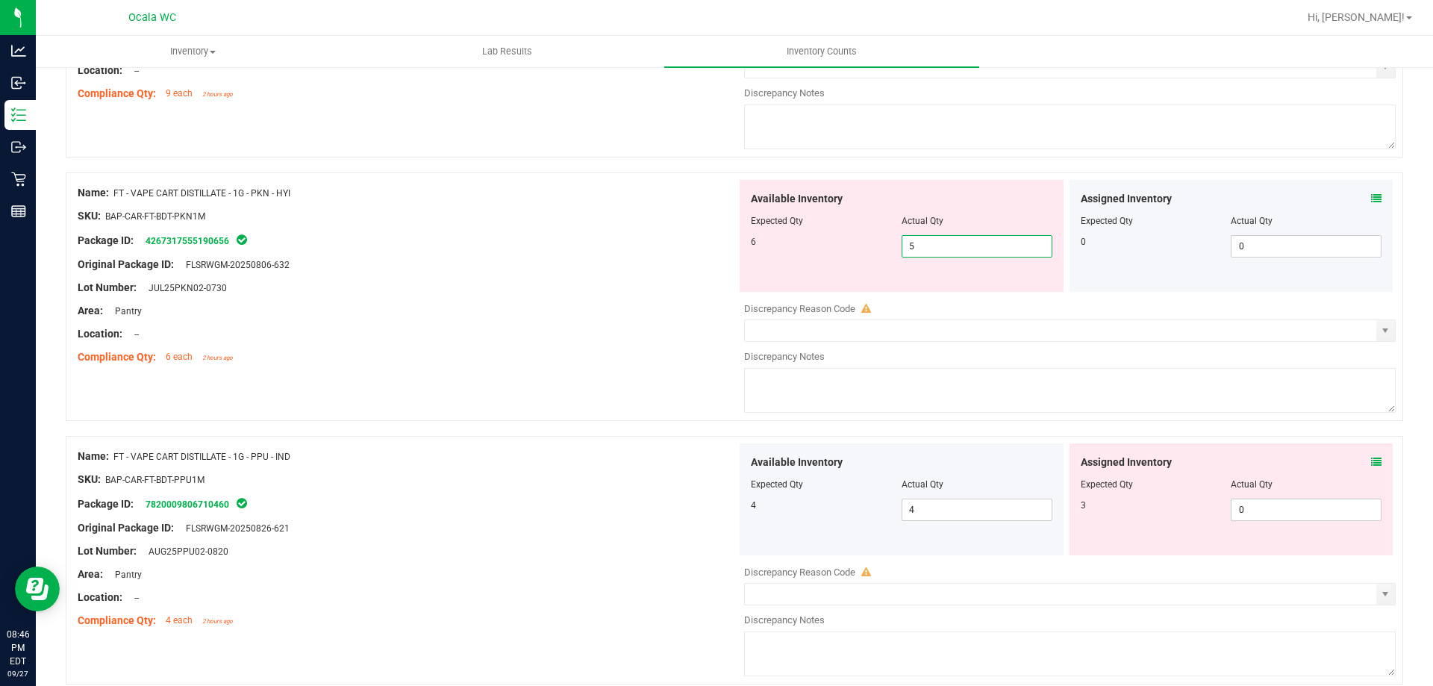
click at [977, 254] on span "5 5" at bounding box center [977, 246] width 151 height 22
type input "6"
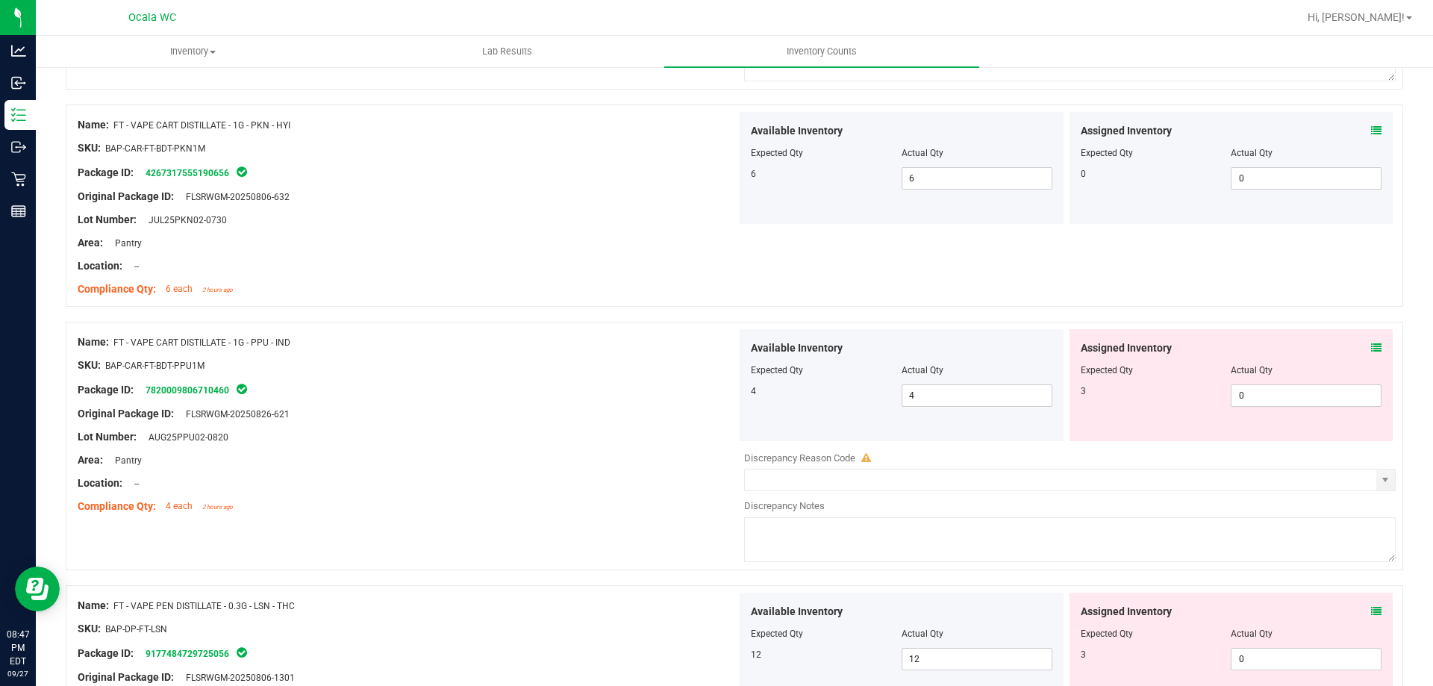
scroll to position [821, 0]
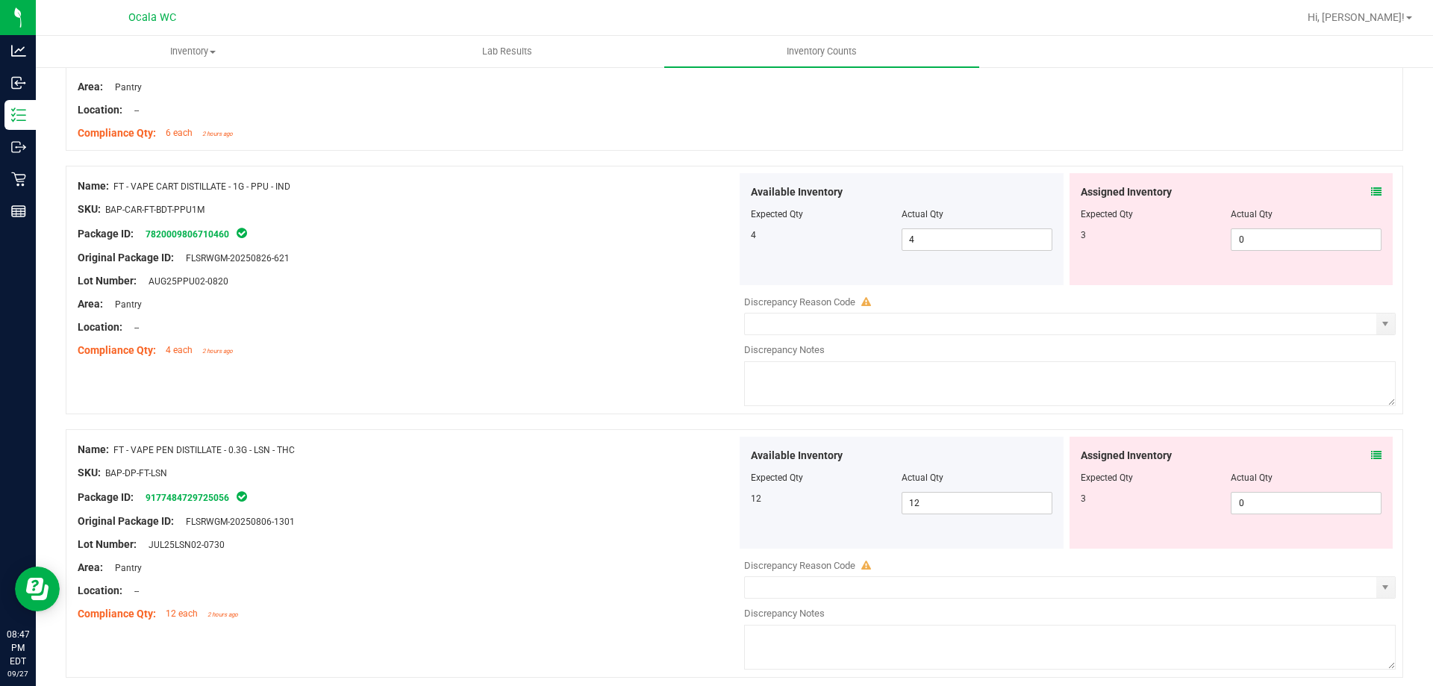
click at [1319, 252] on div "Assigned Inventory Expected Qty Actual Qty 3 0 0" at bounding box center [1232, 229] width 324 height 112
click at [1321, 240] on span "0 0" at bounding box center [1306, 239] width 151 height 22
type input "3"
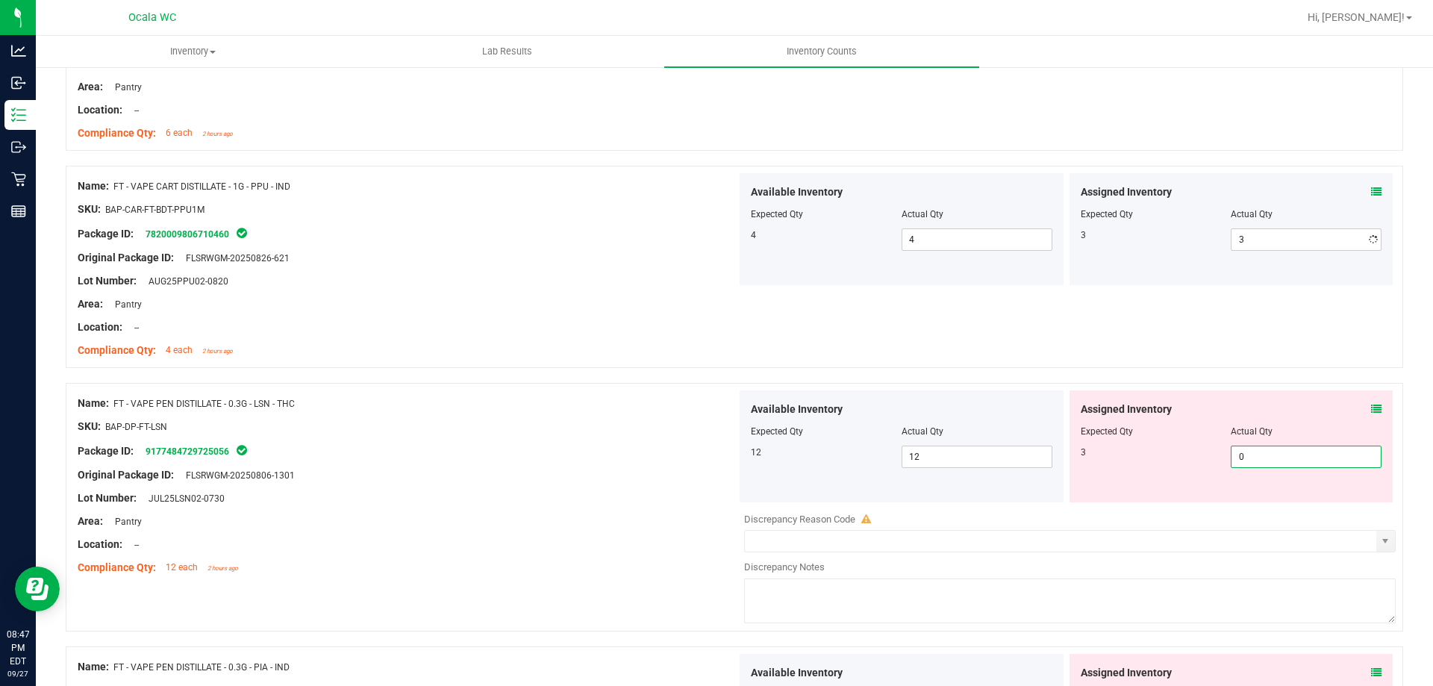
click at [1343, 492] on div "Assigned Inventory Expected Qty Actual Qty 3 0 0" at bounding box center [1232, 446] width 324 height 112
type input "3"
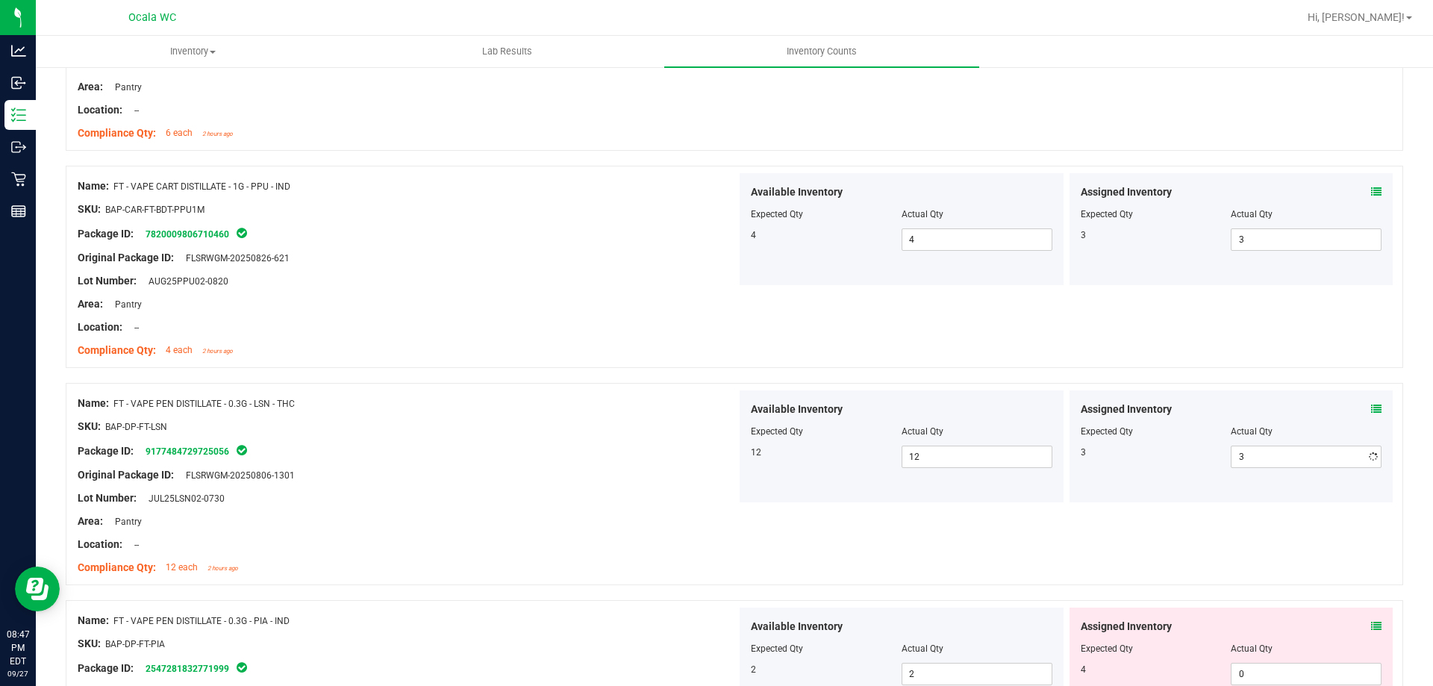
click at [592, 530] on div at bounding box center [407, 532] width 659 height 7
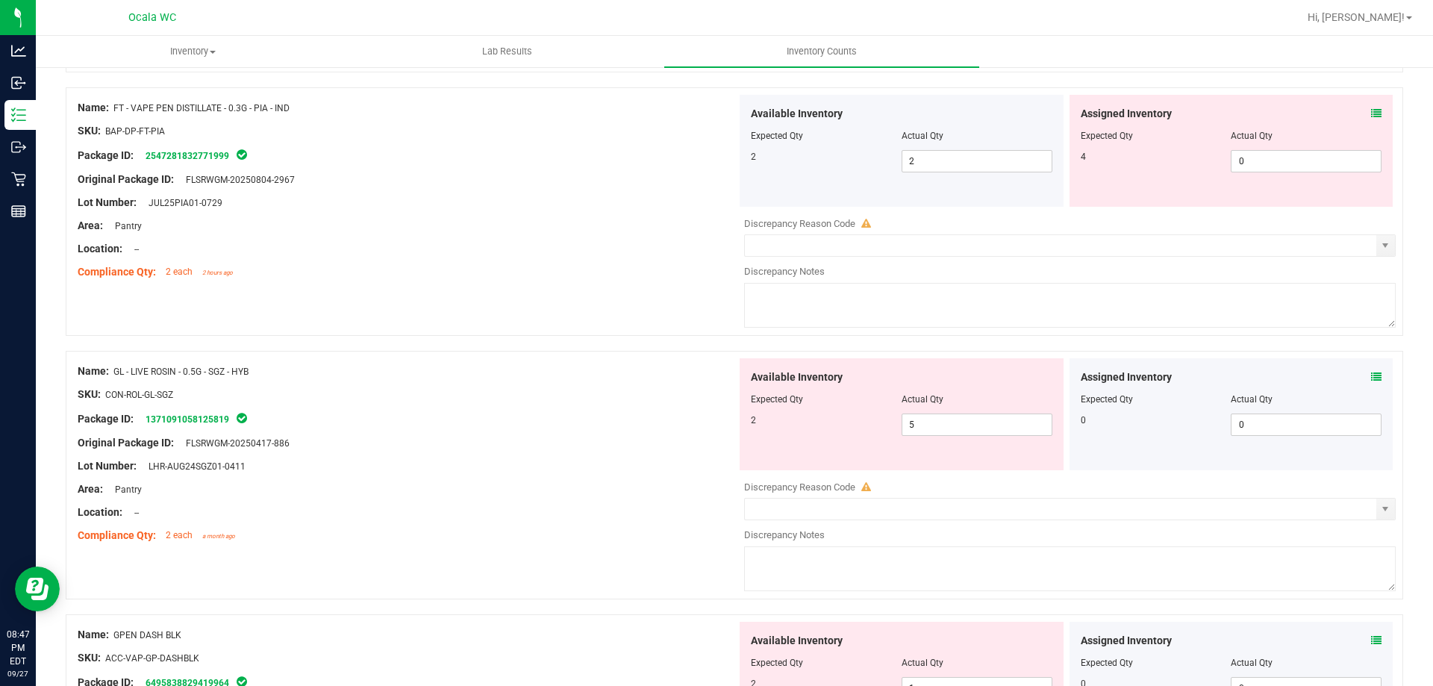
scroll to position [1344, 0]
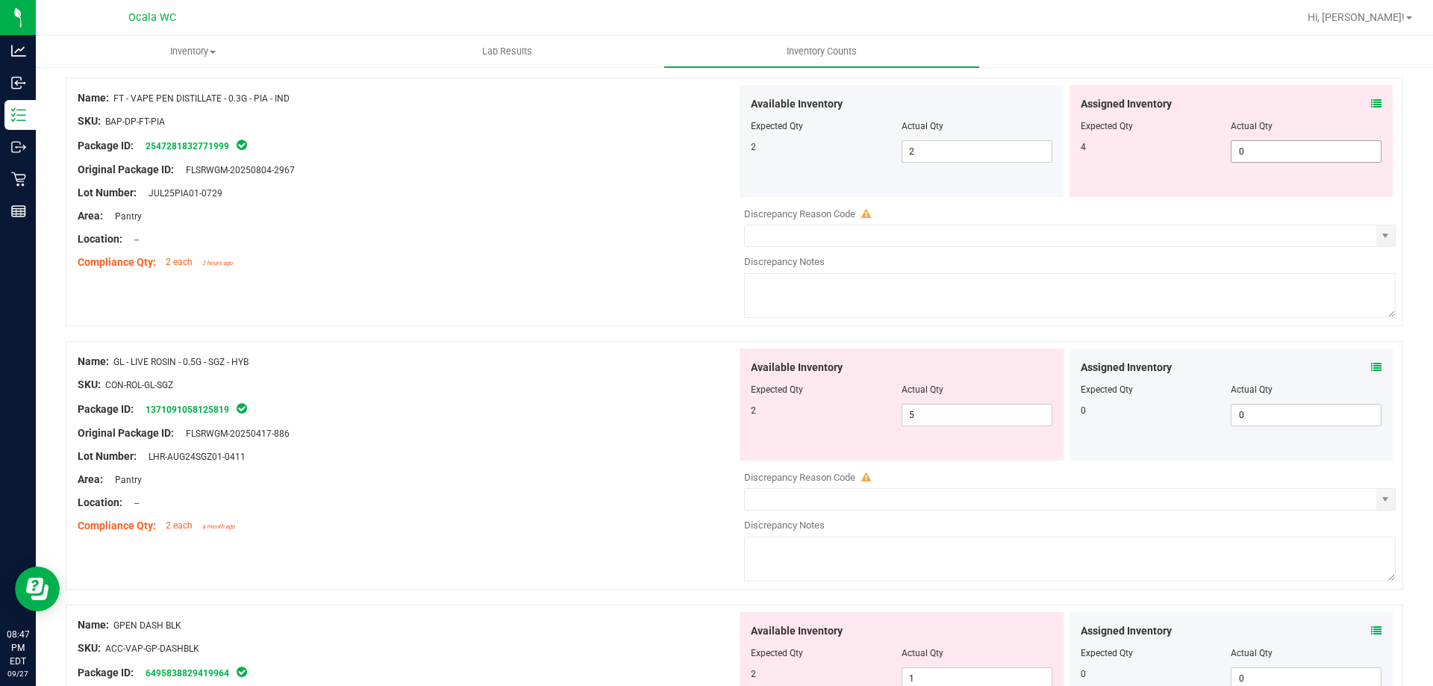
click at [1279, 149] on span "0 0" at bounding box center [1306, 151] width 151 height 22
type input "4"
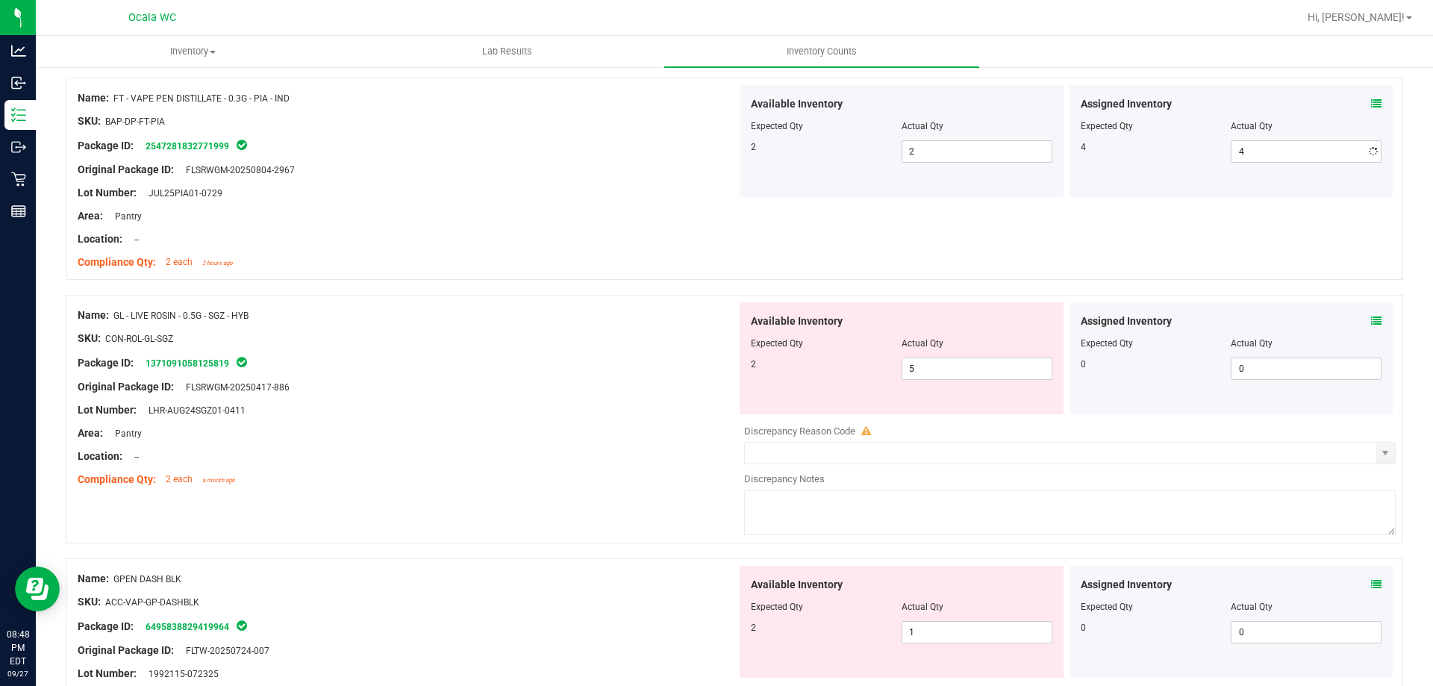
click at [586, 440] on div "Name: GL - LIVE ROSIN - 0.5G - SGZ - HYB SKU: CON-ROL-GL-SGZ Package ID: 137109…" at bounding box center [407, 397] width 659 height 190
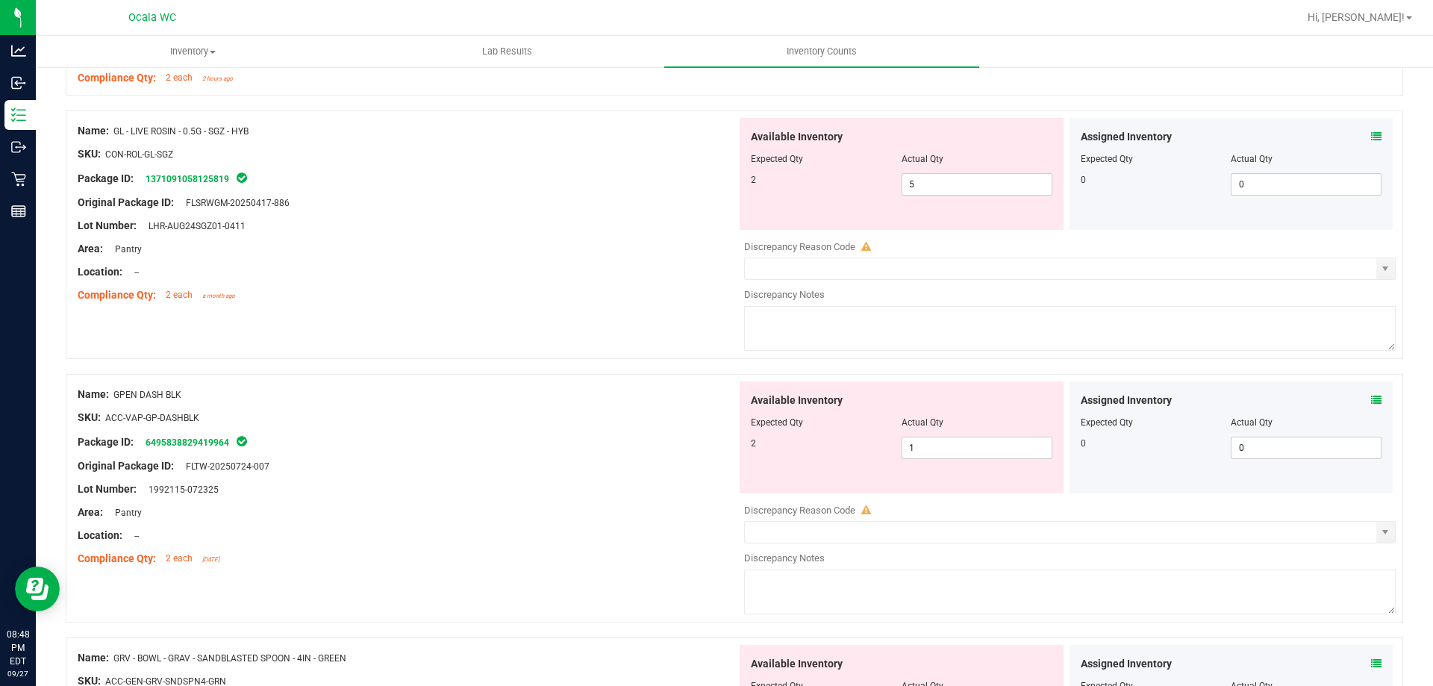
scroll to position [1568, 0]
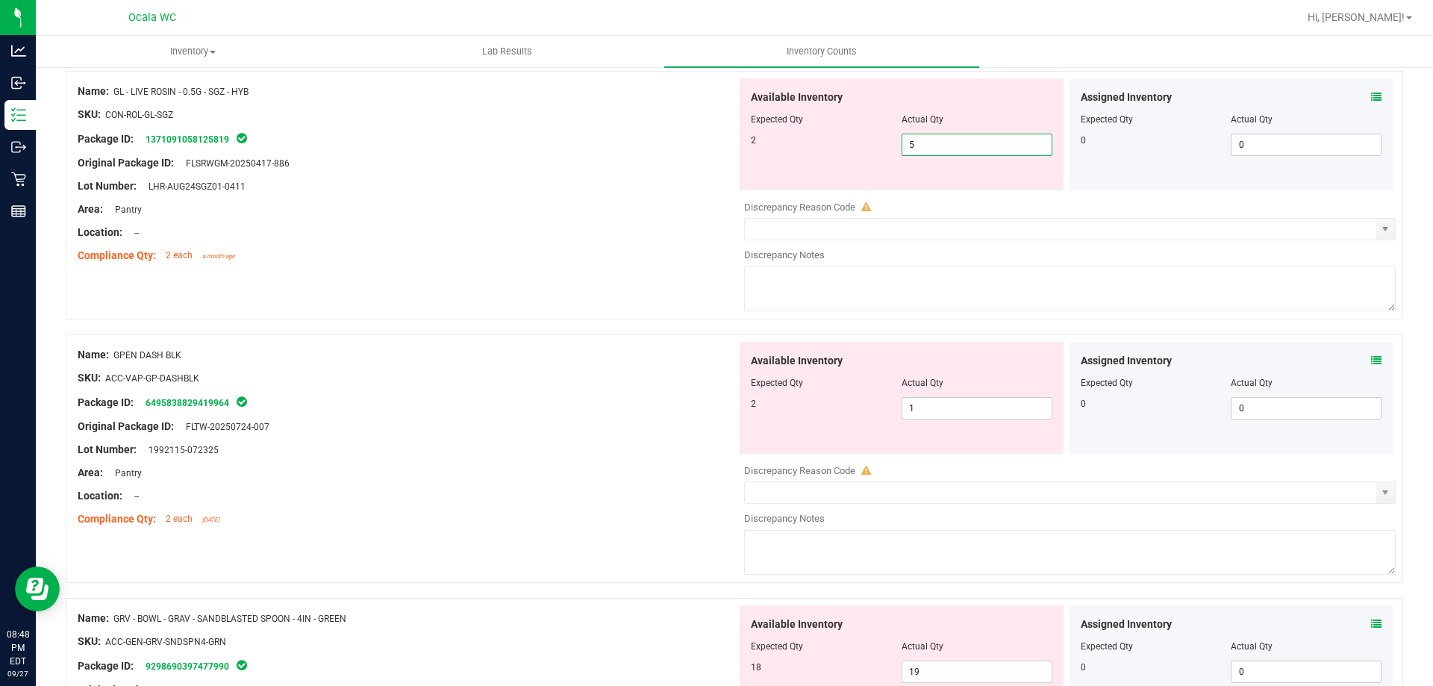
click at [944, 138] on span "5 5" at bounding box center [977, 145] width 151 height 22
click at [1371, 94] on icon at bounding box center [1376, 97] width 10 height 10
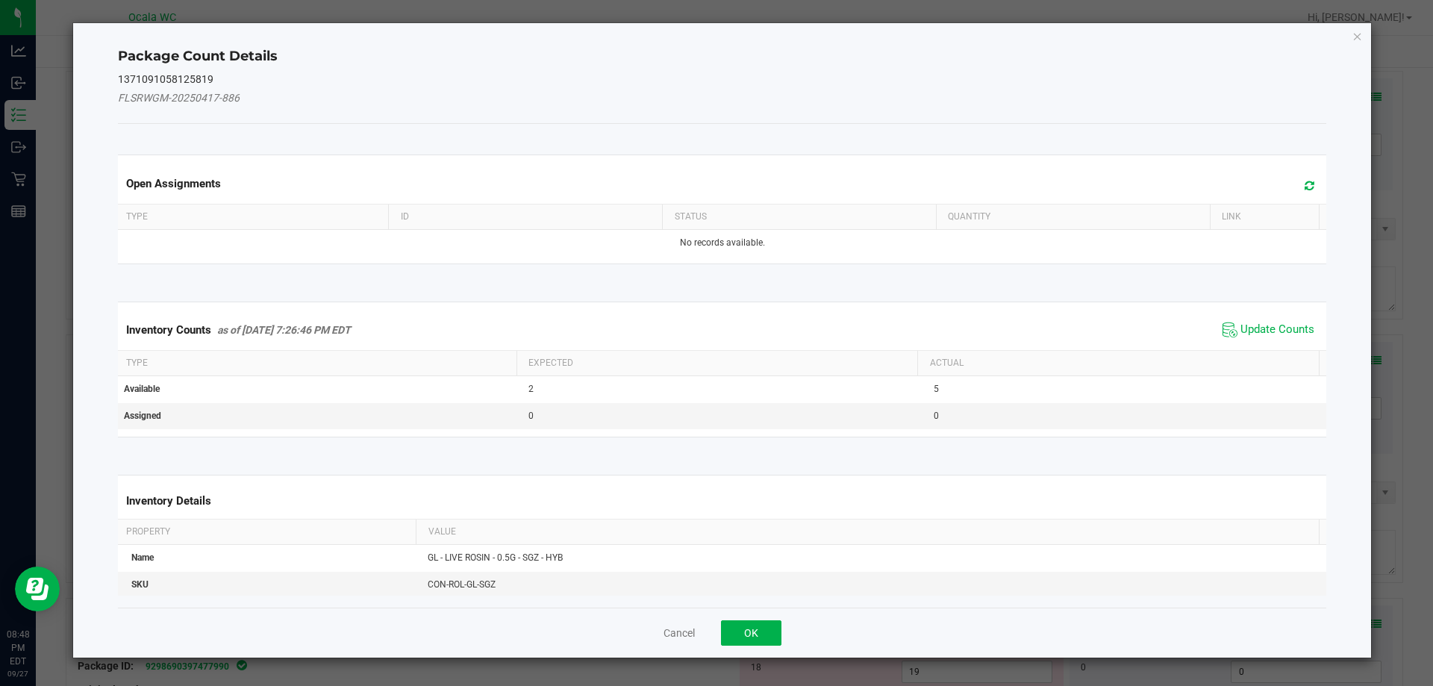
click at [1271, 320] on span "Update Counts" at bounding box center [1268, 330] width 99 height 22
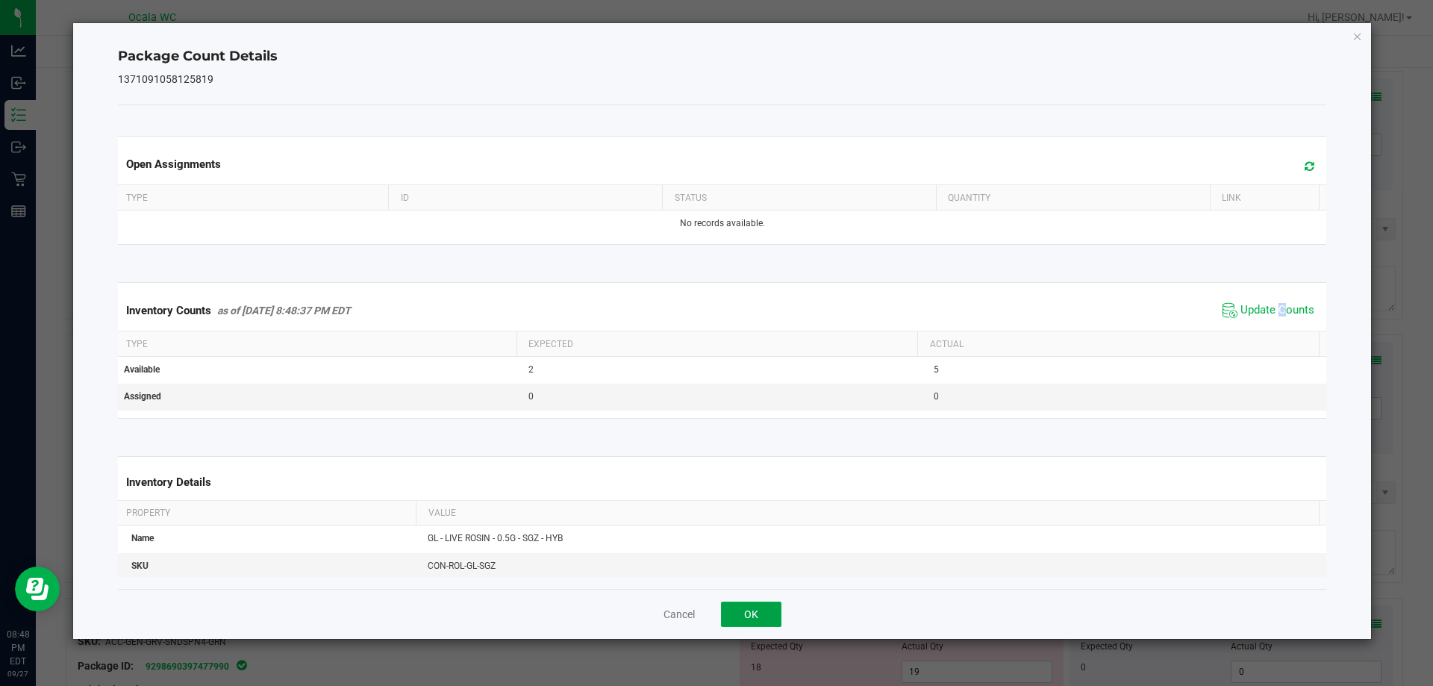
click at [773, 619] on button "OK" at bounding box center [751, 614] width 60 height 25
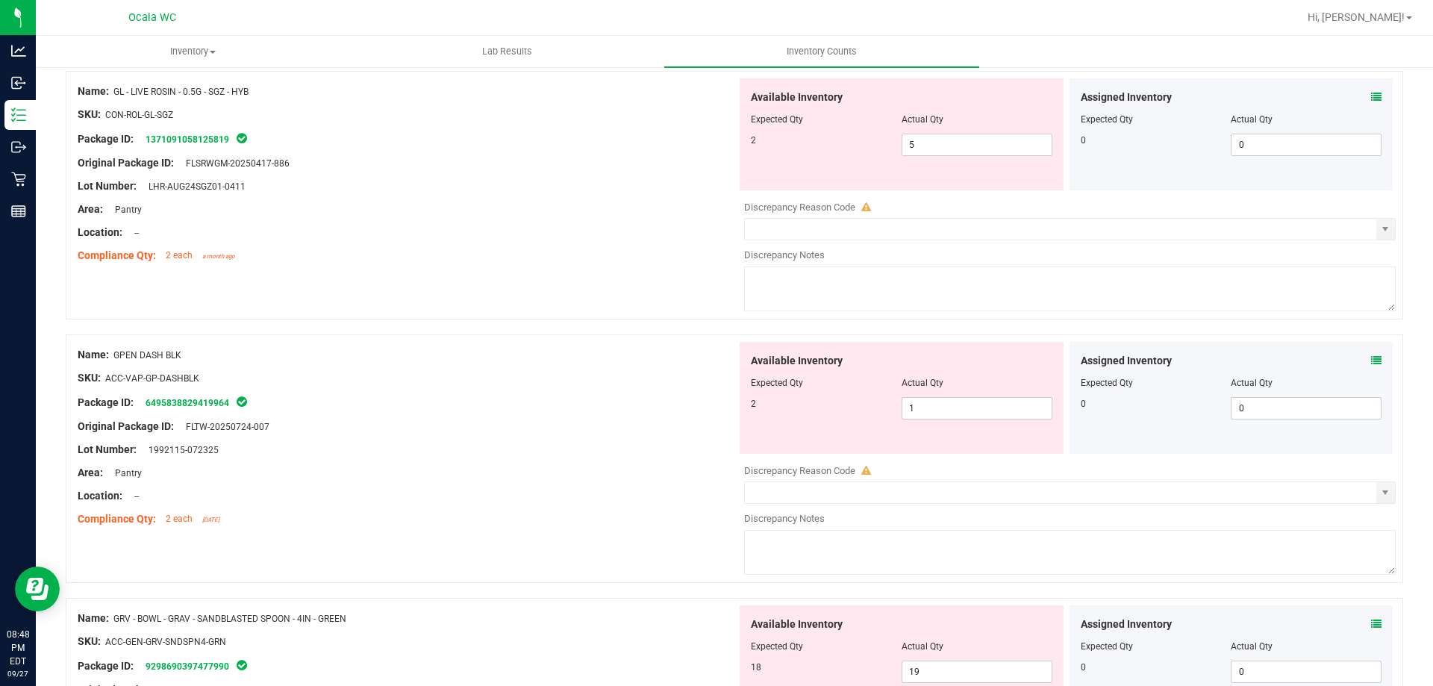
click at [935, 126] on div at bounding box center [902, 129] width 302 height 7
click at [933, 143] on span "5 5" at bounding box center [977, 145] width 151 height 22
type input "2"
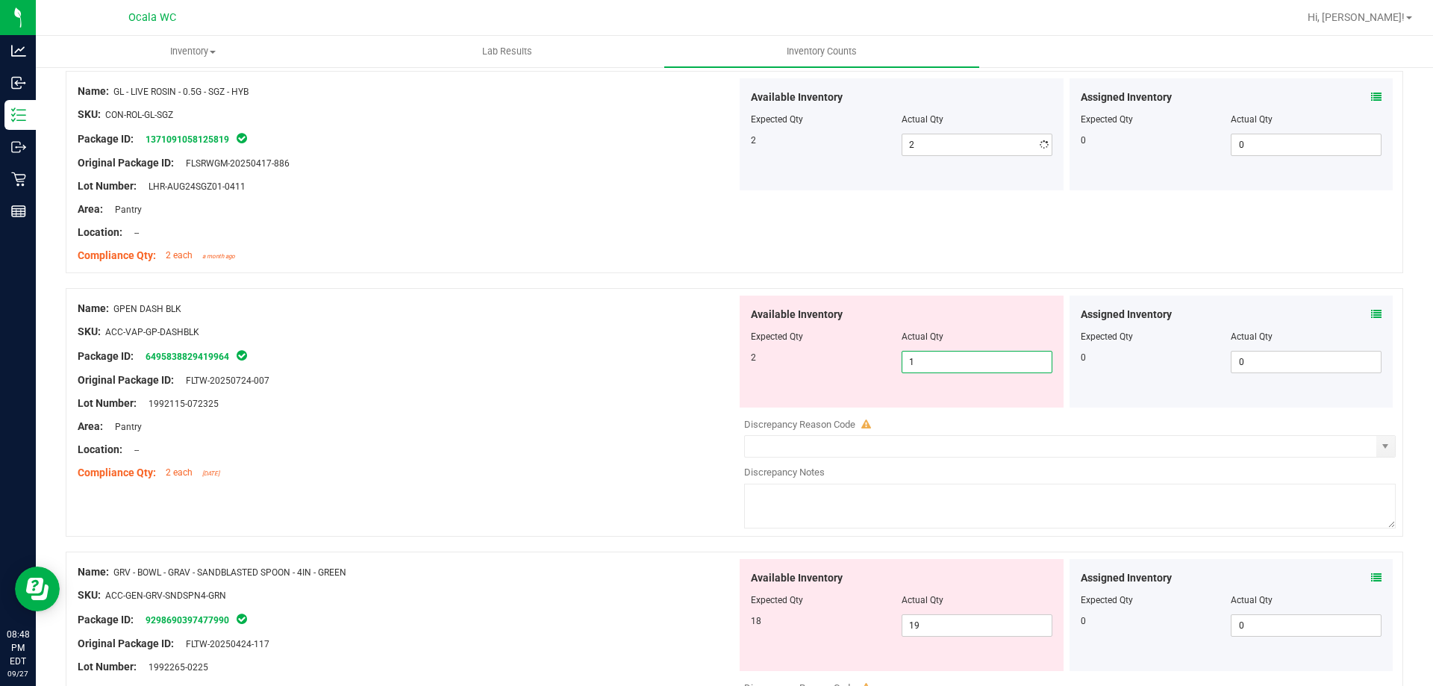
click at [934, 407] on div "Available Inventory Expected Qty Actual Qty 2 1 1" at bounding box center [902, 352] width 324 height 112
type input "2"
click at [608, 459] on div at bounding box center [407, 461] width 659 height 7
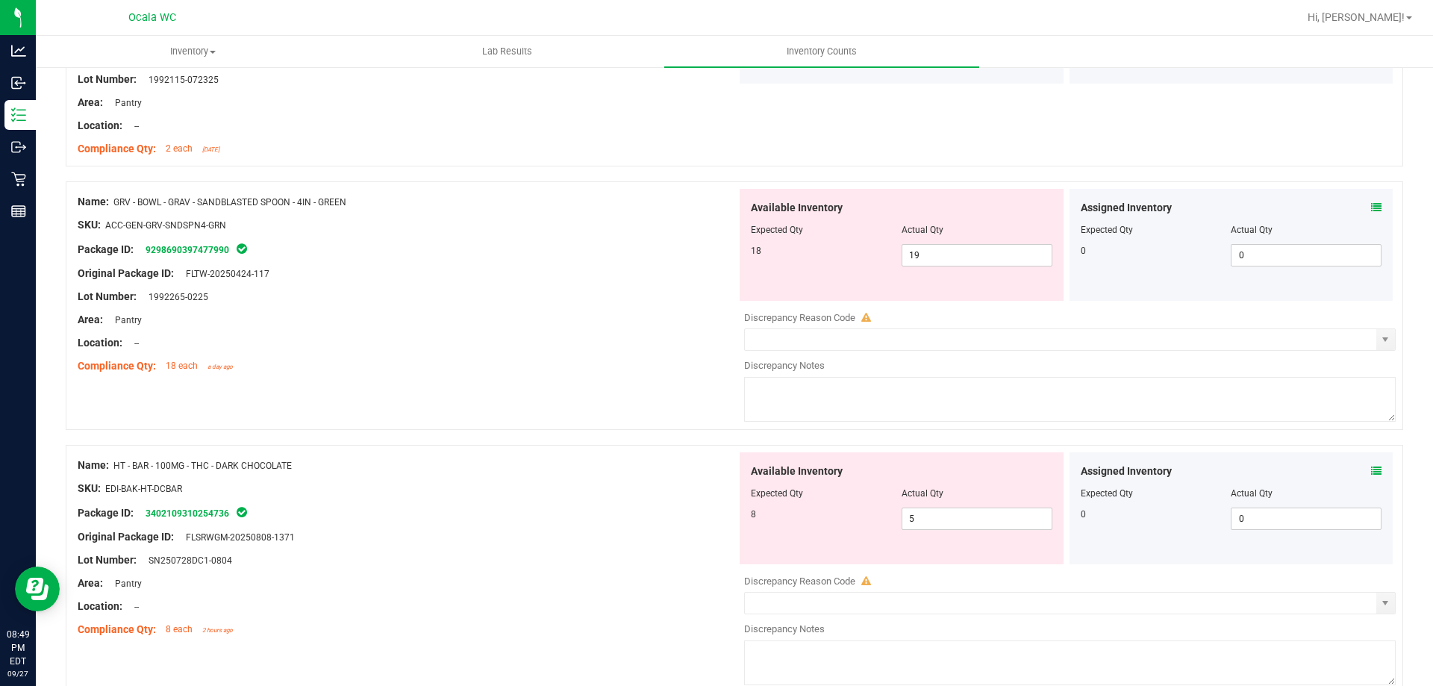
scroll to position [1941, 0]
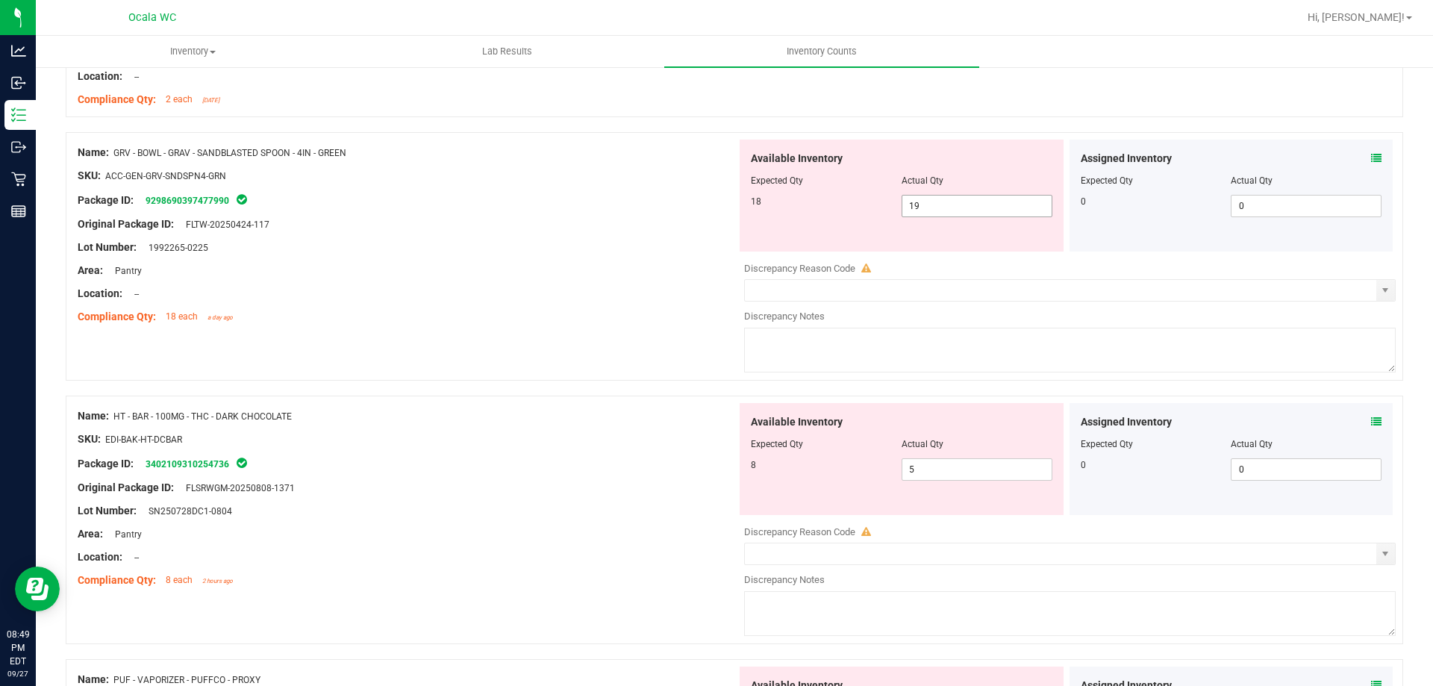
click at [974, 217] on span "19 19" at bounding box center [977, 206] width 151 height 22
drag, startPoint x: 974, startPoint y: 217, endPoint x: 968, endPoint y: 211, distance: 8.4
click at [968, 211] on span "19 19" at bounding box center [977, 206] width 151 height 22
type input "18"
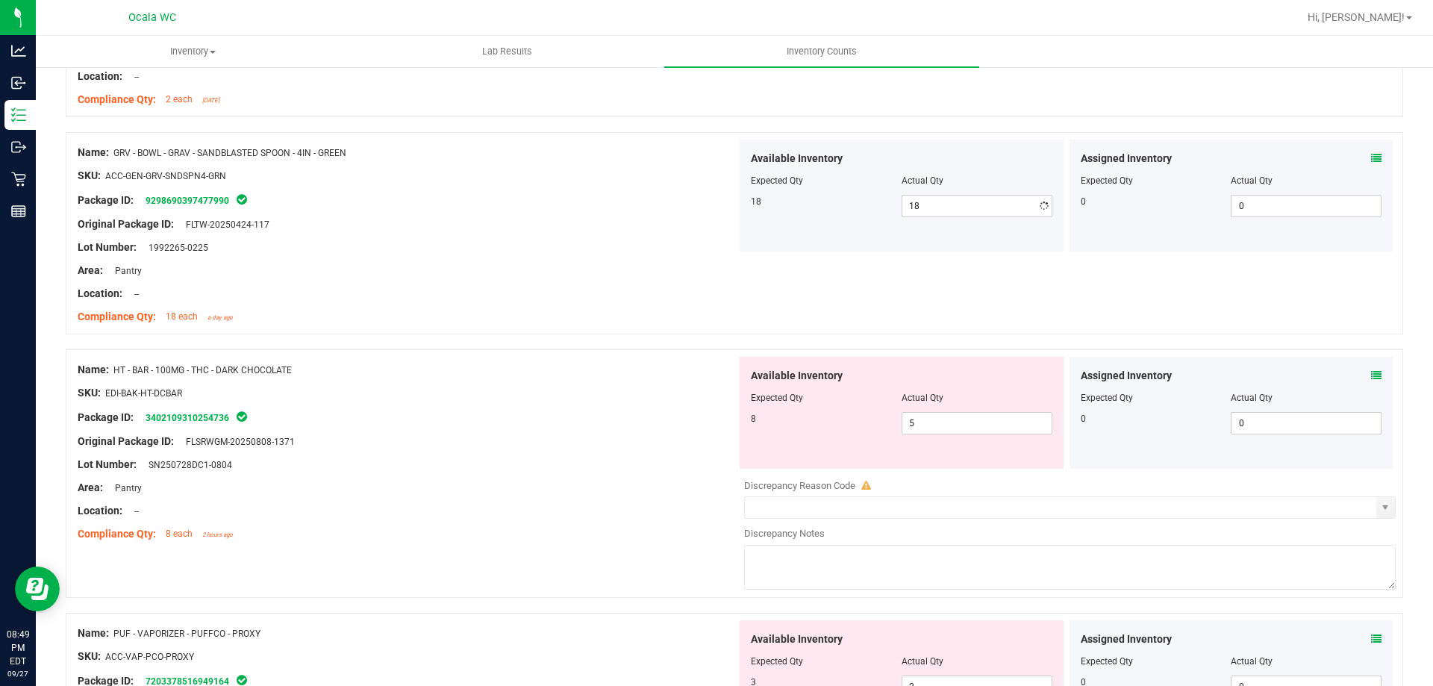
click at [652, 323] on div "Compliance Qty: 18 each a day ago" at bounding box center [407, 317] width 659 height 16
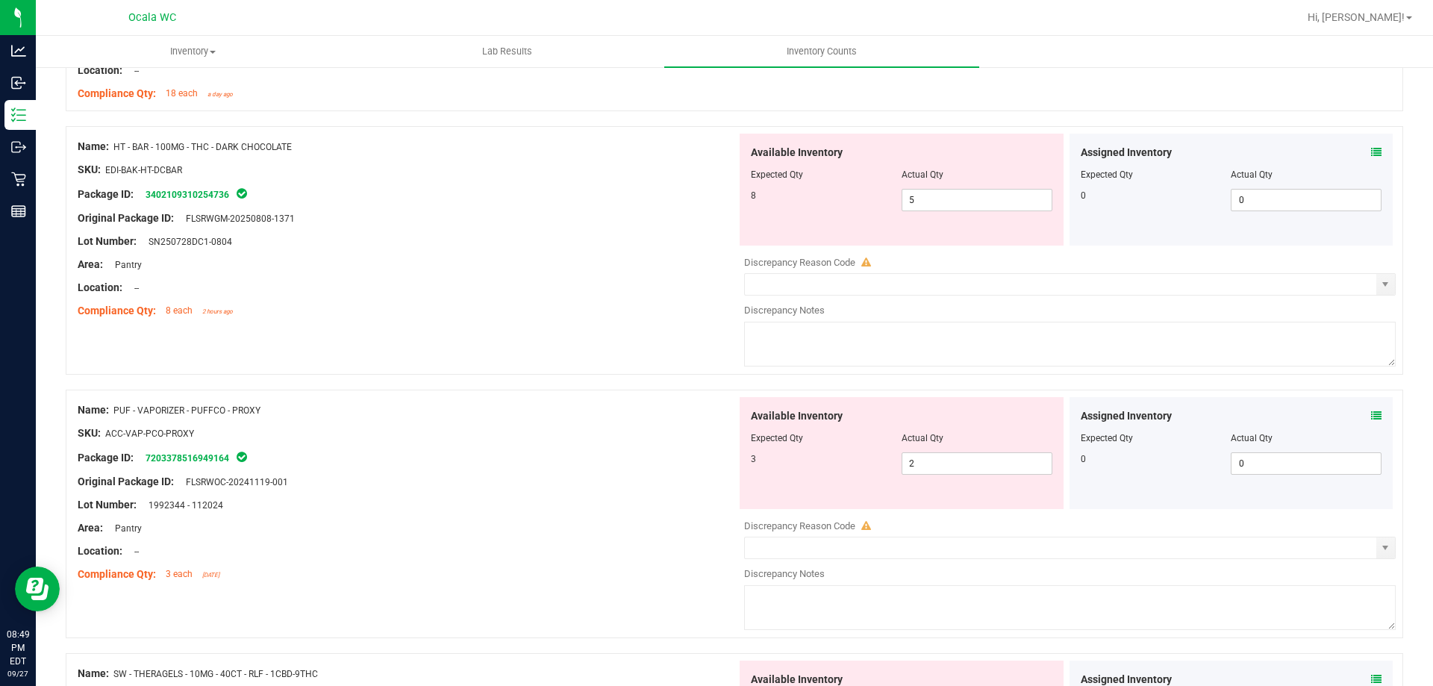
scroll to position [2165, 0]
click at [952, 467] on span "2 2" at bounding box center [977, 463] width 151 height 22
click at [1345, 414] on div "Assigned Inventory" at bounding box center [1232, 416] width 302 height 16
click at [1362, 412] on div "Assigned Inventory" at bounding box center [1232, 416] width 302 height 16
click at [1371, 414] on icon at bounding box center [1376, 415] width 10 height 10
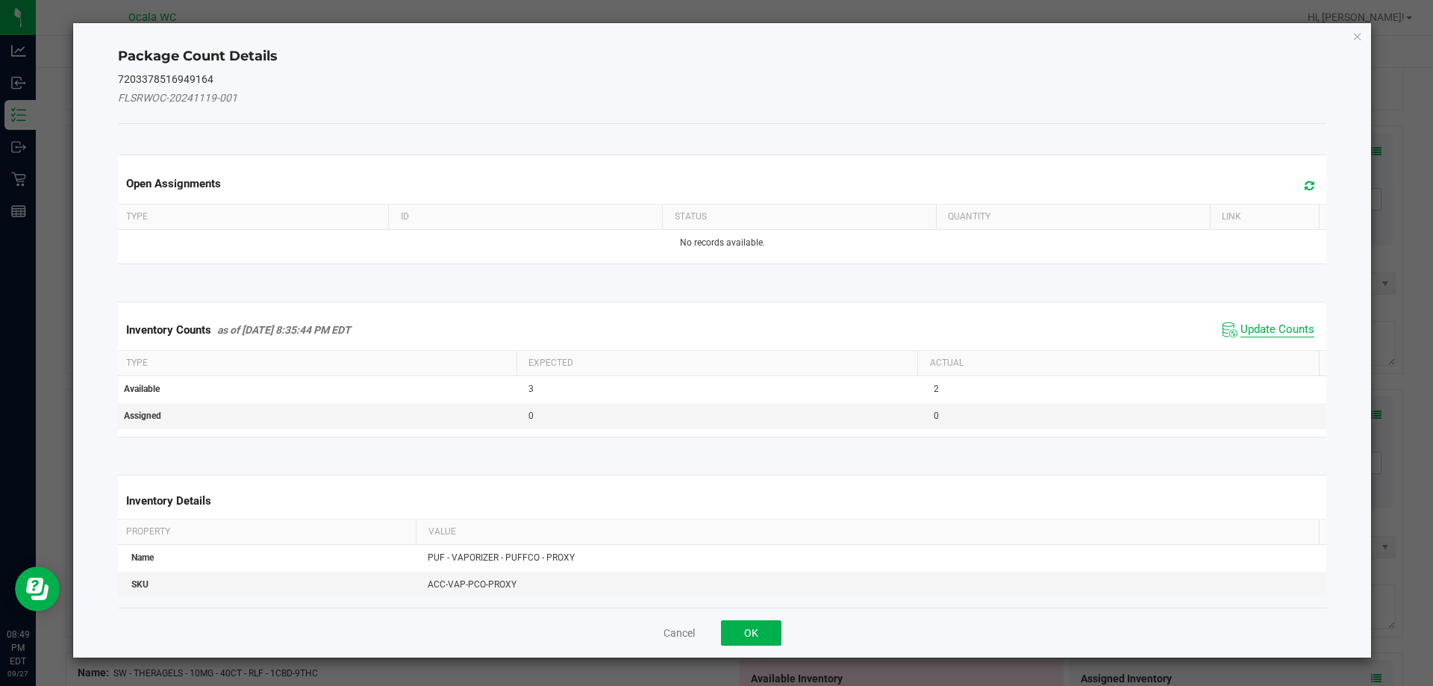
click at [1260, 328] on span "Update Counts" at bounding box center [1278, 330] width 74 height 15
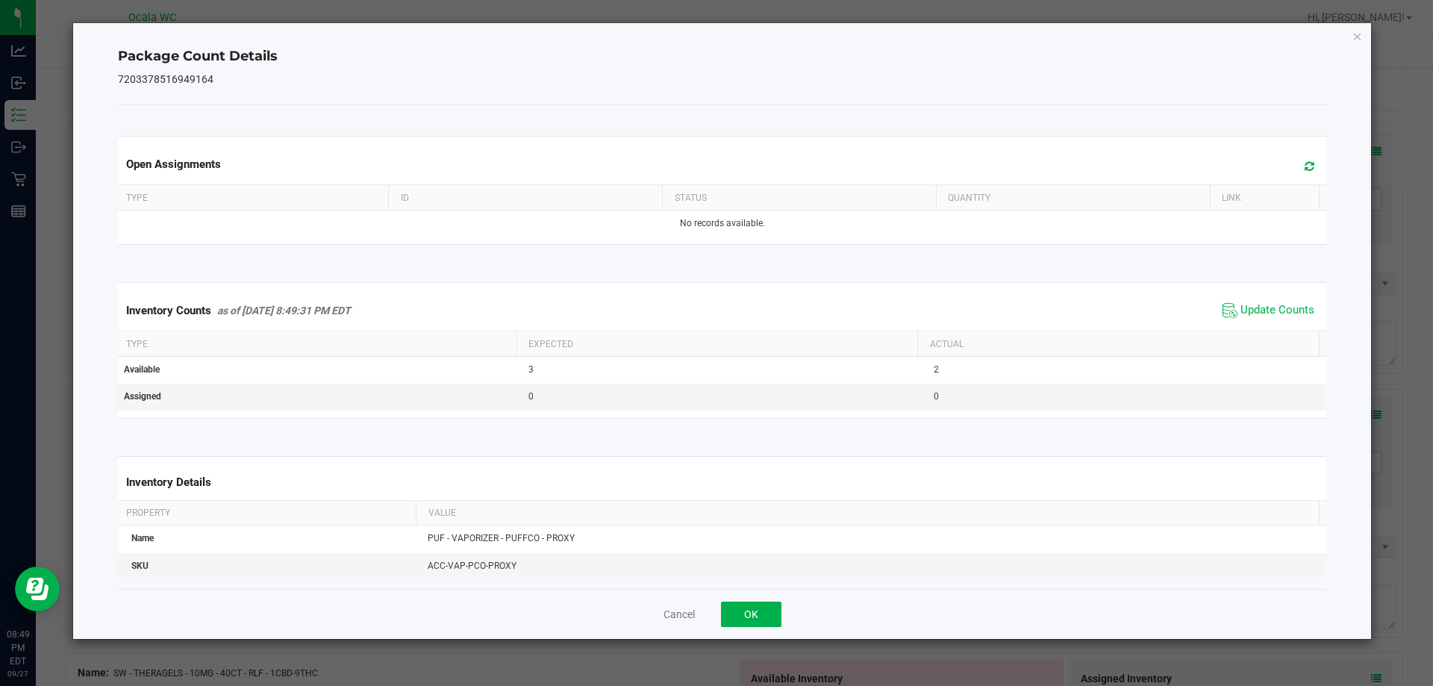
click at [779, 597] on div "Cancel OK" at bounding box center [722, 614] width 1209 height 50
click at [773, 602] on button "OK" at bounding box center [751, 614] width 60 height 25
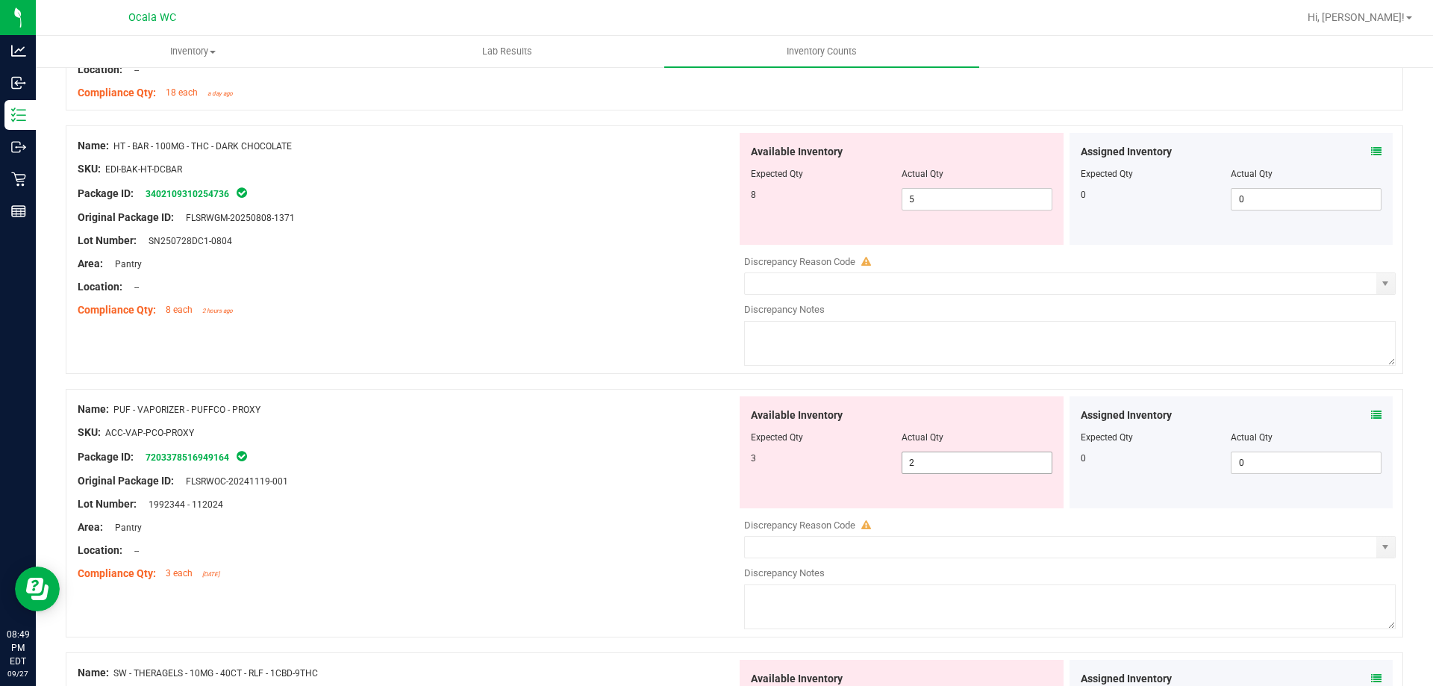
click at [936, 473] on span "2 2" at bounding box center [977, 463] width 151 height 22
click at [601, 378] on div at bounding box center [735, 381] width 1338 height 15
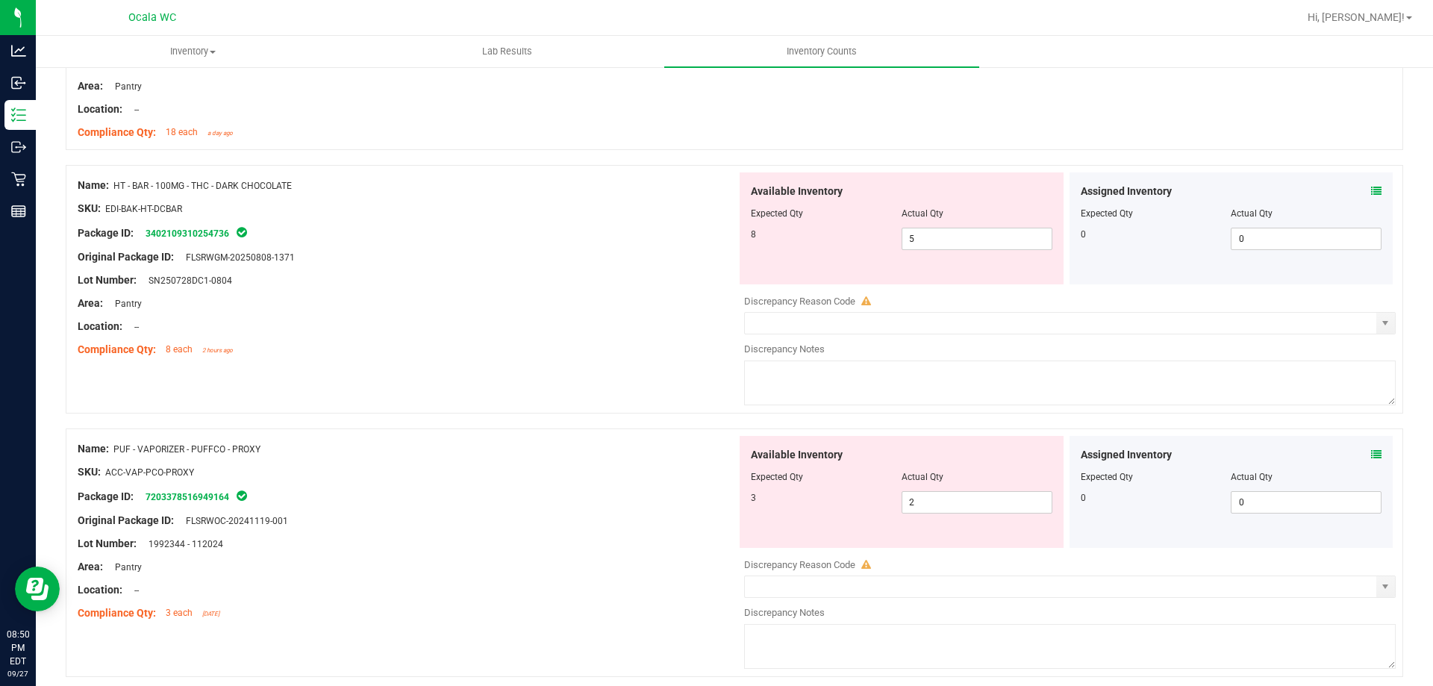
scroll to position [2090, 0]
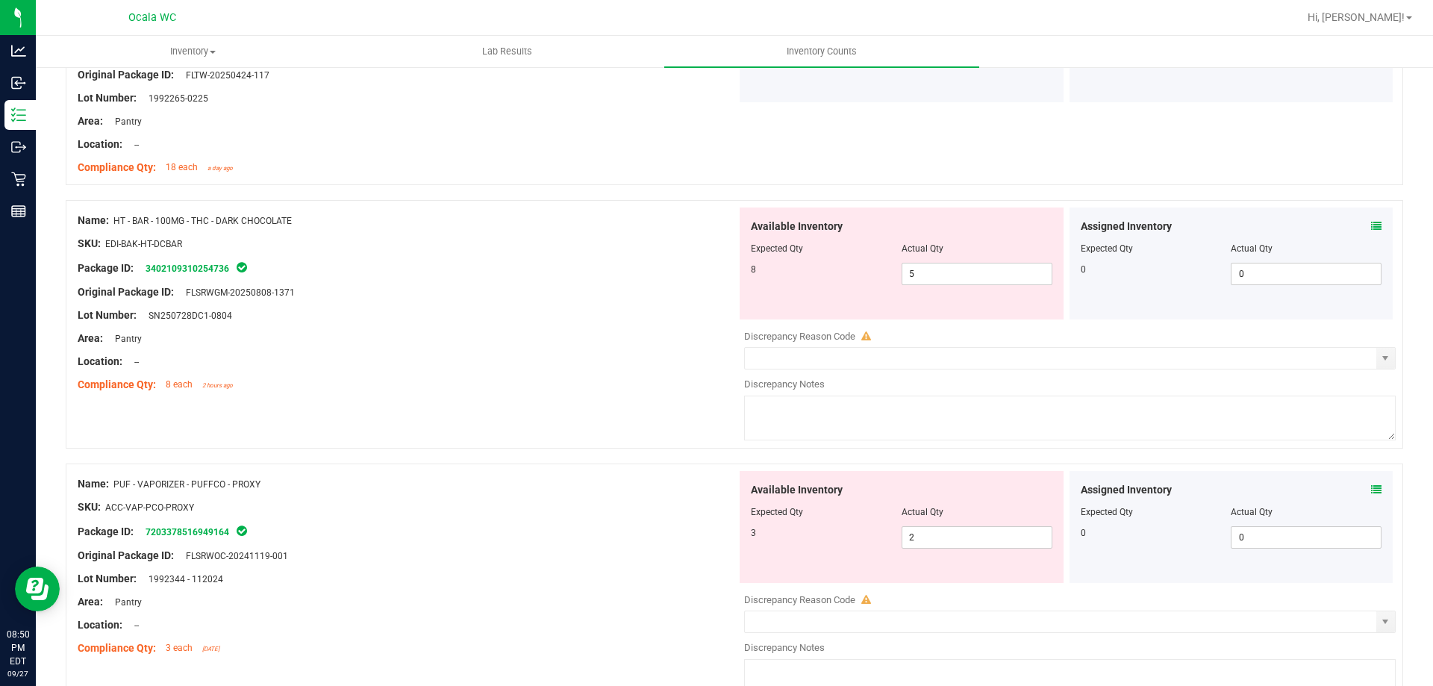
click at [1373, 223] on div "Assigned Inventory Expected Qty Actual Qty 0 0 0" at bounding box center [1232, 264] width 324 height 112
click at [1371, 223] on div "Assigned Inventory Expected Qty Actual Qty 0 0 0" at bounding box center [1232, 264] width 324 height 112
click at [1371, 222] on icon at bounding box center [1376, 226] width 10 height 10
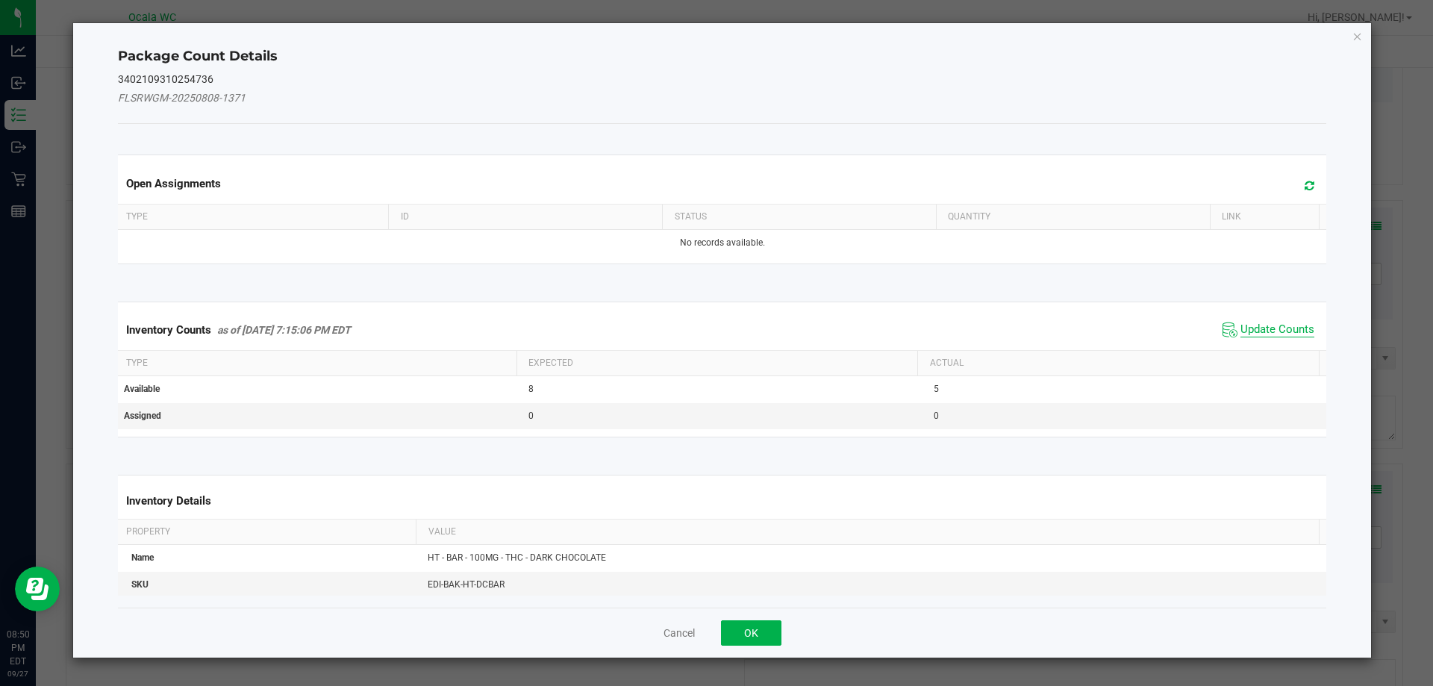
click at [1242, 323] on span "Update Counts" at bounding box center [1278, 330] width 74 height 15
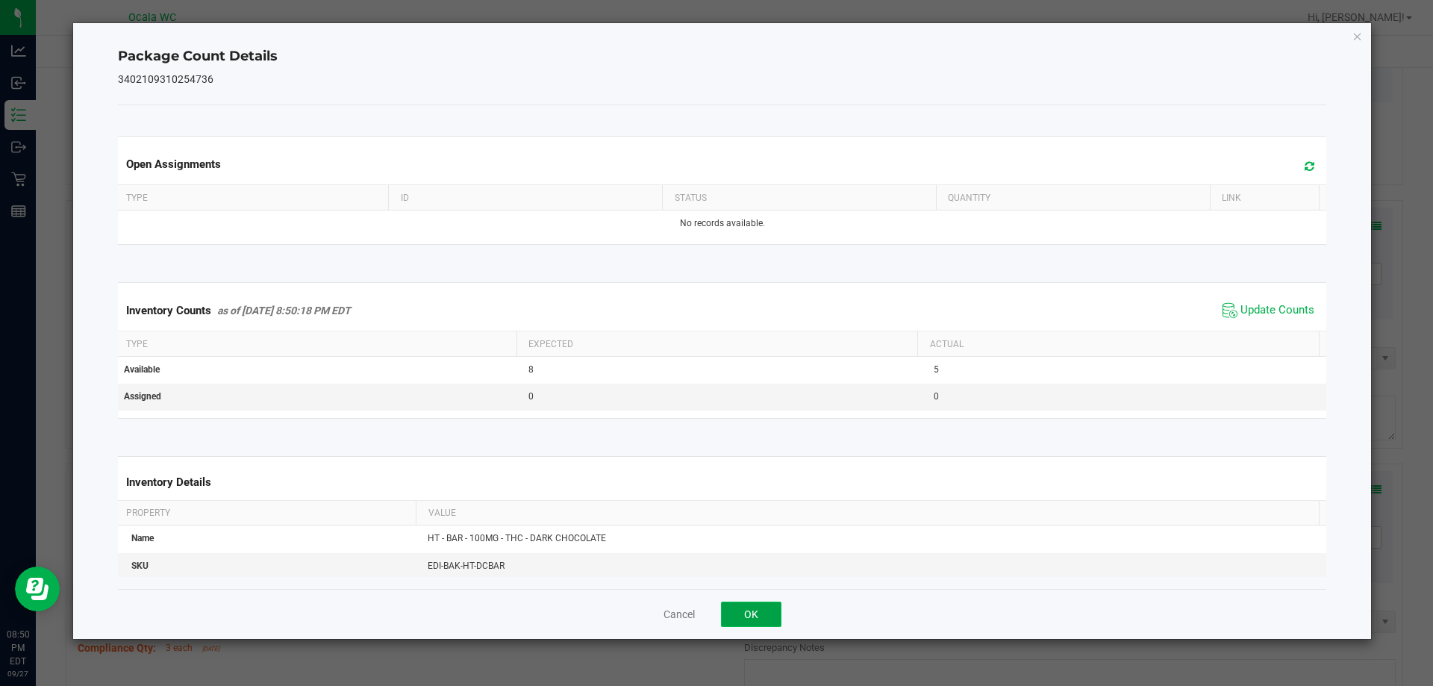
click at [760, 622] on button "OK" at bounding box center [751, 614] width 60 height 25
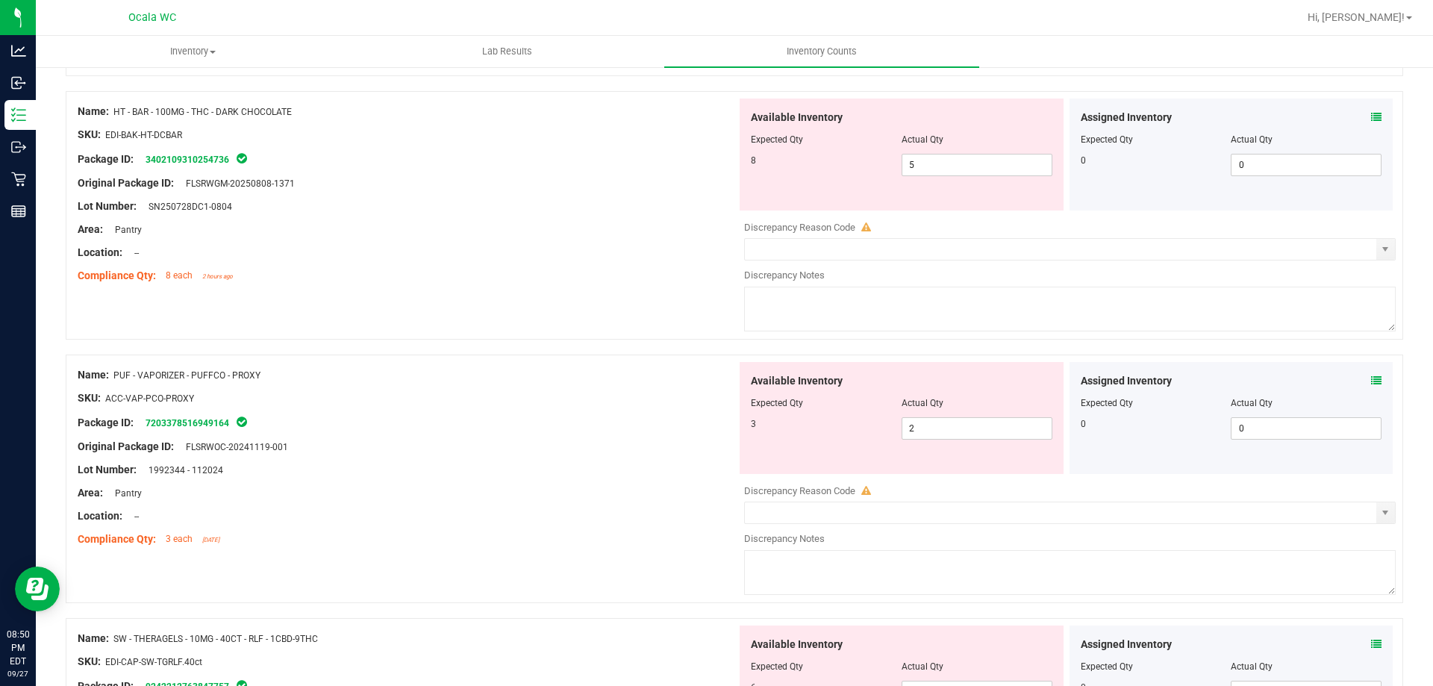
scroll to position [2240, 0]
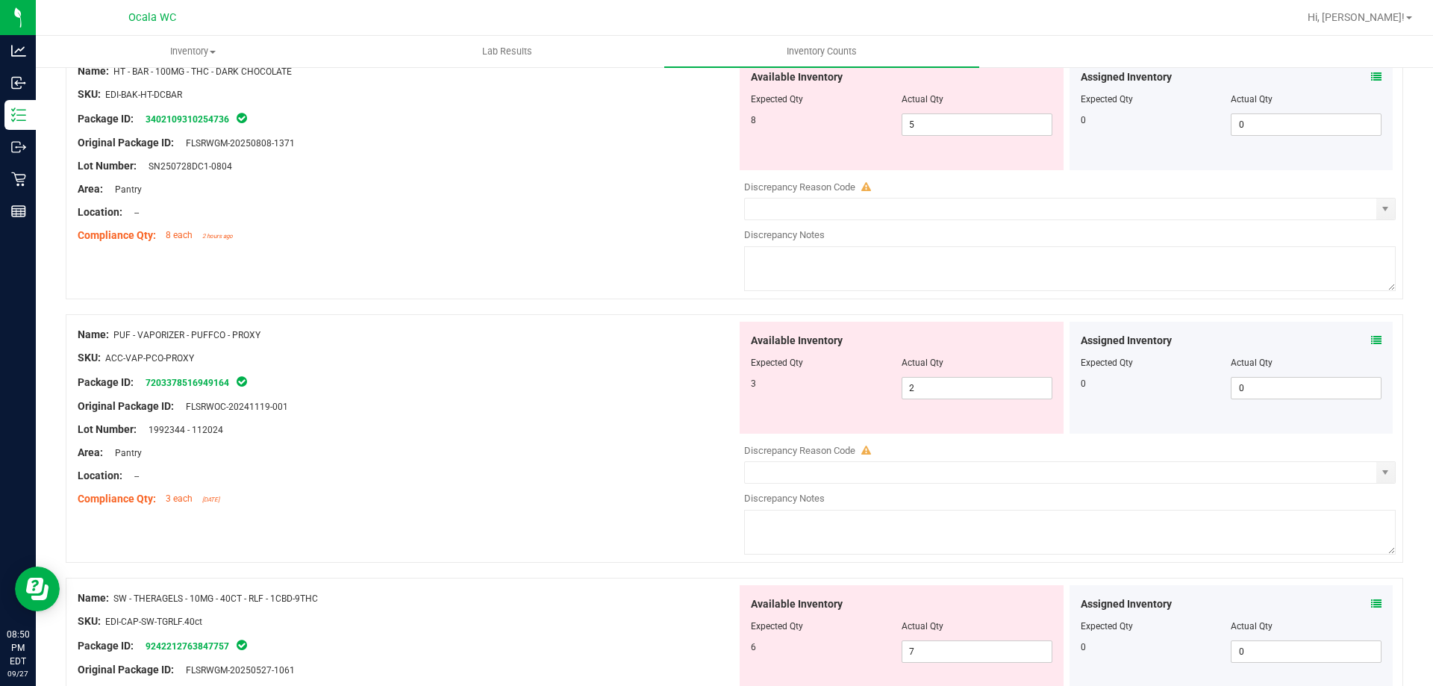
click at [1371, 338] on icon at bounding box center [1376, 340] width 10 height 10
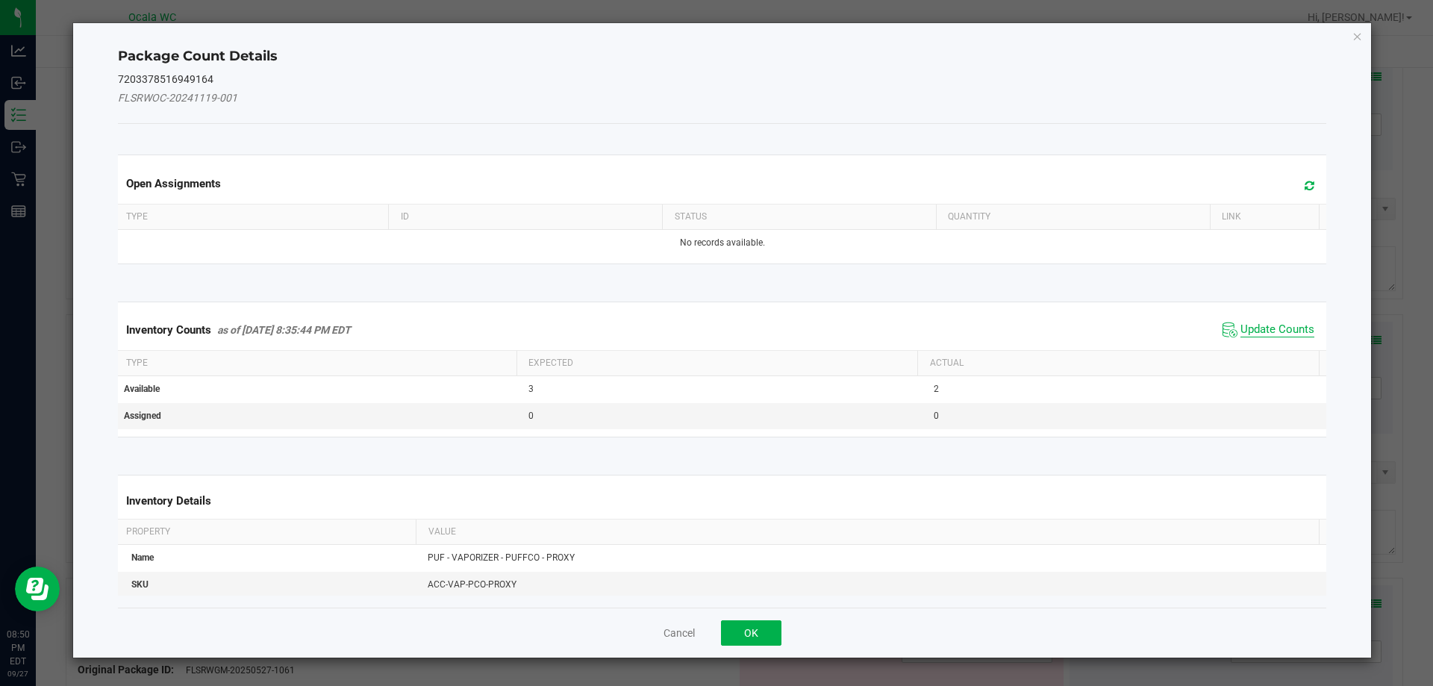
click at [1246, 328] on span "Update Counts" at bounding box center [1278, 330] width 74 height 15
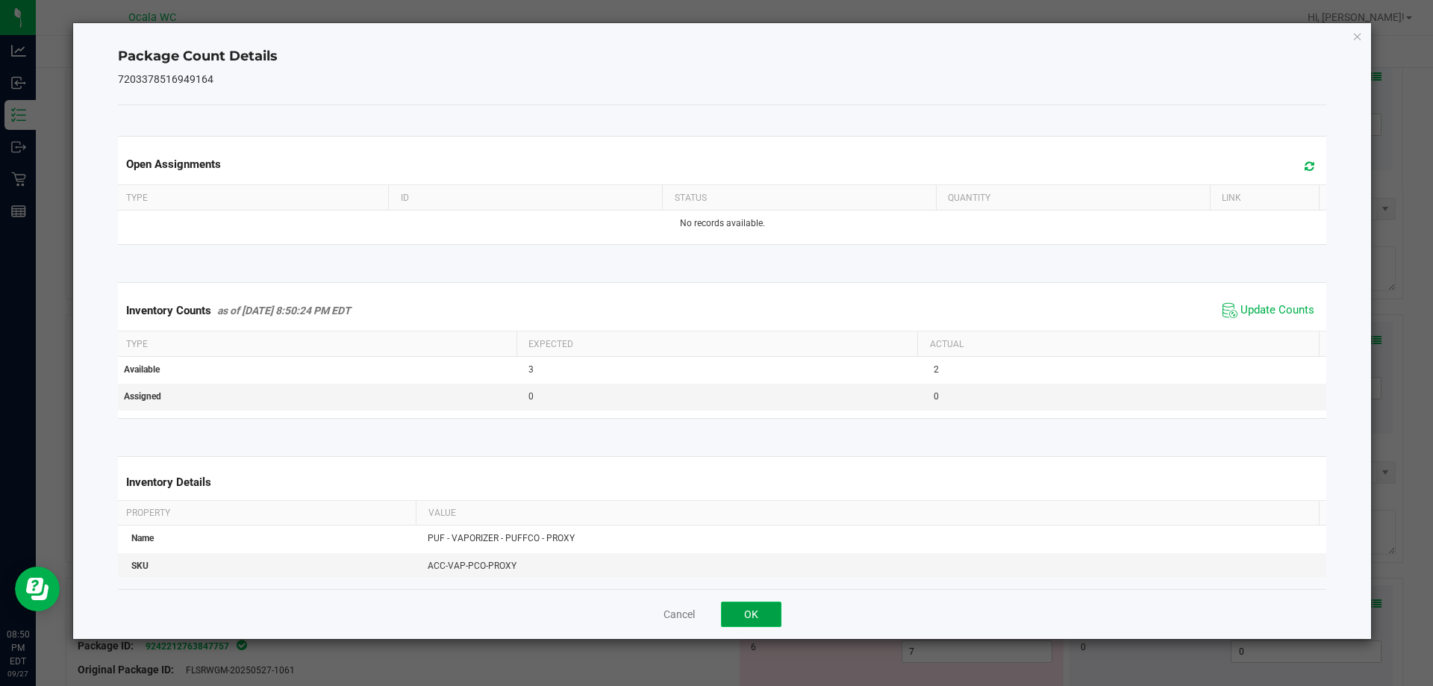
click at [750, 602] on button "OK" at bounding box center [751, 614] width 60 height 25
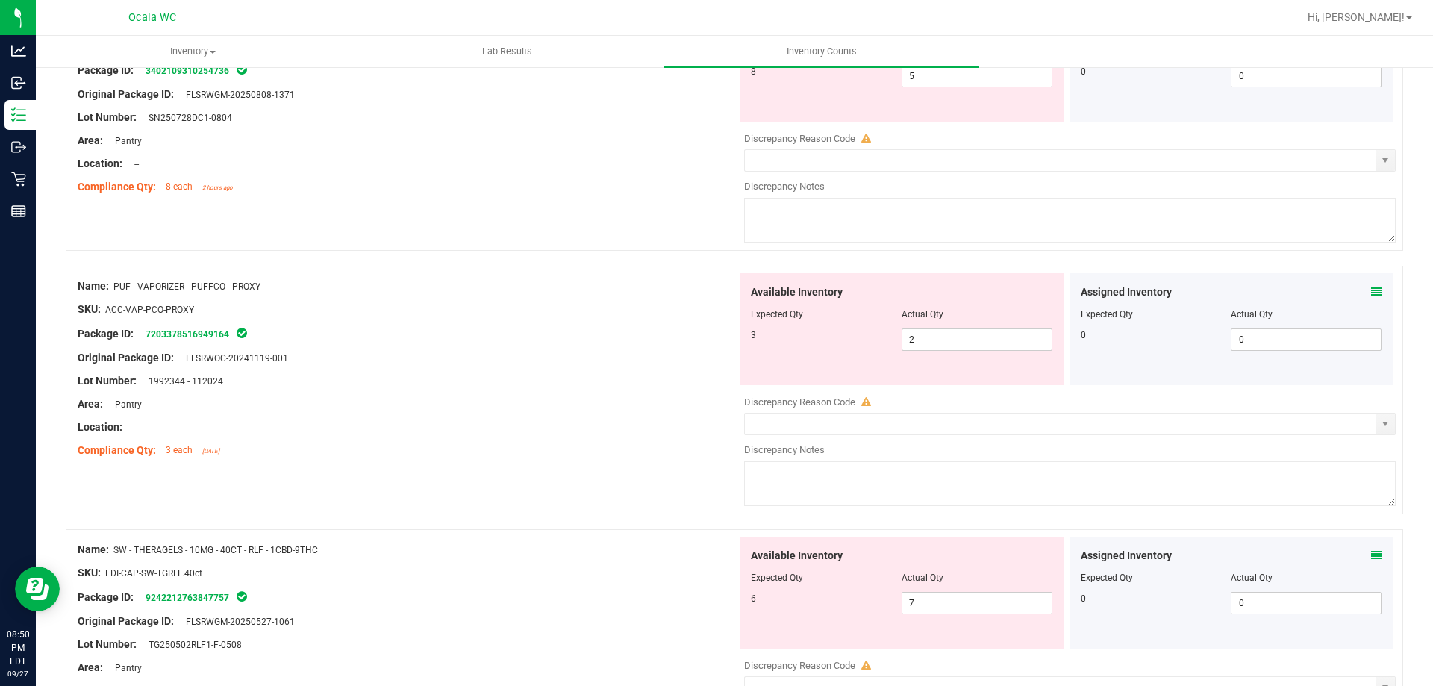
scroll to position [2314, 0]
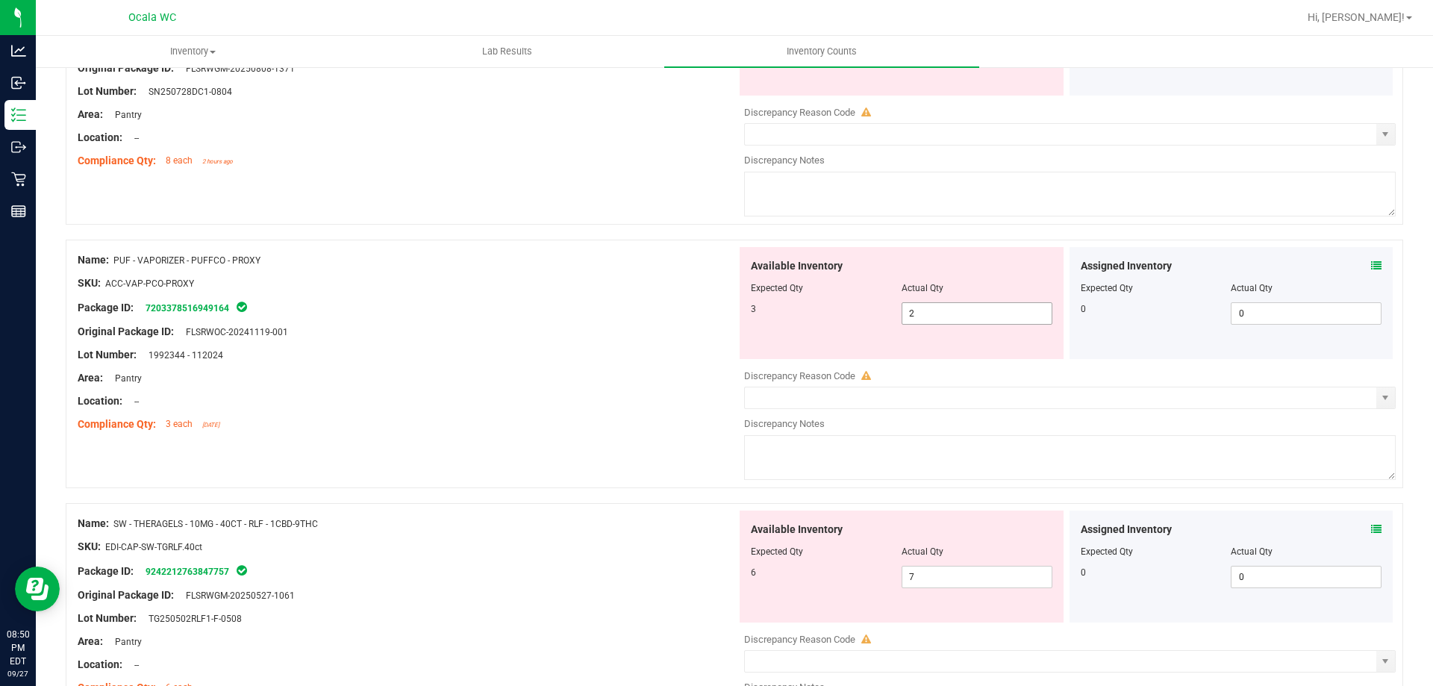
click at [979, 323] on span "2 2" at bounding box center [977, 313] width 151 height 22
type input "3"
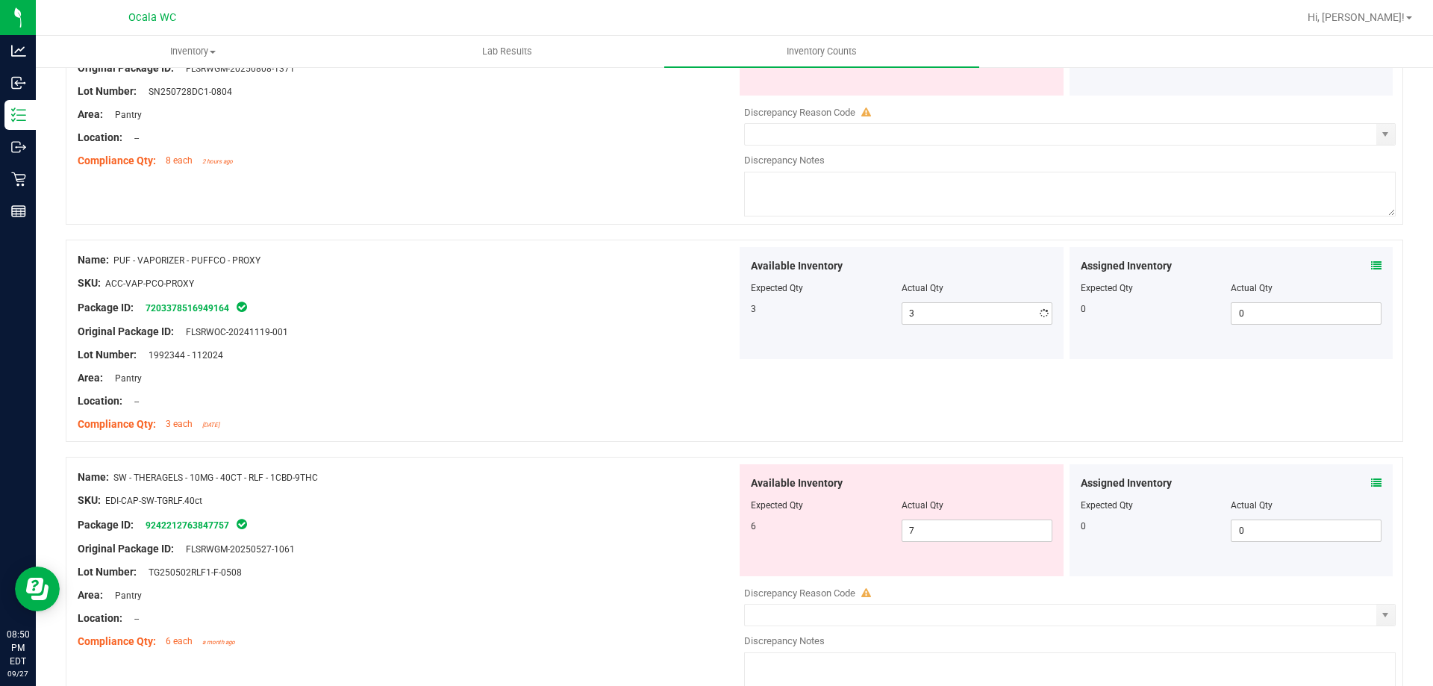
click at [576, 493] on div "Name: FT - PRE-ROLL - 1G - 1CT - DSC - IND SKU: FLO-PRE-FT-DSC.1G Package ID: […" at bounding box center [735, 387] width 1338 height 4918
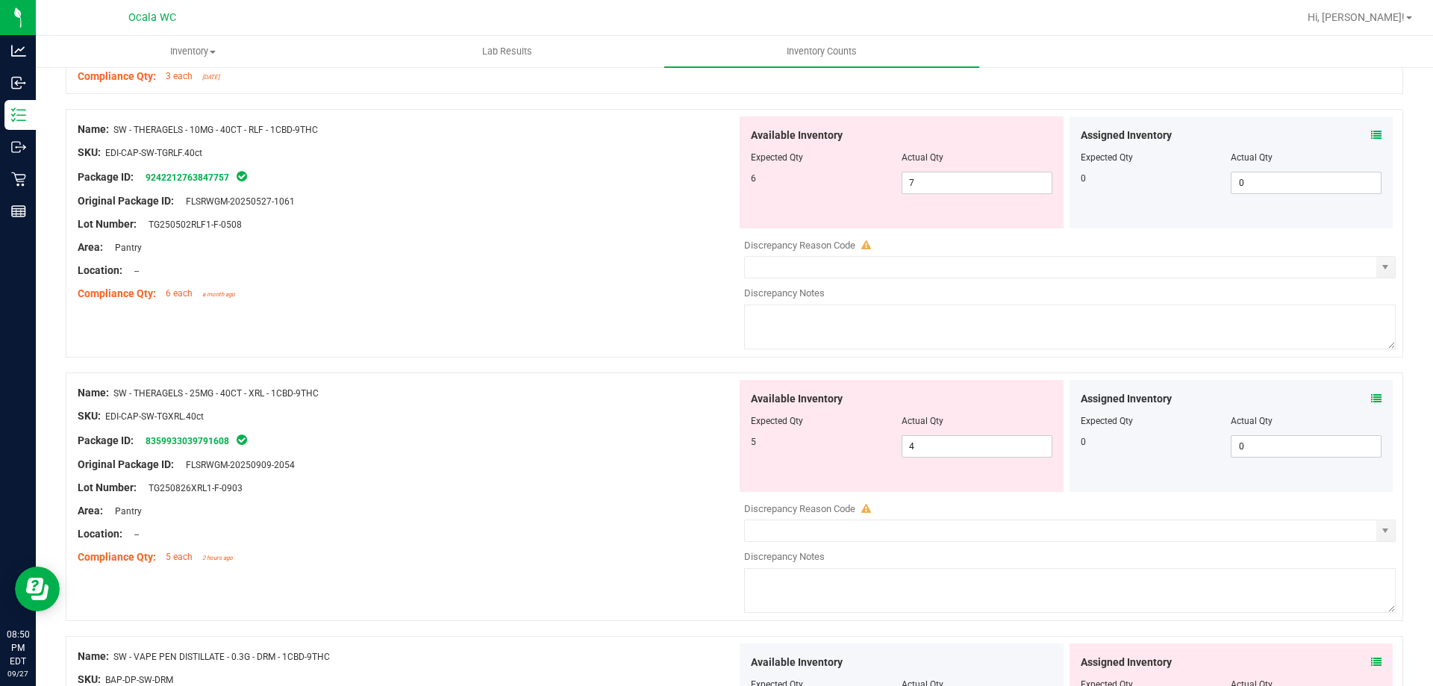
scroll to position [2688, 0]
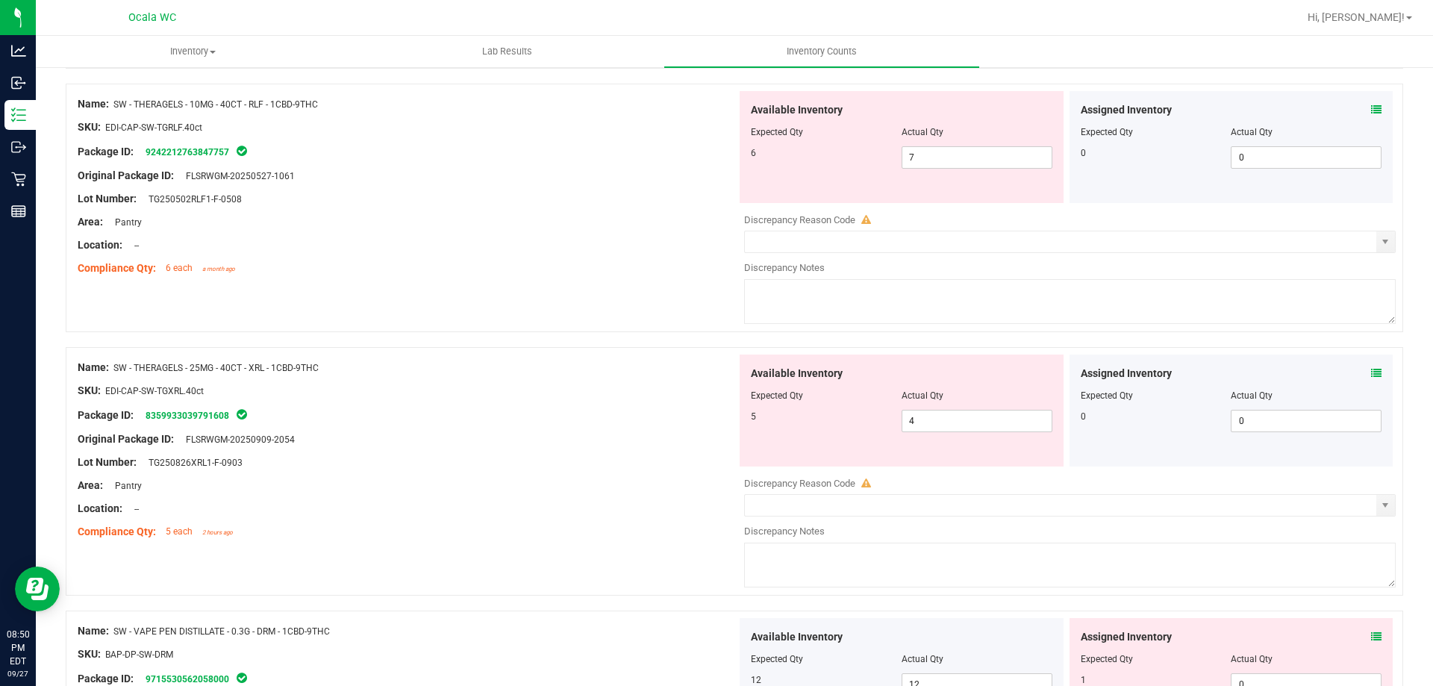
click at [1372, 105] on div "Assigned Inventory Expected Qty Actual Qty 0 0 0" at bounding box center [1232, 147] width 324 height 112
click at [1371, 105] on icon at bounding box center [1376, 110] width 10 height 10
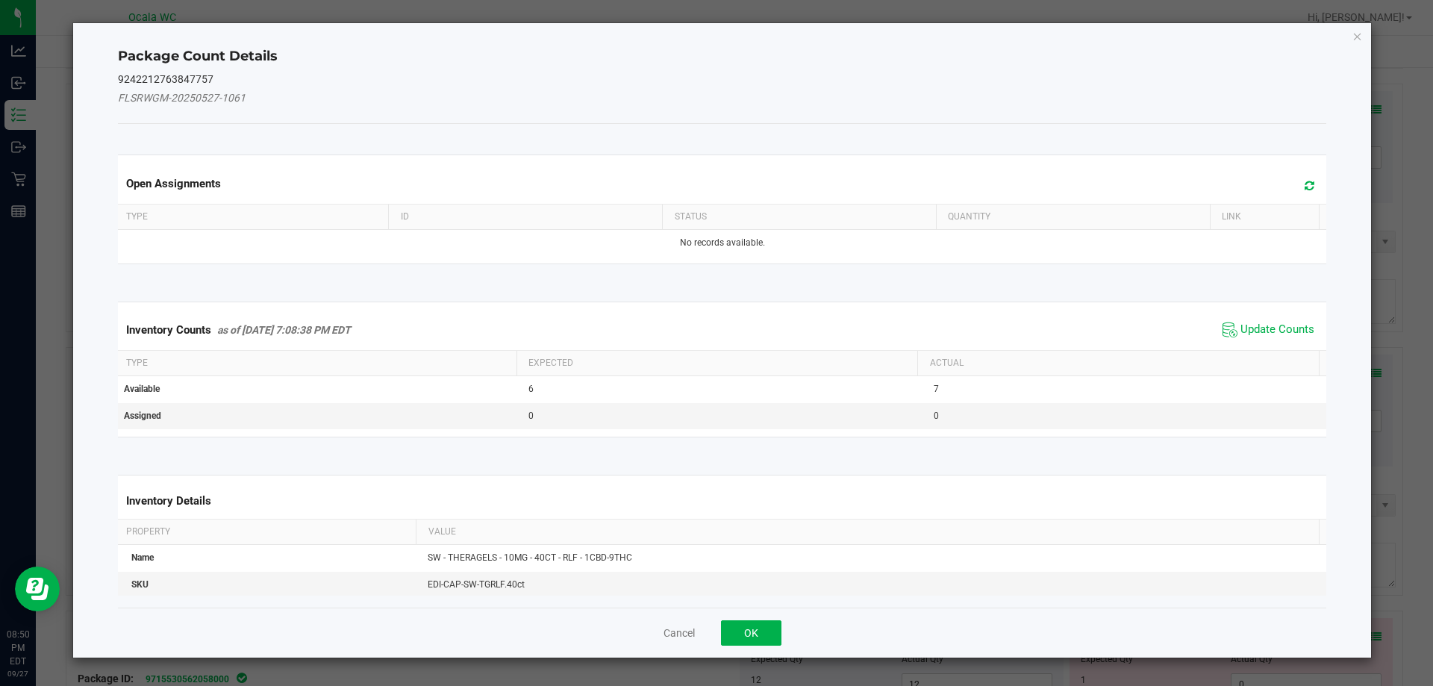
click at [1254, 319] on span "Update Counts" at bounding box center [1268, 330] width 99 height 22
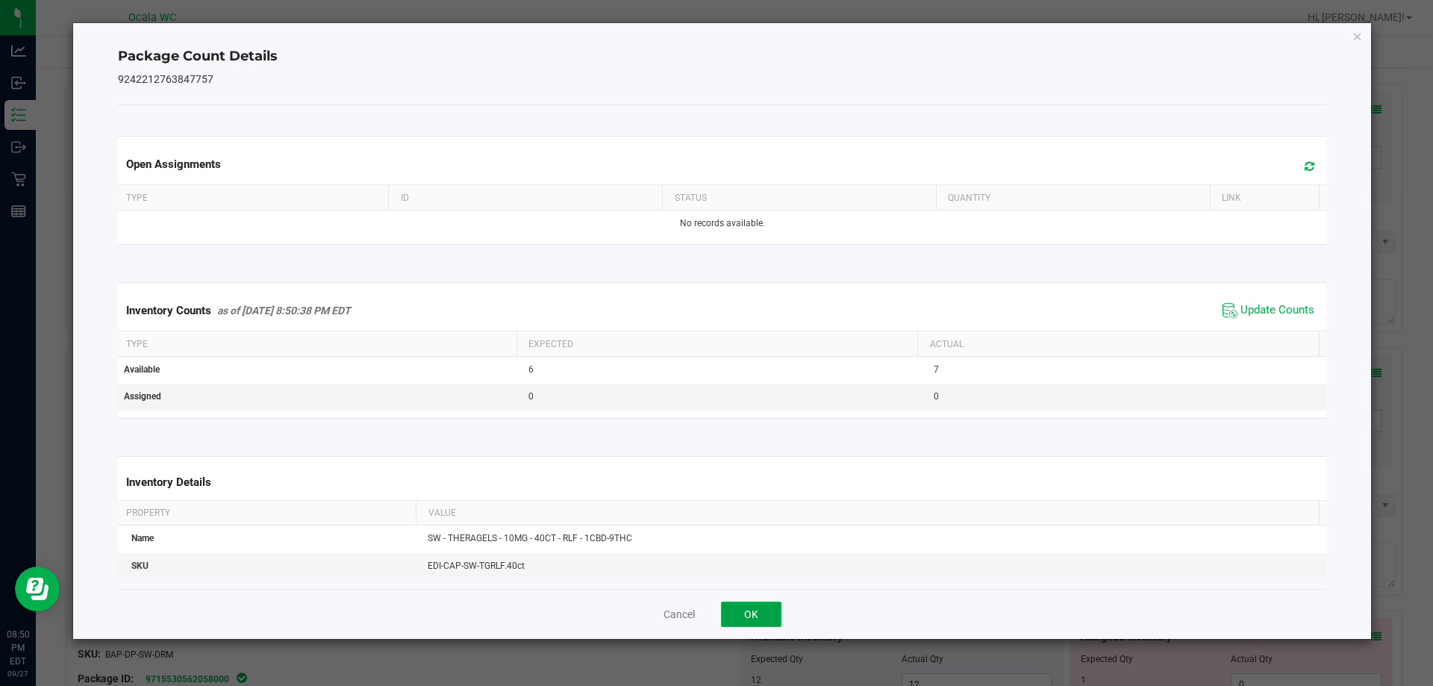
click at [762, 610] on button "OK" at bounding box center [751, 614] width 60 height 25
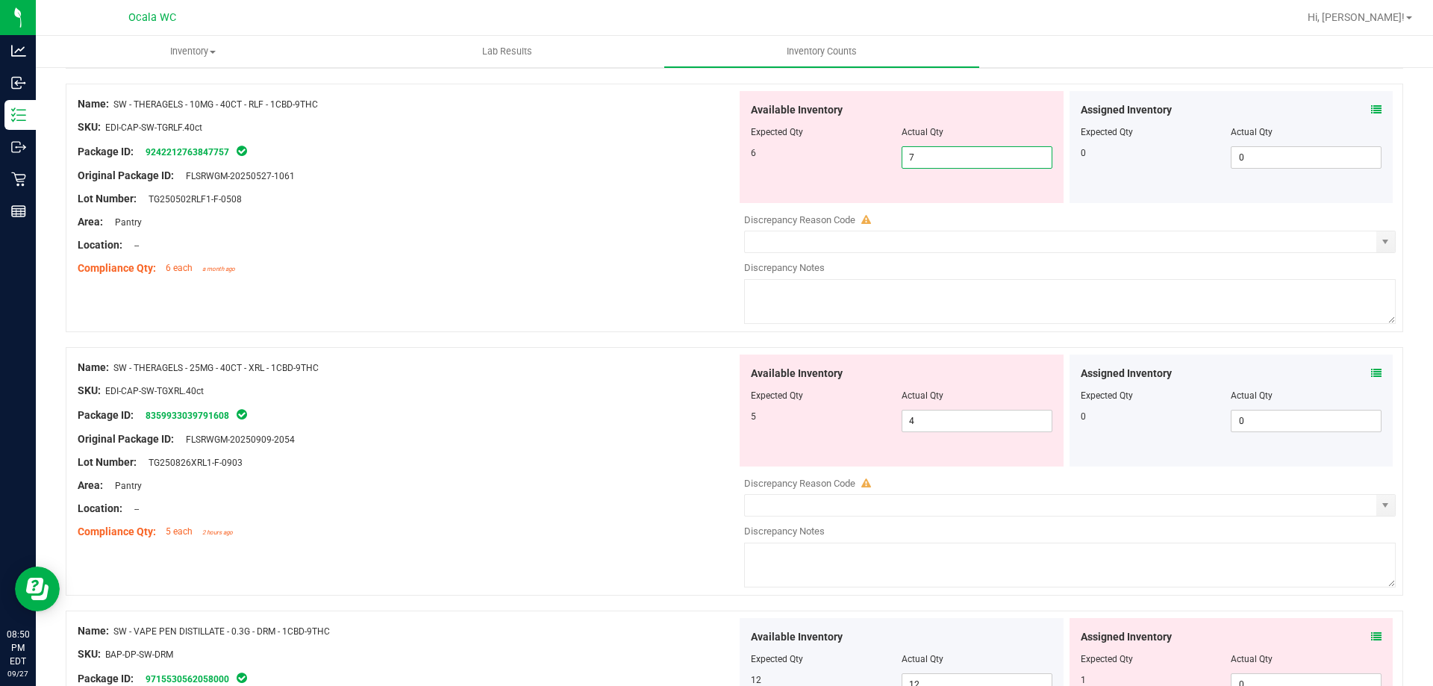
click at [939, 161] on span "7 7" at bounding box center [977, 157] width 151 height 22
type input "6"
click at [527, 484] on div "Name: SW - THERAGELS - 25MG - 40CT - XRL - 1CBD-9THC SKU: EDI-CAP-SW-TGXRL.40ct…" at bounding box center [407, 450] width 659 height 190
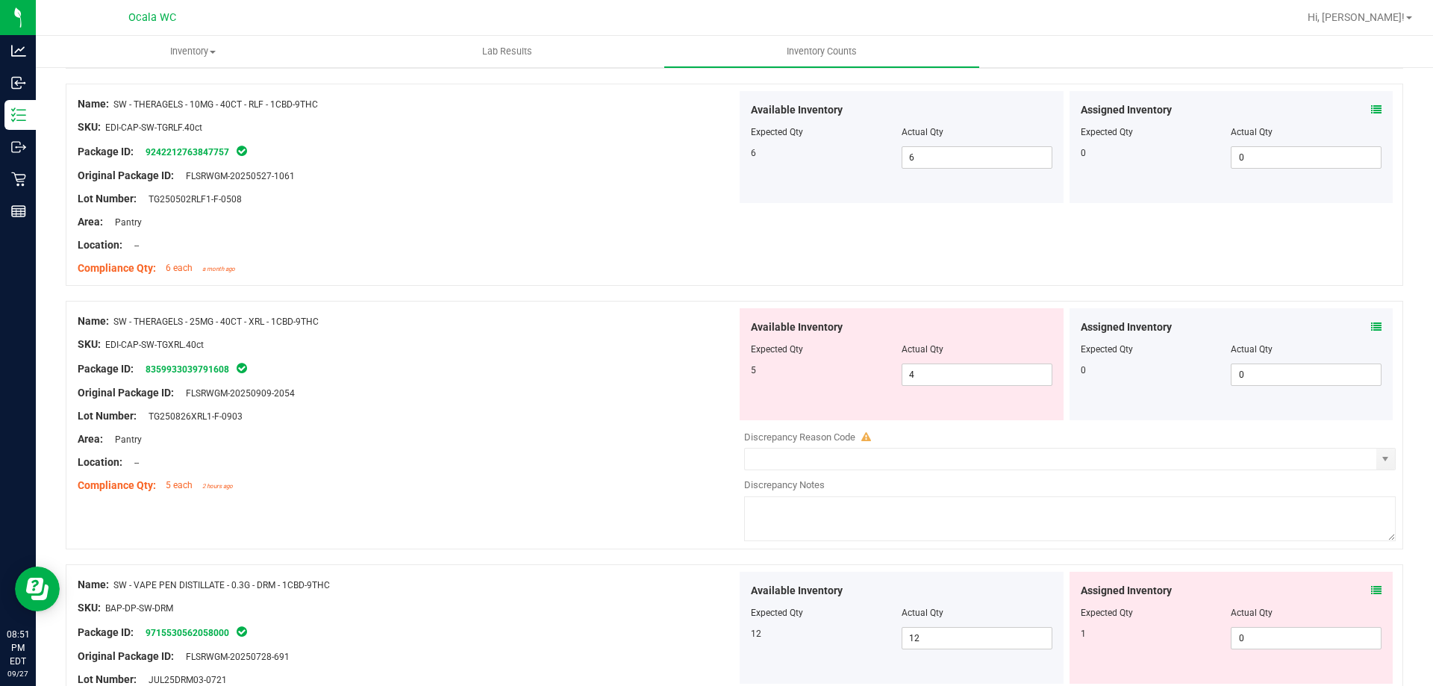
click at [1361, 323] on div "Assigned Inventory" at bounding box center [1232, 328] width 302 height 16
click at [1371, 323] on icon at bounding box center [1376, 327] width 10 height 10
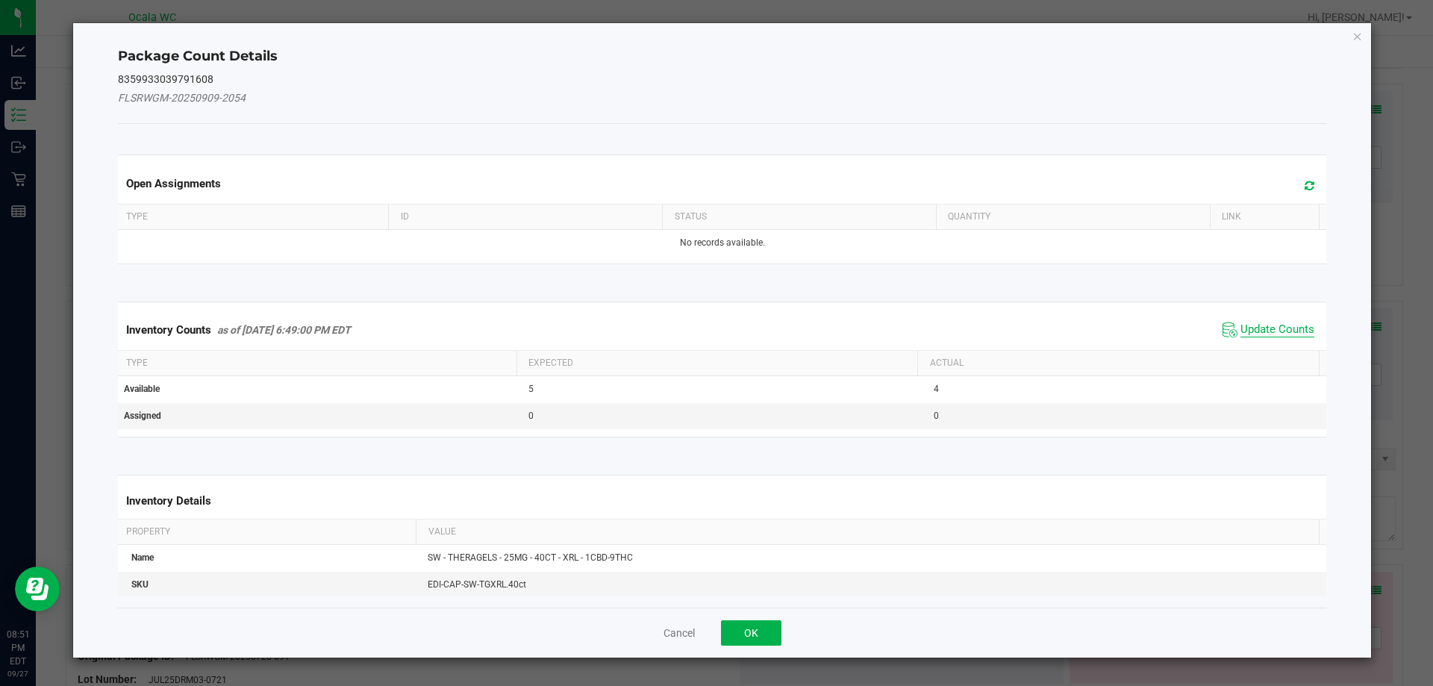
click at [1285, 326] on span "Update Counts" at bounding box center [1278, 330] width 74 height 15
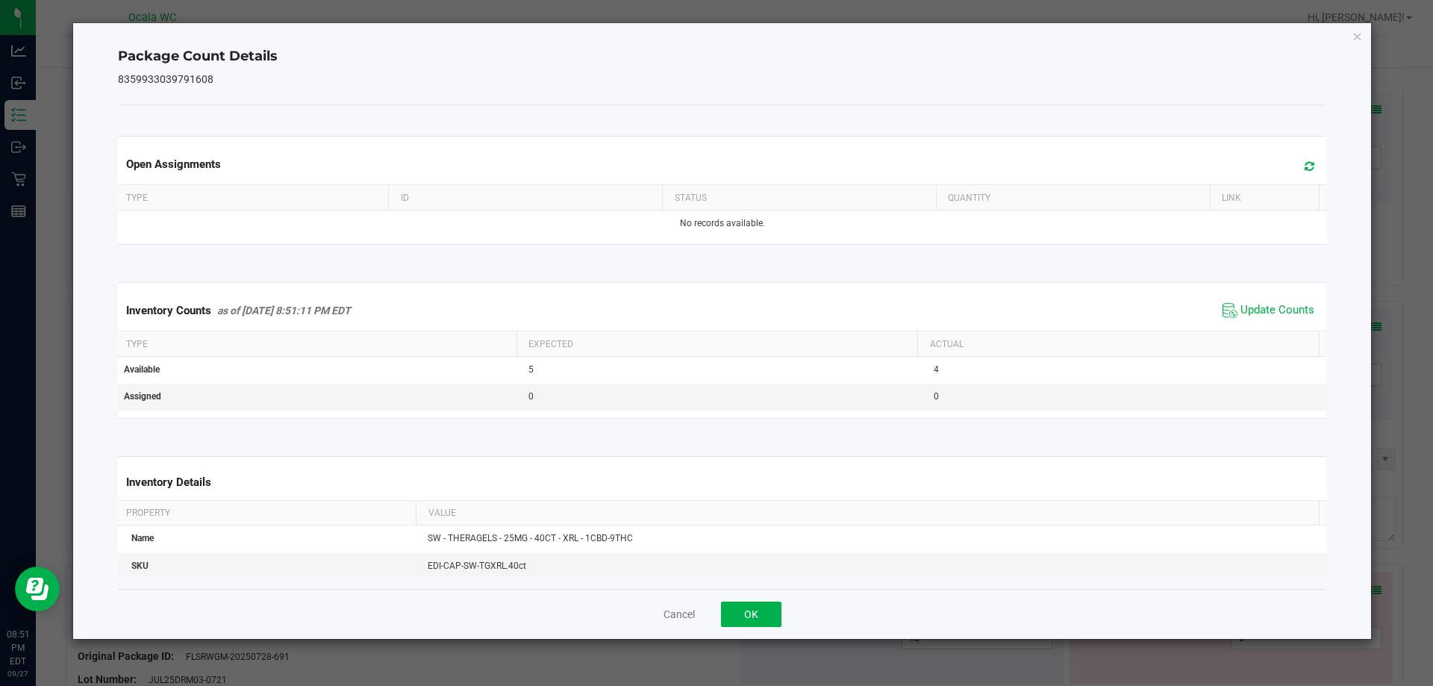
click at [744, 629] on div "Cancel OK" at bounding box center [722, 614] width 1209 height 50
click at [744, 617] on button "OK" at bounding box center [751, 614] width 60 height 25
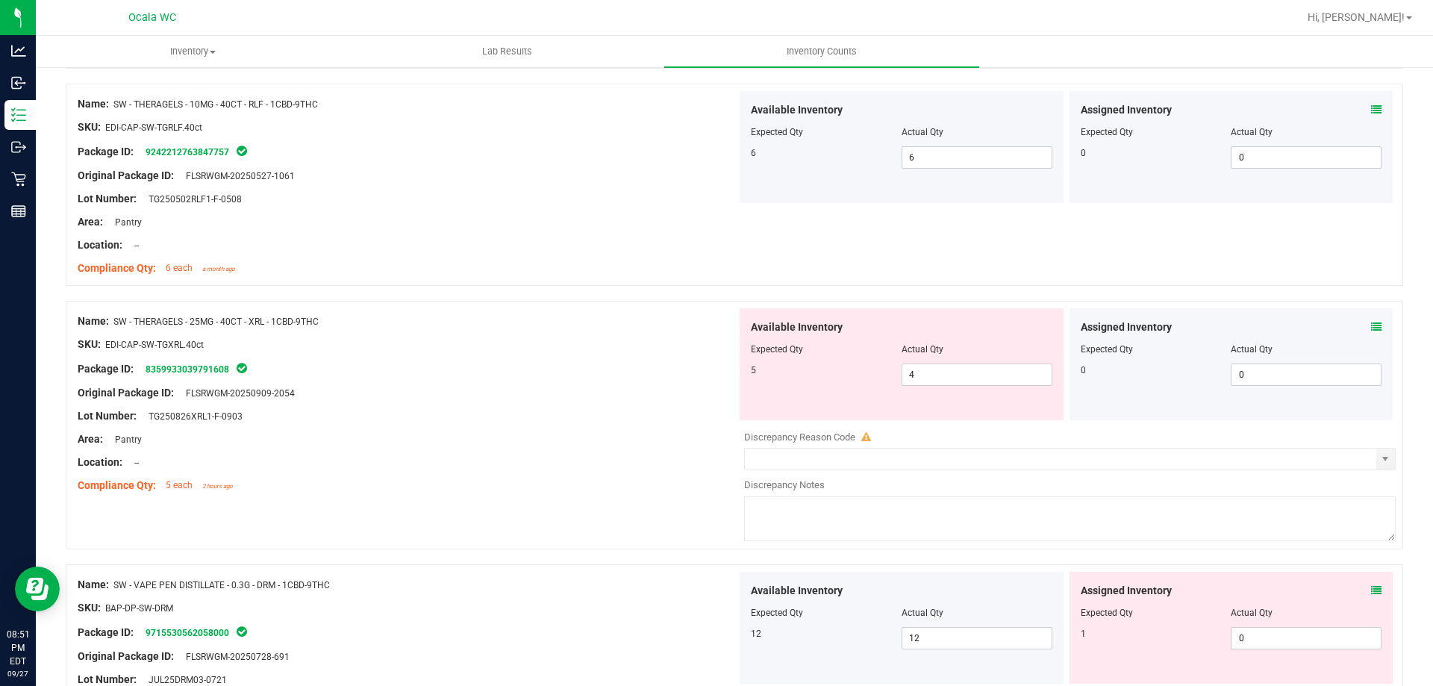
click at [1371, 590] on icon at bounding box center [1376, 590] width 10 height 10
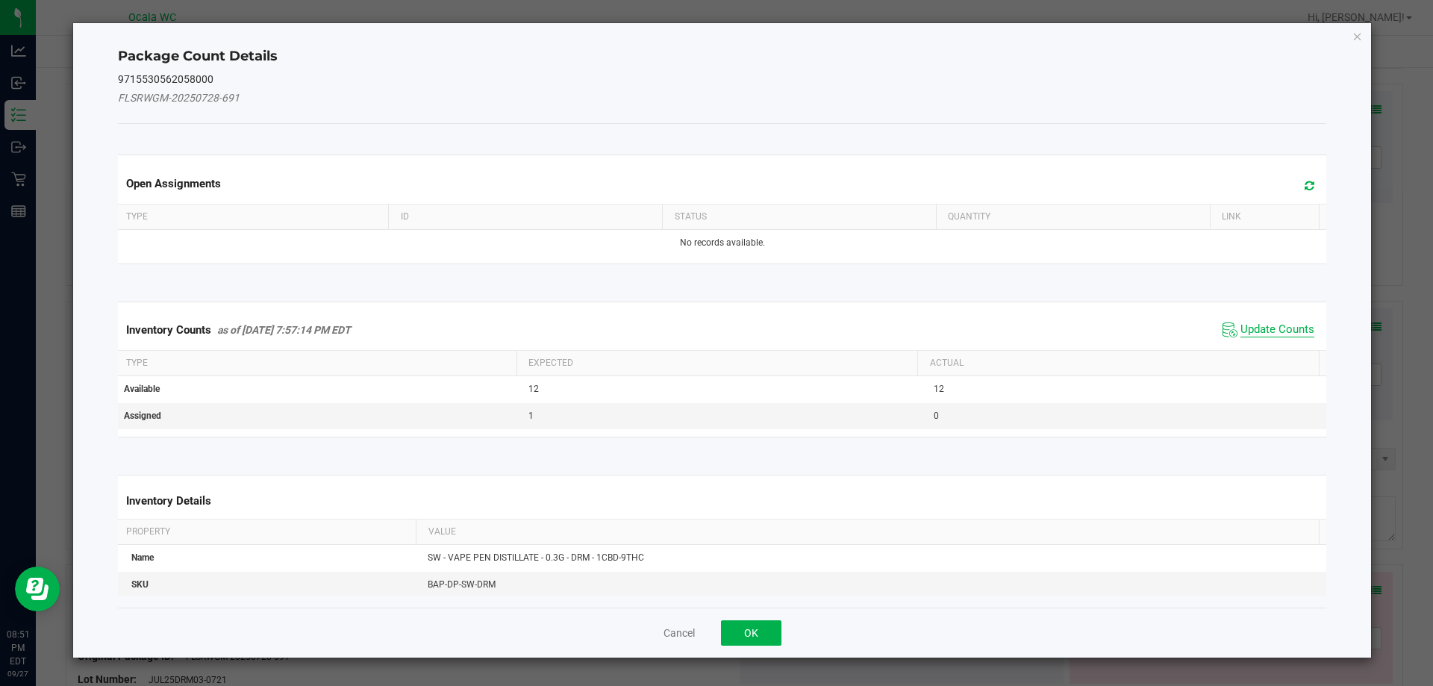
click at [1241, 327] on span "Update Counts" at bounding box center [1278, 330] width 74 height 15
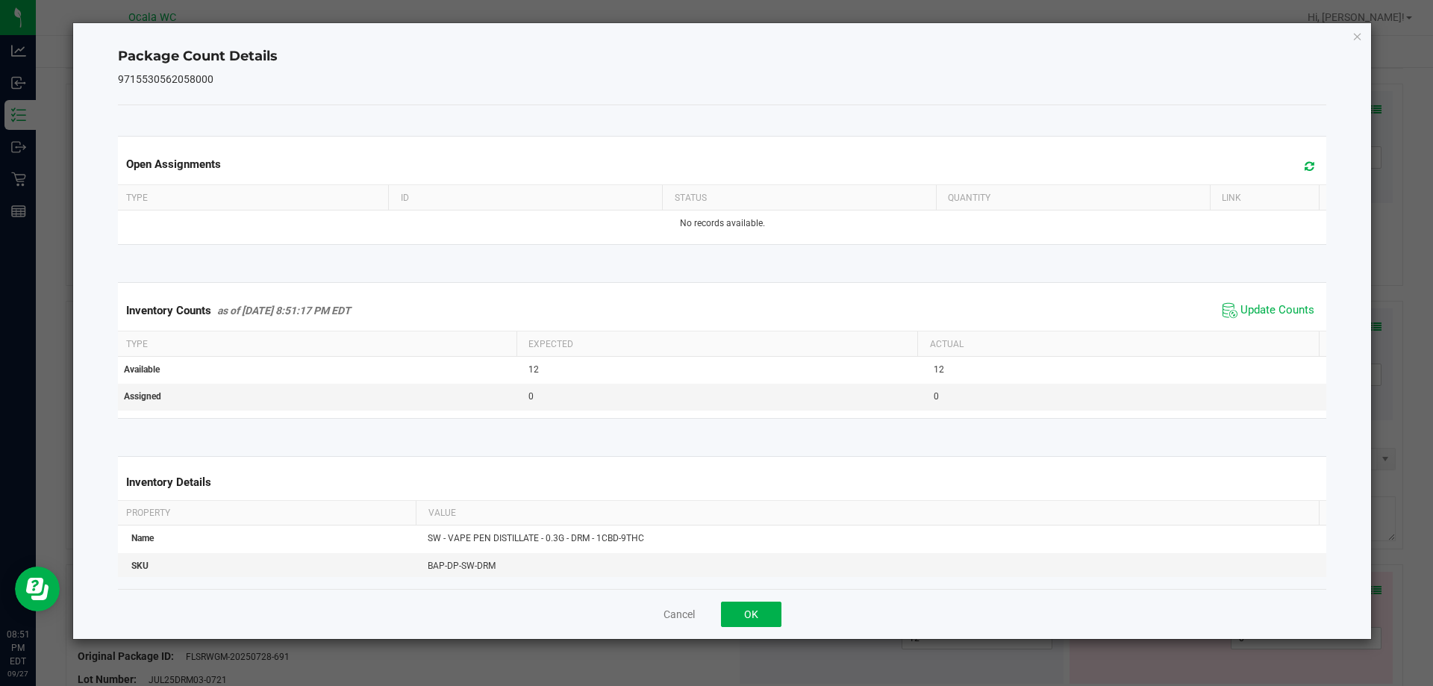
click at [785, 602] on div "Cancel OK" at bounding box center [722, 614] width 1209 height 50
click at [777, 604] on button "OK" at bounding box center [751, 614] width 60 height 25
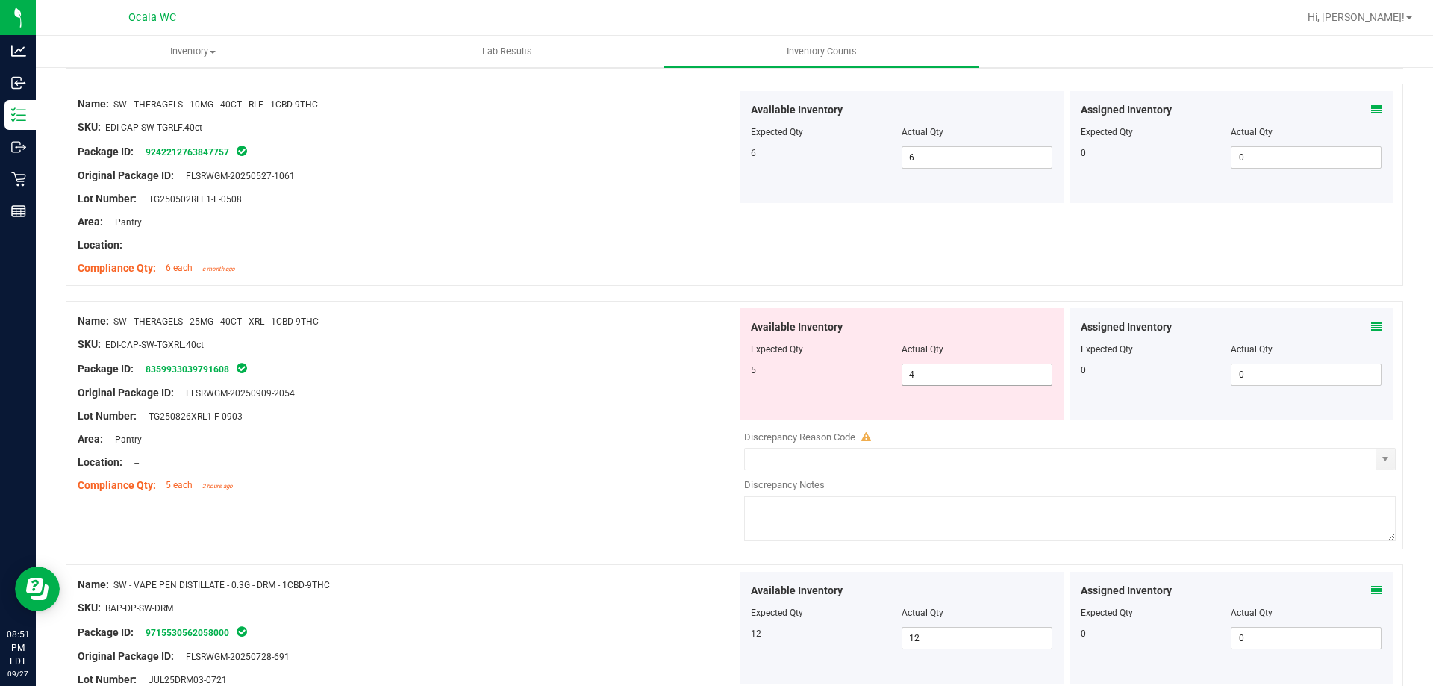
click at [967, 361] on div at bounding box center [902, 359] width 302 height 7
click at [967, 372] on span "4 4" at bounding box center [977, 375] width 151 height 22
type input "5"
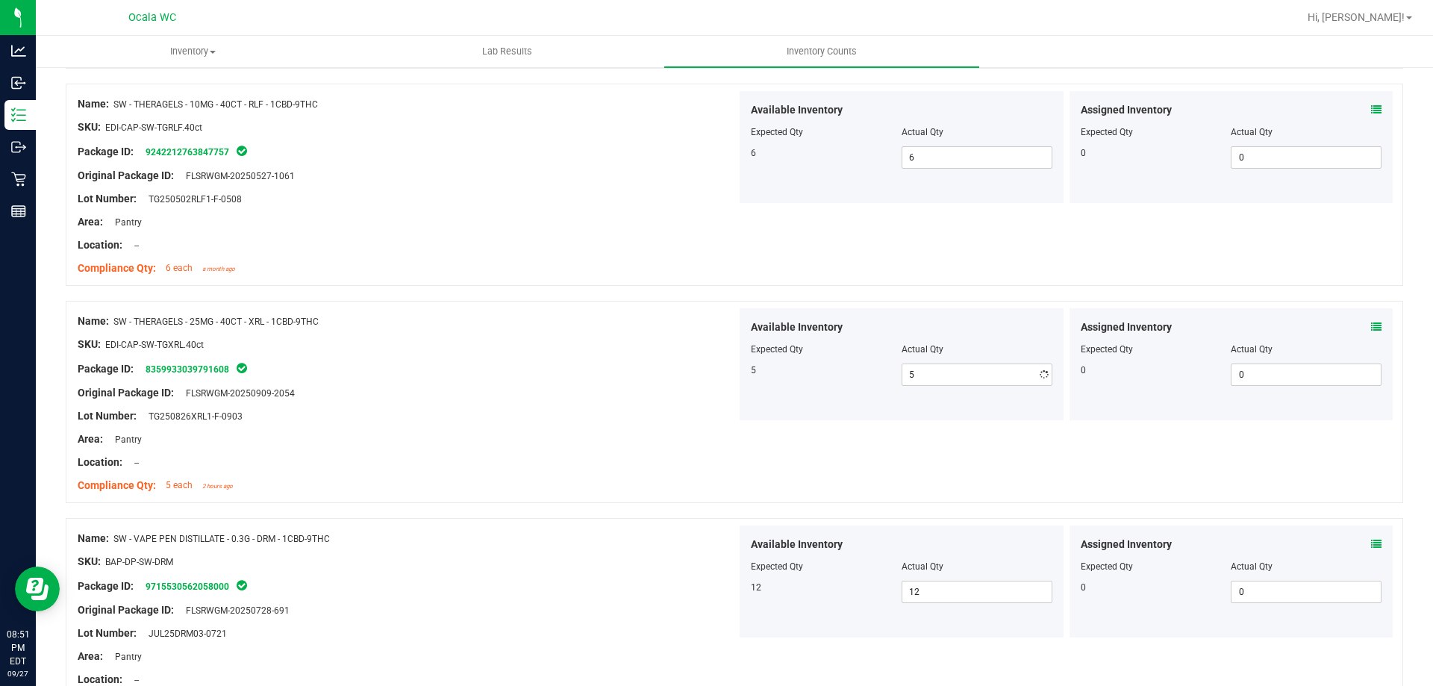
click at [496, 470] on div at bounding box center [407, 473] width 659 height 7
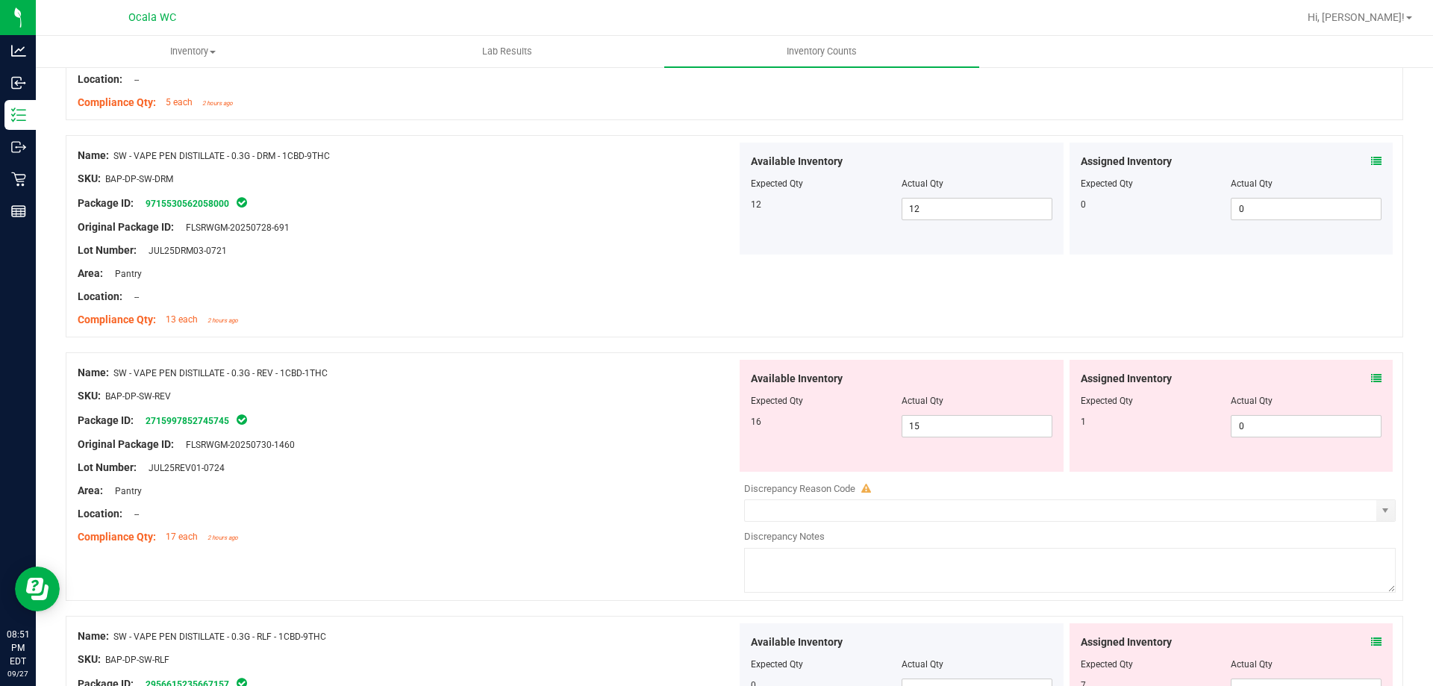
scroll to position [3210, 0]
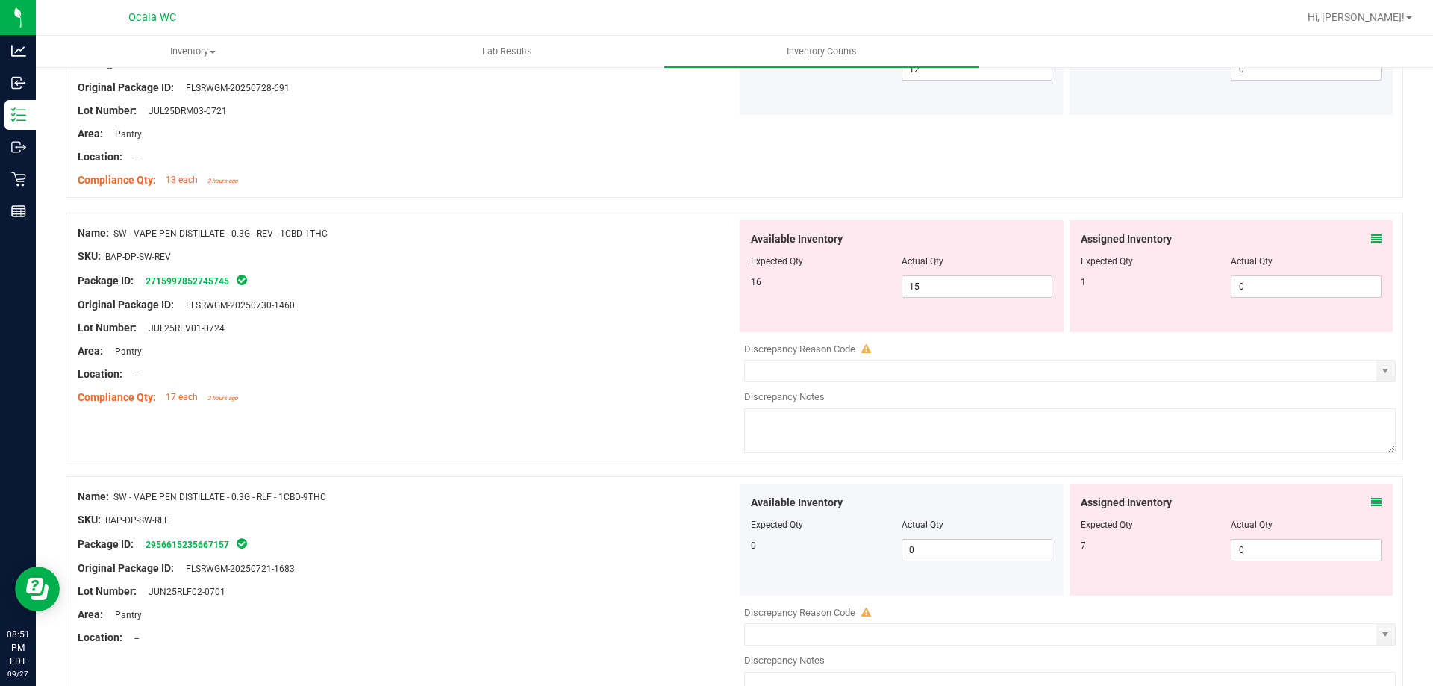
click at [1371, 239] on icon at bounding box center [1376, 239] width 10 height 10
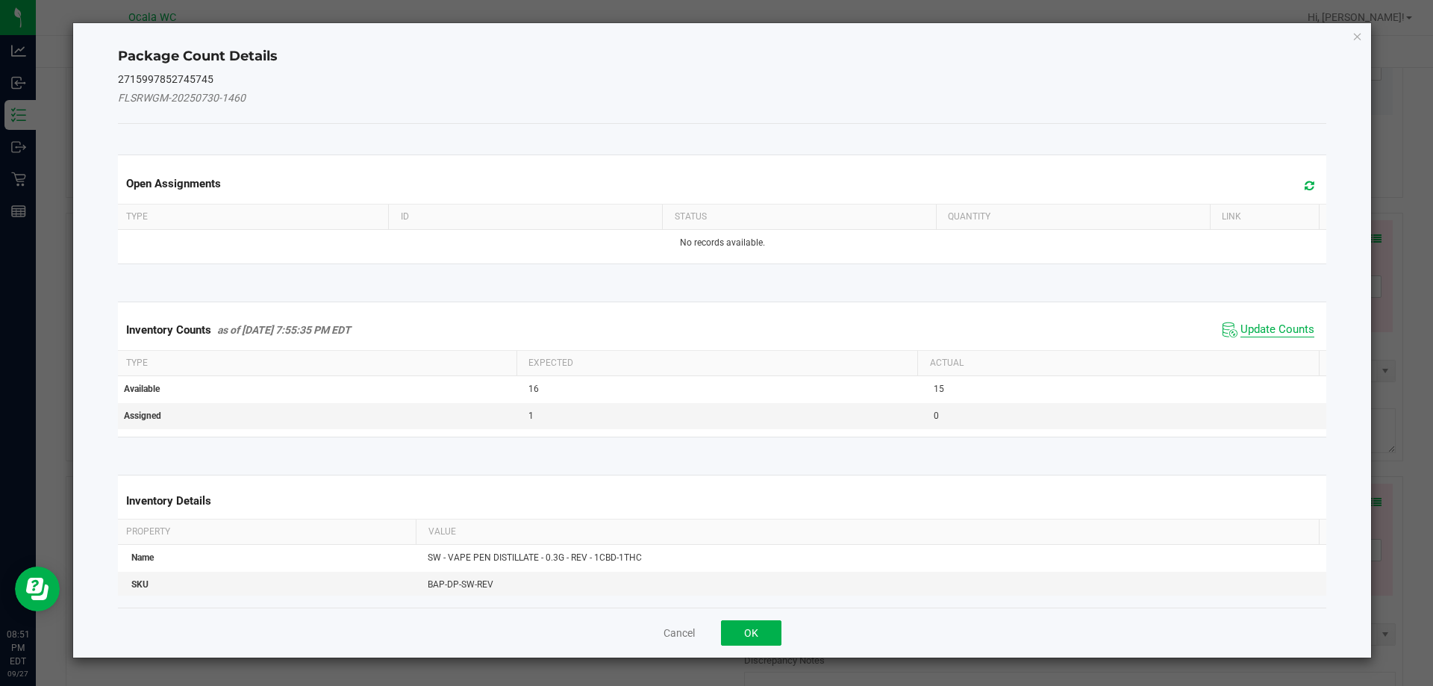
click at [1287, 326] on span "Update Counts" at bounding box center [1278, 330] width 74 height 15
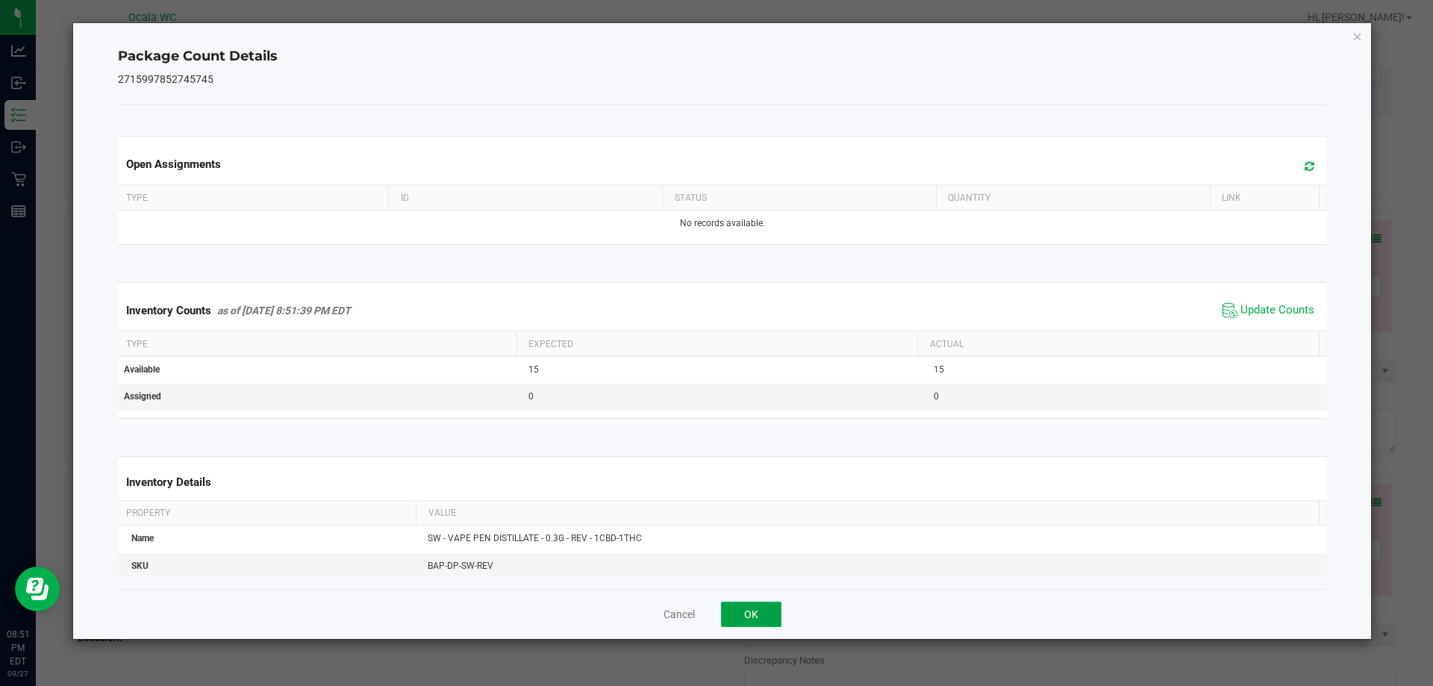
click at [750, 618] on button "OK" at bounding box center [751, 614] width 60 height 25
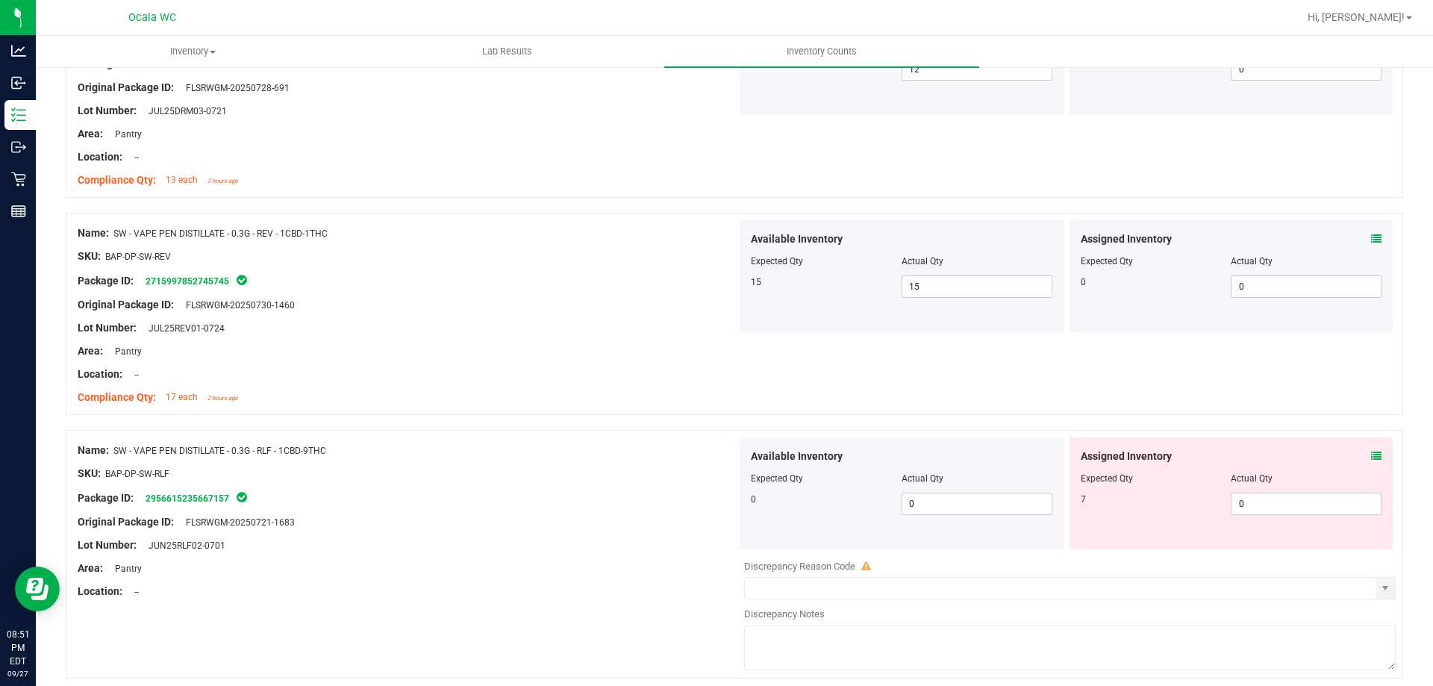
click at [1374, 445] on div "Assigned Inventory Expected Qty Actual Qty 7 0 0" at bounding box center [1232, 493] width 324 height 112
click at [1376, 446] on div "Assigned Inventory Expected Qty Actual Qty 7 0 0" at bounding box center [1232, 493] width 324 height 112
click at [1360, 438] on div "Assigned Inventory Expected Qty Actual Qty 7 0 0" at bounding box center [1232, 493] width 324 height 112
click at [1371, 455] on icon at bounding box center [1376, 456] width 10 height 10
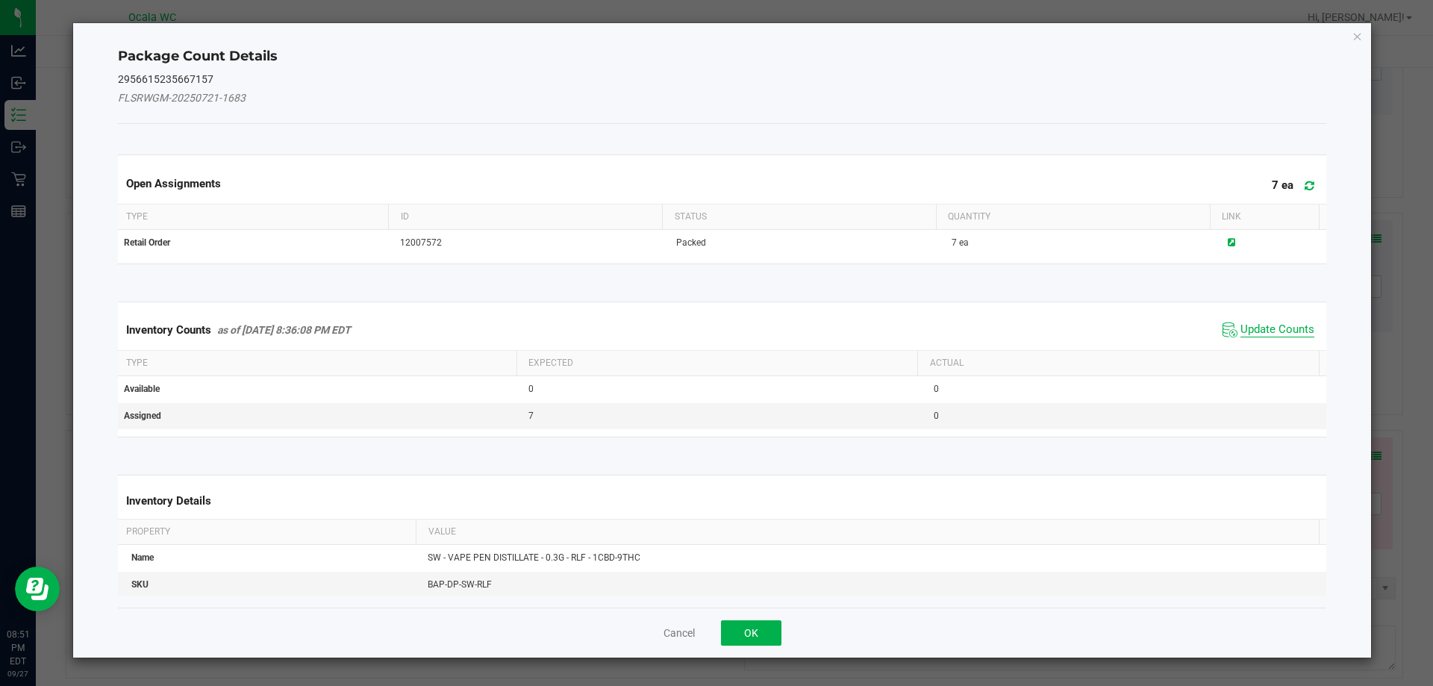
click at [1272, 325] on span "Update Counts" at bounding box center [1278, 330] width 74 height 15
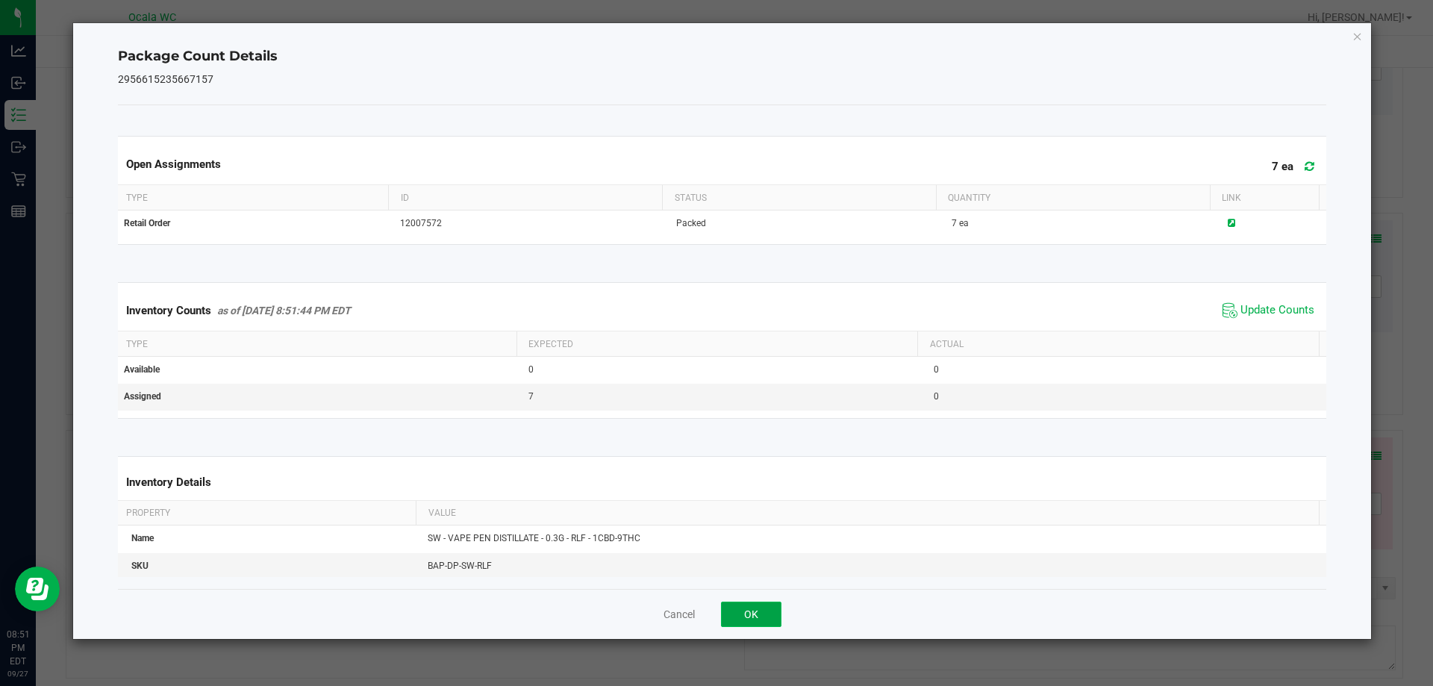
click at [769, 620] on button "OK" at bounding box center [751, 614] width 60 height 25
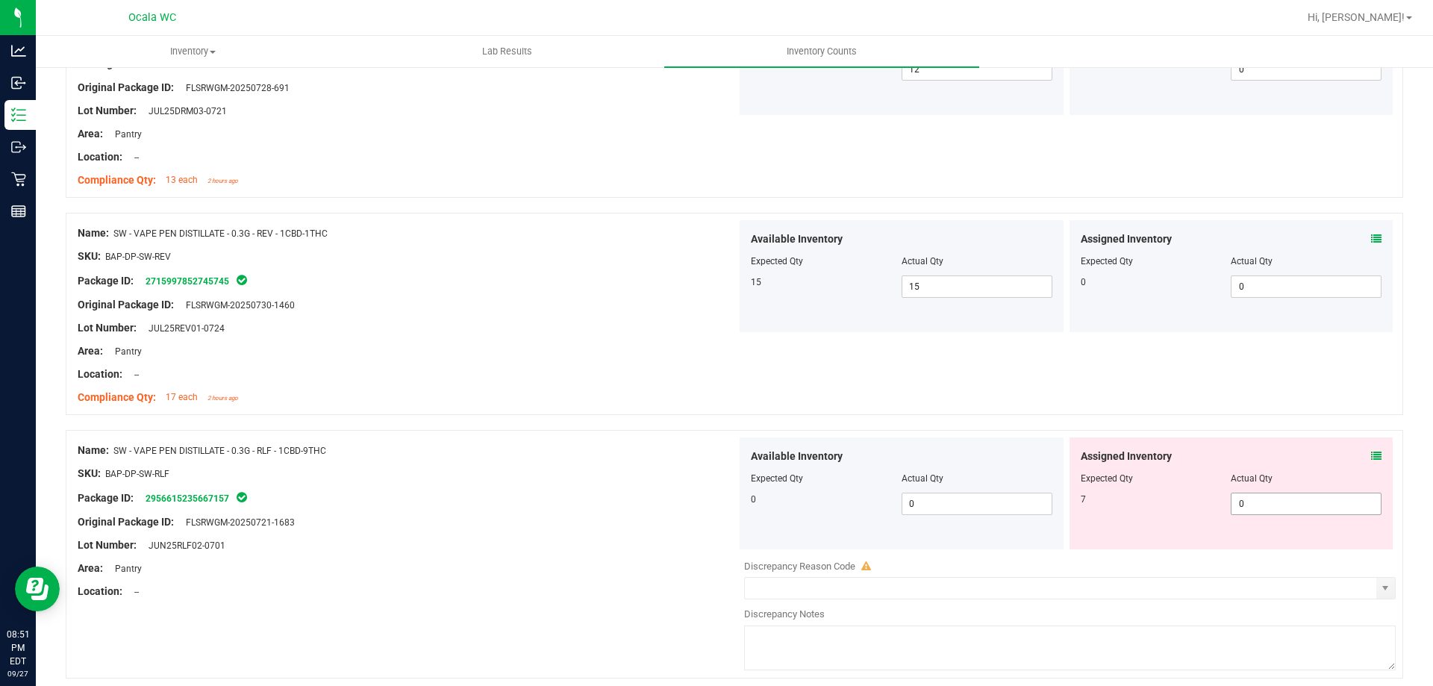
click at [1268, 493] on span "0 0" at bounding box center [1306, 504] width 151 height 22
click at [1268, 499] on span "0 0" at bounding box center [1306, 504] width 151 height 22
type input "7"
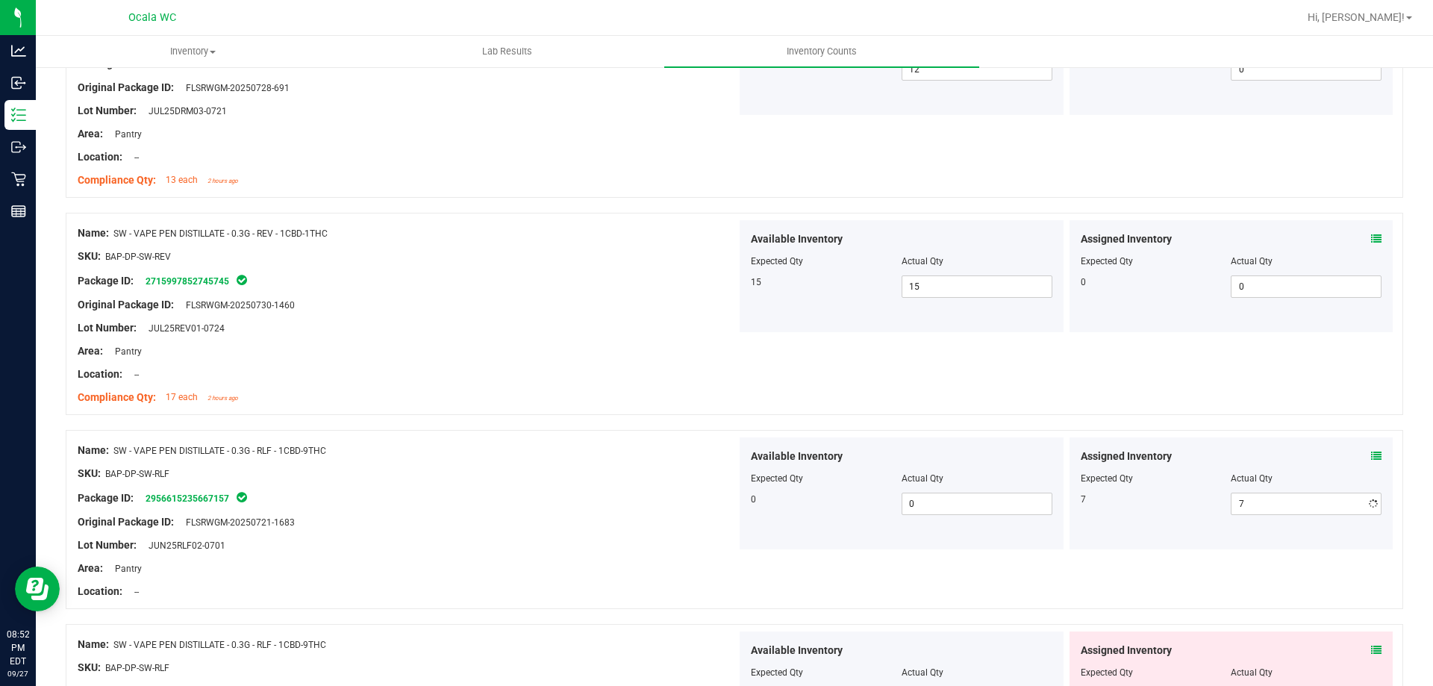
click at [663, 622] on div "Name: SW - VAPE PEN DISTILLATE - 0.3G - RLF - 1CBD-9THC SKU: BAP-DP-SW-RLF Pack…" at bounding box center [735, 527] width 1338 height 194
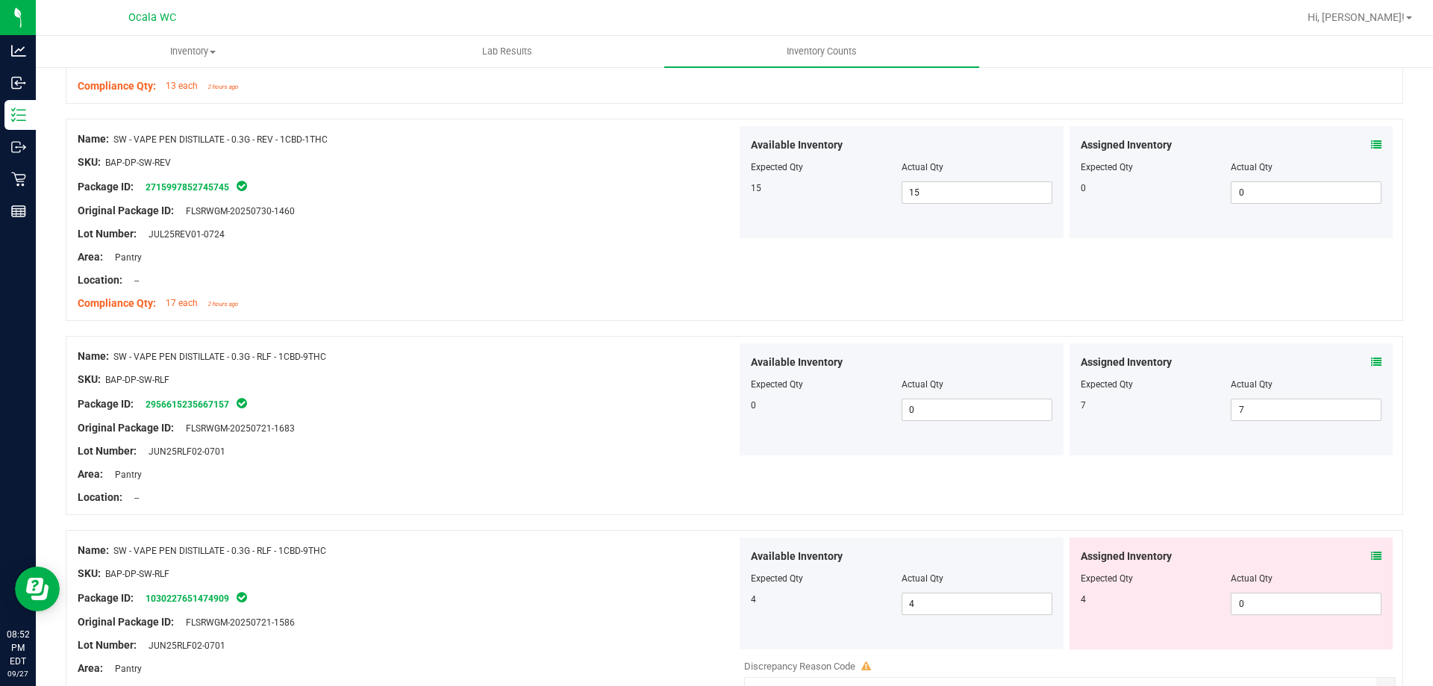
scroll to position [3434, 0]
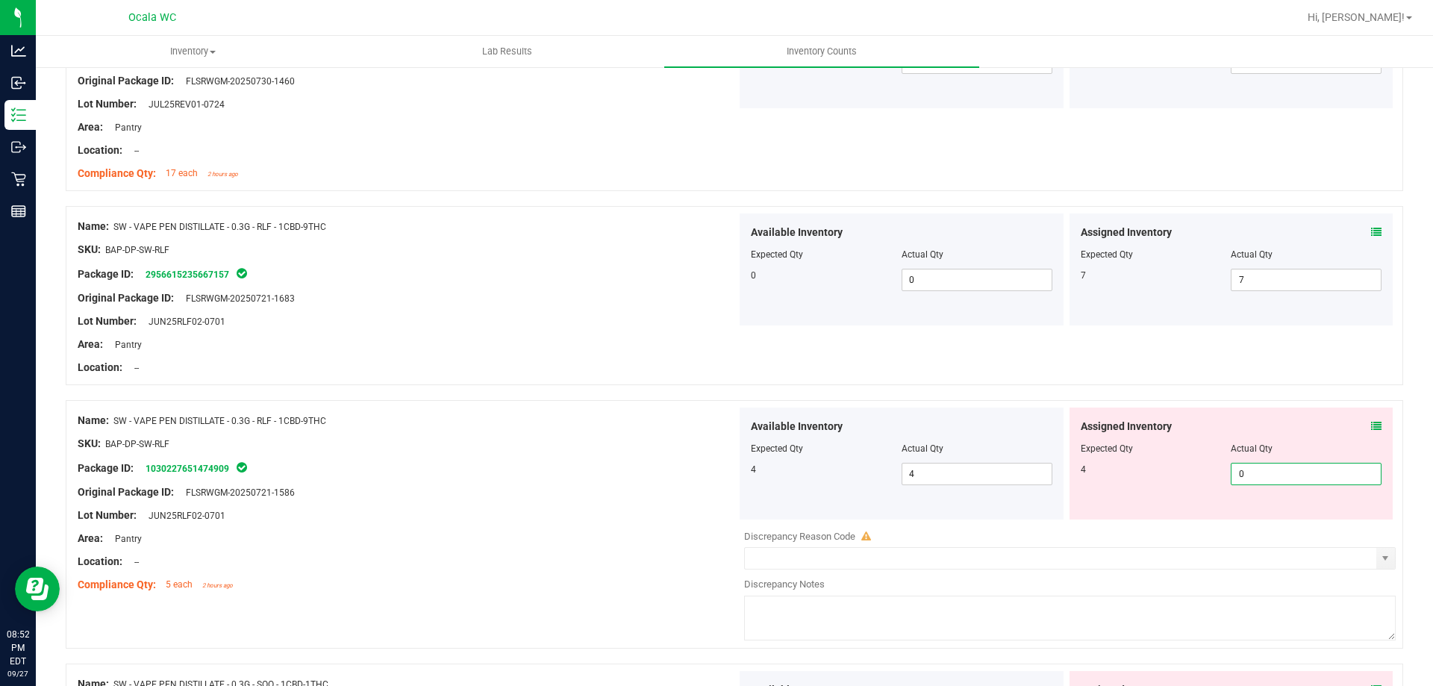
click at [1277, 477] on span "0 0" at bounding box center [1306, 474] width 151 height 22
click at [1371, 421] on icon at bounding box center [1376, 426] width 10 height 10
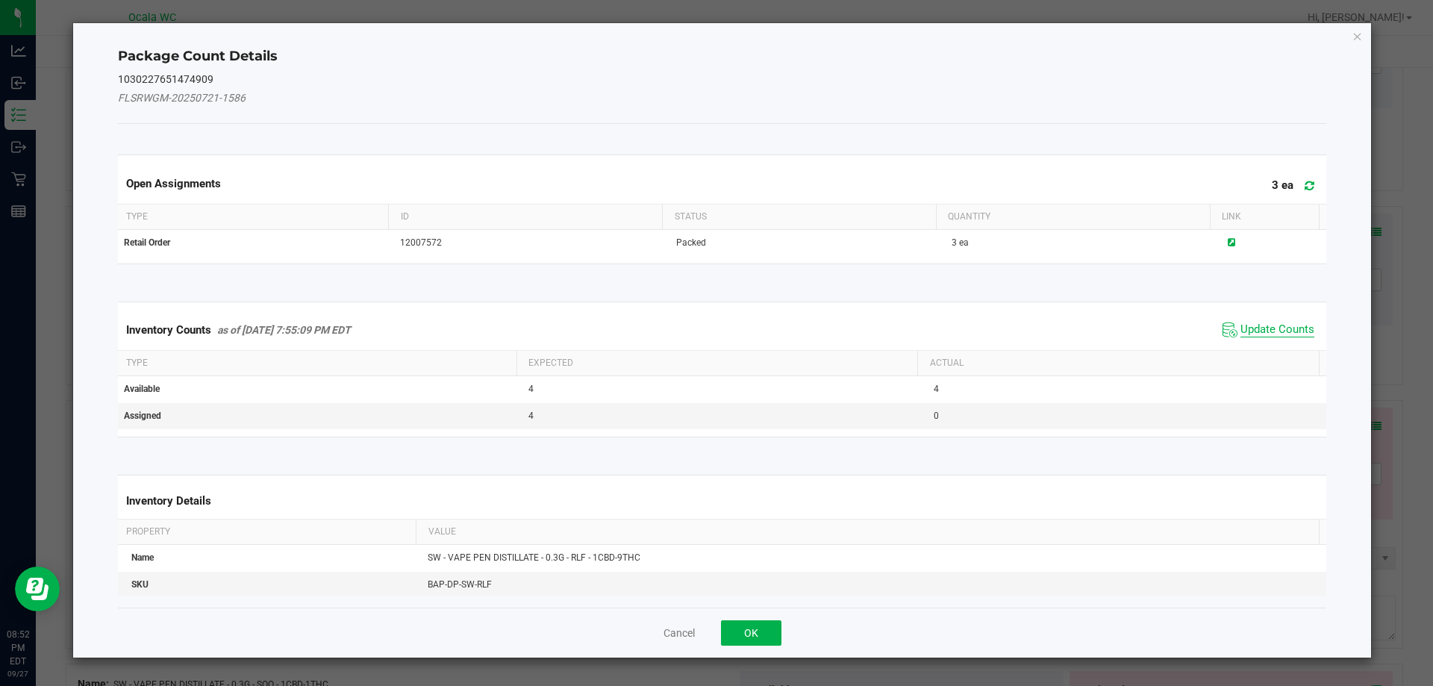
click at [1265, 333] on span "Update Counts" at bounding box center [1278, 330] width 74 height 15
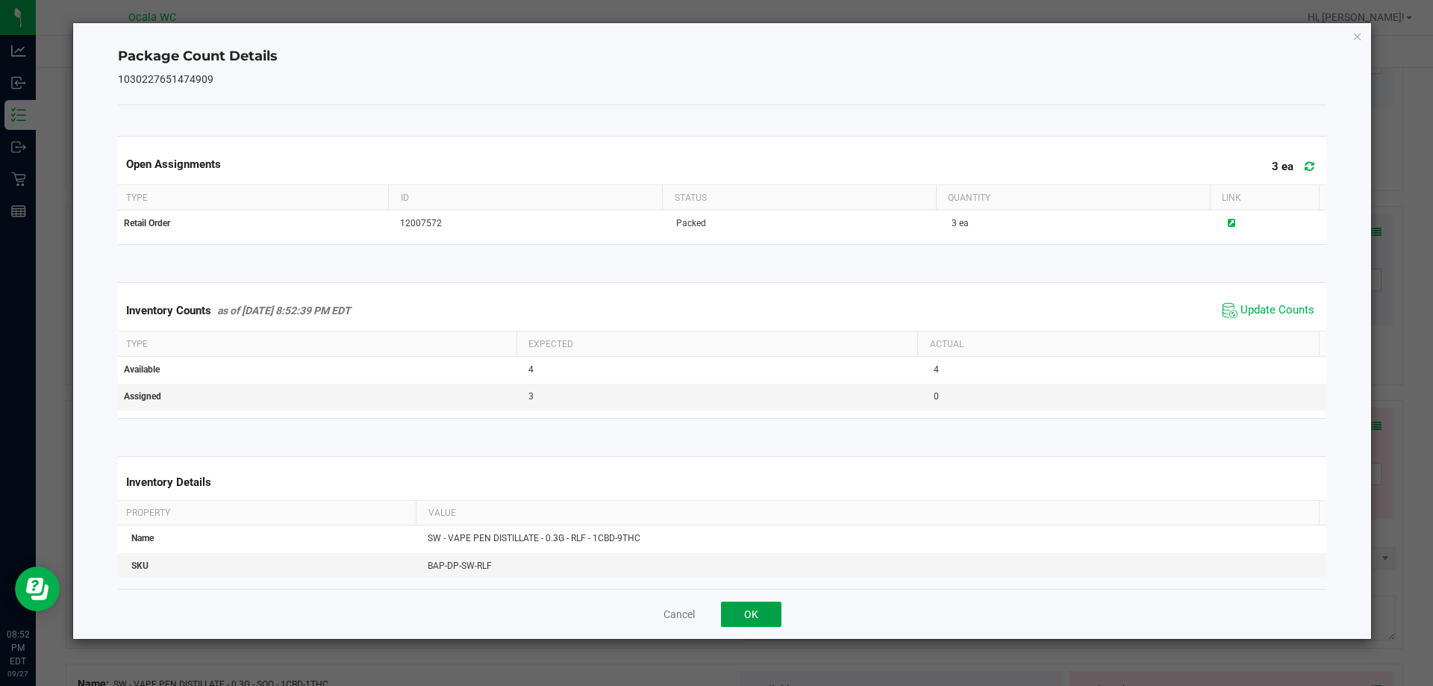
drag, startPoint x: 740, startPoint y: 625, endPoint x: 748, endPoint y: 620, distance: 9.4
click at [748, 623] on button "OK" at bounding box center [751, 614] width 60 height 25
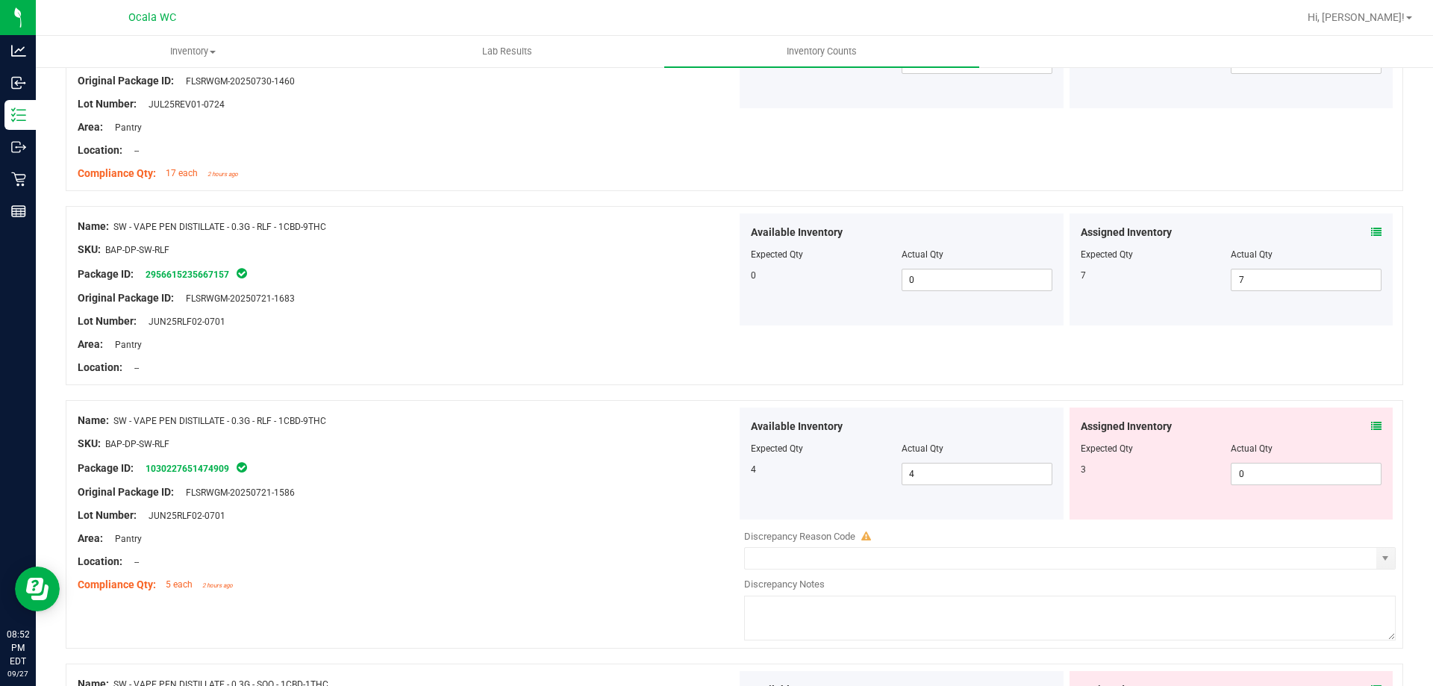
click at [748, 617] on textarea at bounding box center [1070, 618] width 652 height 45
click at [1292, 470] on span "0 0" at bounding box center [1306, 474] width 151 height 22
type input "3"
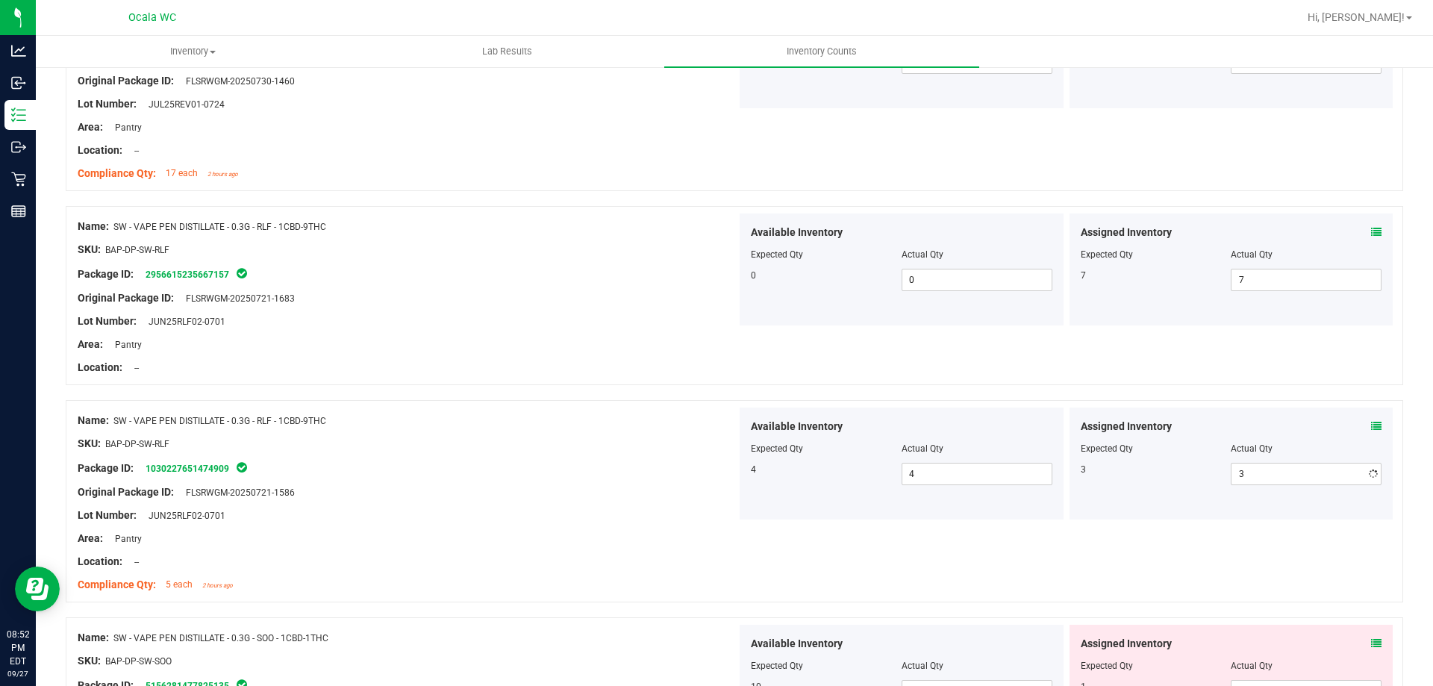
click at [347, 470] on div "Package ID: 1030227651474909" at bounding box center [407, 468] width 659 height 18
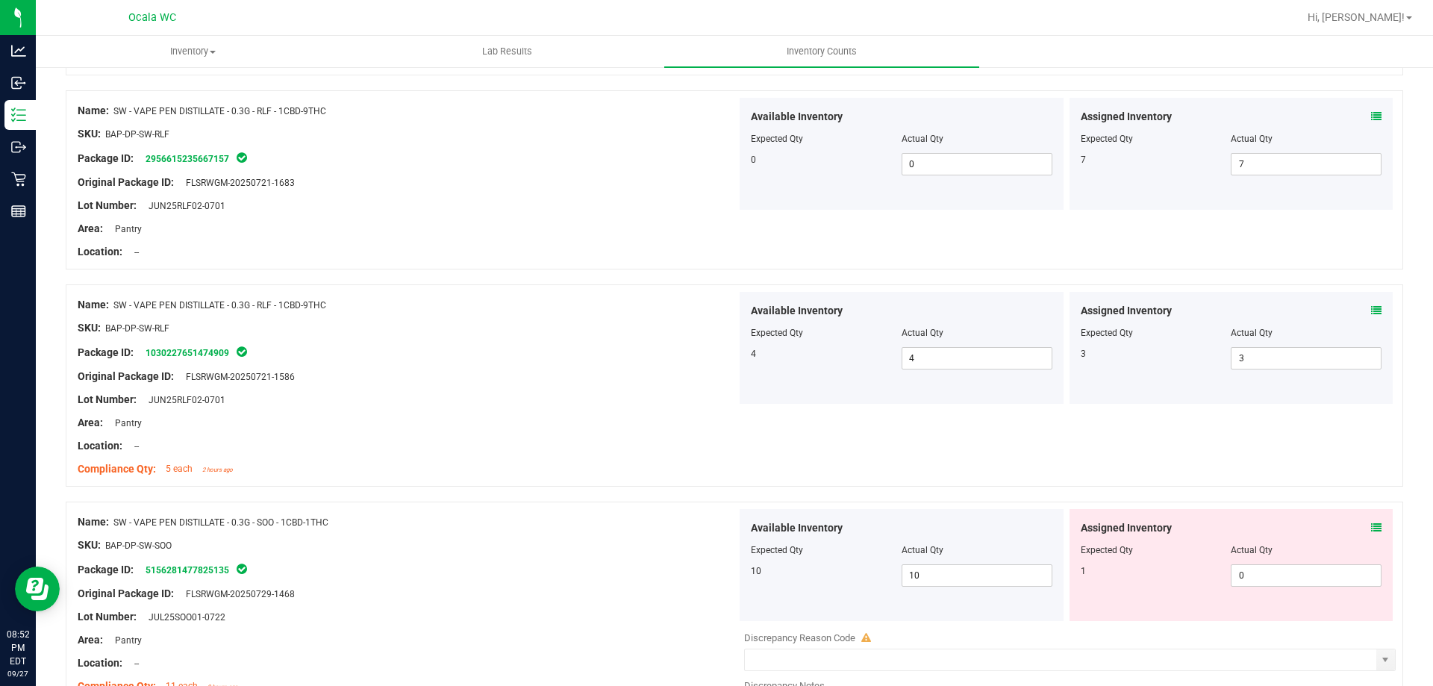
scroll to position [3733, 0]
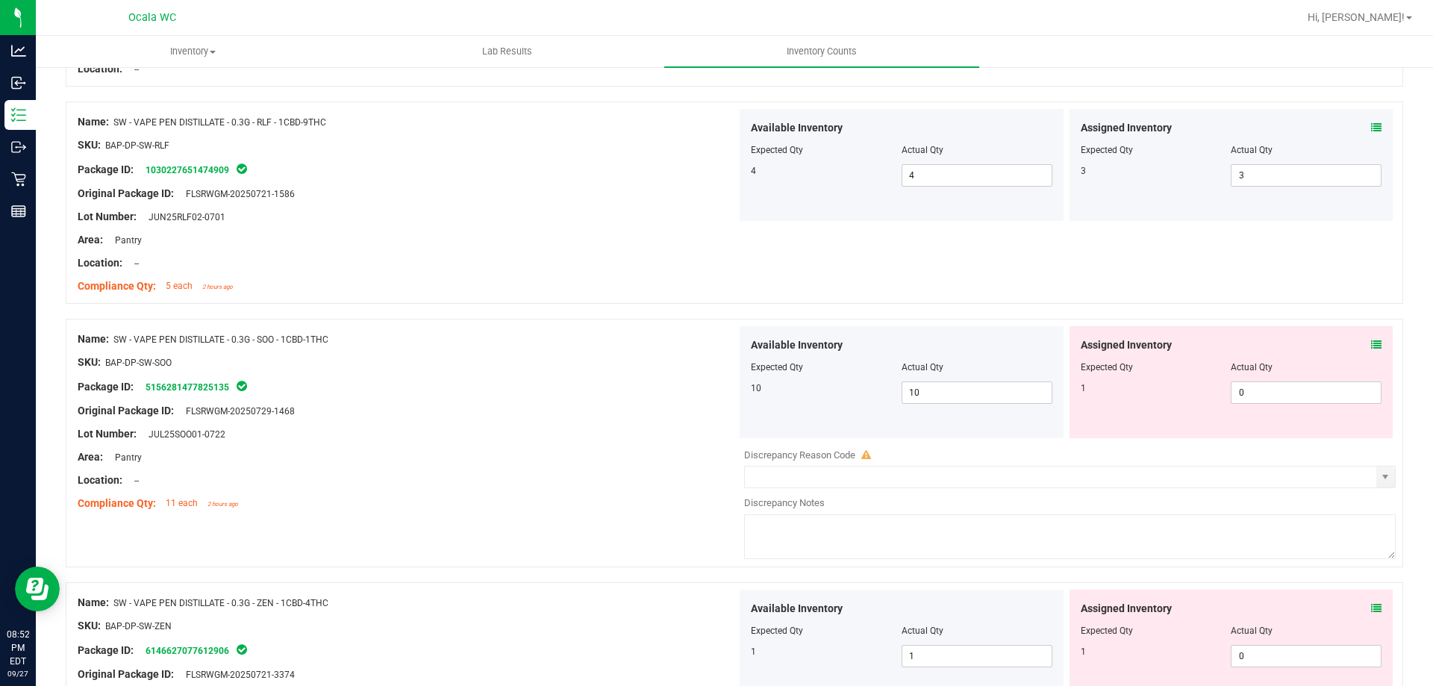
click at [1359, 349] on div "Assigned Inventory" at bounding box center [1232, 345] width 302 height 16
click at [1363, 334] on div "Assigned Inventory Expected Qty Actual Qty 1 0 0" at bounding box center [1232, 382] width 324 height 112
click at [1371, 351] on span at bounding box center [1376, 345] width 10 height 16
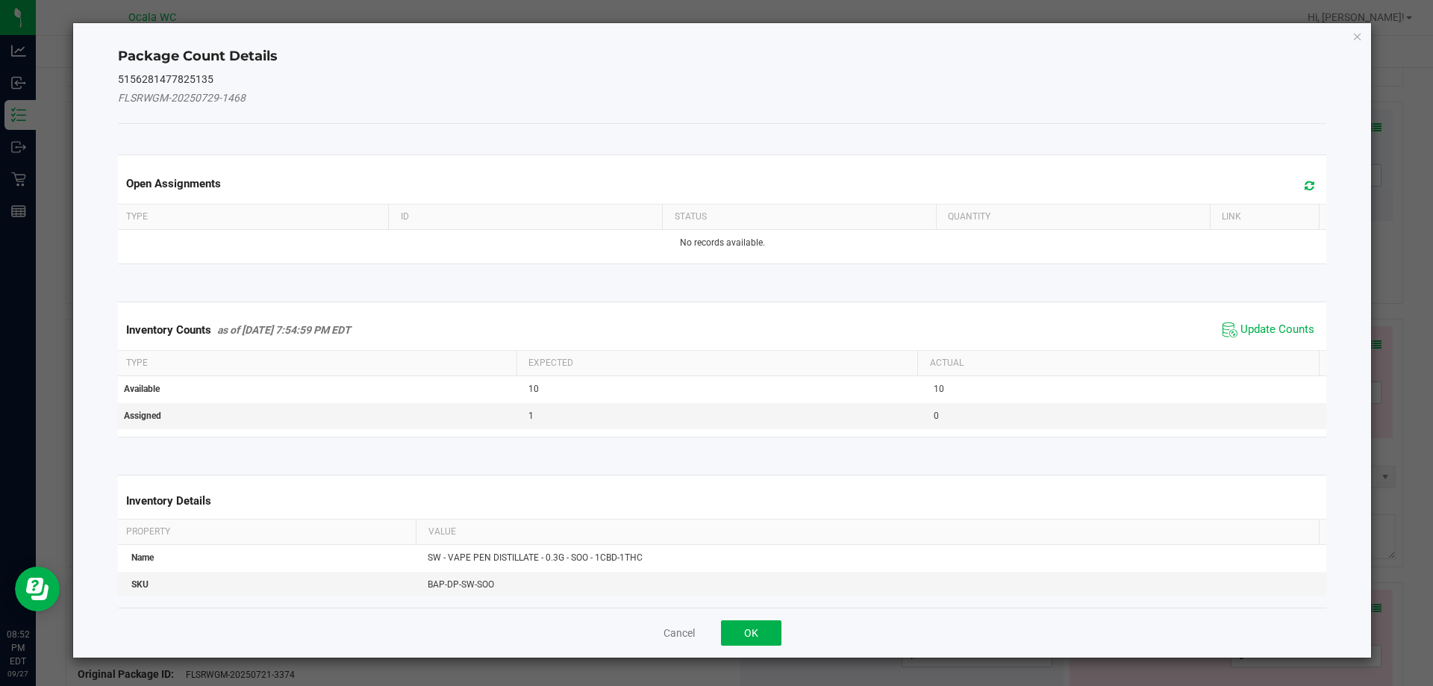
click at [1272, 317] on div "Inventory Counts as of [DATE] 7:54:59 PM EDT Update Counts" at bounding box center [722, 330] width 1215 height 40
click at [1262, 324] on span "Update Counts" at bounding box center [1278, 330] width 74 height 15
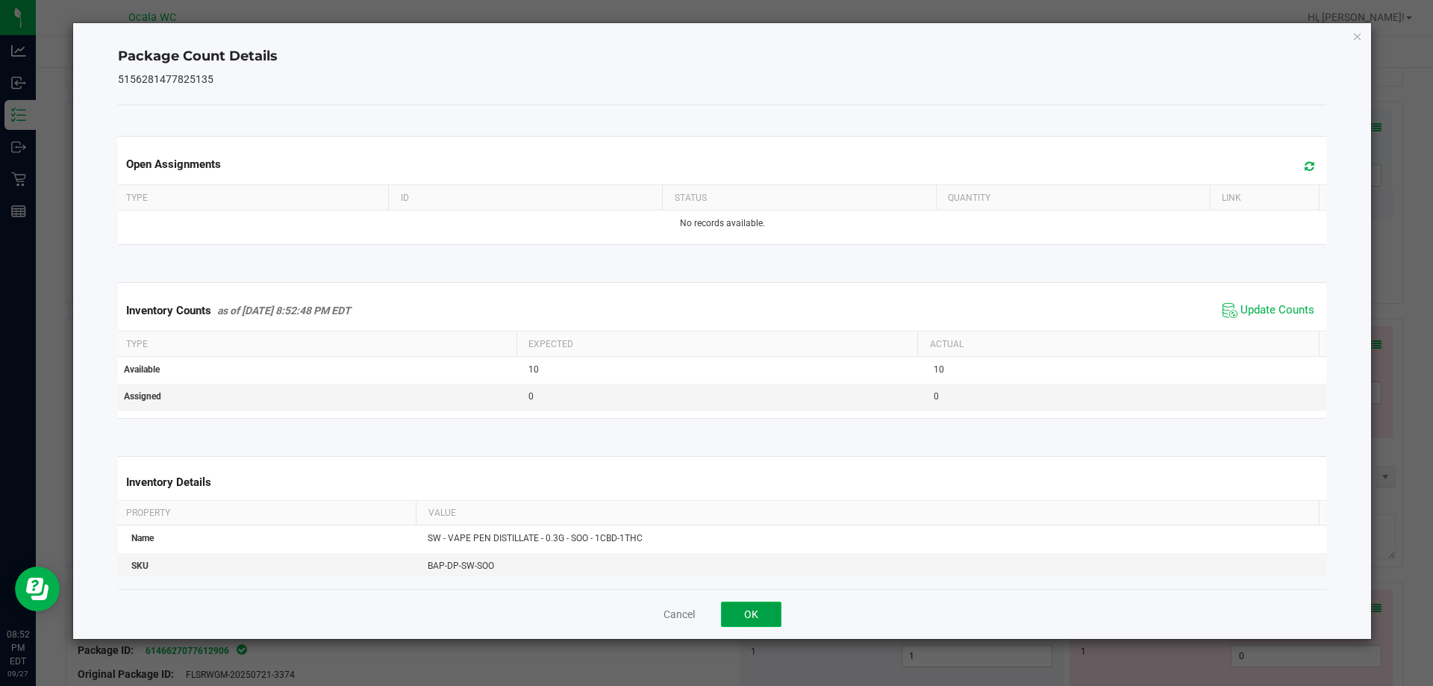
click at [751, 618] on button "OK" at bounding box center [751, 614] width 60 height 25
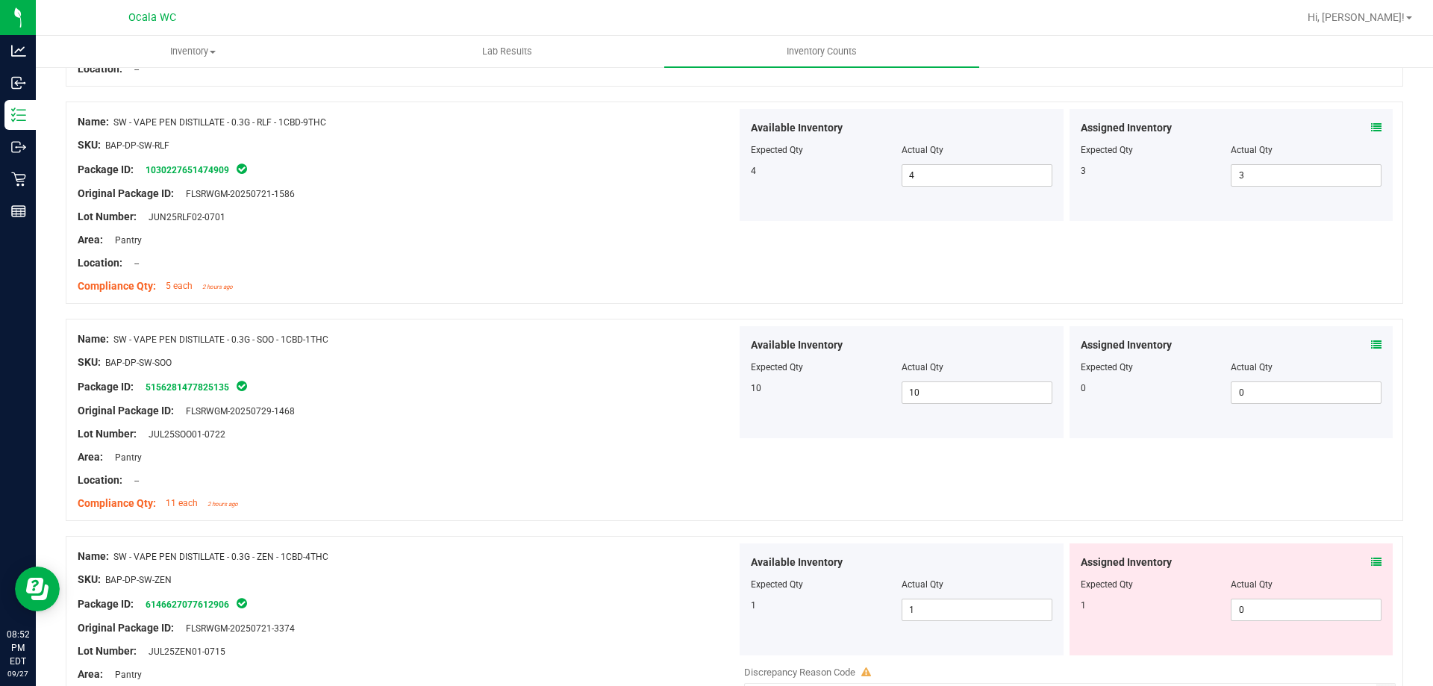
click at [1371, 555] on span at bounding box center [1376, 563] width 10 height 16
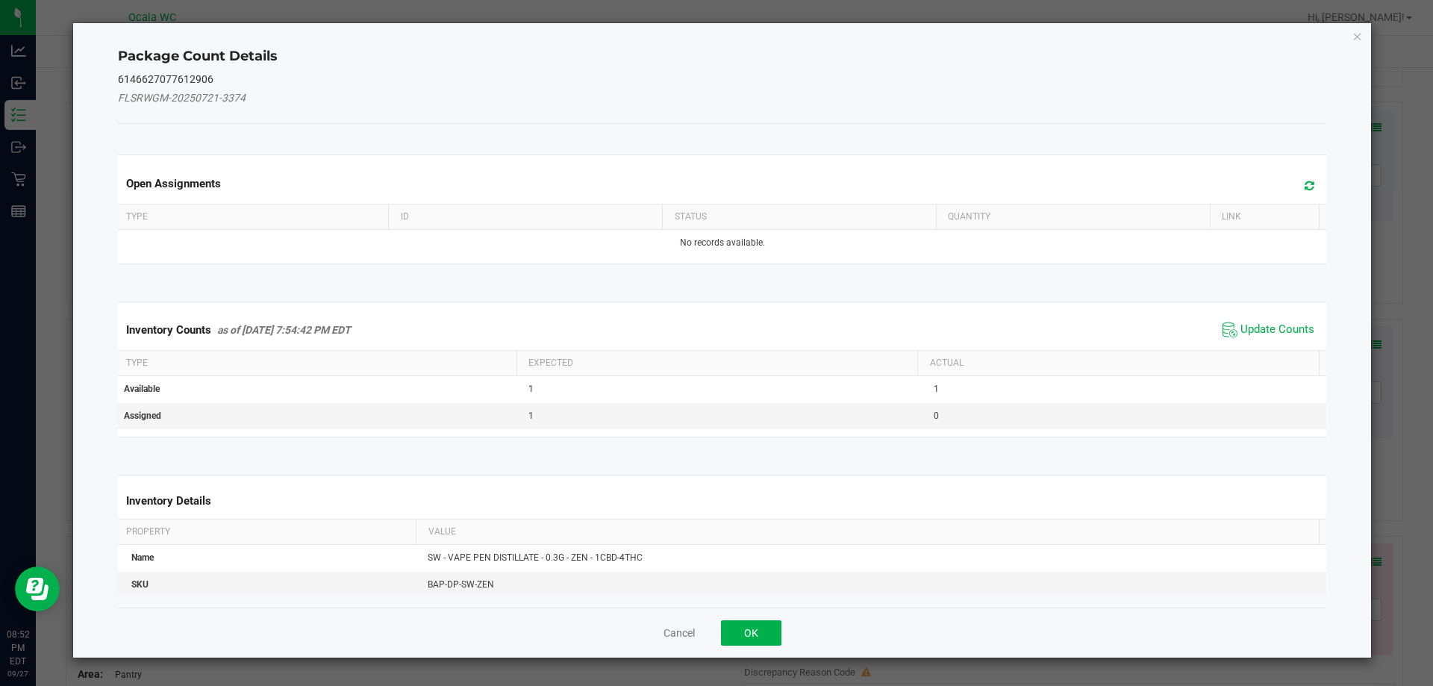
click at [1257, 341] on div "Inventory Counts as of [DATE] 7:54:42 PM EDT Update Counts" at bounding box center [722, 330] width 1215 height 40
click at [1255, 335] on span "Update Counts" at bounding box center [1278, 330] width 74 height 15
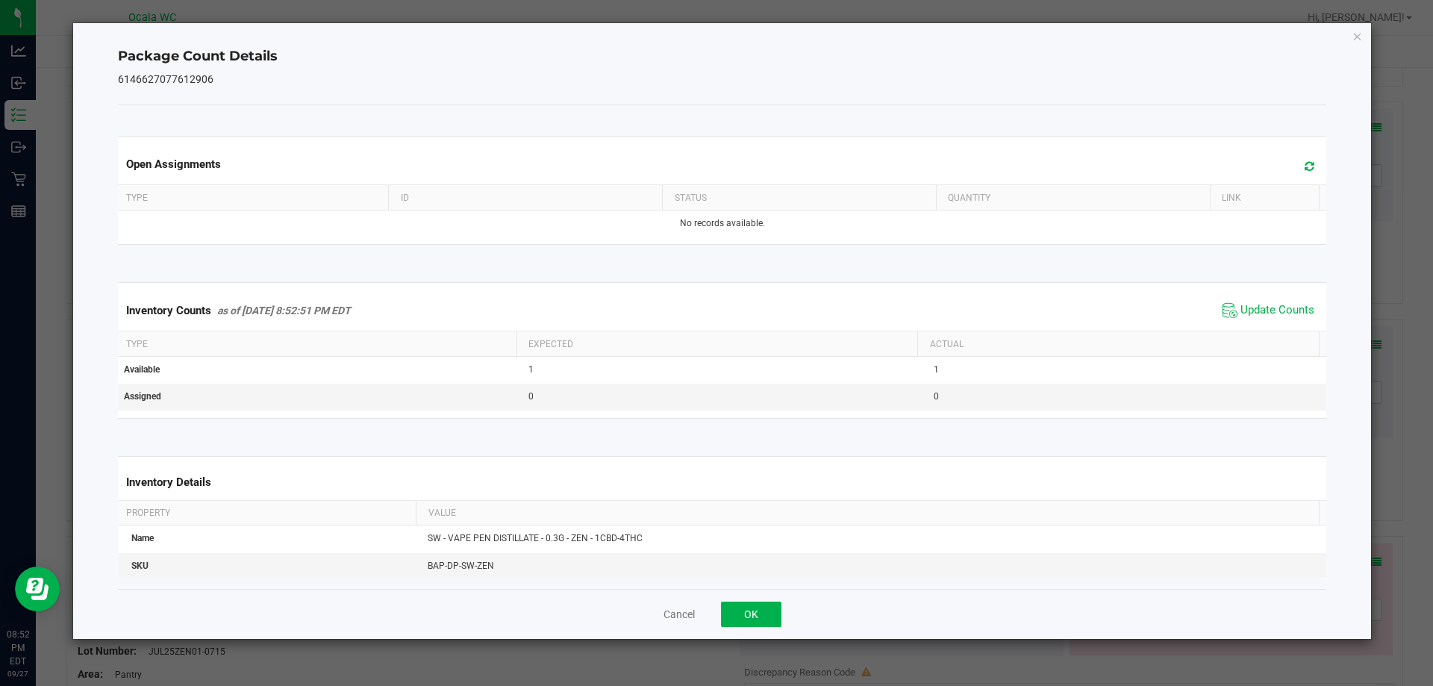
click at [1253, 324] on div "Inventory Counts as of [DATE] 8:52:51 PM EDT Update Counts" at bounding box center [722, 310] width 1215 height 40
click at [758, 632] on div "Cancel OK" at bounding box center [722, 614] width 1209 height 50
click at [762, 620] on button "OK" at bounding box center [751, 614] width 60 height 25
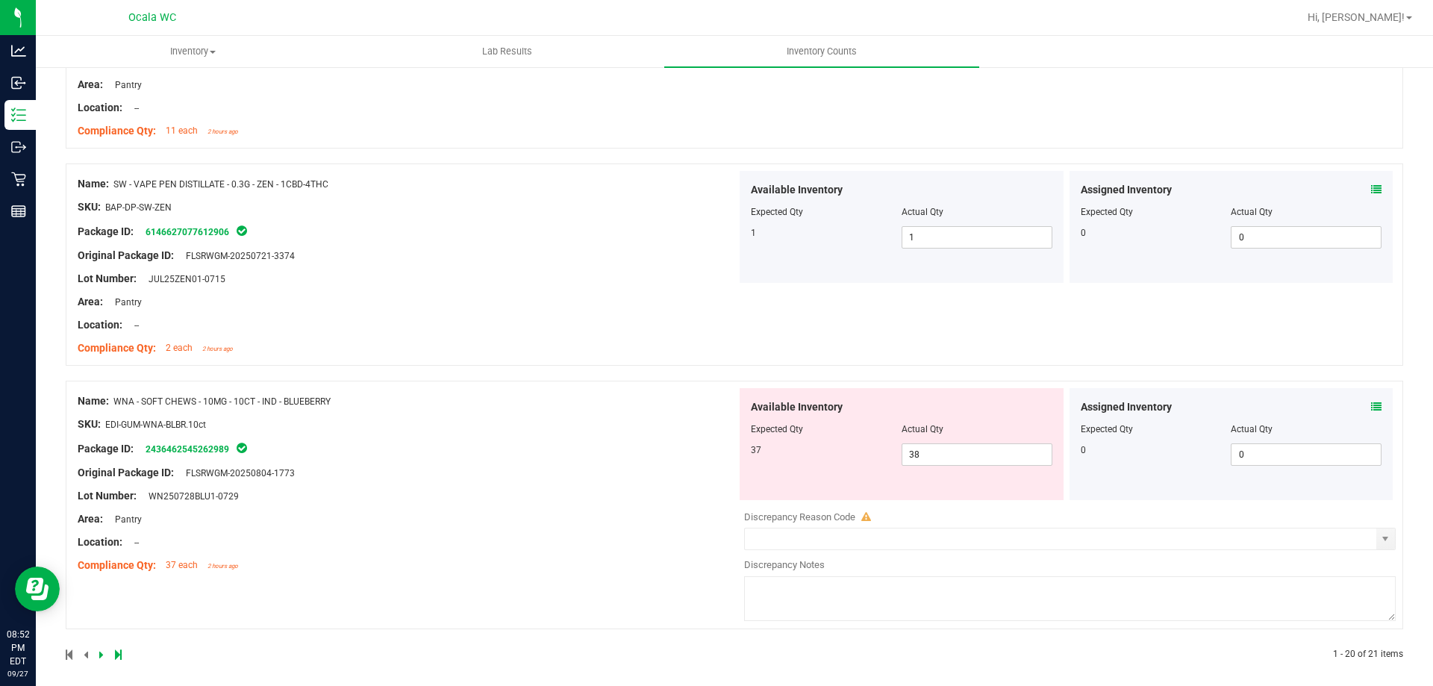
scroll to position [4114, 0]
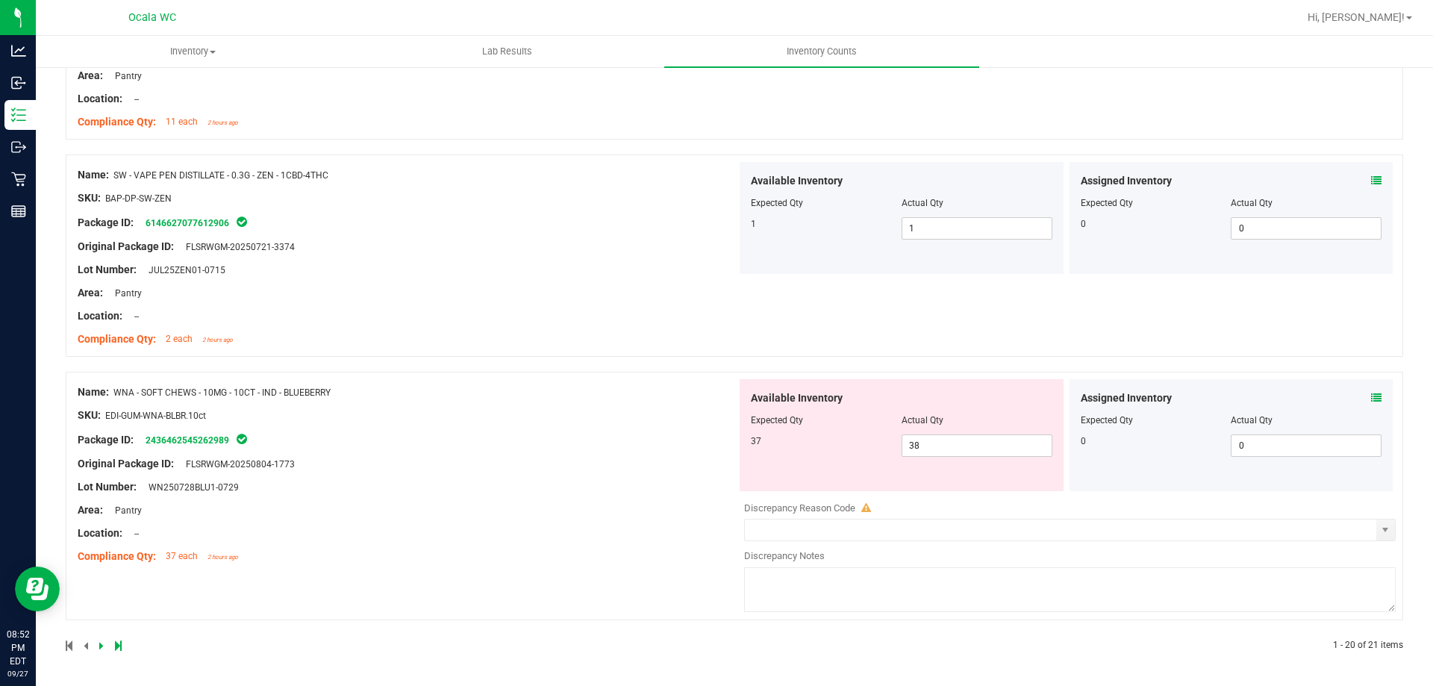
click at [1364, 386] on div "Assigned Inventory Expected Qty Actual Qty 0 0 0" at bounding box center [1232, 435] width 324 height 112
click at [1371, 390] on span at bounding box center [1376, 398] width 10 height 16
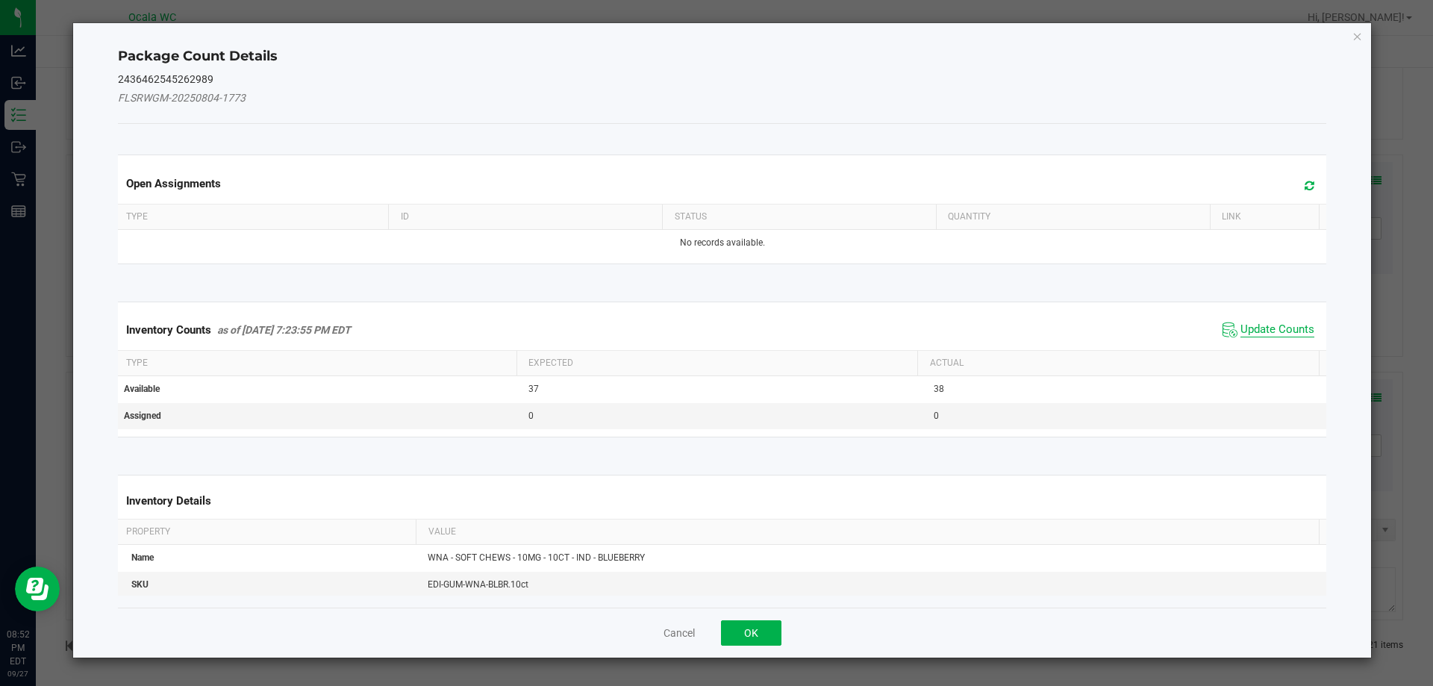
click at [1261, 334] on span "Update Counts" at bounding box center [1278, 330] width 74 height 15
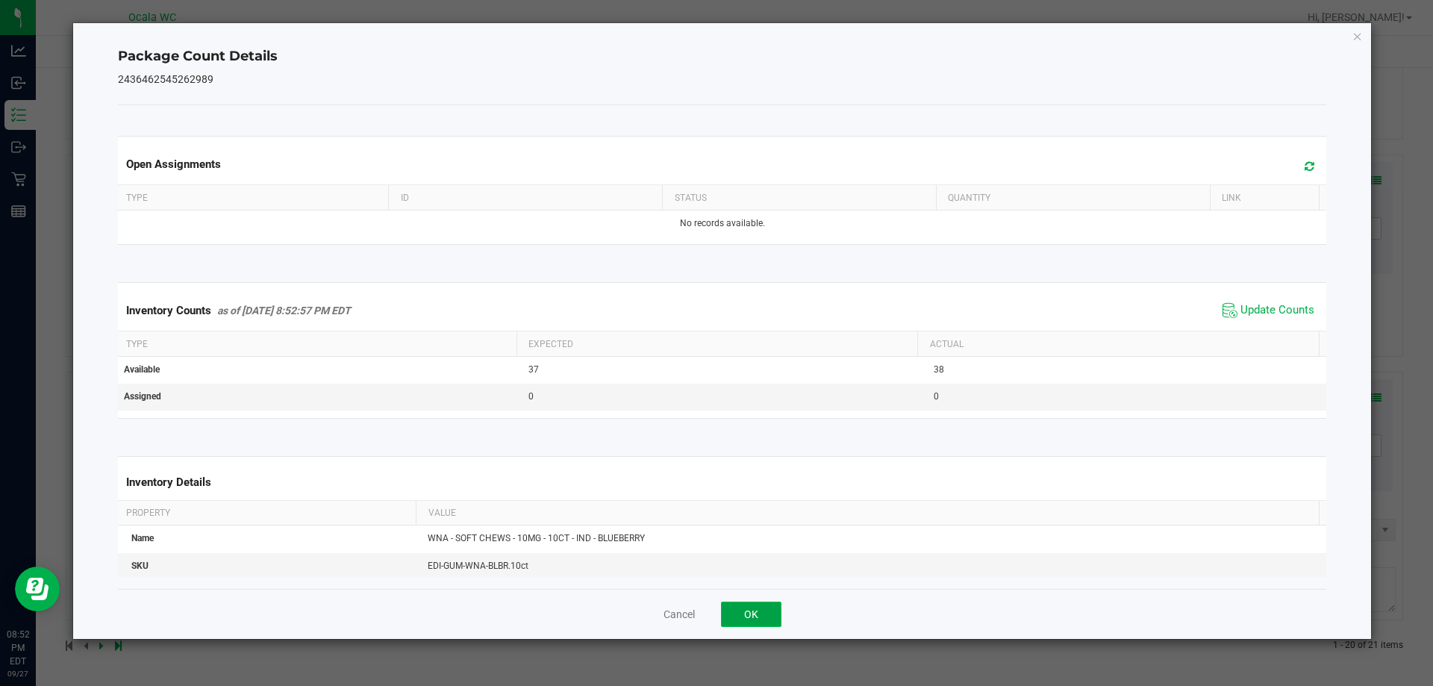
click at [743, 606] on button "OK" at bounding box center [751, 614] width 60 height 25
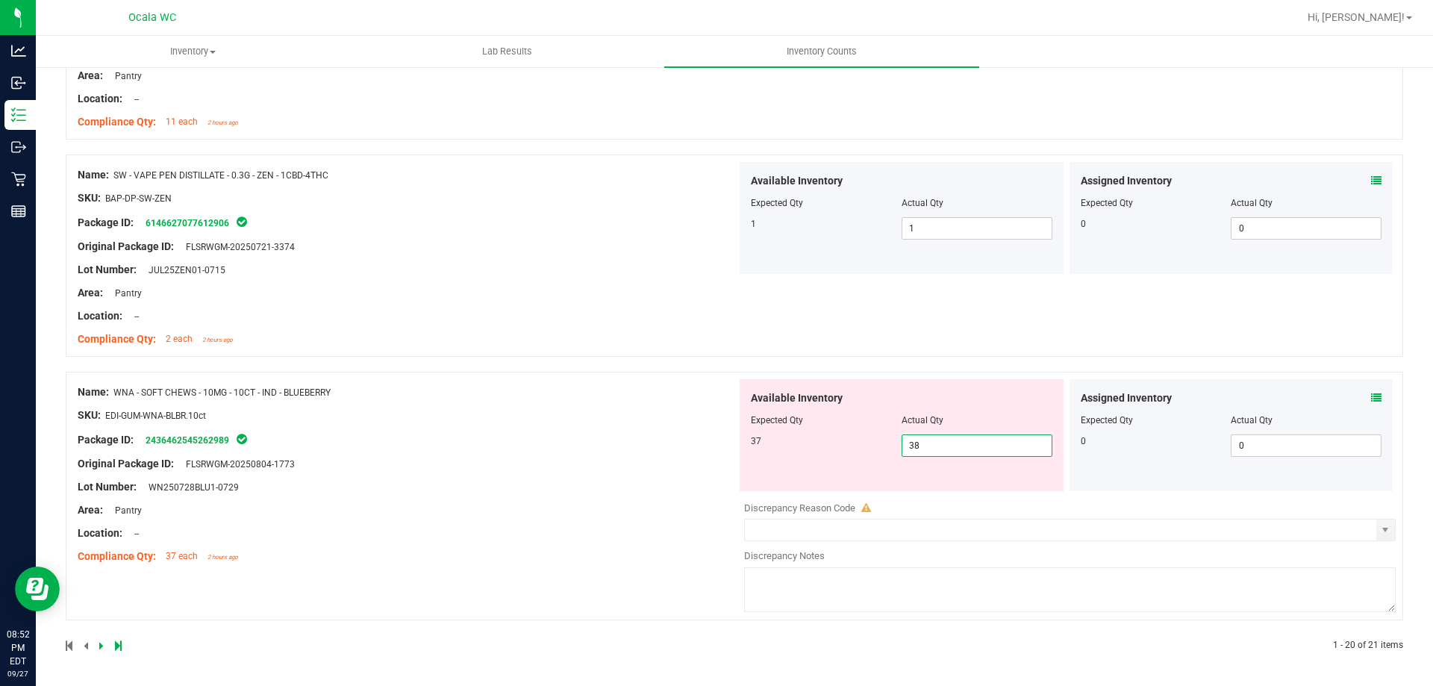
click at [938, 448] on span "38 38" at bounding box center [977, 446] width 151 height 22
click at [1371, 397] on icon at bounding box center [1376, 398] width 10 height 10
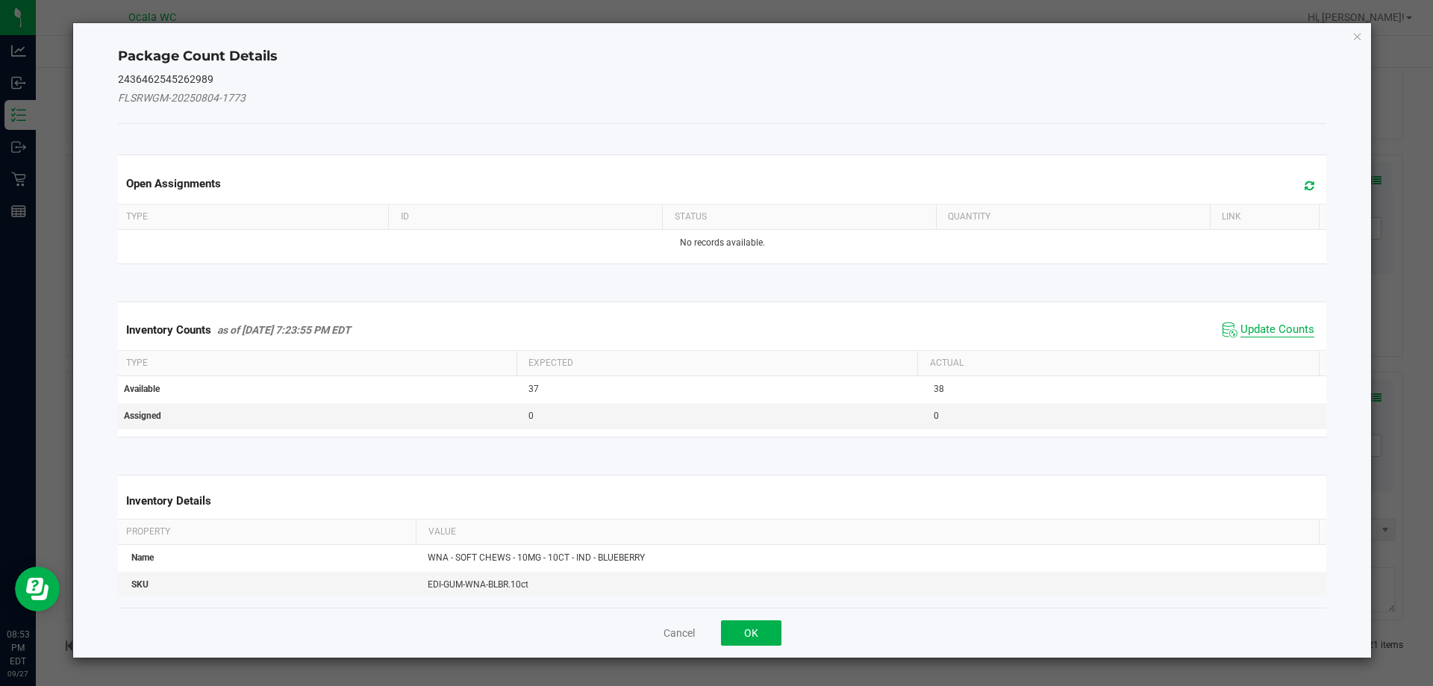
click at [1277, 326] on span "Update Counts" at bounding box center [1278, 330] width 74 height 15
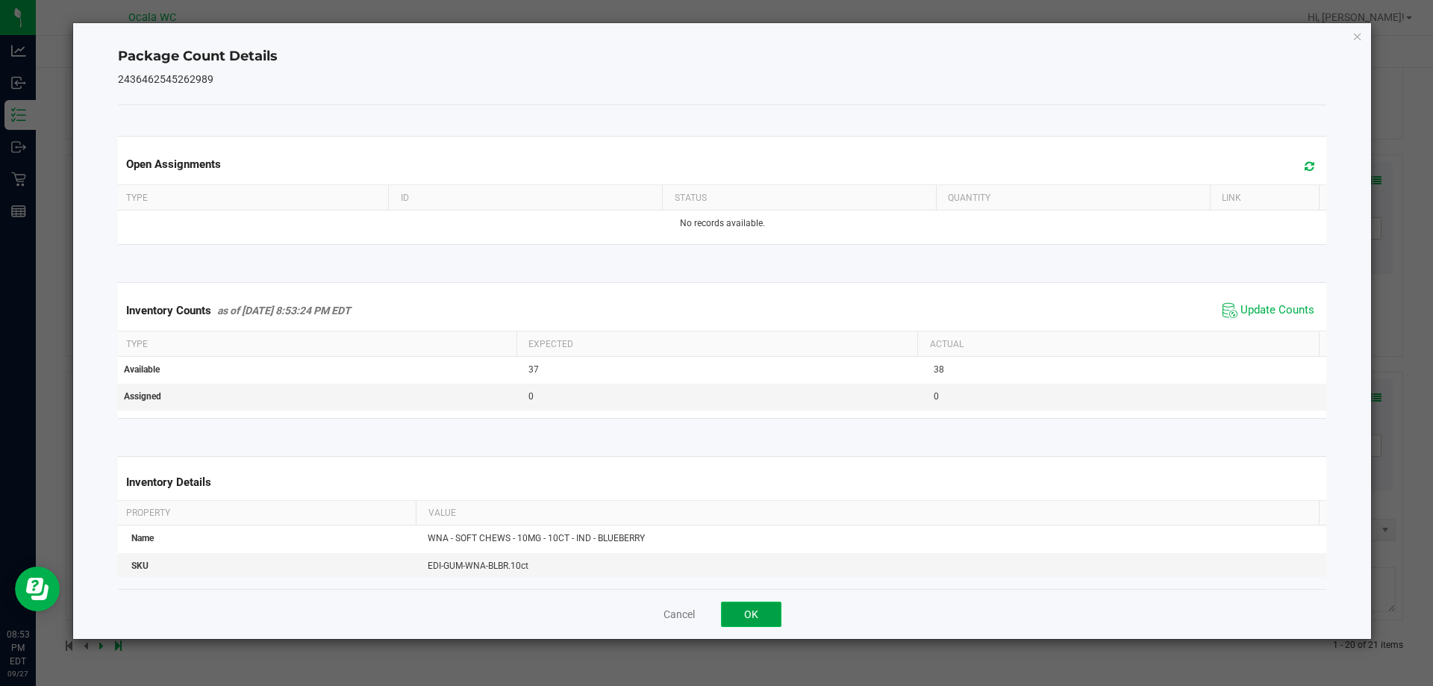
click at [758, 612] on button "OK" at bounding box center [751, 614] width 60 height 25
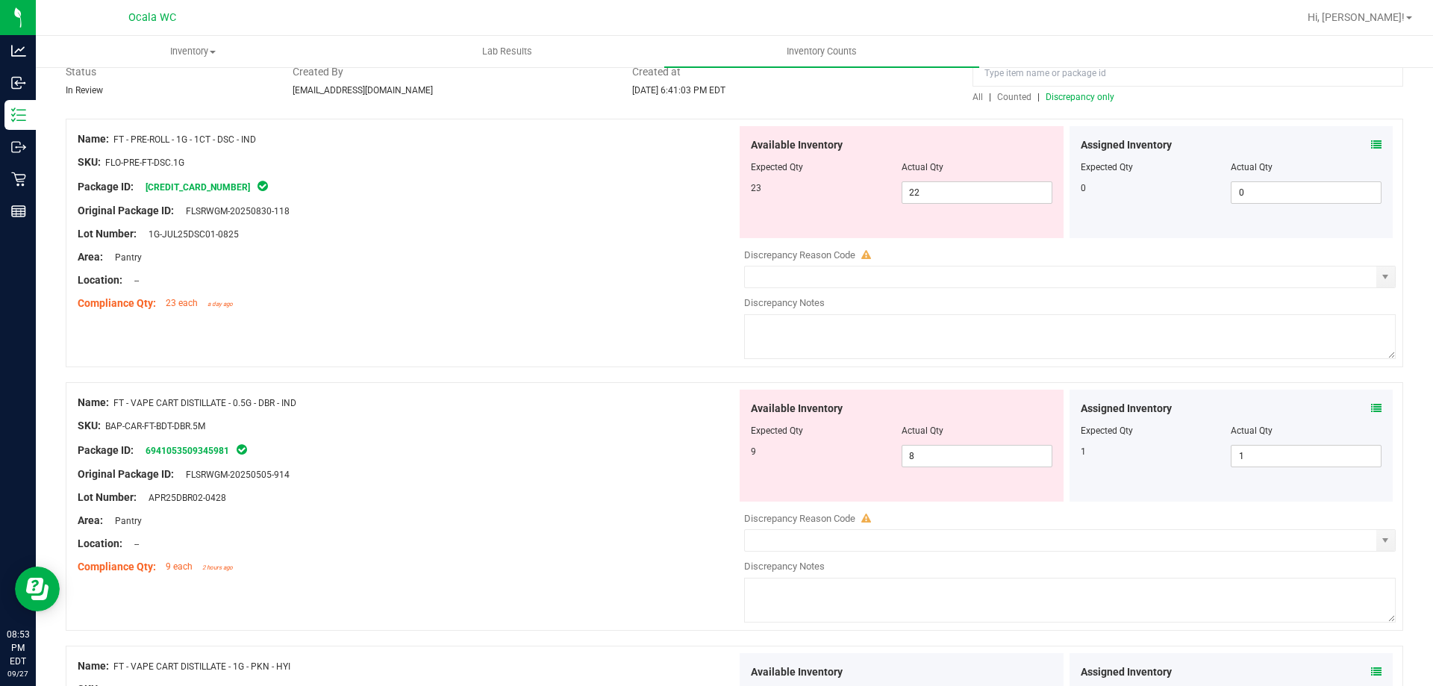
scroll to position [0, 0]
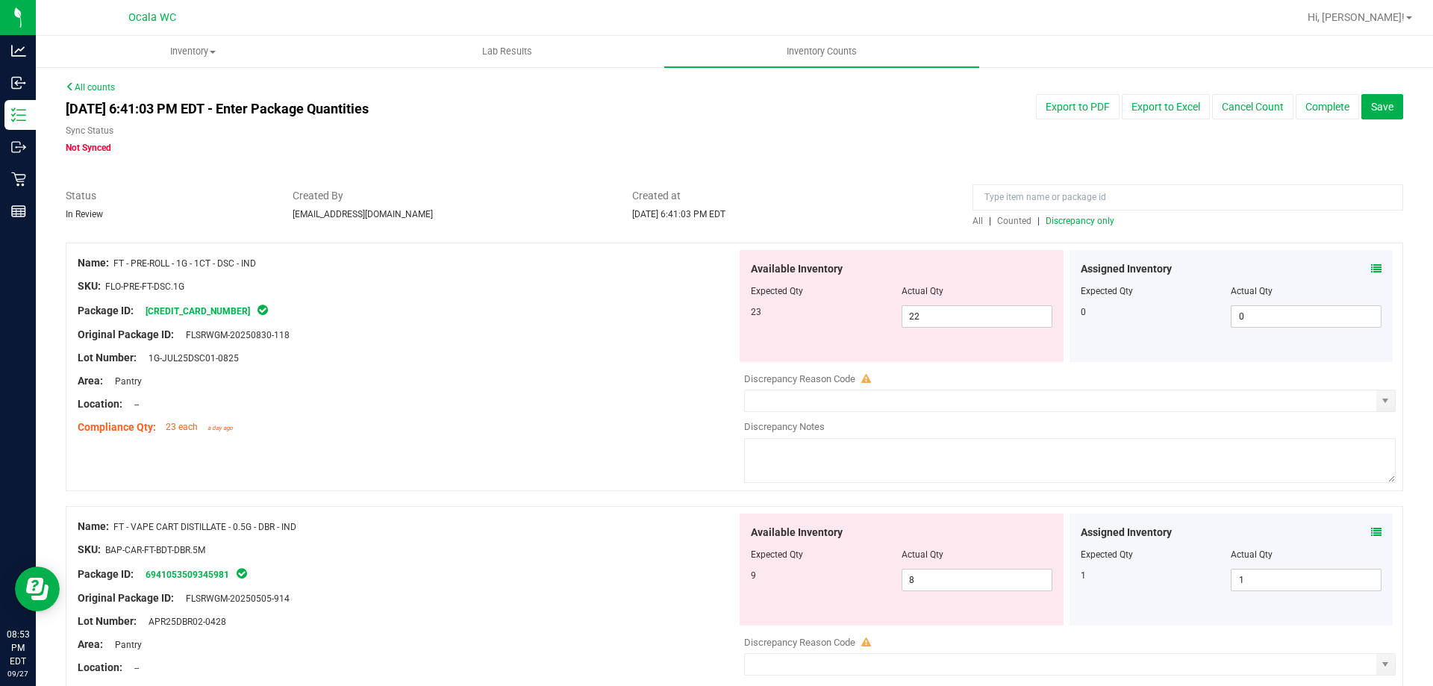
click at [1076, 221] on span "Discrepancy only" at bounding box center [1080, 221] width 69 height 10
click at [1371, 262] on span at bounding box center [1376, 269] width 10 height 16
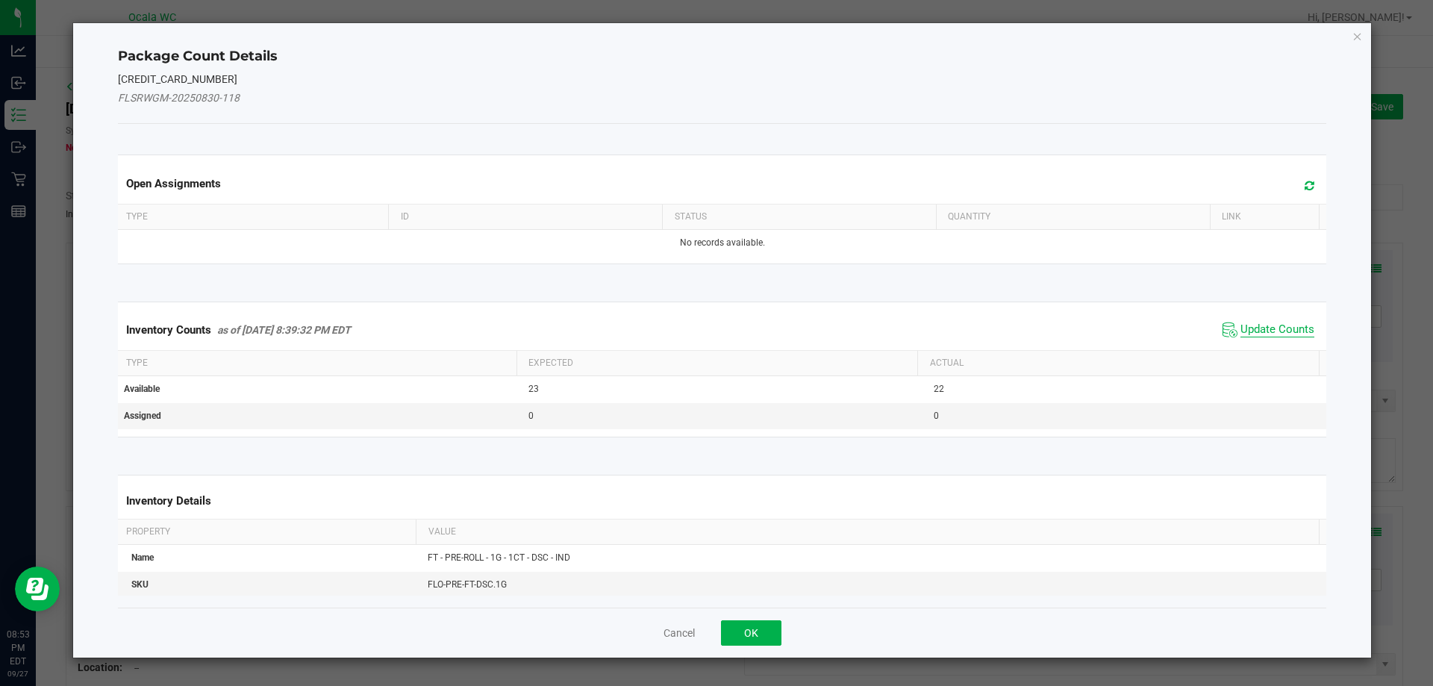
click at [1279, 326] on span "Update Counts" at bounding box center [1278, 330] width 74 height 15
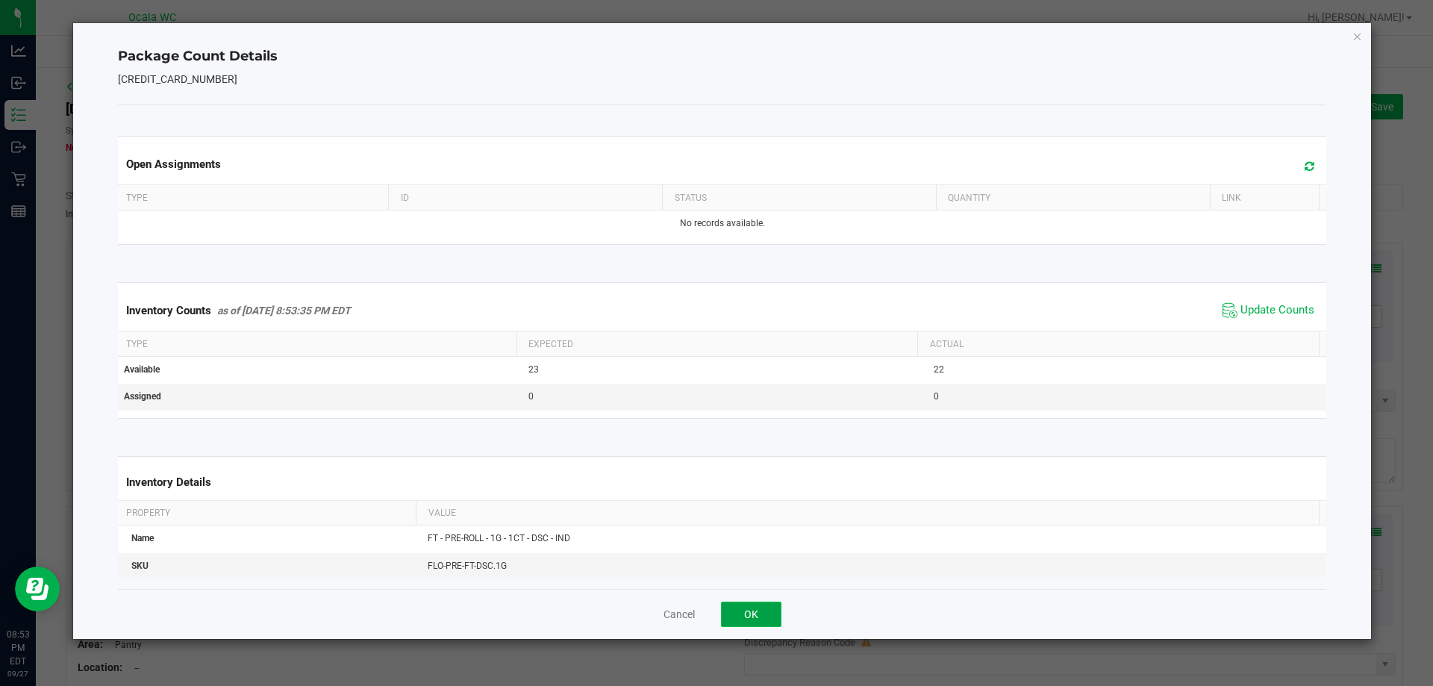
click at [772, 612] on button "OK" at bounding box center [751, 614] width 60 height 25
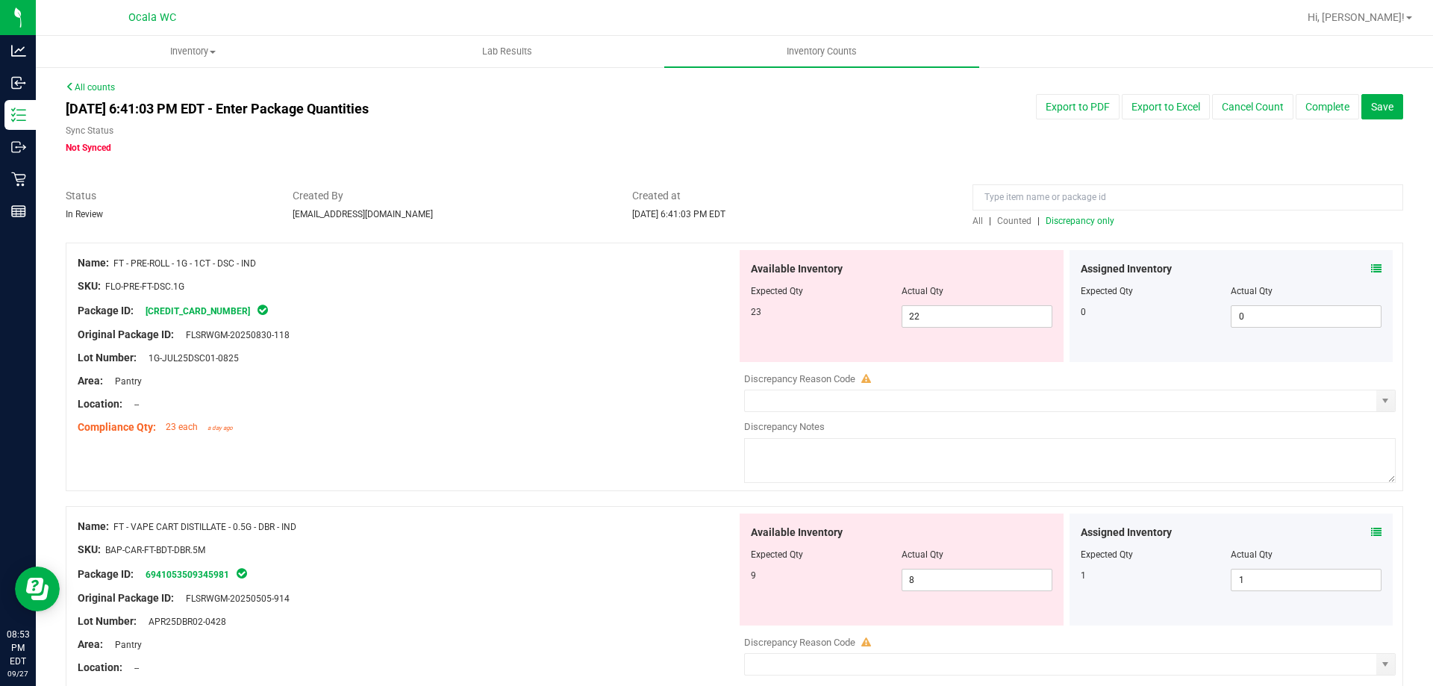
click at [1375, 522] on div "Assigned Inventory Expected Qty Actual Qty 1 1 1" at bounding box center [1232, 570] width 324 height 112
click at [1348, 525] on div "Assigned Inventory" at bounding box center [1232, 533] width 302 height 16
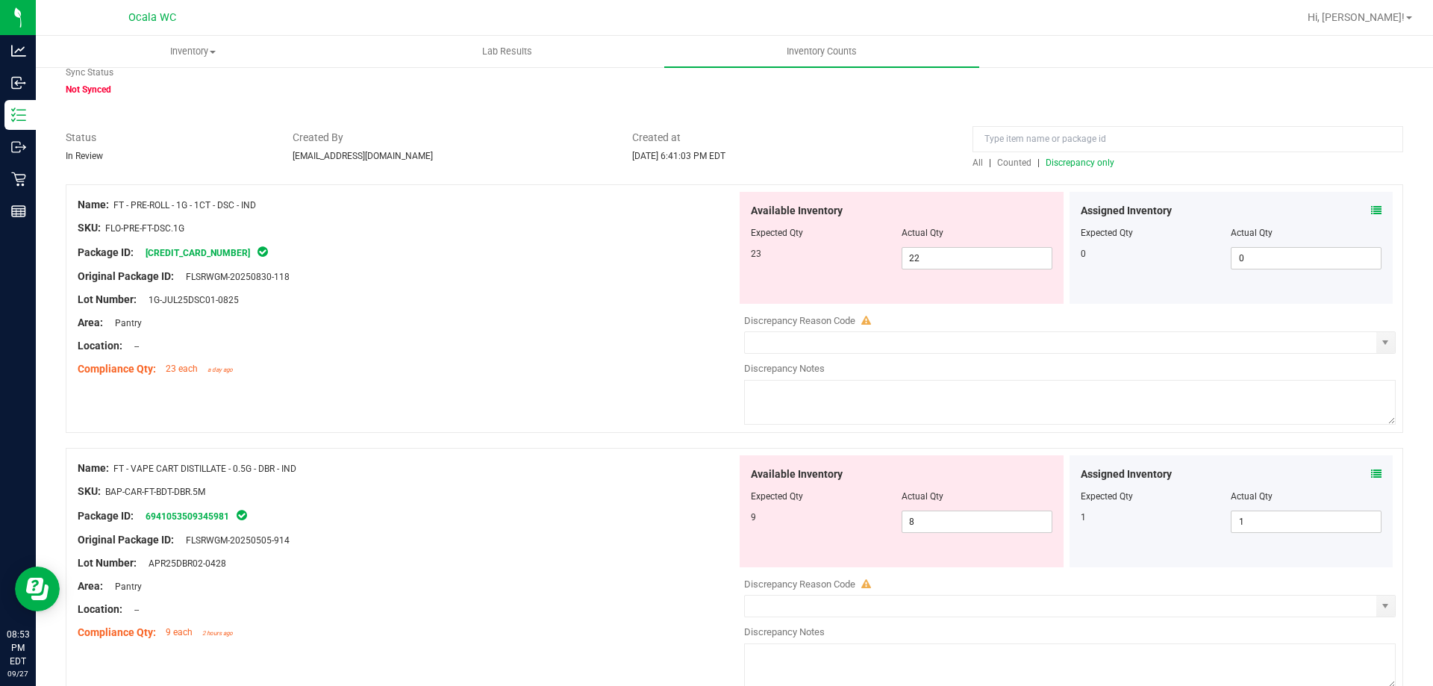
scroll to position [149, 0]
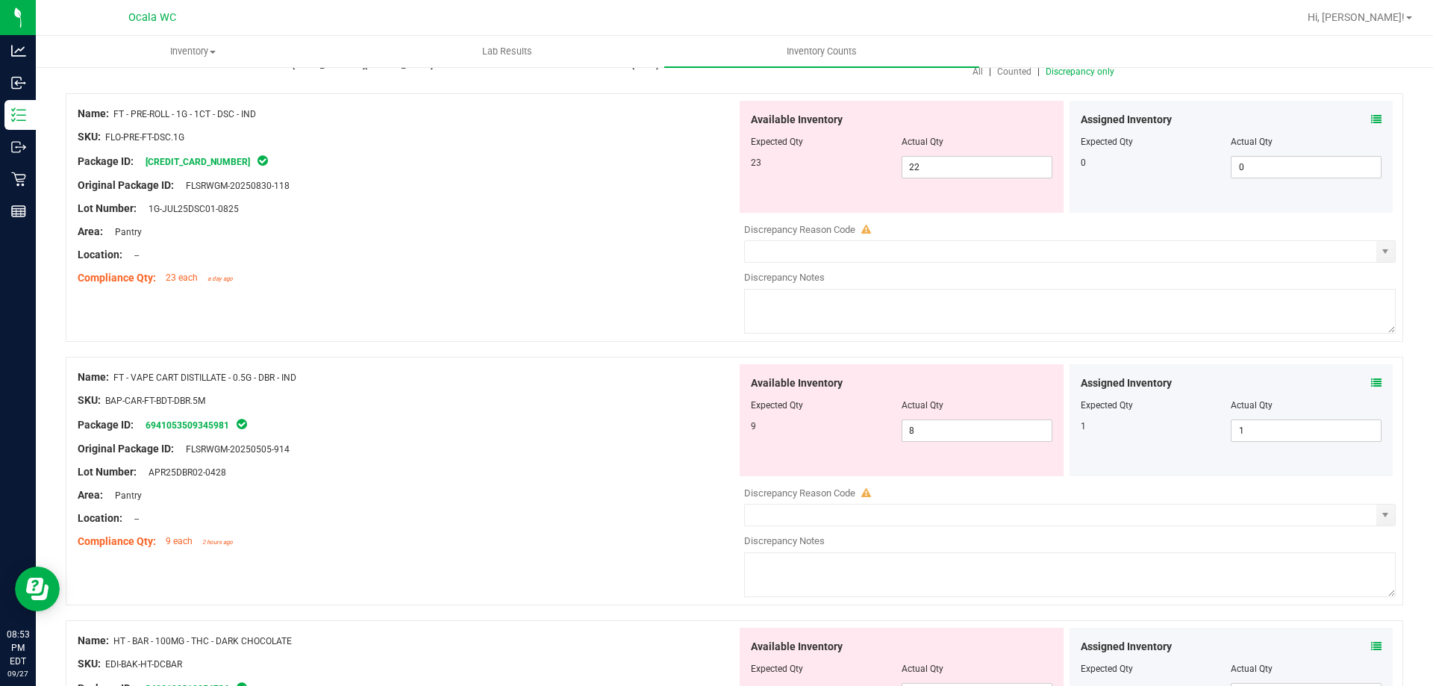
drag, startPoint x: 1347, startPoint y: 368, endPoint x: 1363, endPoint y: 367, distance: 16.5
click at [1348, 368] on div "Assigned Inventory Expected Qty Actual Qty 1 1 1" at bounding box center [1232, 420] width 324 height 112
click at [1371, 376] on span at bounding box center [1376, 384] width 10 height 16
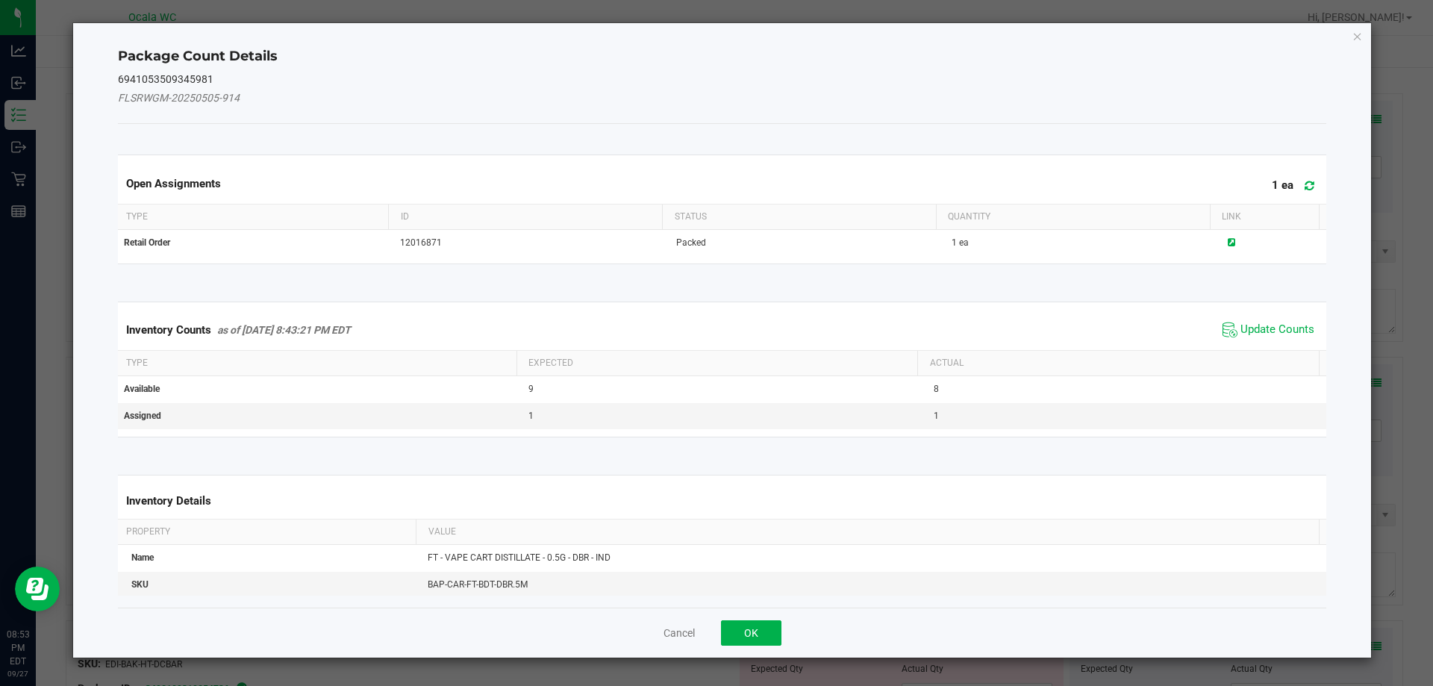
click at [1273, 341] on div "Inventory Counts as of [DATE] 8:43:21 PM EDT Update Counts" at bounding box center [722, 330] width 1215 height 40
click at [1268, 332] on span "Update Counts" at bounding box center [1278, 330] width 74 height 15
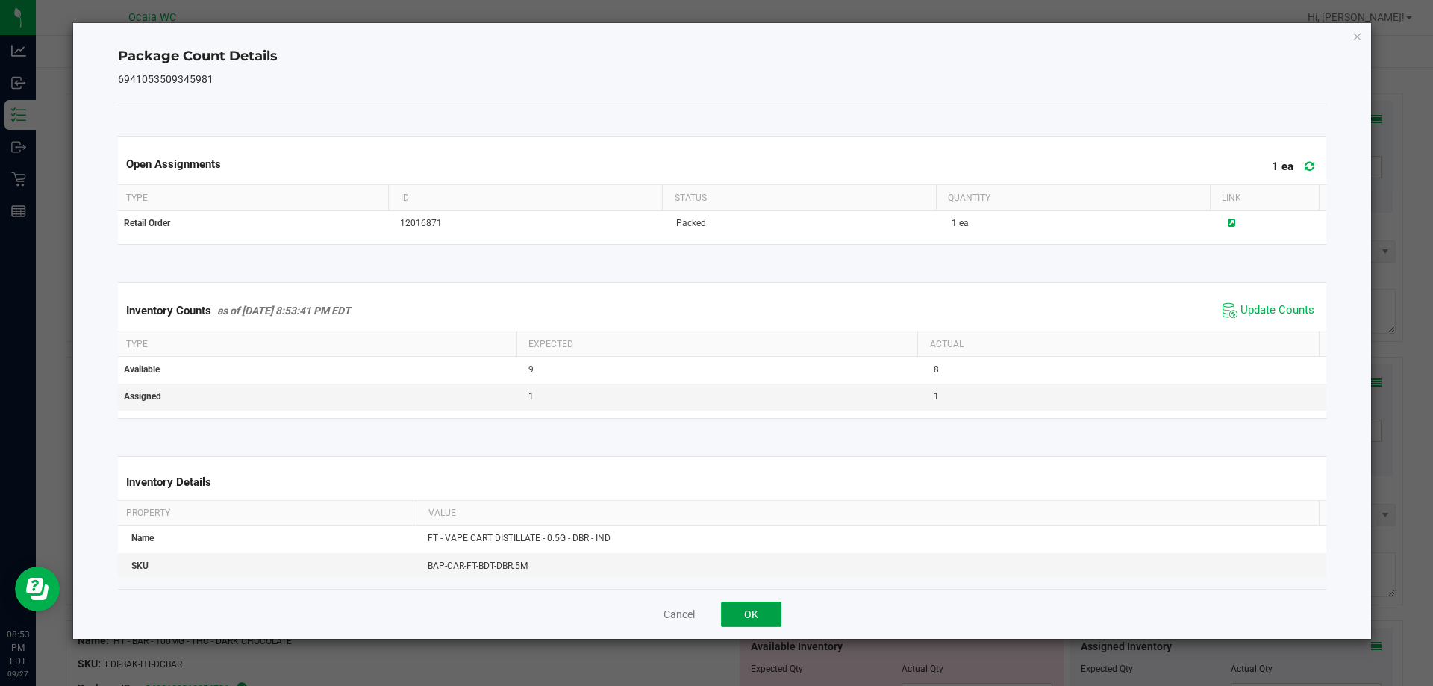
click at [764, 611] on button "OK" at bounding box center [751, 614] width 60 height 25
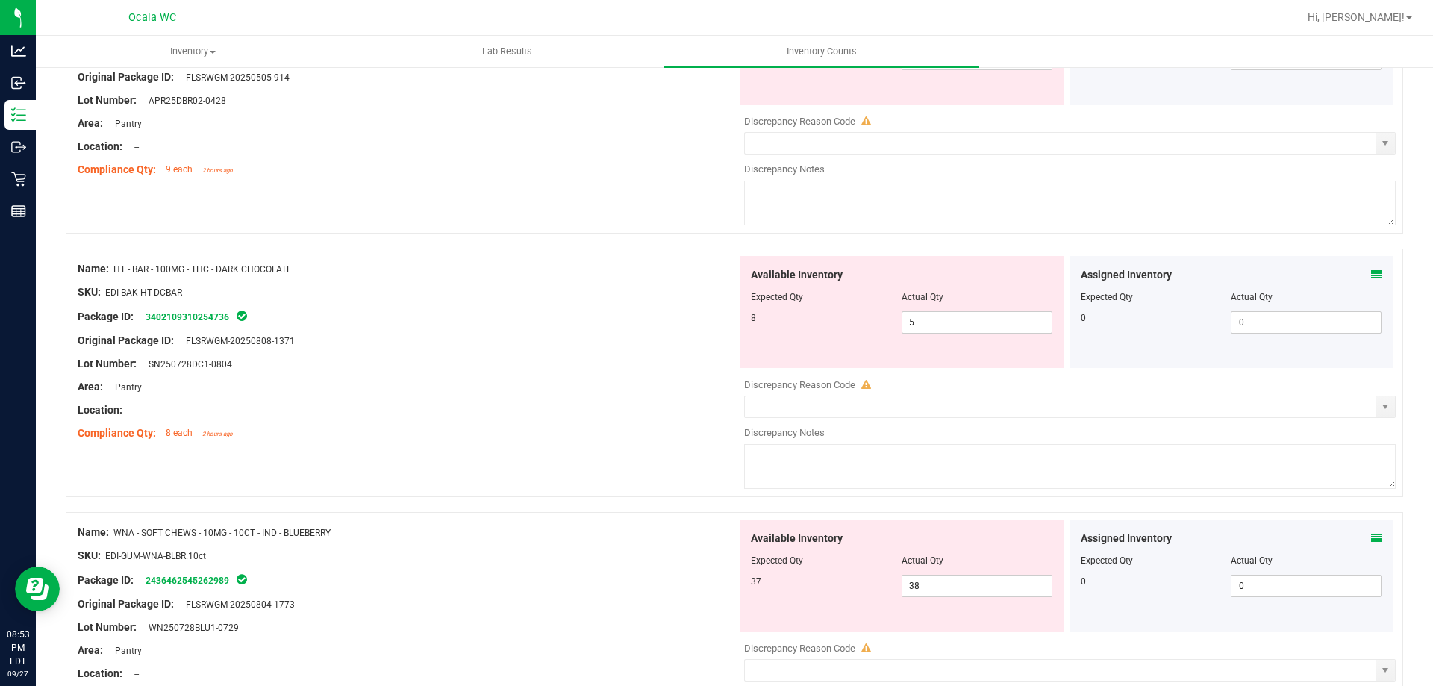
scroll to position [523, 0]
click at [1371, 271] on icon at bounding box center [1376, 273] width 10 height 10
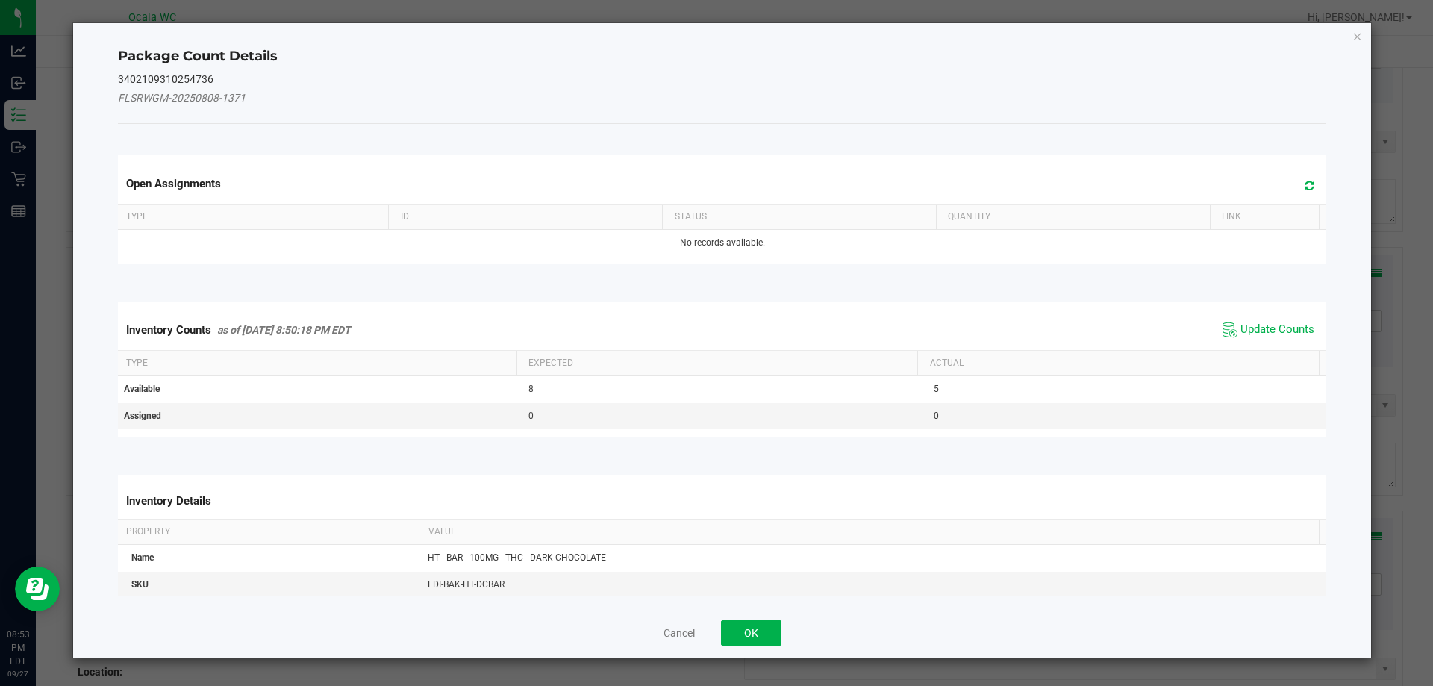
click at [1274, 328] on span "Update Counts" at bounding box center [1278, 330] width 74 height 15
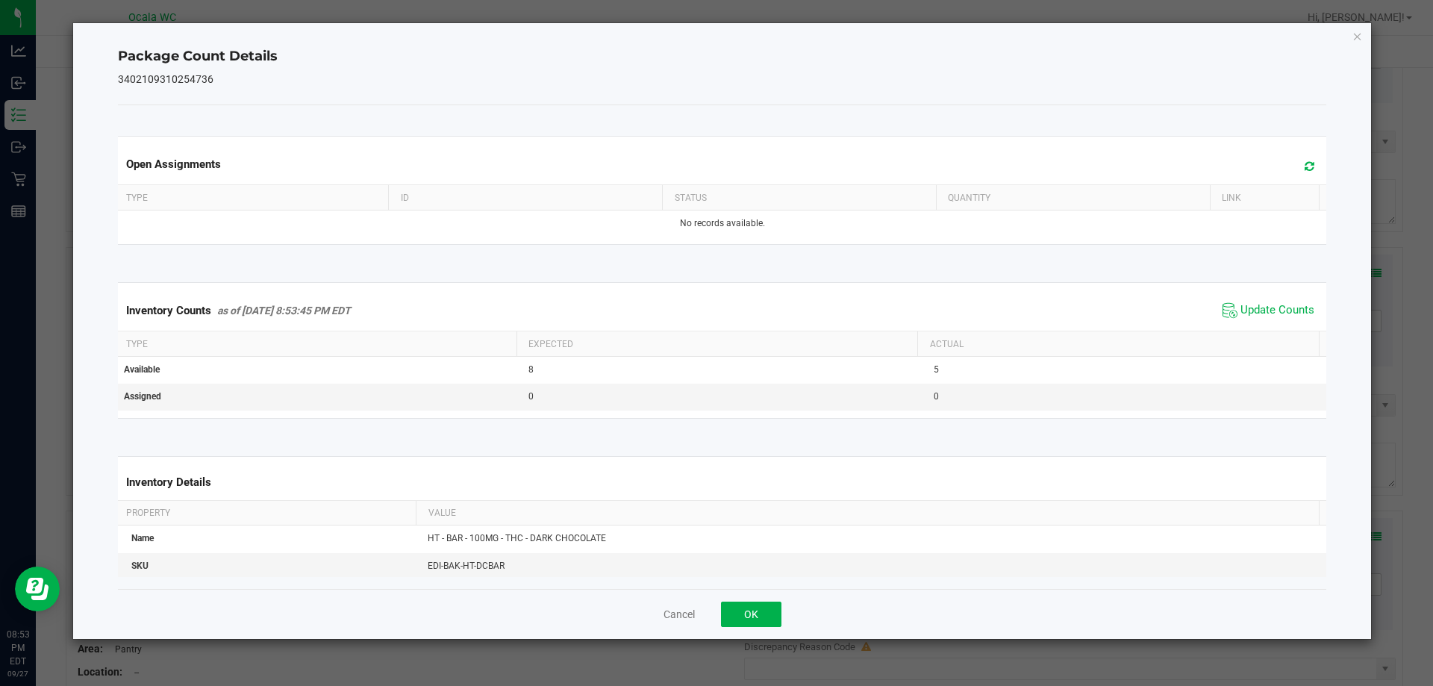
click at [794, 611] on div "Cancel OK" at bounding box center [722, 614] width 1209 height 50
click at [764, 614] on button "OK" at bounding box center [751, 614] width 60 height 25
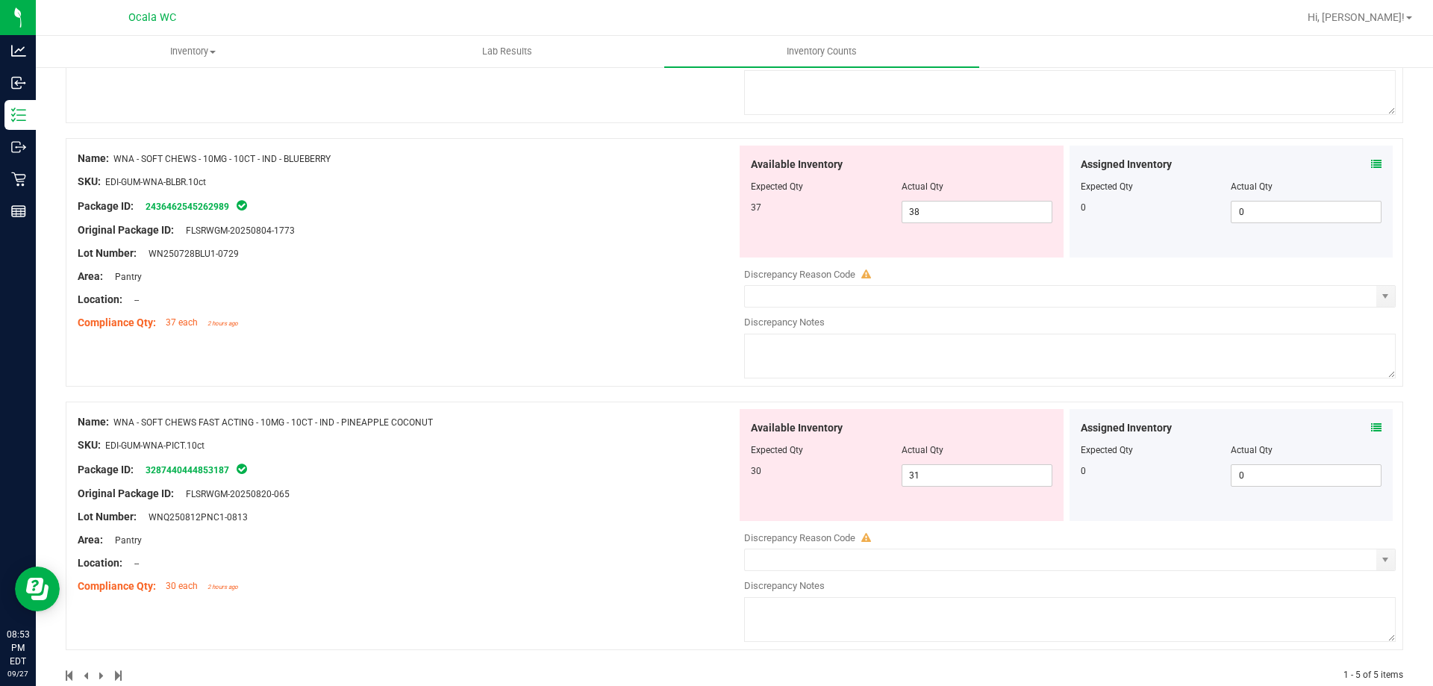
scroll to position [896, 0]
click at [1371, 166] on icon at bounding box center [1376, 163] width 10 height 10
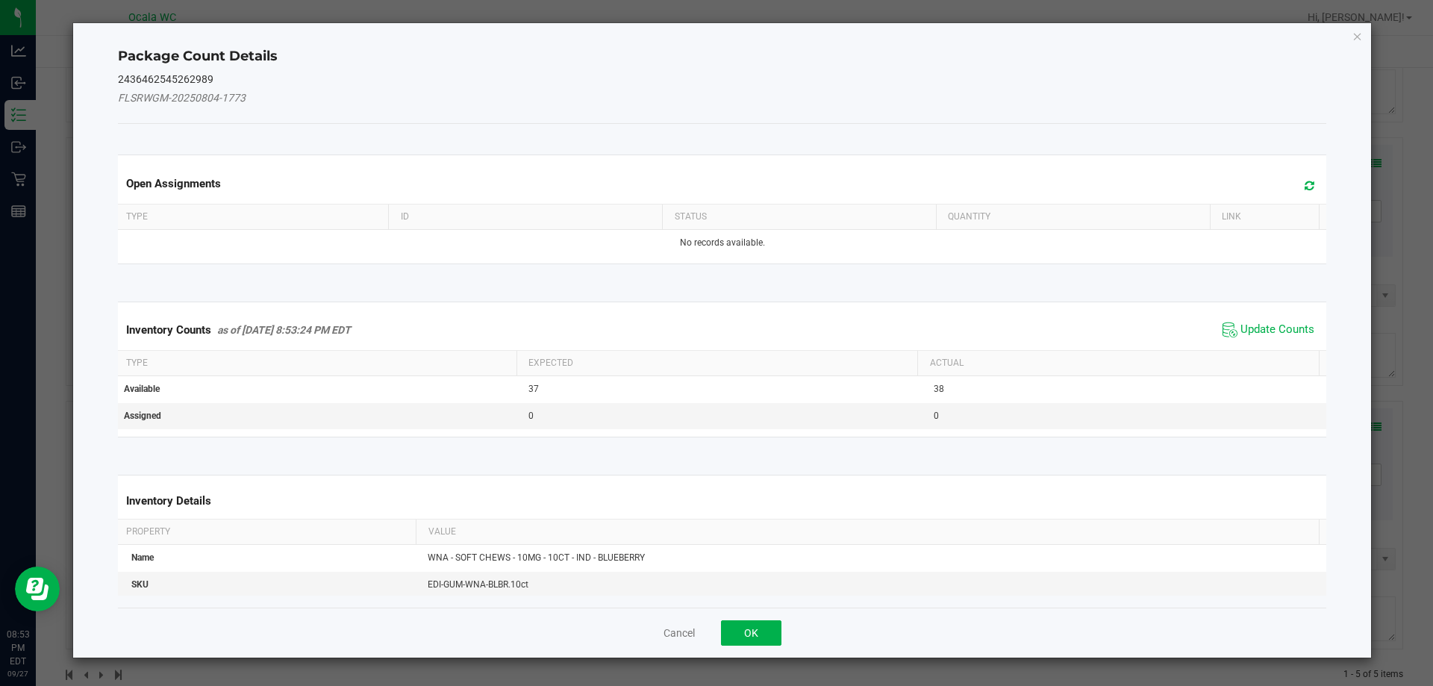
click at [1261, 320] on span "Update Counts" at bounding box center [1268, 330] width 99 height 22
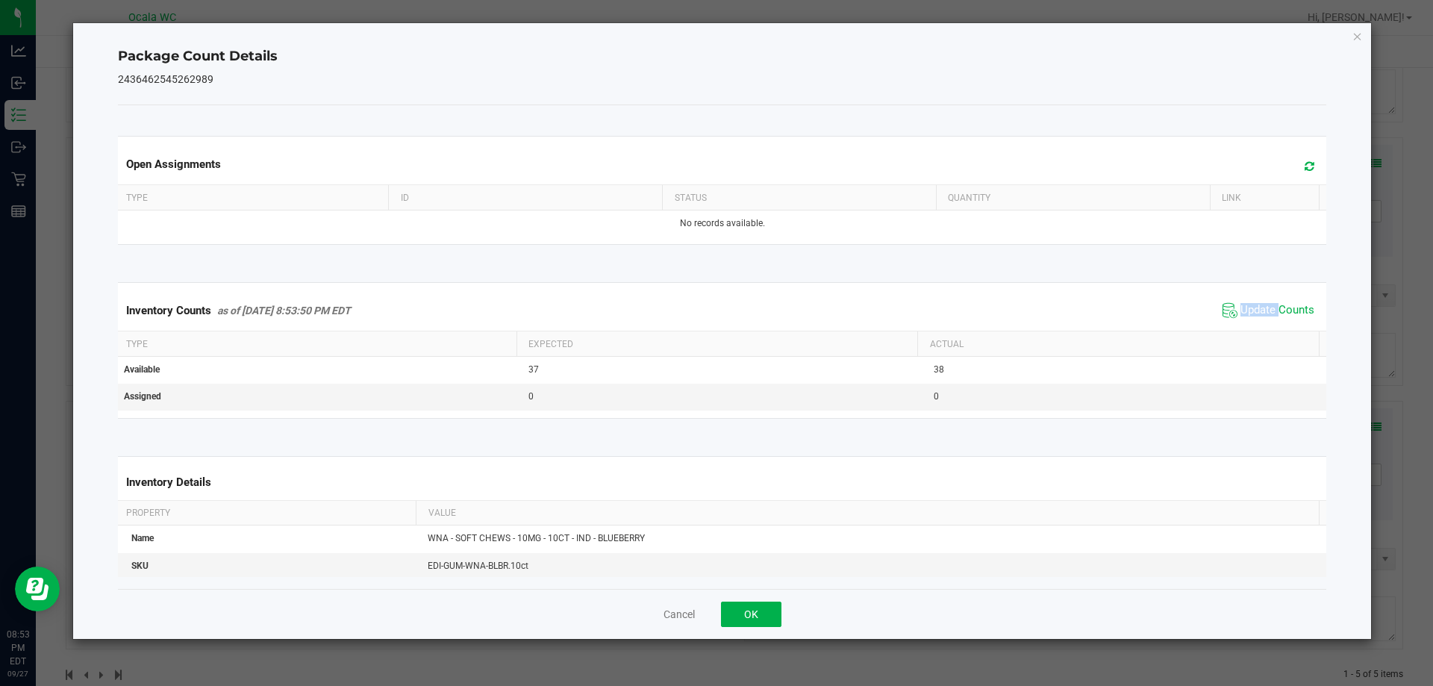
click at [1261, 320] on span "Update Counts" at bounding box center [1268, 310] width 99 height 22
click at [1261, 322] on span "Update Counts" at bounding box center [1268, 310] width 99 height 22
click at [759, 608] on button "OK" at bounding box center [751, 614] width 60 height 25
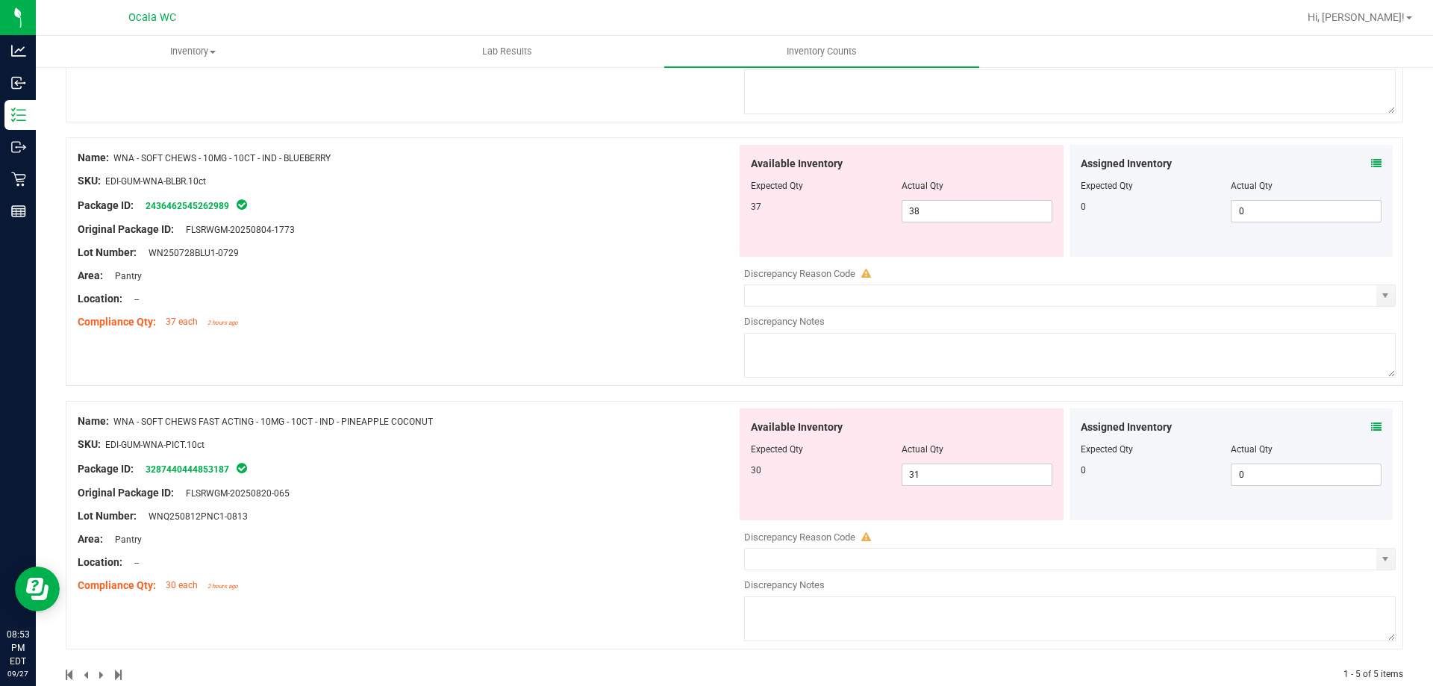
scroll to position [925, 0]
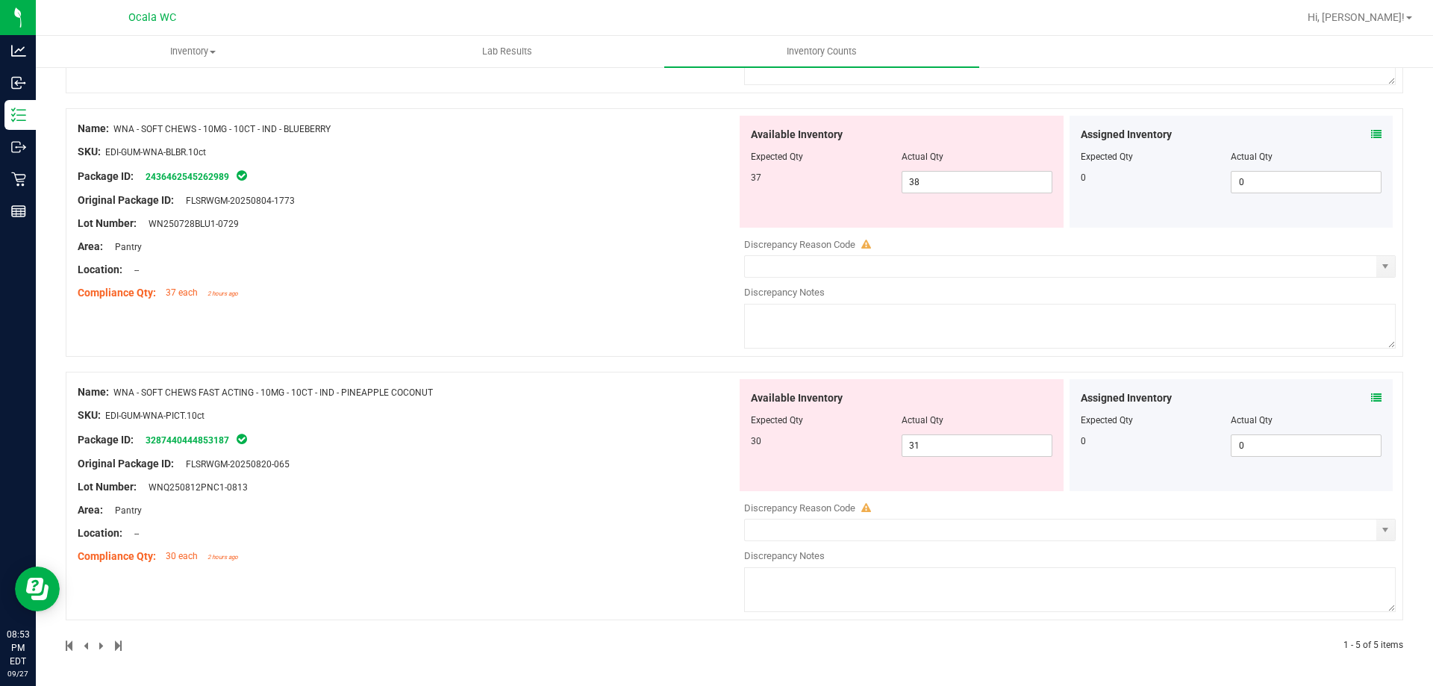
click at [1371, 390] on span at bounding box center [1376, 398] width 10 height 16
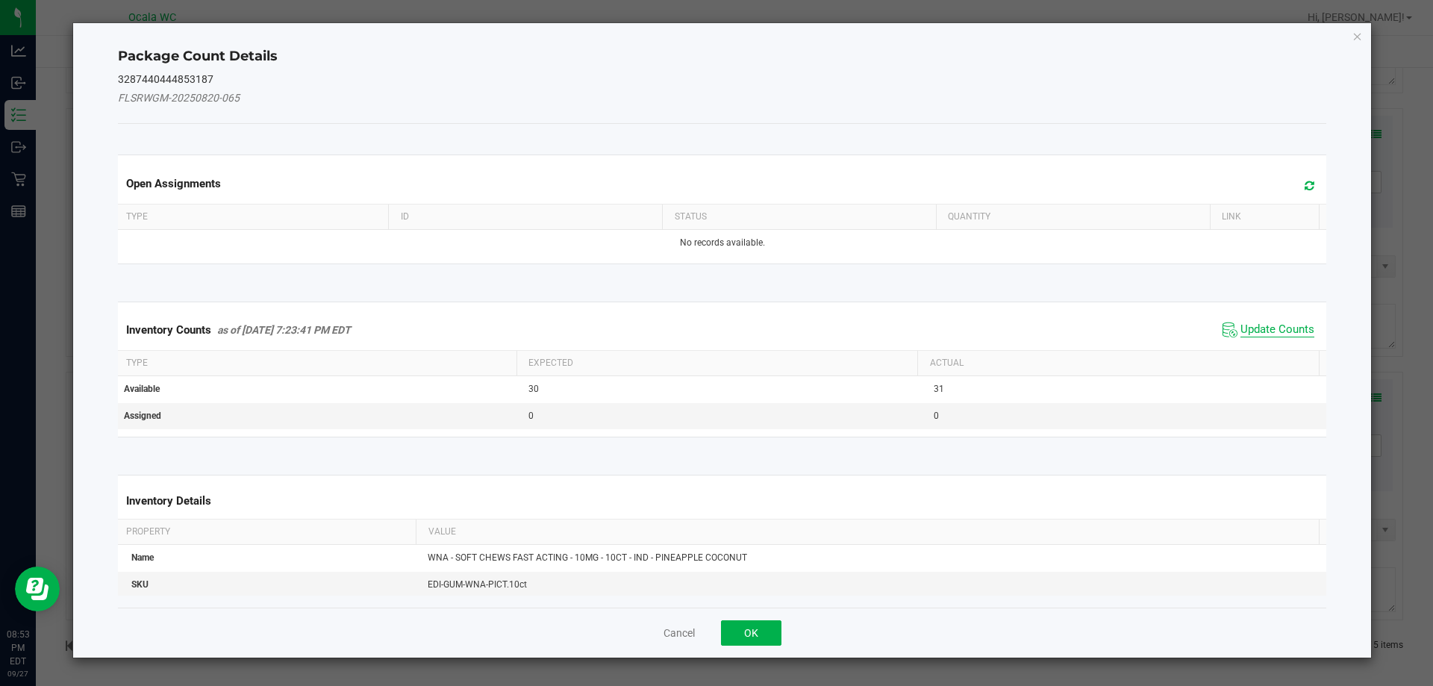
click at [1274, 330] on span "Update Counts" at bounding box center [1278, 330] width 74 height 15
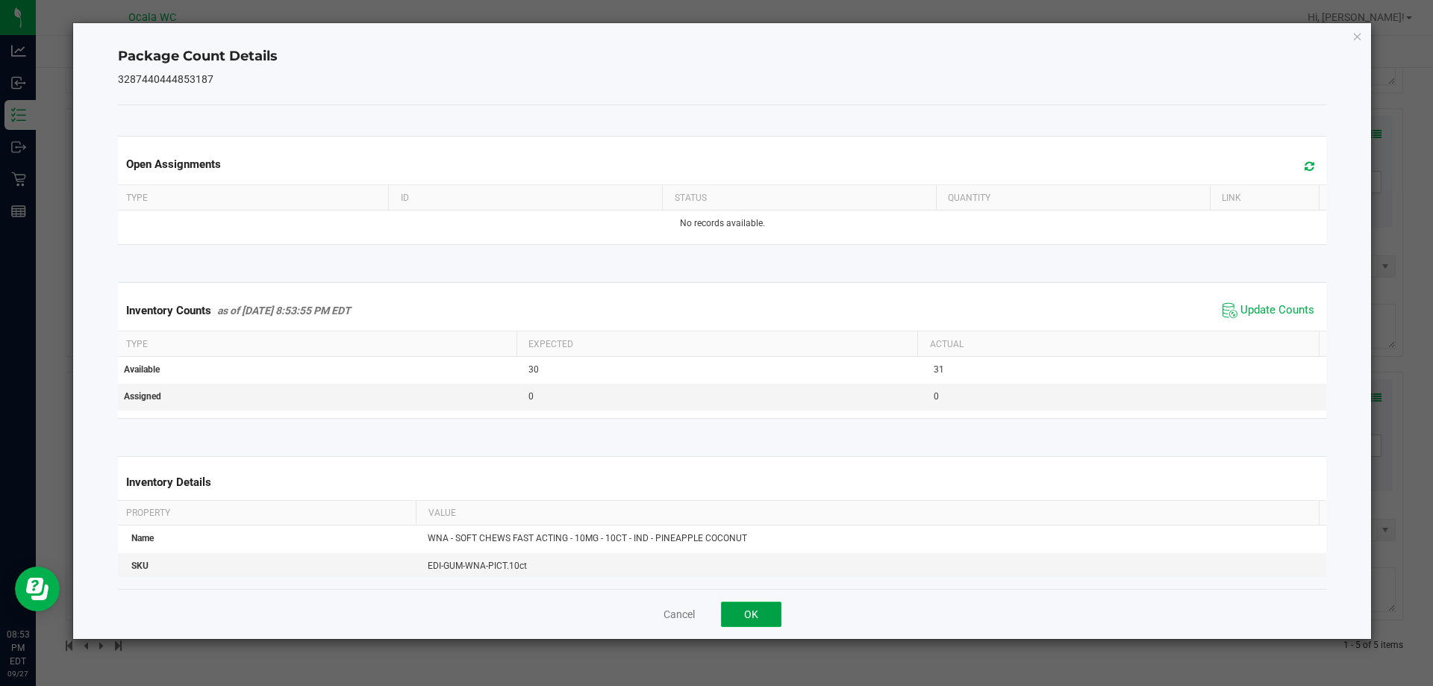
click at [771, 609] on button "OK" at bounding box center [751, 614] width 60 height 25
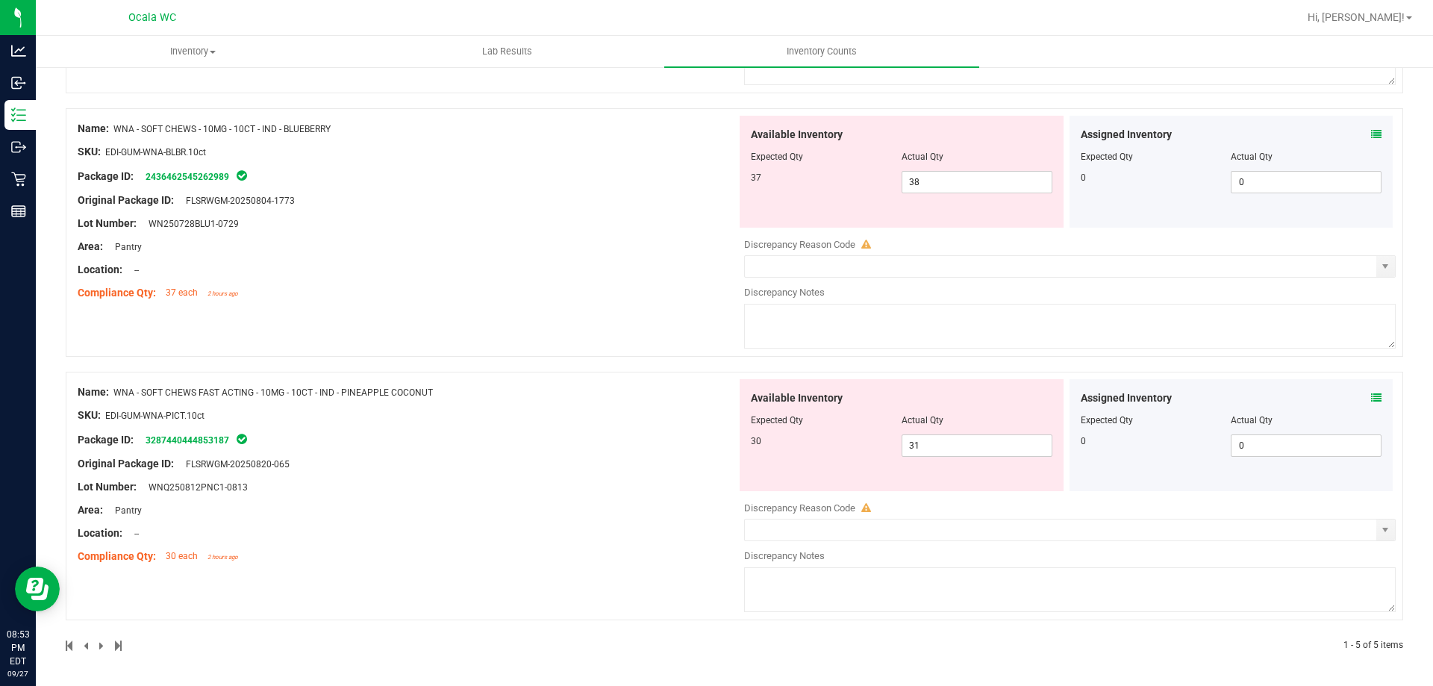
click at [737, 487] on div "Available Inventory Expected Qty Actual Qty 30 31 31" at bounding box center [902, 435] width 330 height 112
click at [928, 451] on span "31 31" at bounding box center [977, 446] width 151 height 22
type input "30"
click at [715, 465] on div "Name: WNA - SOFT CHEWS FAST ACTING - 10MG - 10CT - IND - PINEAPPLE COCONUT SKU:…" at bounding box center [407, 474] width 659 height 190
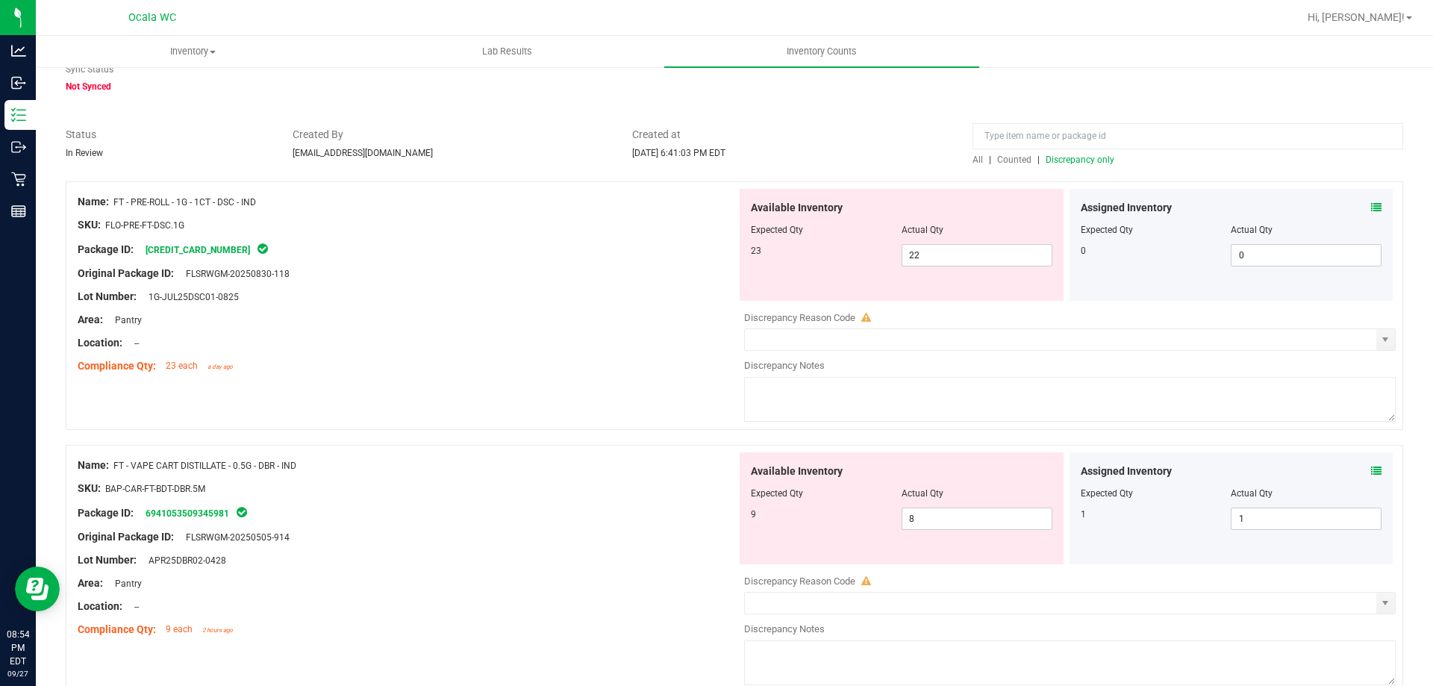
scroll to position [0, 0]
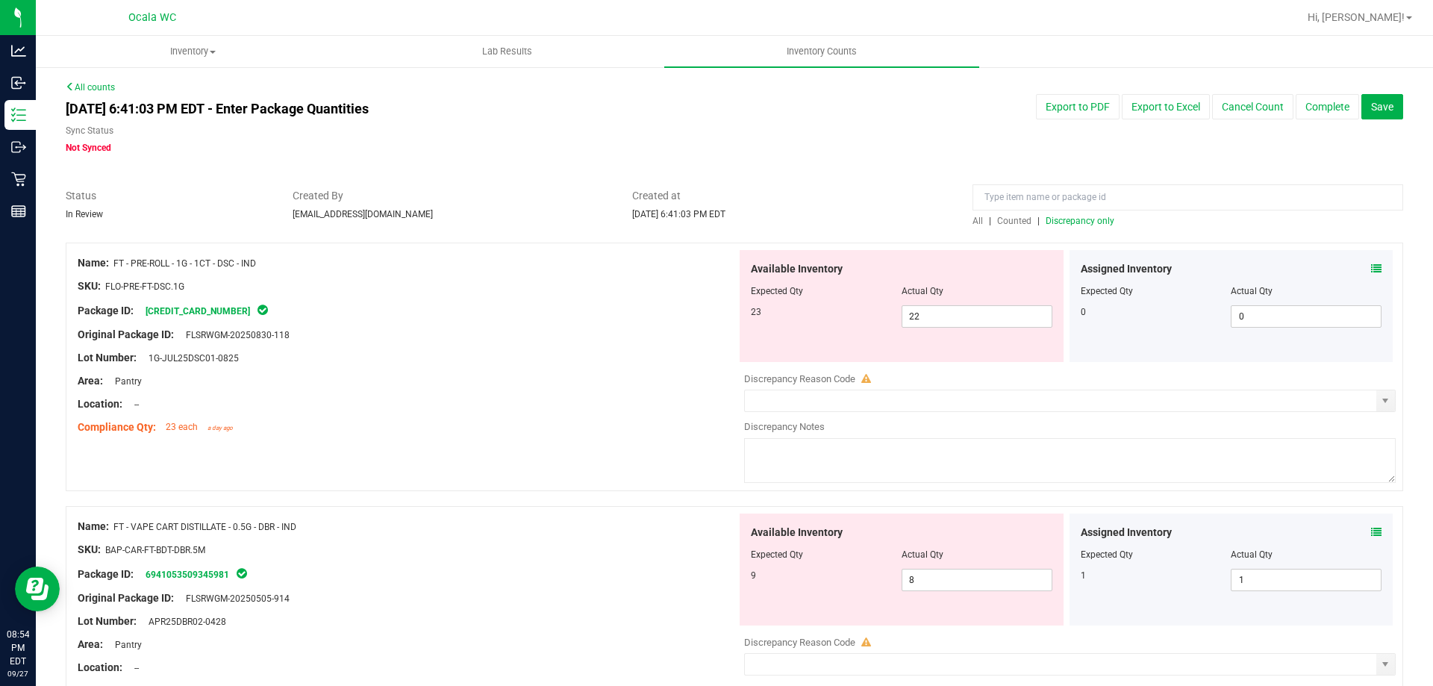
click at [1081, 225] on span "Discrepancy only" at bounding box center [1080, 221] width 69 height 10
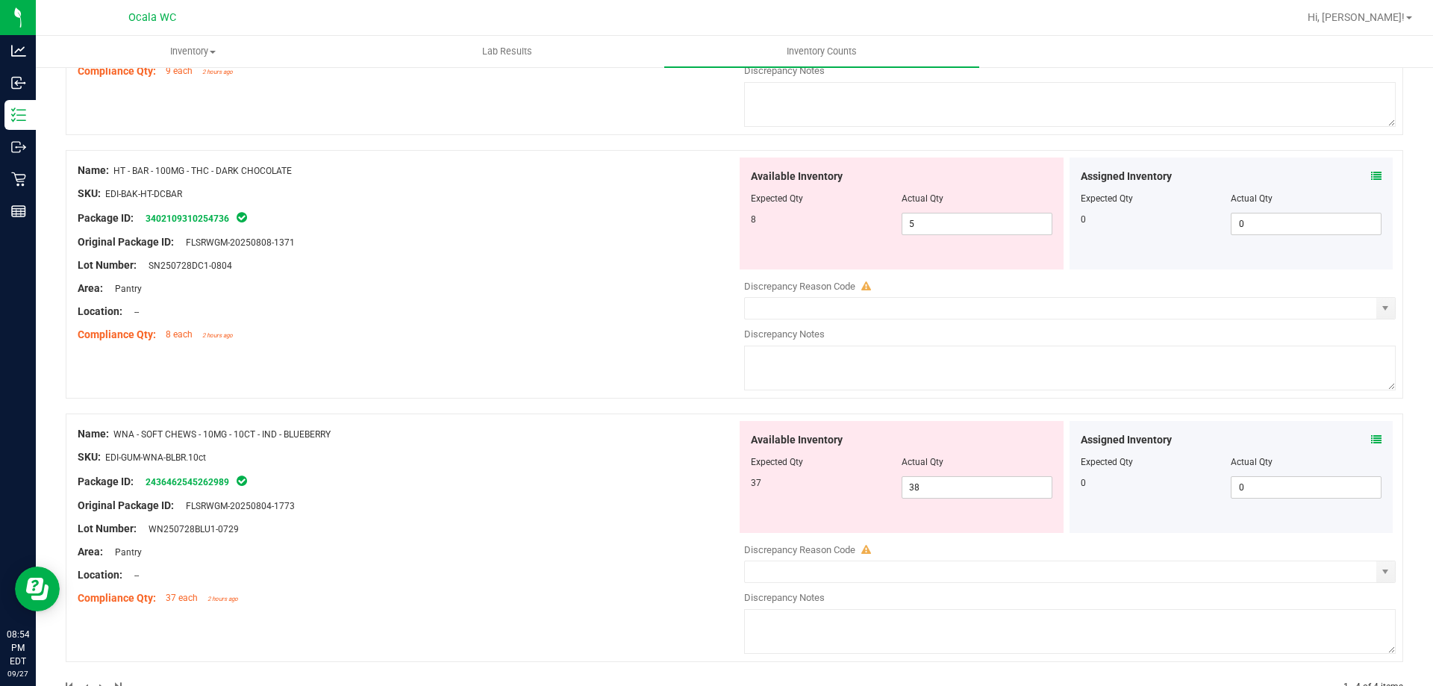
scroll to position [661, 0]
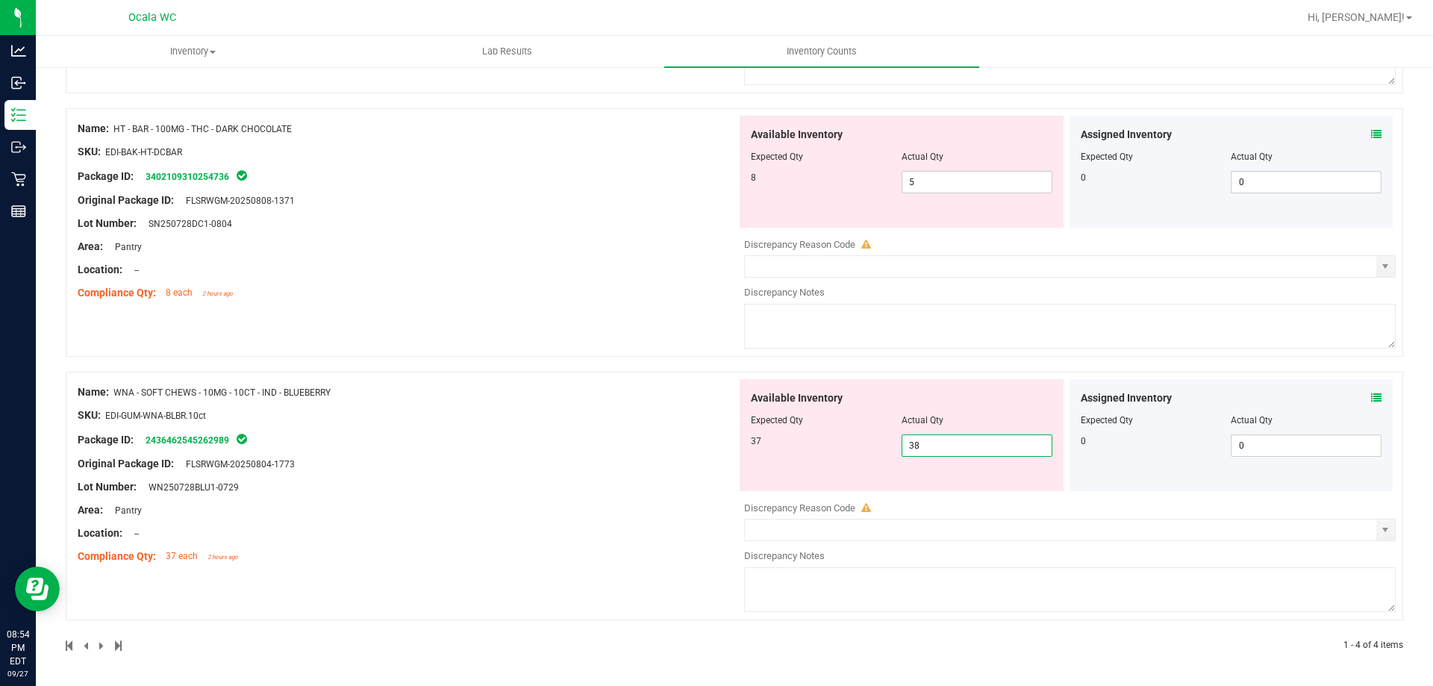
click at [956, 448] on span "38 38" at bounding box center [977, 446] width 151 height 22
type input "37"
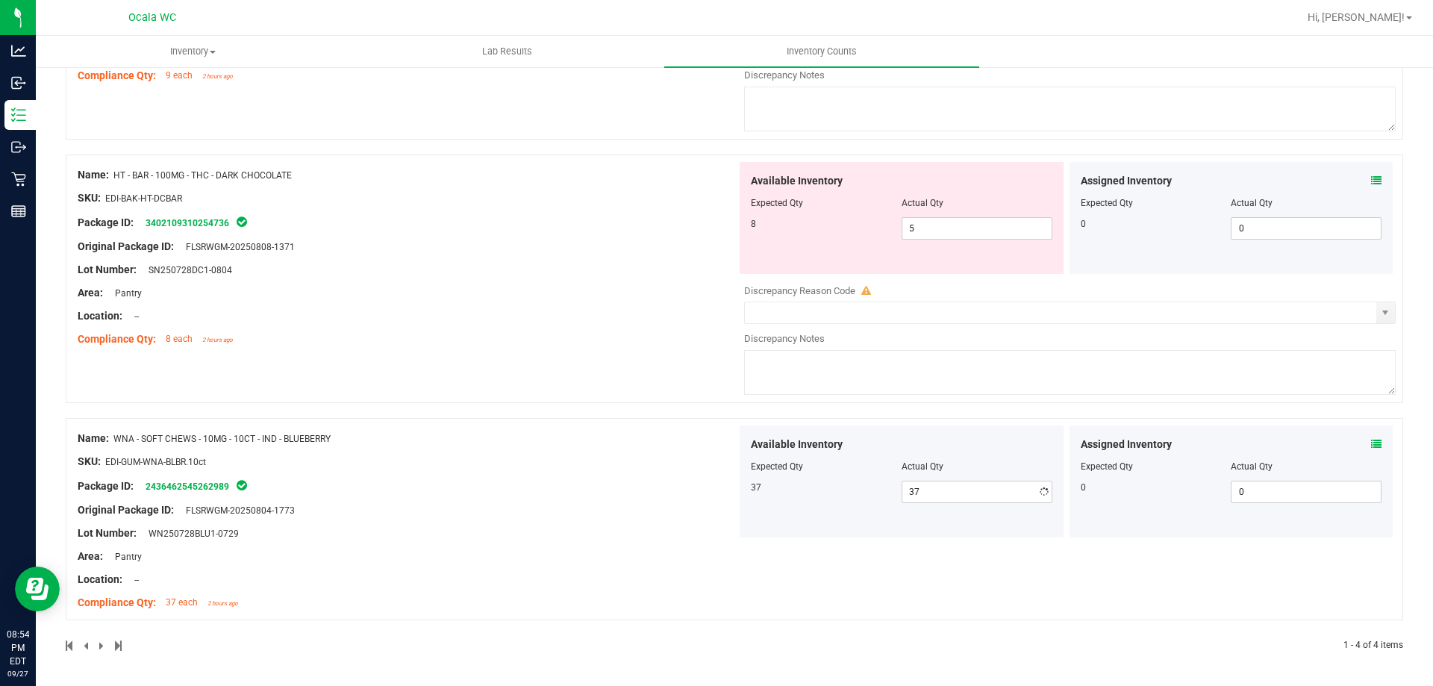
click at [511, 484] on div "Name: WNA - SOFT CHEWS - 10MG - 10CT - IND - BLUEBERRY SKU: EDI-GUM-WNA-BLBR.10…" at bounding box center [407, 521] width 659 height 190
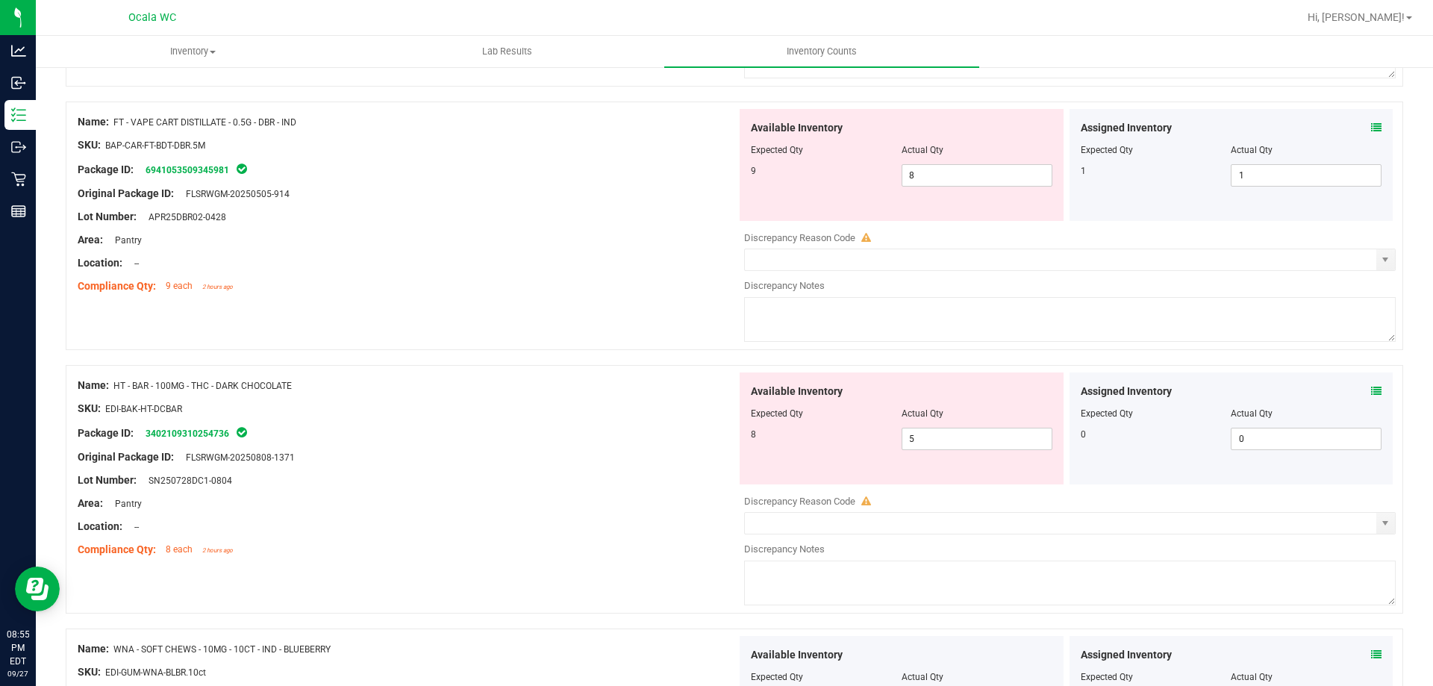
scroll to position [448, 0]
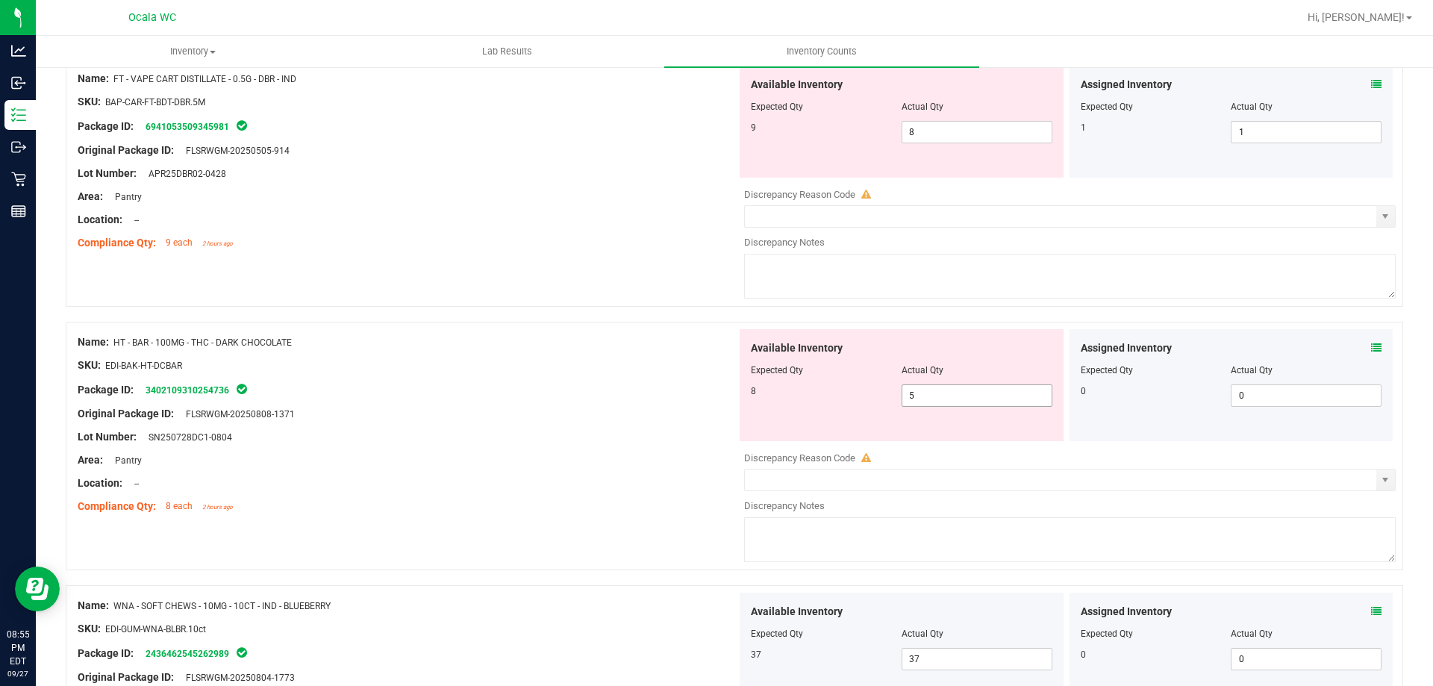
click at [928, 394] on span "5 5" at bounding box center [977, 395] width 151 height 22
click at [928, 394] on input "5" at bounding box center [977, 395] width 149 height 21
click at [1371, 347] on icon at bounding box center [1376, 348] width 10 height 10
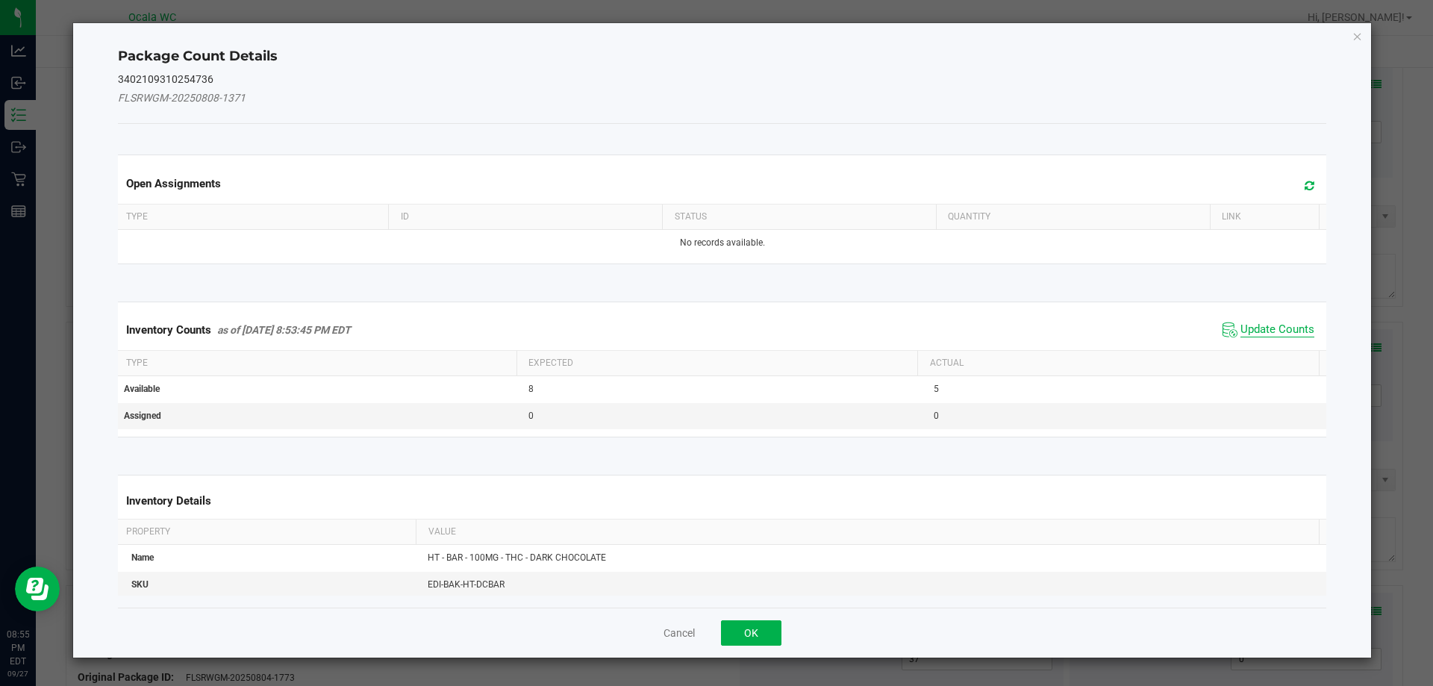
click at [1254, 330] on span "Update Counts" at bounding box center [1278, 330] width 74 height 15
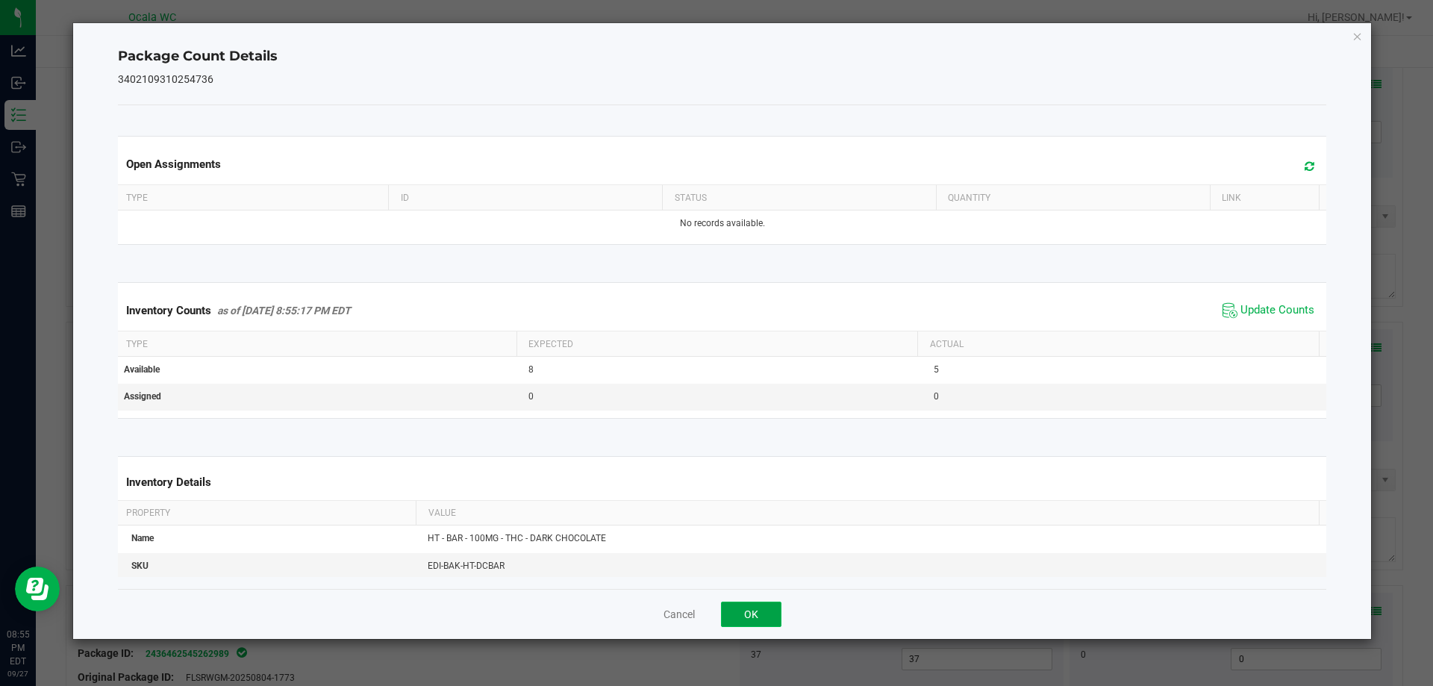
click at [739, 612] on button "OK" at bounding box center [751, 614] width 60 height 25
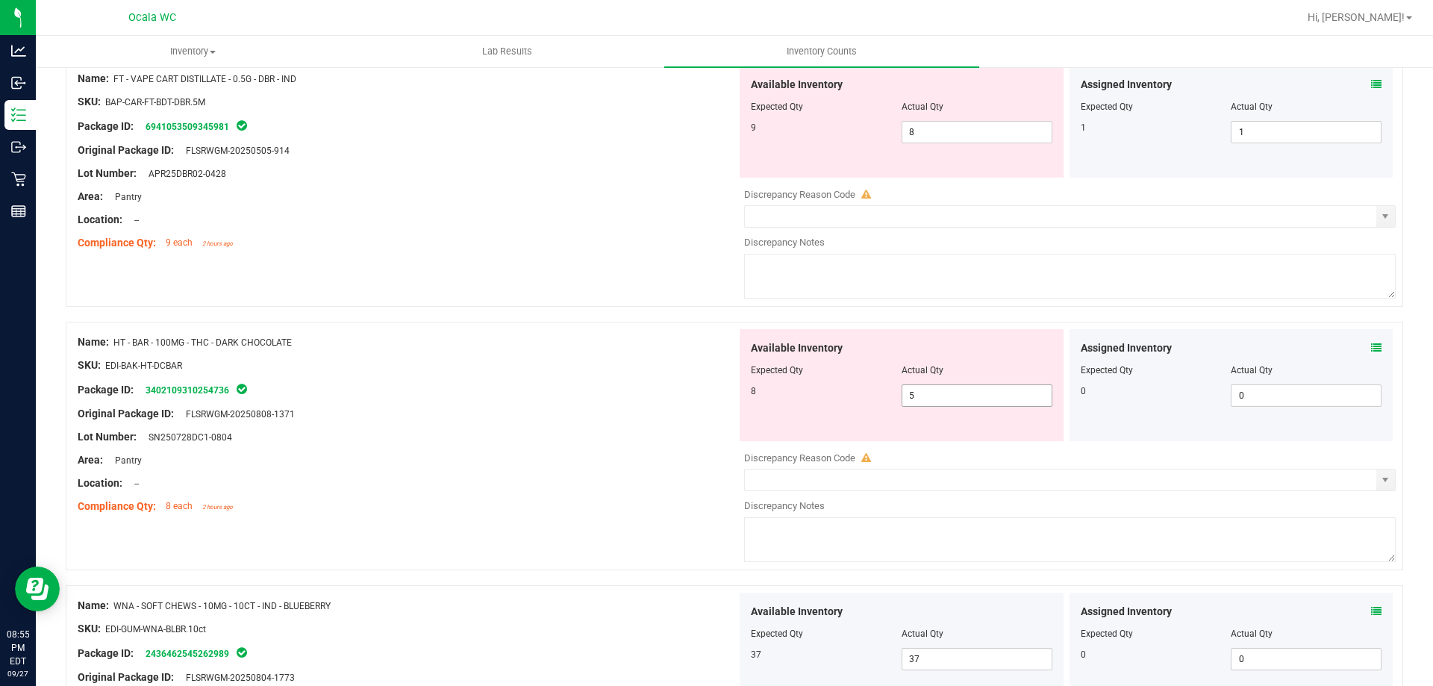
click at [921, 393] on span "5 5" at bounding box center [977, 395] width 151 height 22
click at [921, 393] on input "5" at bounding box center [977, 395] width 149 height 21
type input "8"
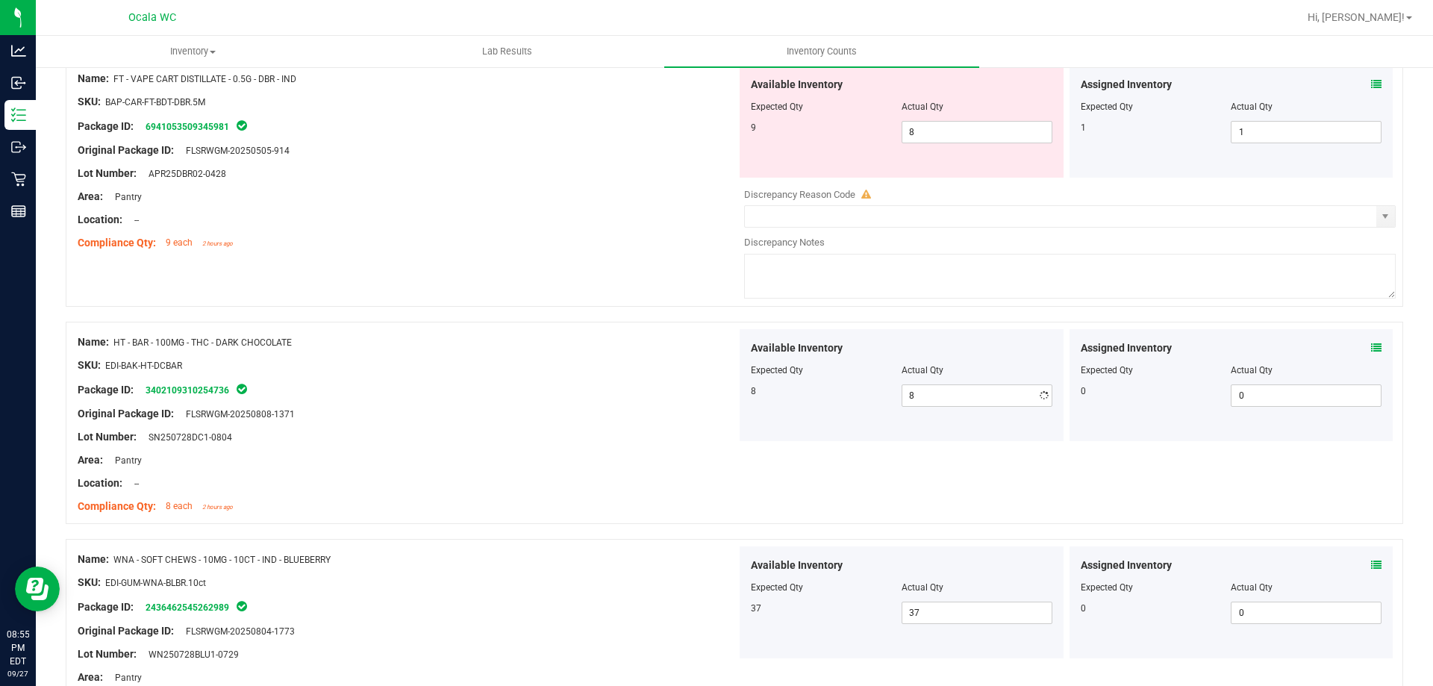
click at [502, 456] on div "Area: Pantry" at bounding box center [407, 460] width 659 height 16
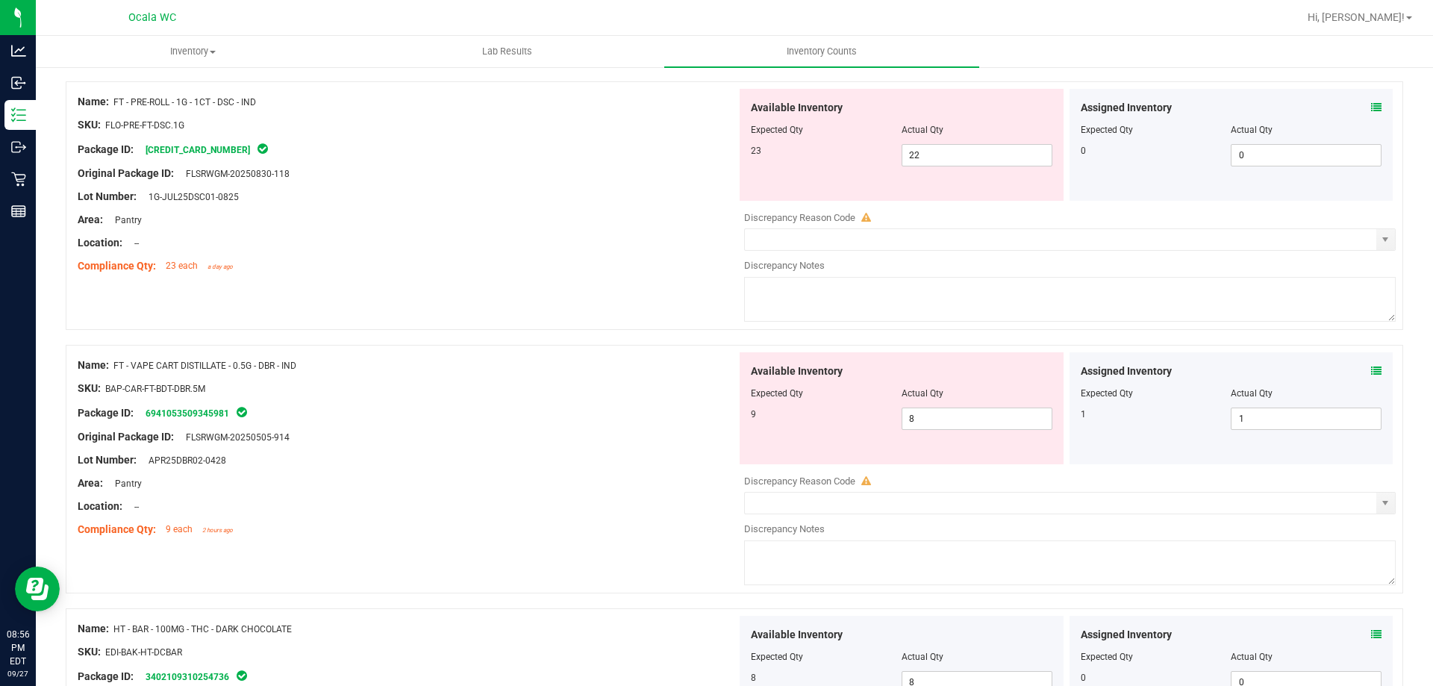
scroll to position [299, 0]
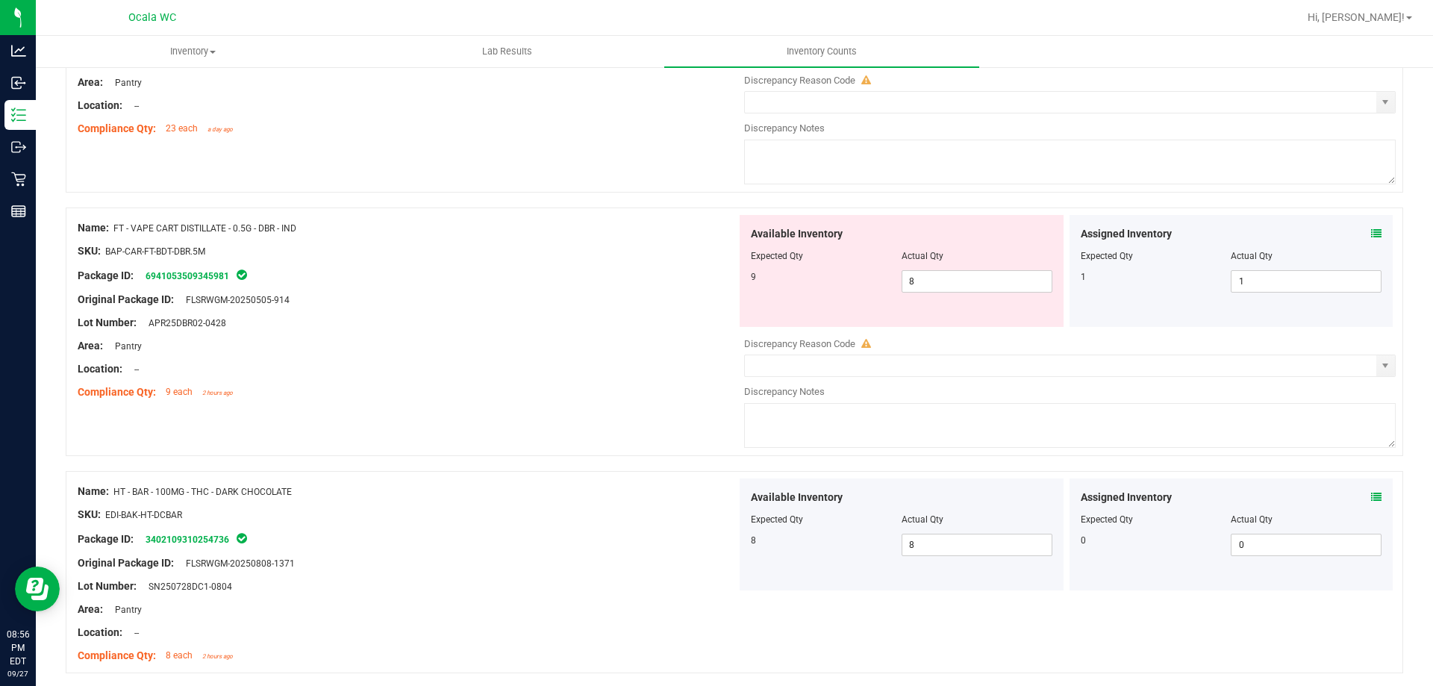
click at [1371, 232] on icon at bounding box center [1376, 233] width 10 height 10
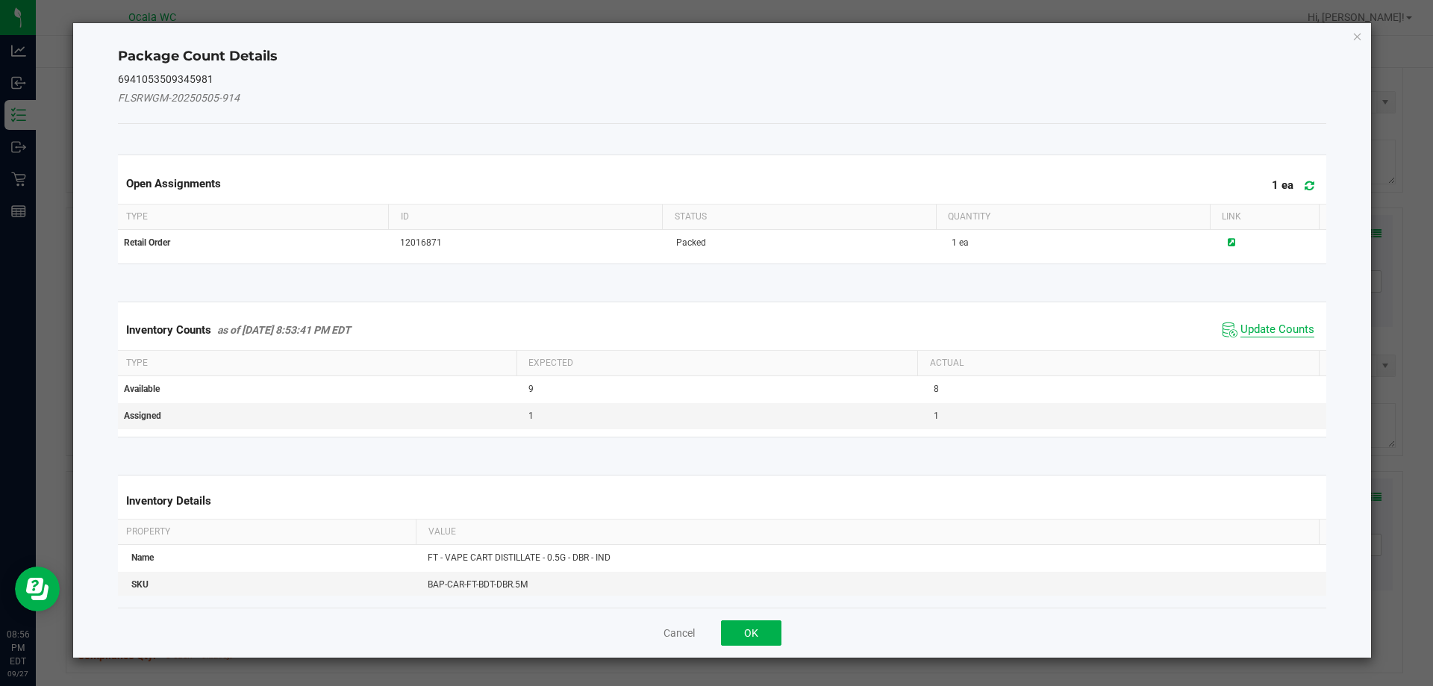
click at [1246, 324] on span "Update Counts" at bounding box center [1278, 330] width 74 height 15
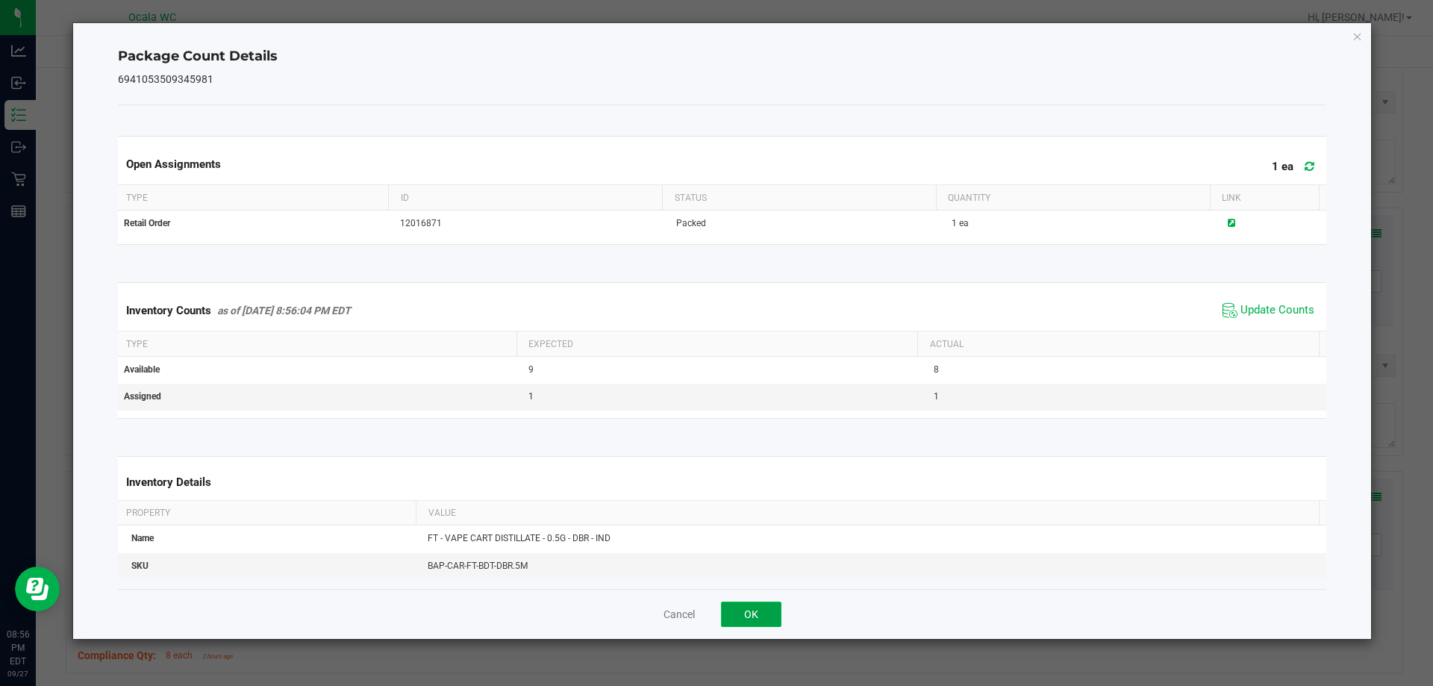
click at [759, 610] on button "OK" at bounding box center [751, 614] width 60 height 25
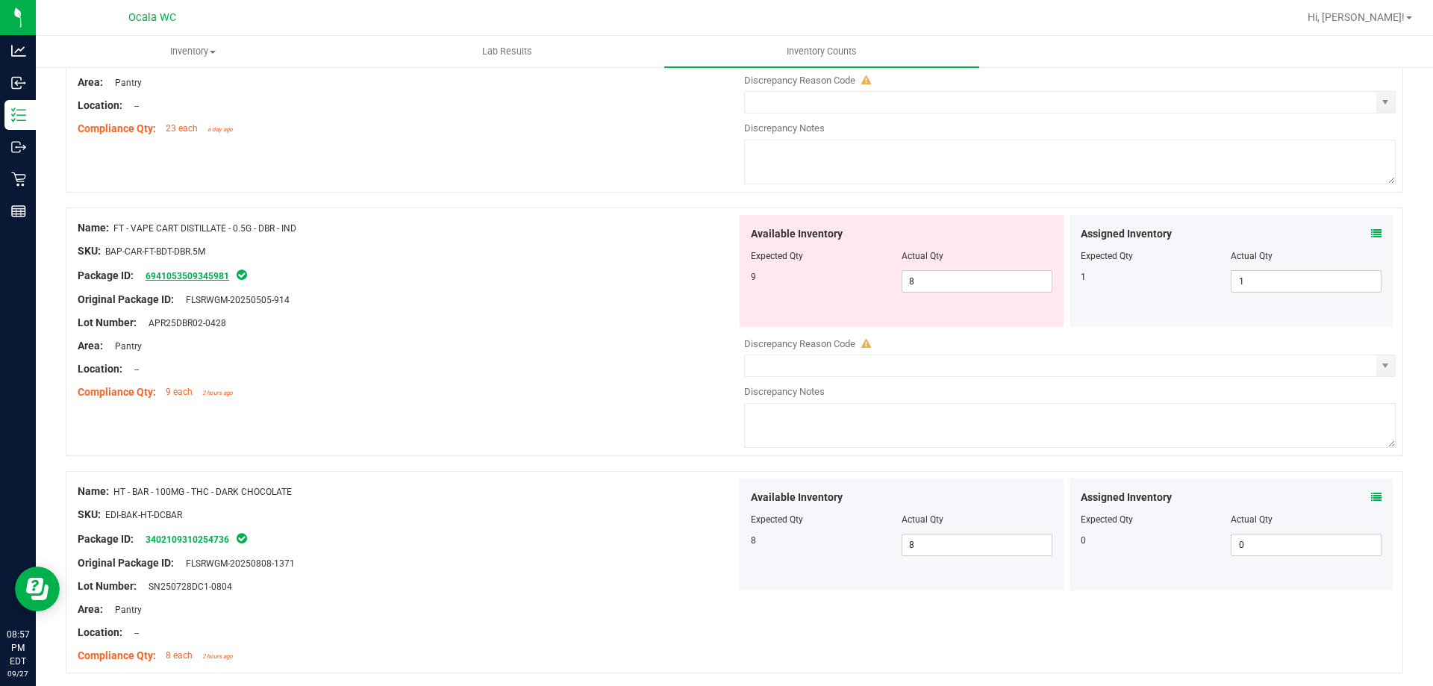
click at [197, 278] on link "6941053509345981" at bounding box center [188, 276] width 84 height 10
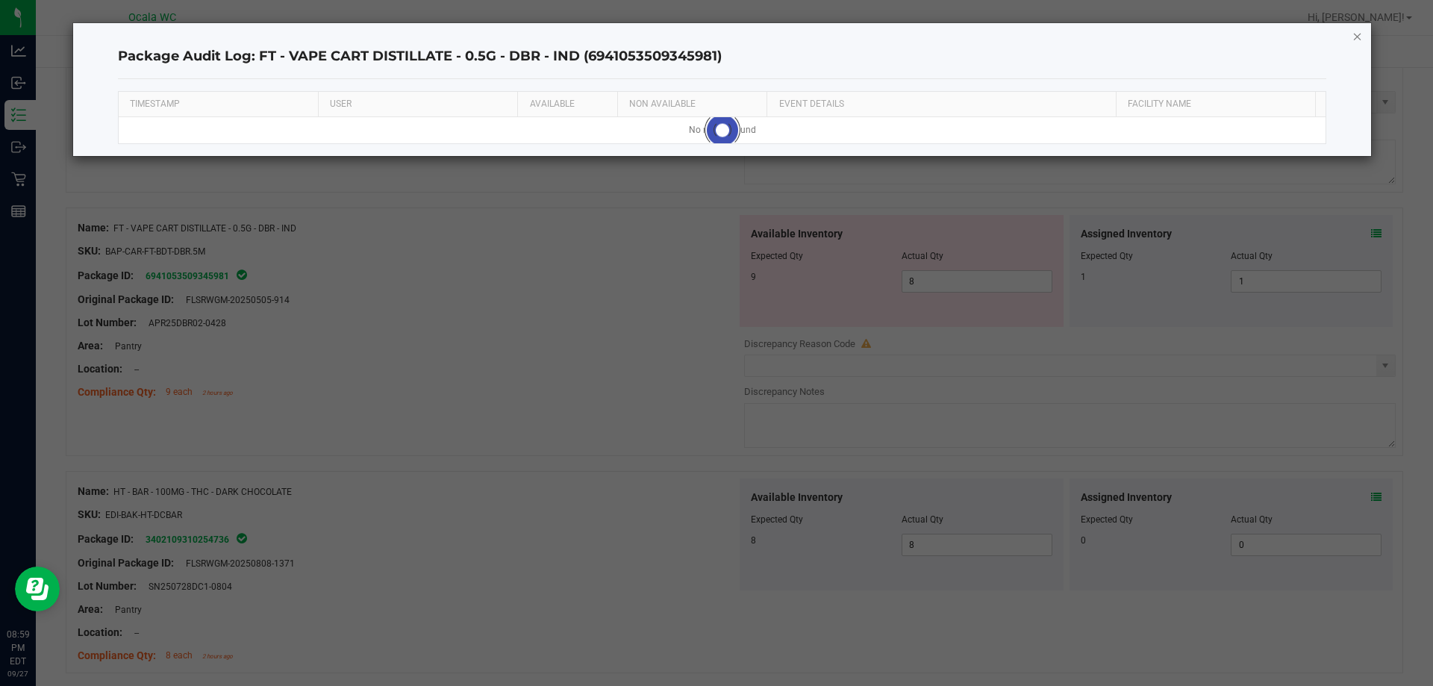
click at [1357, 34] on icon "button" at bounding box center [1358, 36] width 10 height 18
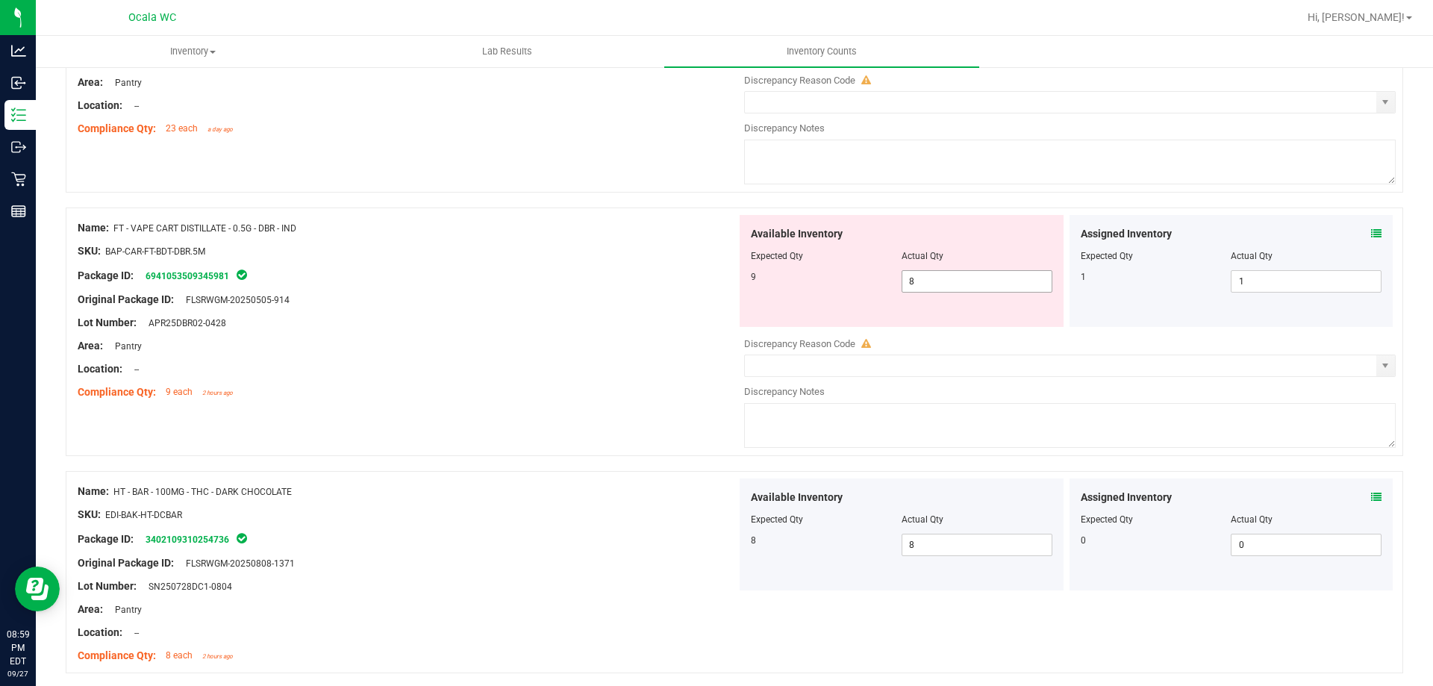
click at [937, 289] on span "8 8" at bounding box center [977, 281] width 151 height 22
click at [937, 289] on input "8" at bounding box center [977, 281] width 149 height 21
type input "9"
click at [578, 306] on div "Original Package ID: FLSRWGM-20250505-914" at bounding box center [407, 300] width 659 height 16
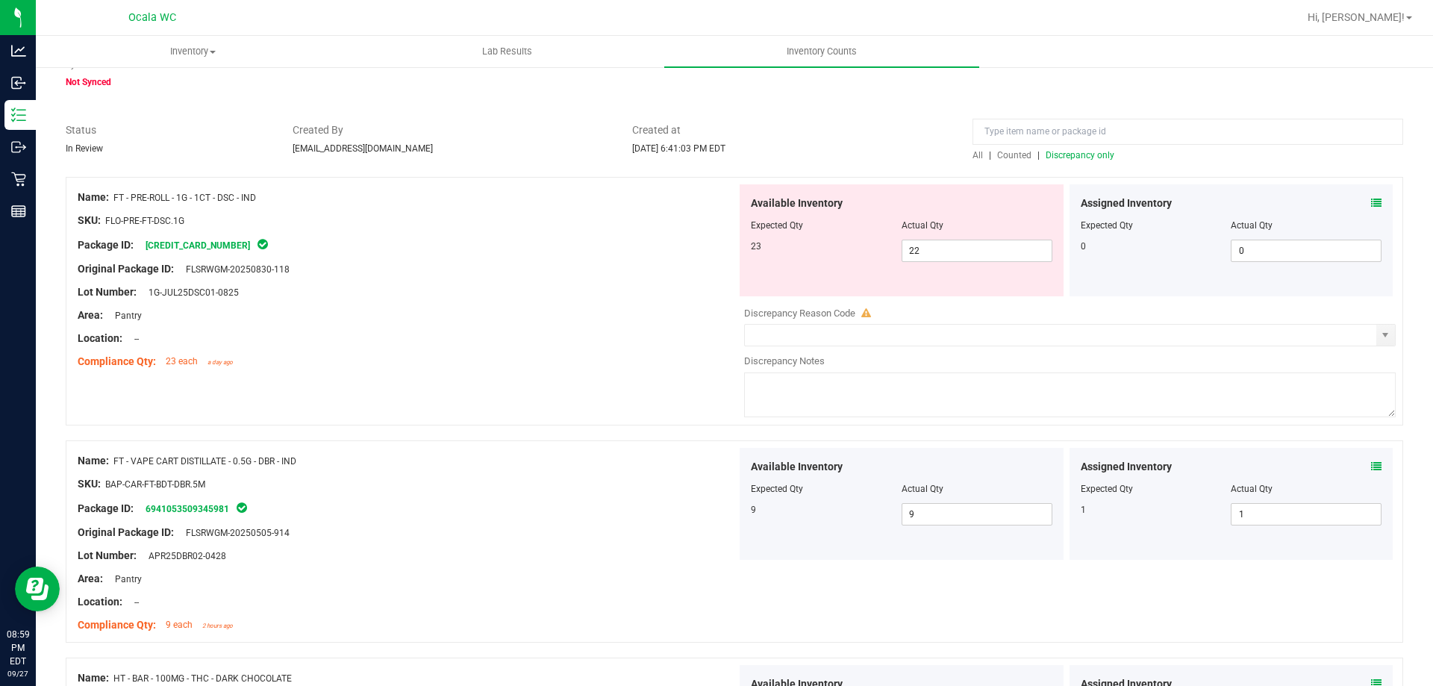
scroll to position [0, 0]
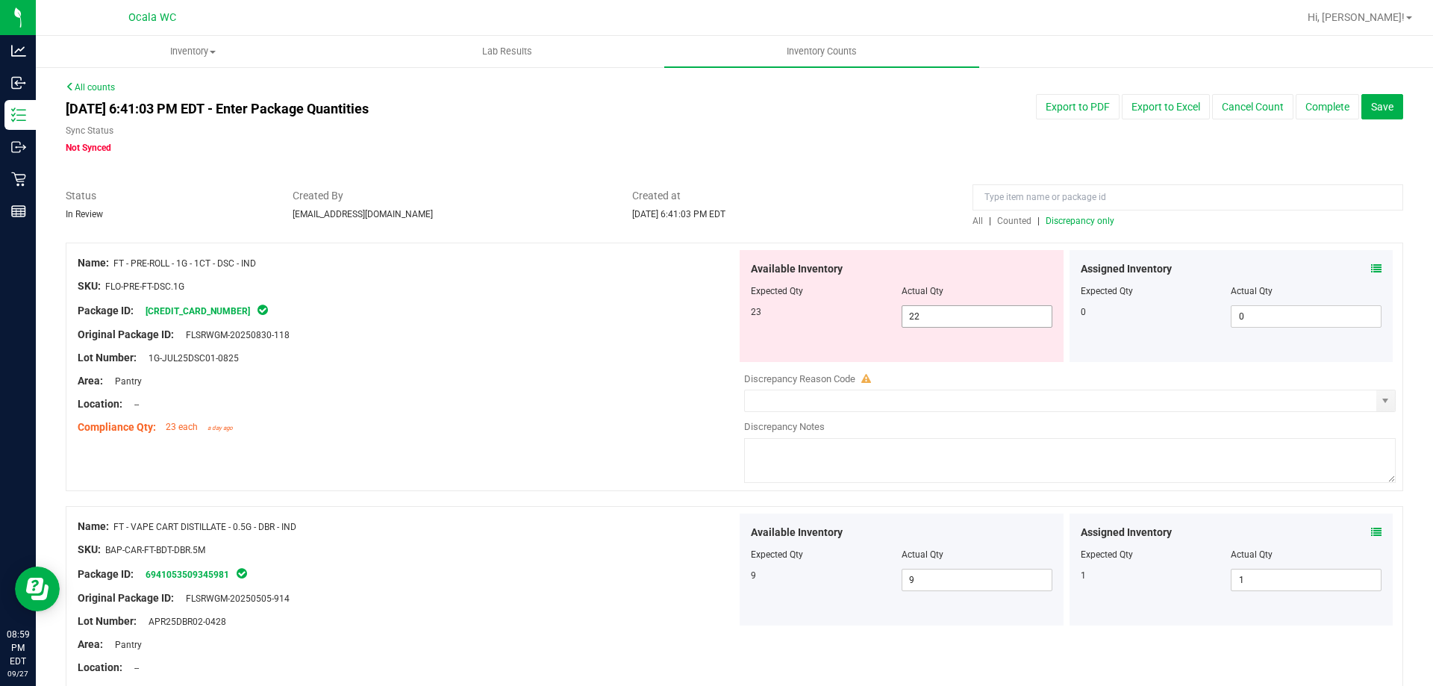
click at [932, 311] on span "22 22" at bounding box center [977, 316] width 151 height 22
click at [932, 311] on input "22" at bounding box center [977, 316] width 149 height 21
type input "23"
click at [326, 361] on div "Lot Number: 1G-JUL25DSC01-0825" at bounding box center [407, 358] width 659 height 16
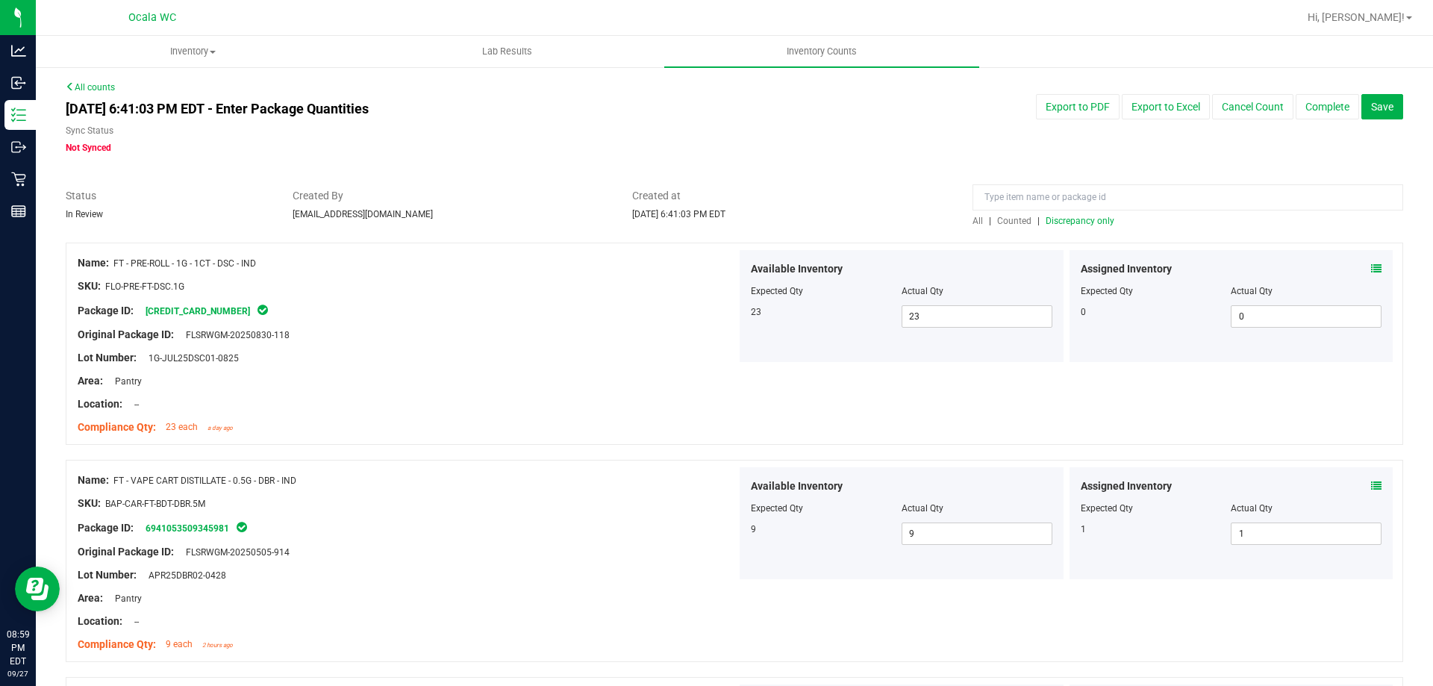
click at [1066, 218] on span "Discrepancy only" at bounding box center [1080, 221] width 69 height 10
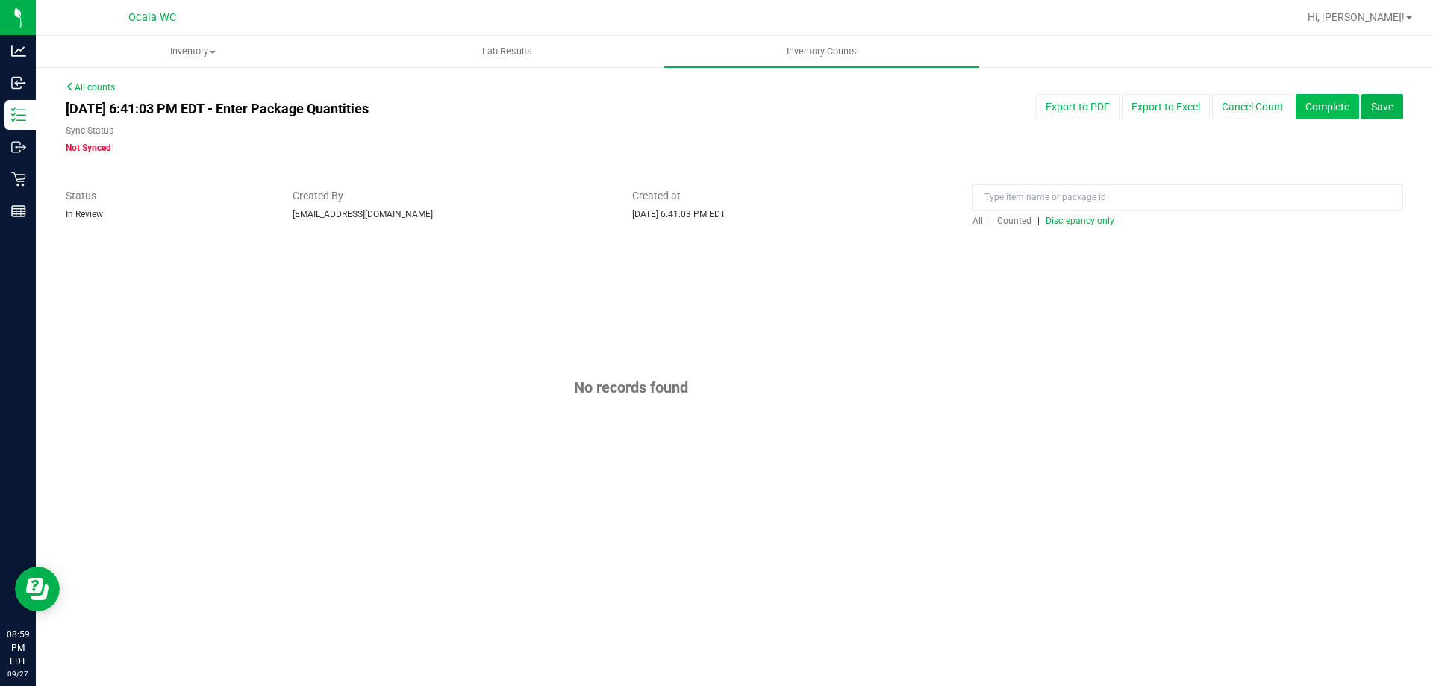
click at [1334, 110] on button "Complete" at bounding box center [1327, 106] width 63 height 25
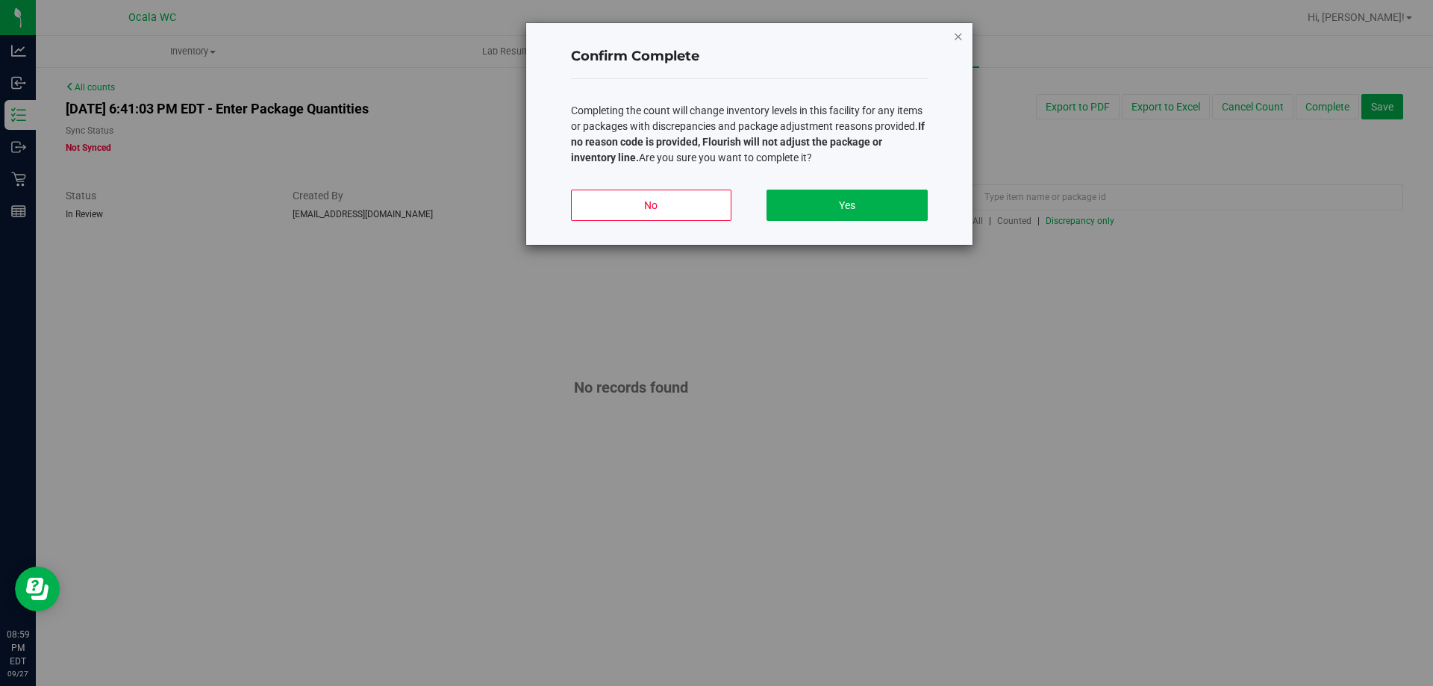
click at [957, 32] on icon "button" at bounding box center [958, 36] width 10 height 18
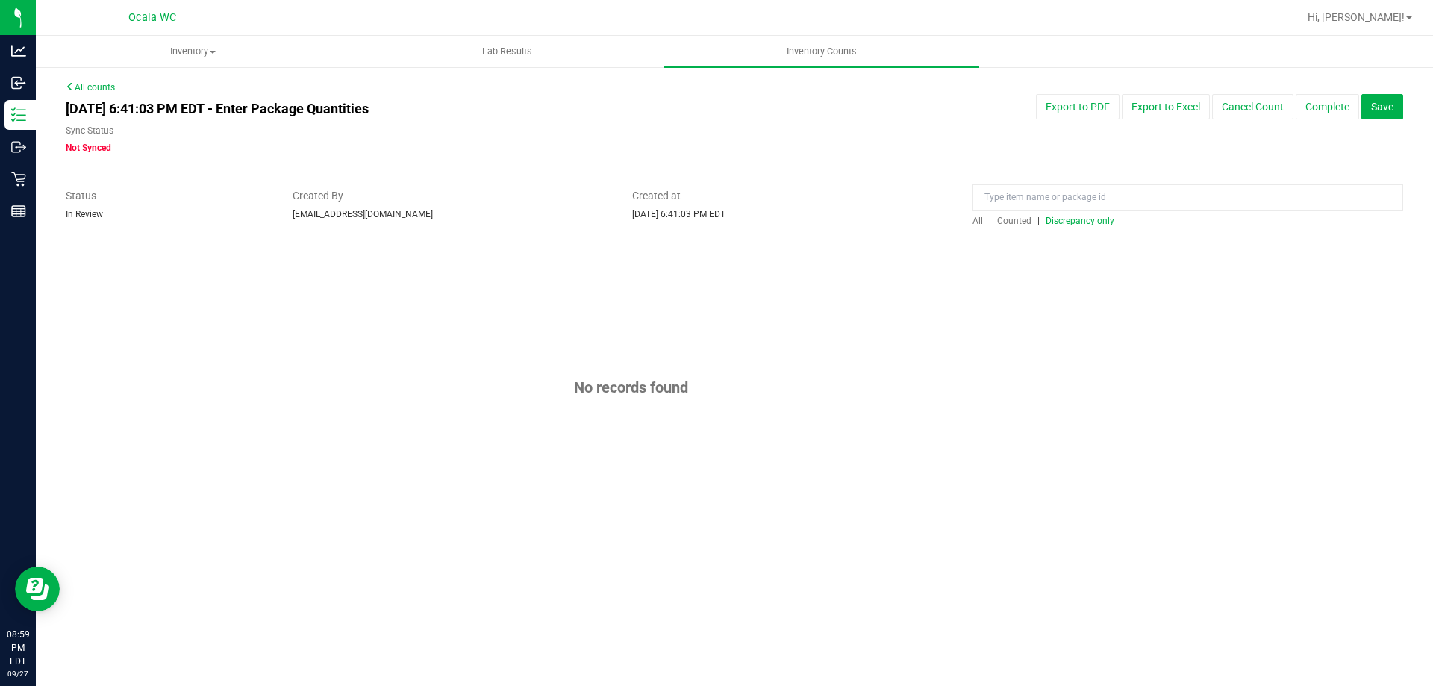
click at [1094, 221] on span "Discrepancy only" at bounding box center [1080, 221] width 69 height 10
click at [1307, 102] on button "Complete" at bounding box center [1327, 106] width 63 height 25
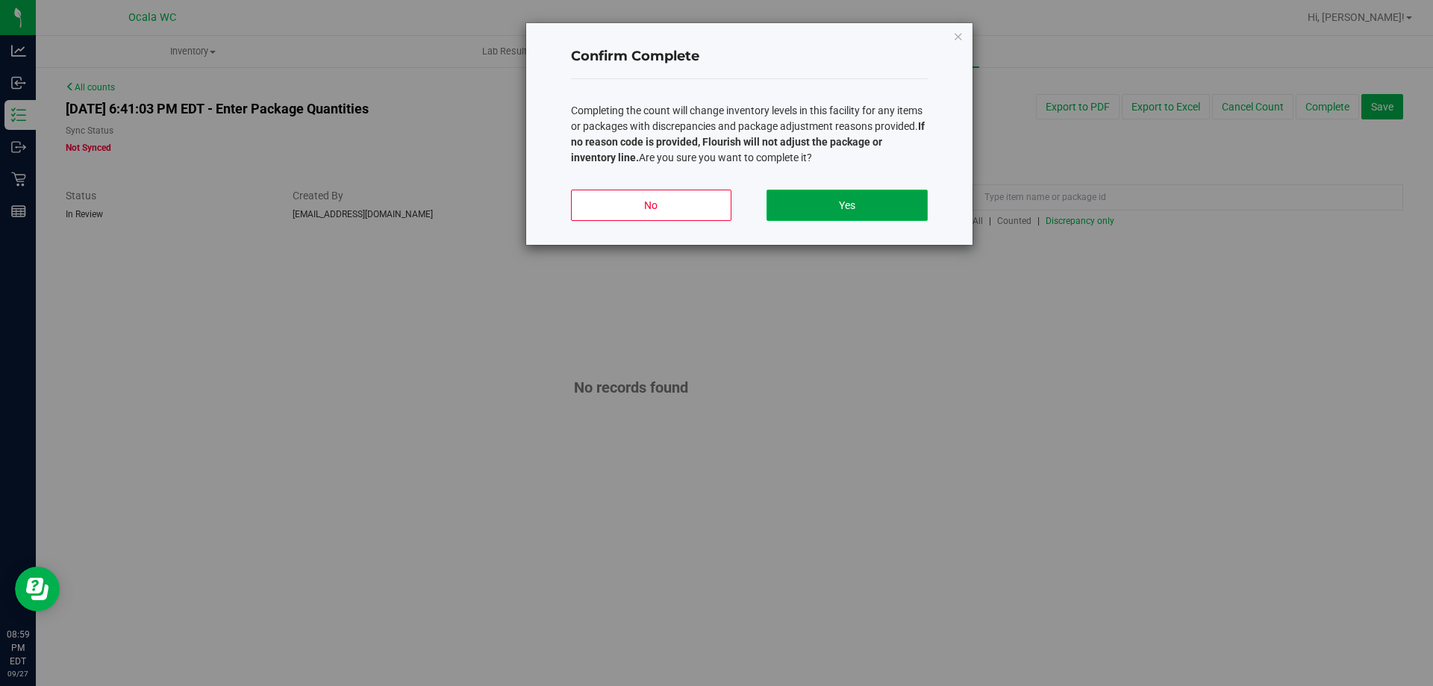
click at [877, 202] on button "Yes" at bounding box center [847, 205] width 161 height 31
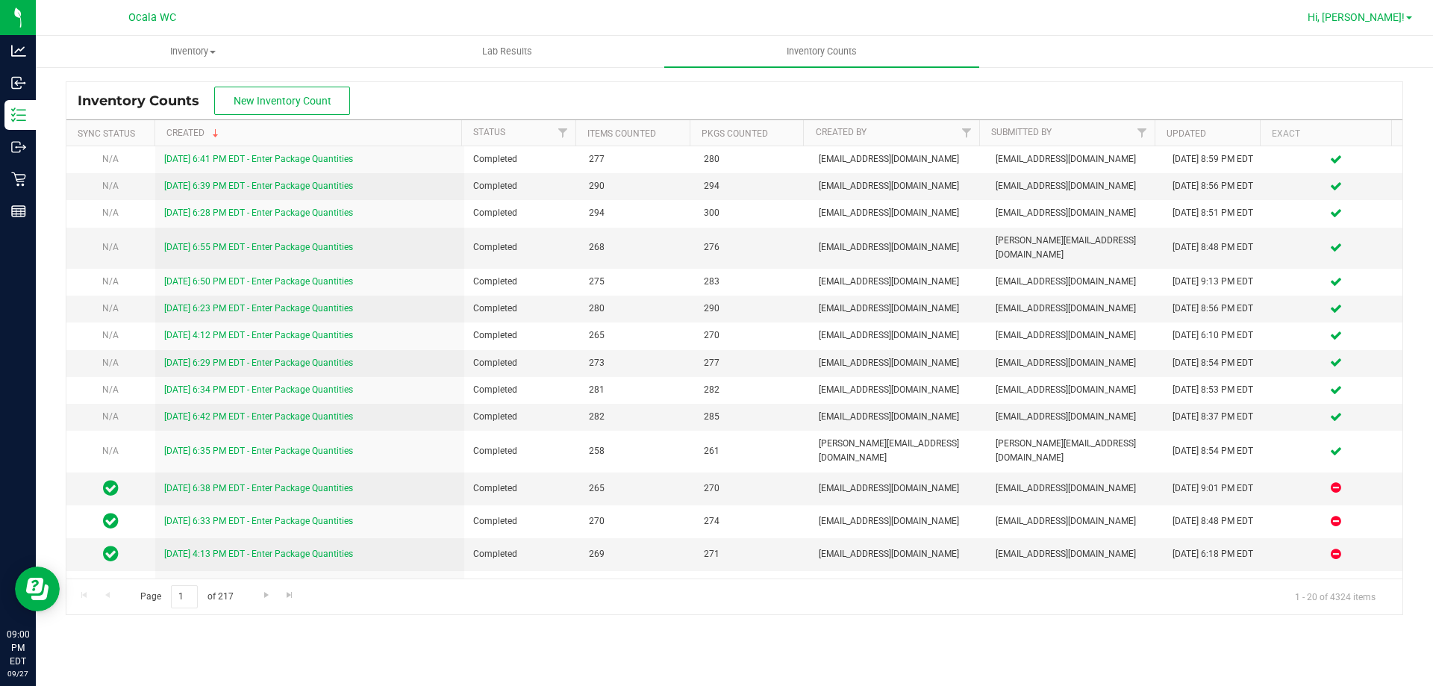
click at [1392, 13] on span "Hi, [PERSON_NAME]!" at bounding box center [1356, 17] width 97 height 12
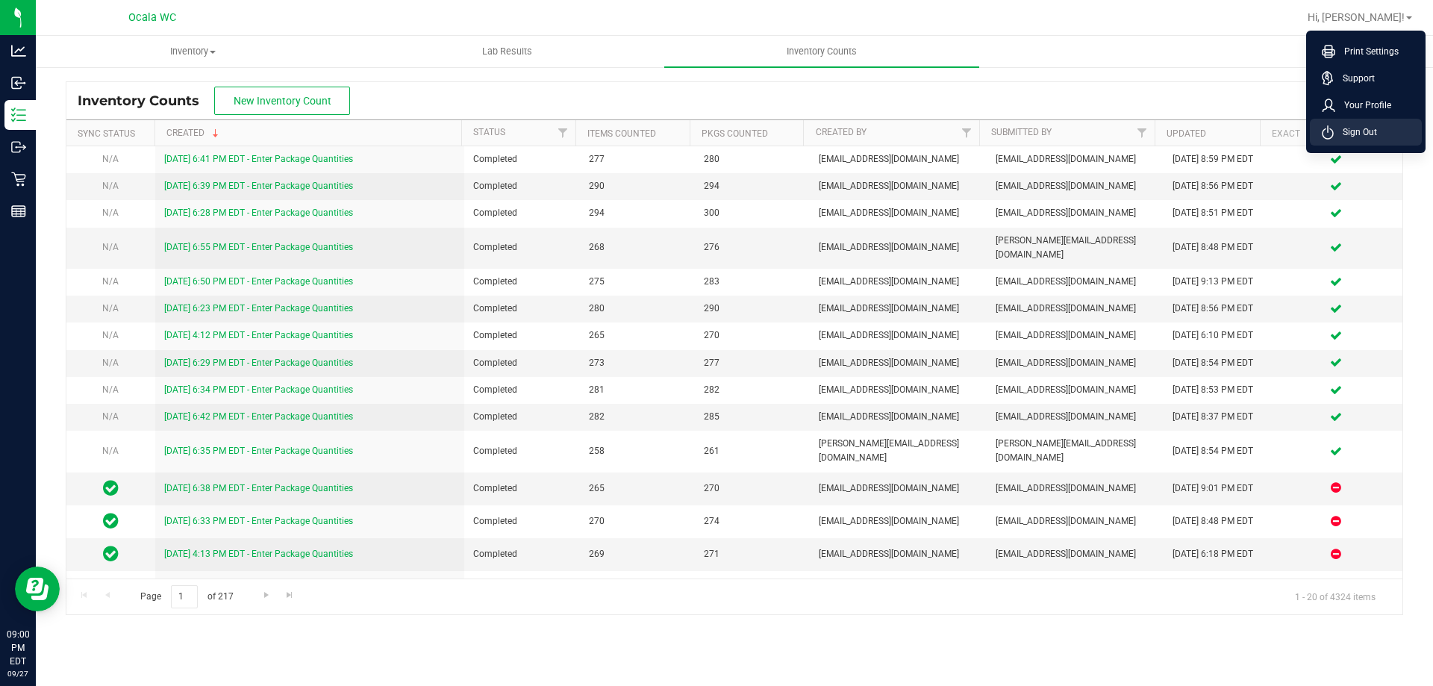
click at [1369, 124] on li "Sign Out" at bounding box center [1366, 132] width 112 height 27
